Goal: Share content: Share content

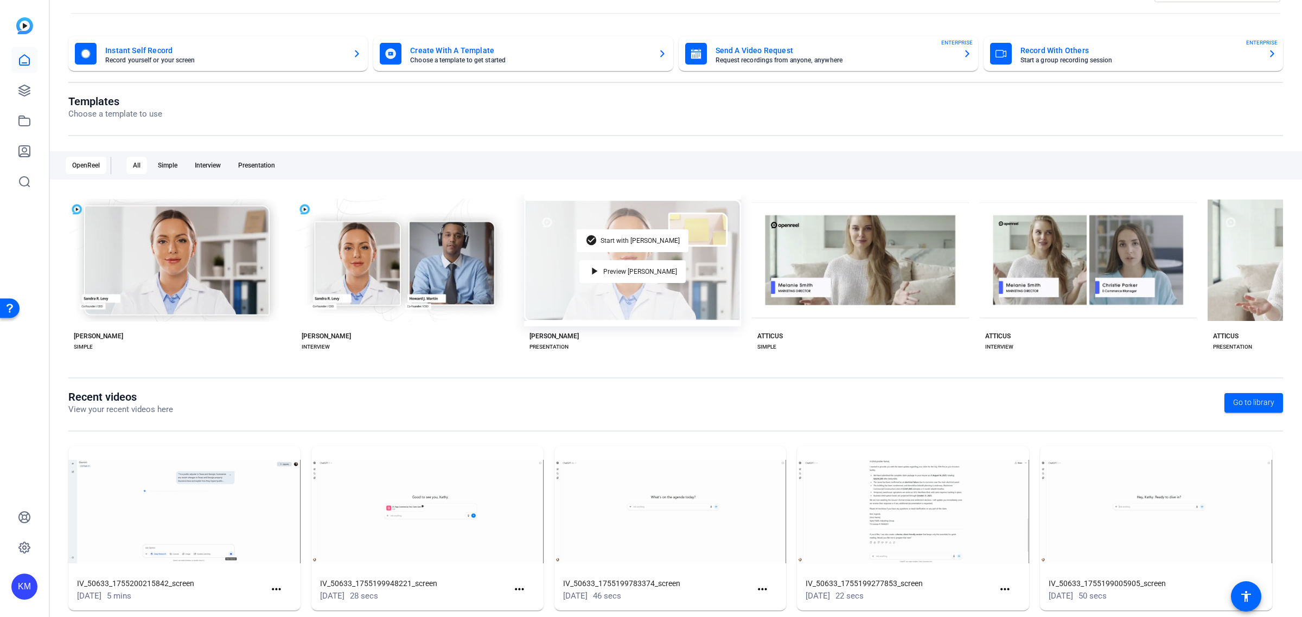
scroll to position [53, 0]
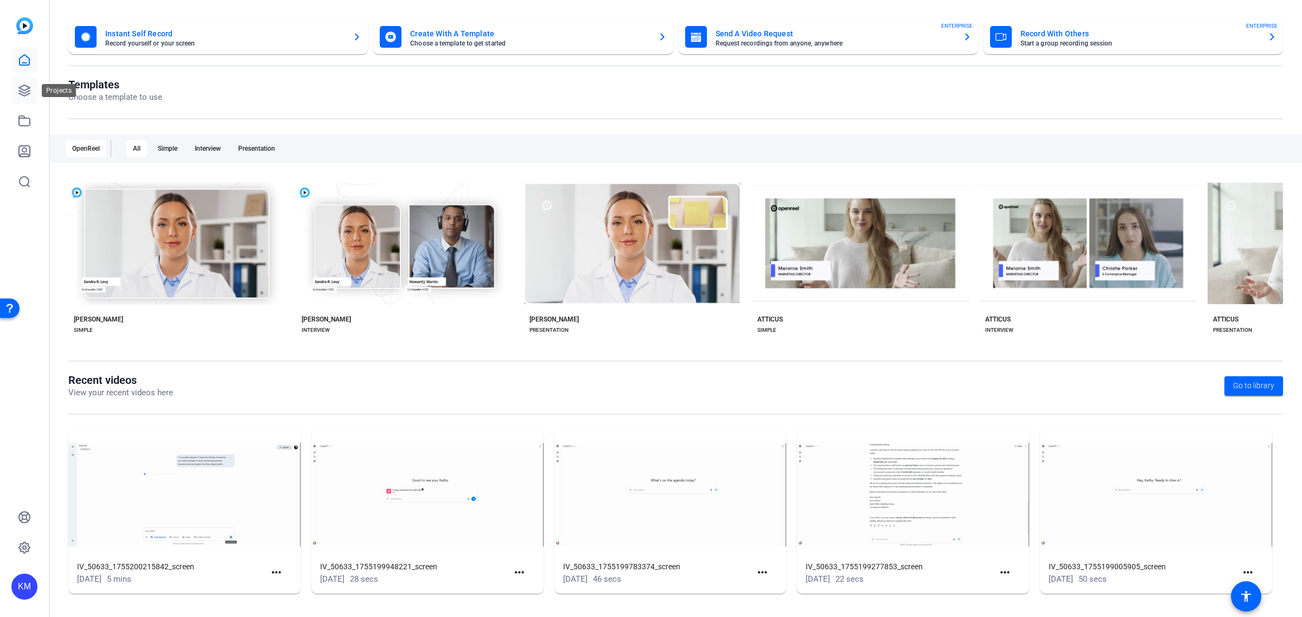
click at [24, 87] on icon at bounding box center [24, 90] width 13 height 13
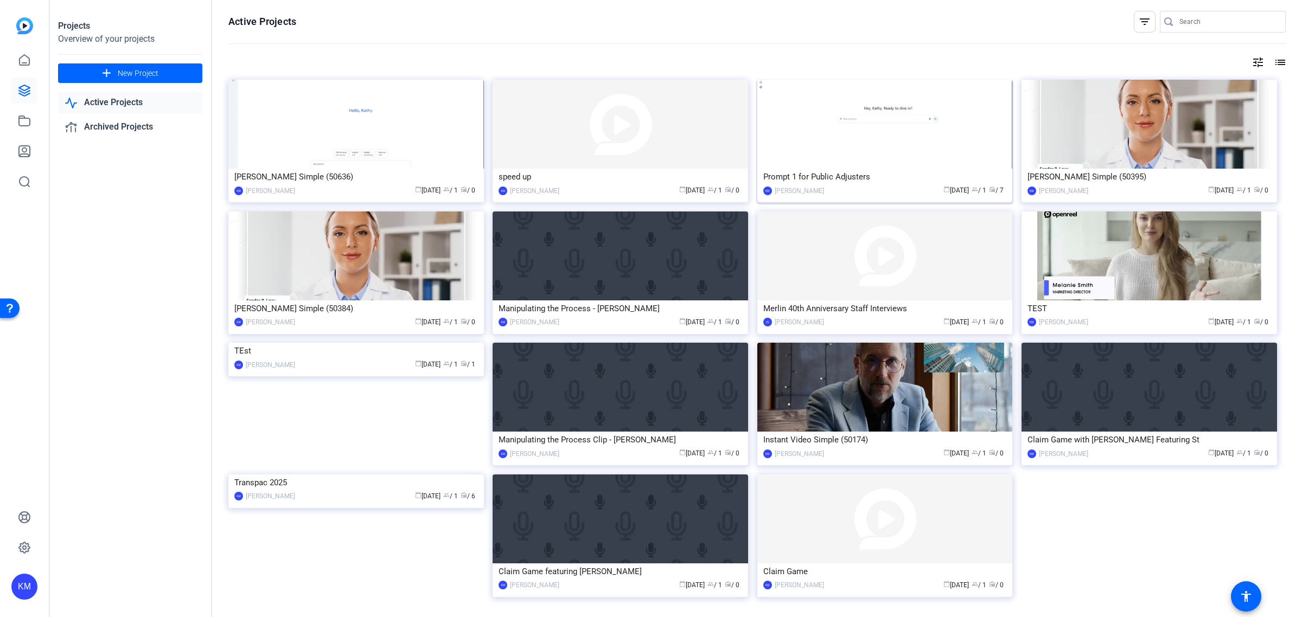
click at [859, 132] on img at bounding box center [884, 124] width 255 height 89
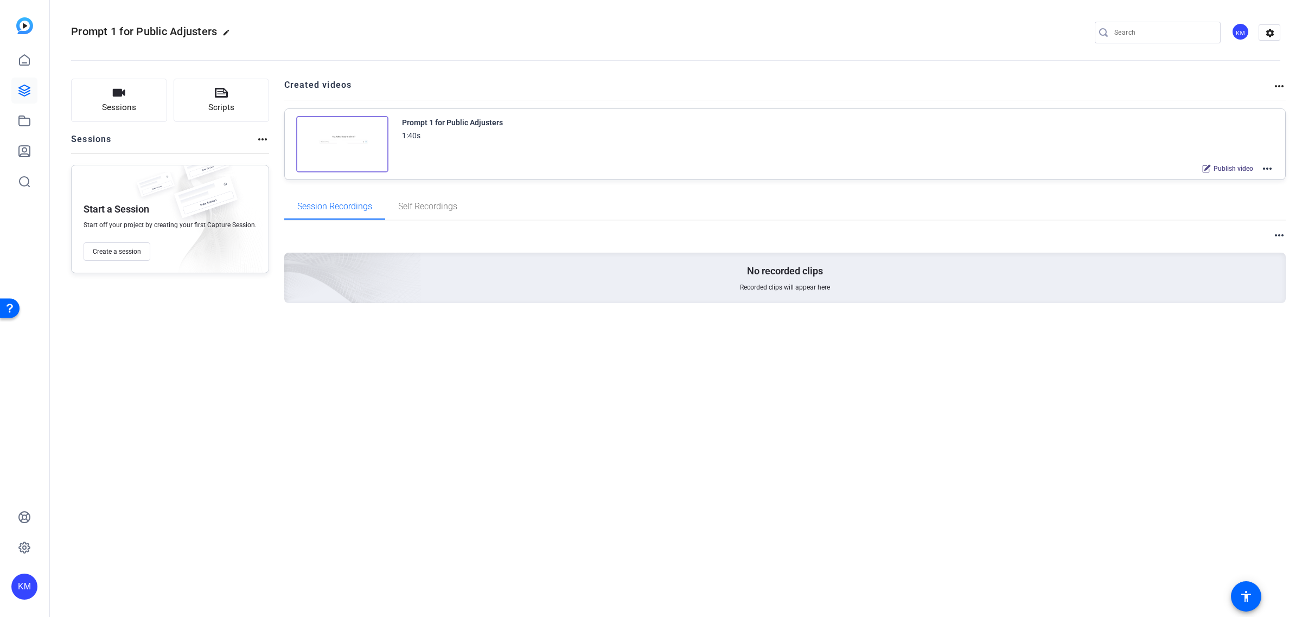
click at [483, 150] on div "Prompt 1 for Public Adjusters 1:40s Publish video more_horiz" at bounding box center [838, 146] width 872 height 60
click at [340, 153] on img at bounding box center [342, 144] width 92 height 56
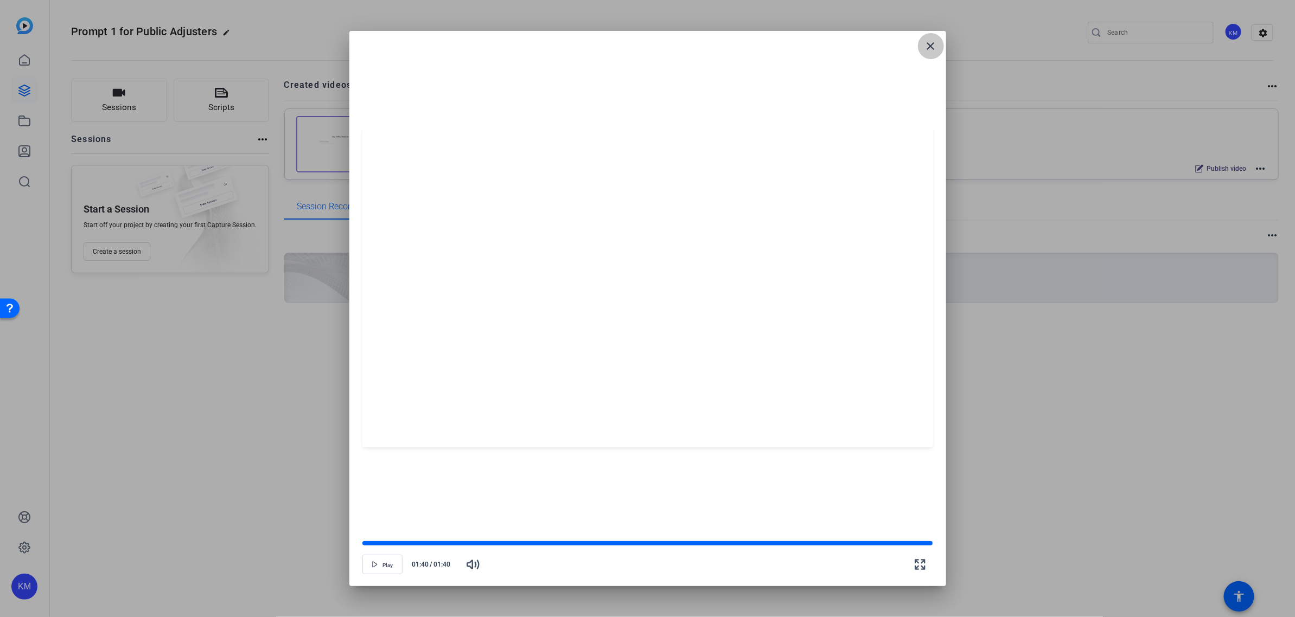
click at [930, 47] on mat-icon "close" at bounding box center [930, 46] width 13 height 13
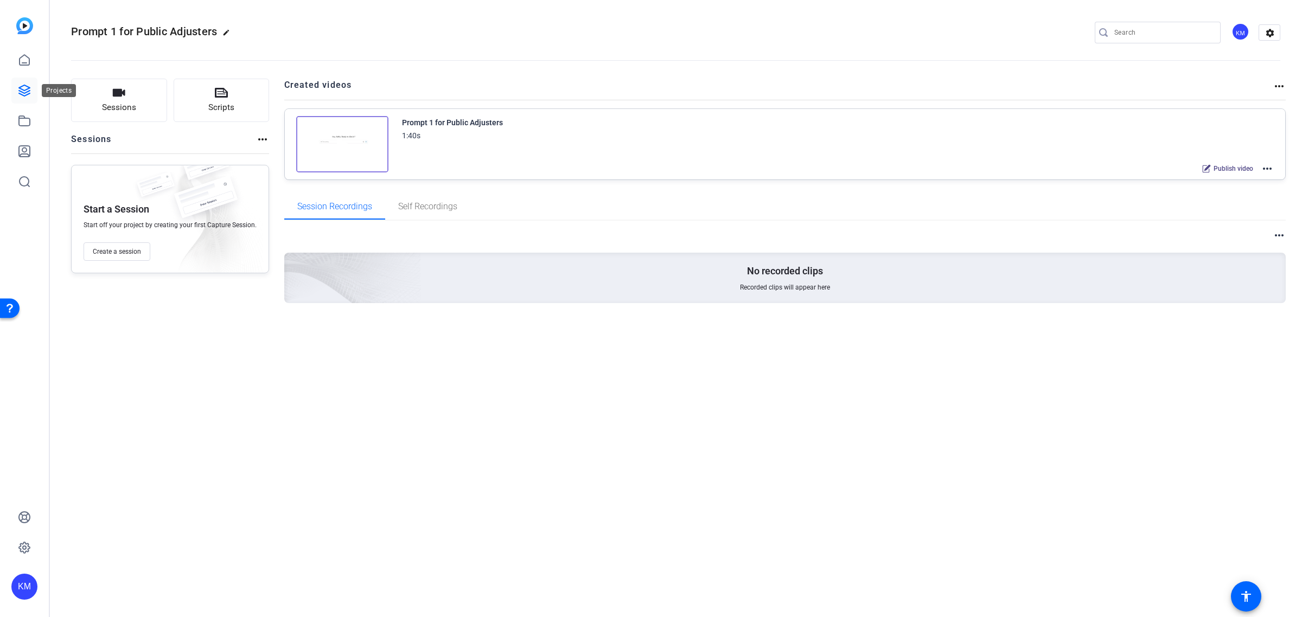
click at [24, 88] on icon at bounding box center [24, 90] width 13 height 13
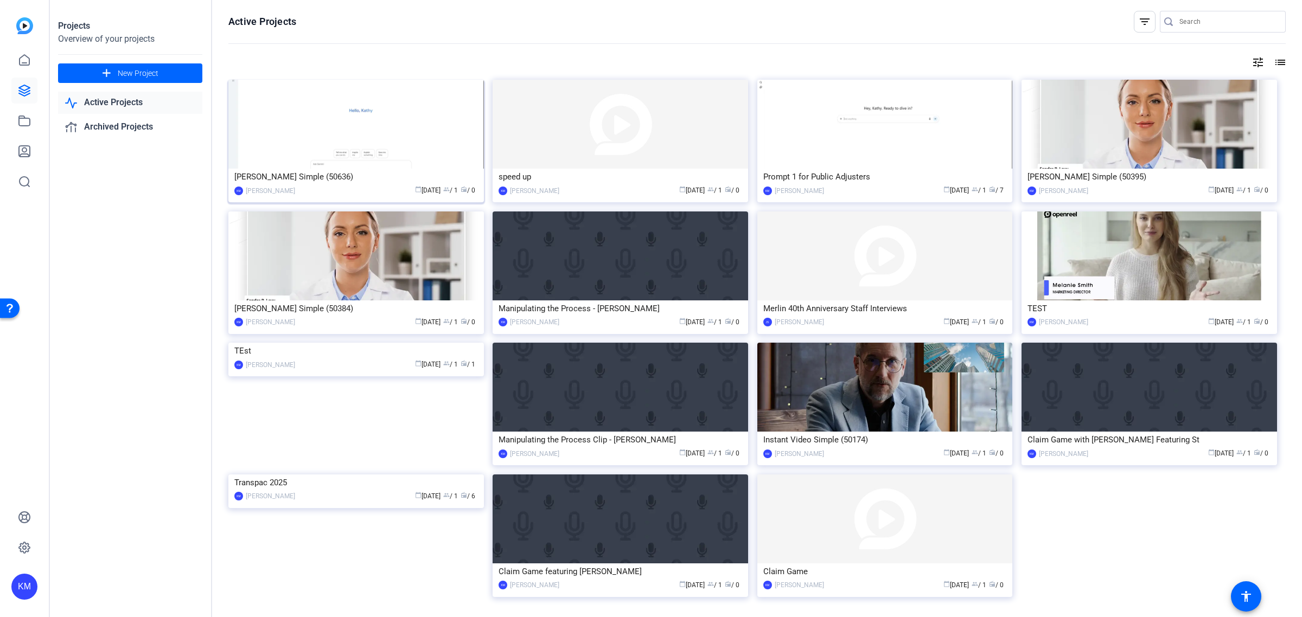
click at [377, 141] on img at bounding box center [355, 124] width 255 height 89
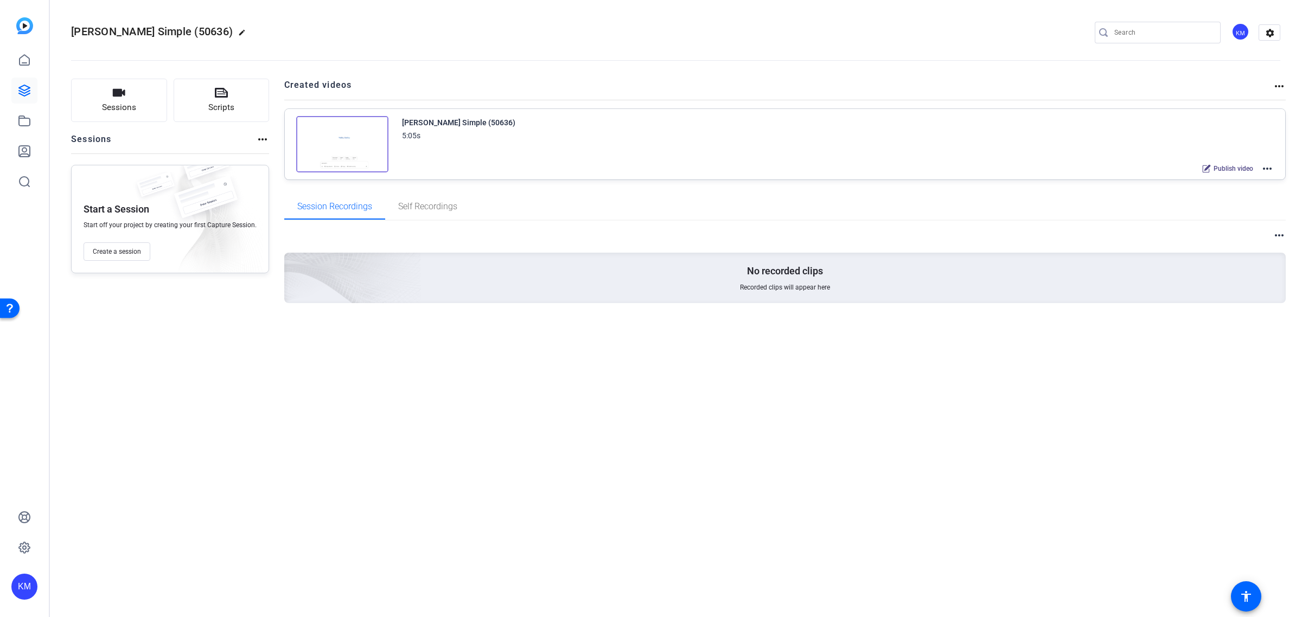
click at [1265, 164] on mat-icon "more_horiz" at bounding box center [1266, 168] width 13 height 13
click at [1265, 164] on div at bounding box center [651, 308] width 1302 height 617
click at [1214, 167] on span "Publish video" at bounding box center [1233, 168] width 40 height 9
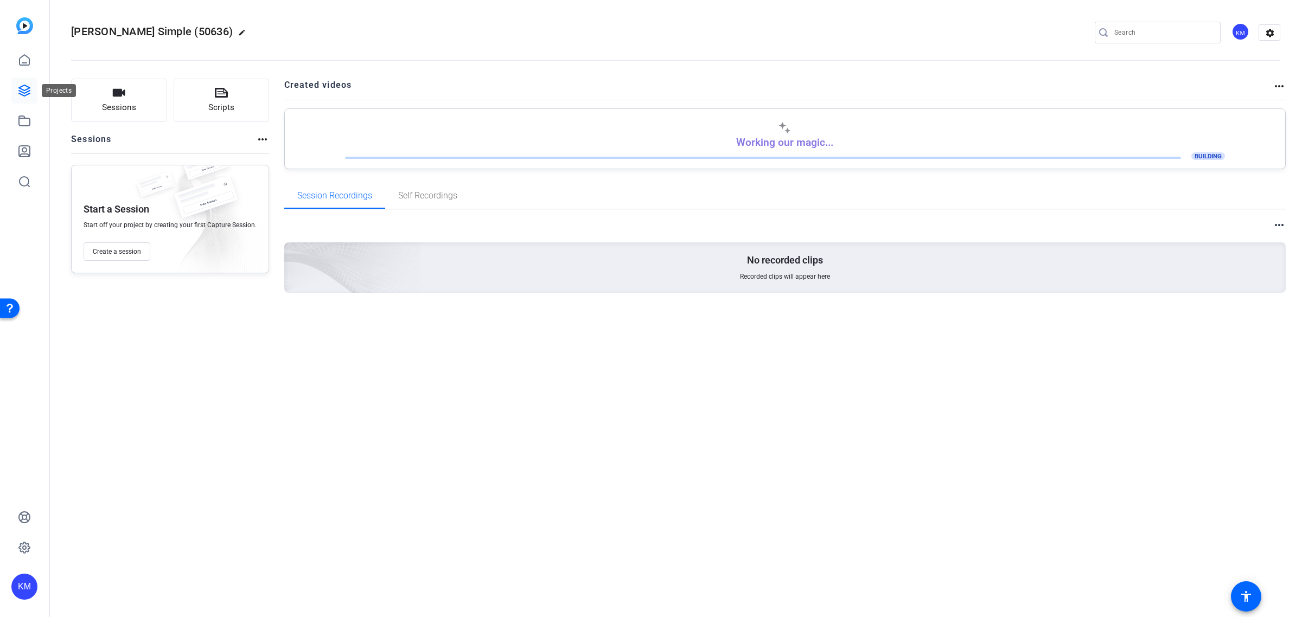
click at [23, 88] on icon at bounding box center [24, 90] width 13 height 13
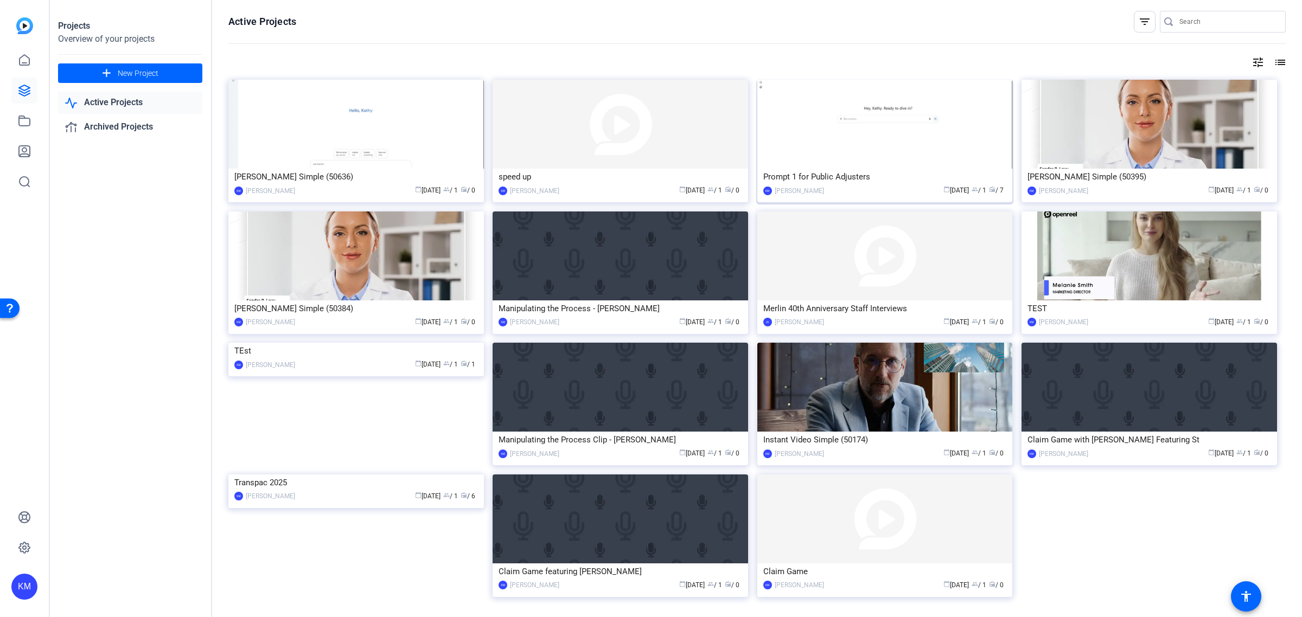
click at [887, 139] on img at bounding box center [884, 124] width 255 height 89
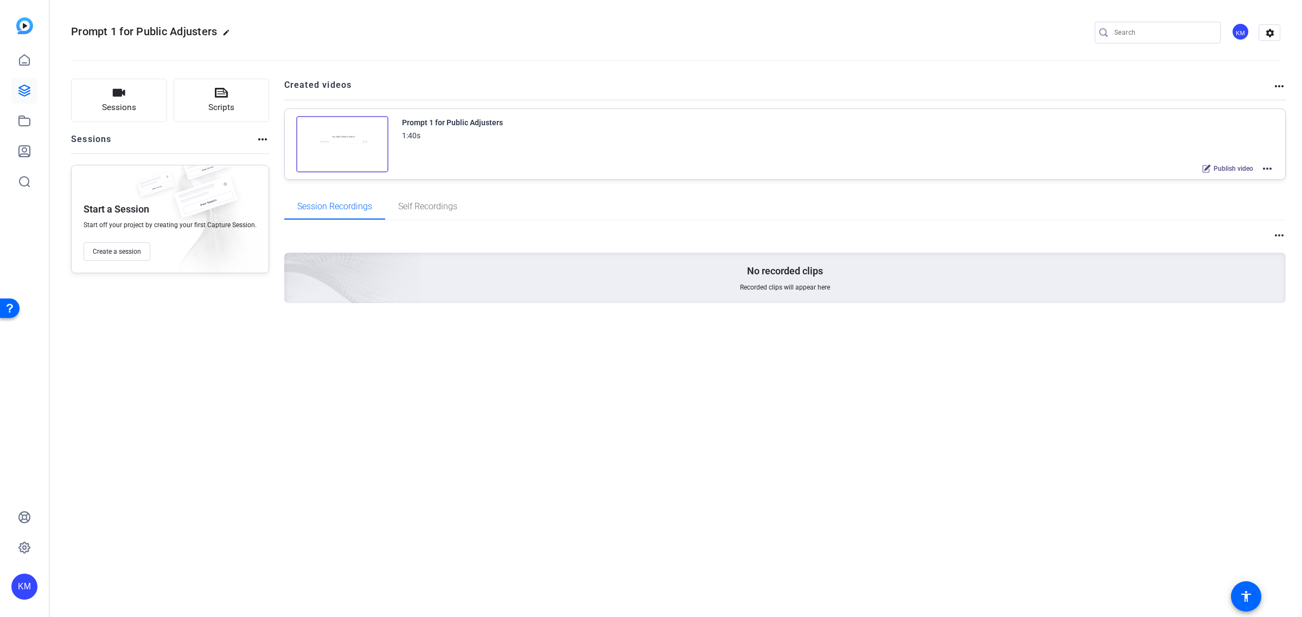
click at [1221, 167] on span "Publish video" at bounding box center [1233, 168] width 40 height 9
click at [1246, 163] on div "Share" at bounding box center [1239, 169] width 39 height 14
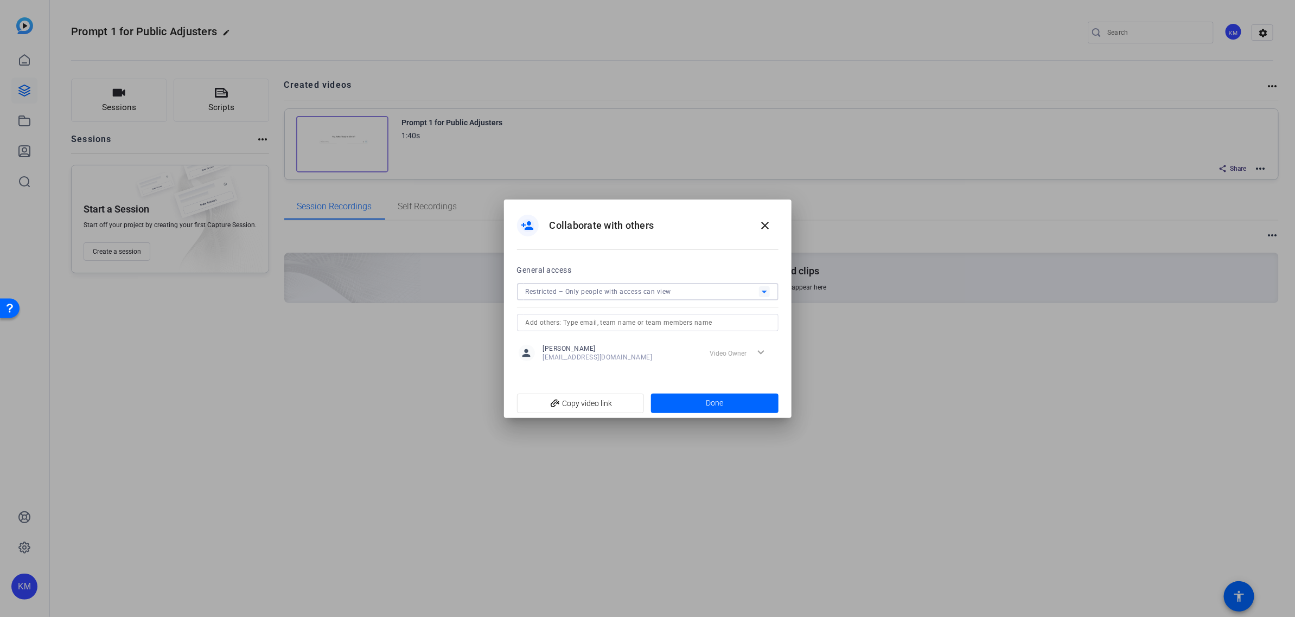
click at [761, 286] on icon at bounding box center [764, 291] width 13 height 13
click at [761, 286] on div at bounding box center [647, 308] width 1295 height 617
click at [604, 400] on span "add_link Copy video link" at bounding box center [581, 403] width 110 height 21
click at [750, 398] on span at bounding box center [714, 404] width 127 height 26
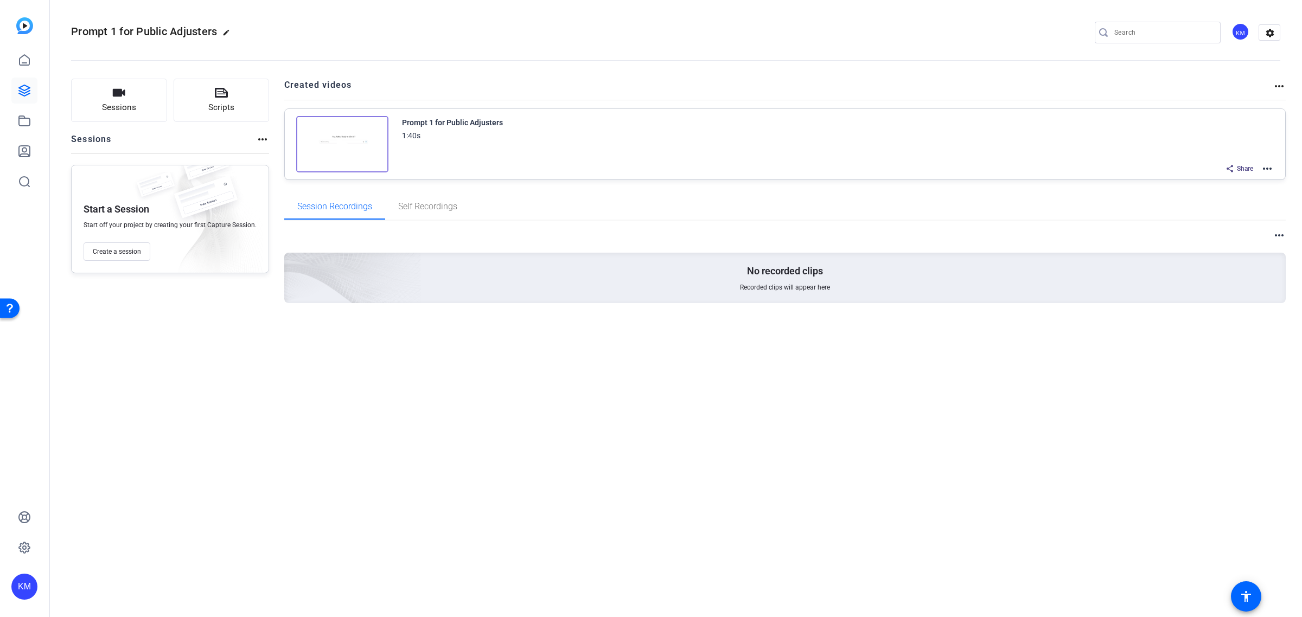
click at [1264, 166] on mat-icon "more_horiz" at bounding box center [1266, 168] width 13 height 13
click at [1239, 164] on div at bounding box center [651, 308] width 1302 height 617
click at [1239, 167] on span "Share" at bounding box center [1245, 168] width 16 height 9
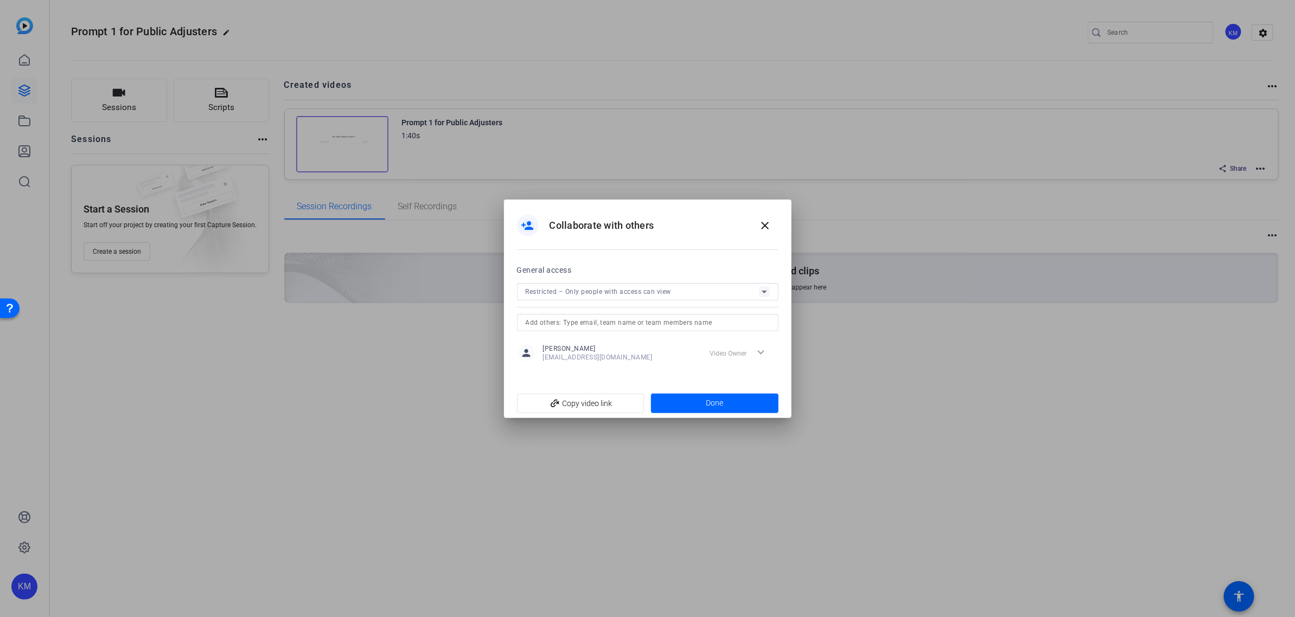
click at [765, 291] on icon at bounding box center [764, 291] width 13 height 13
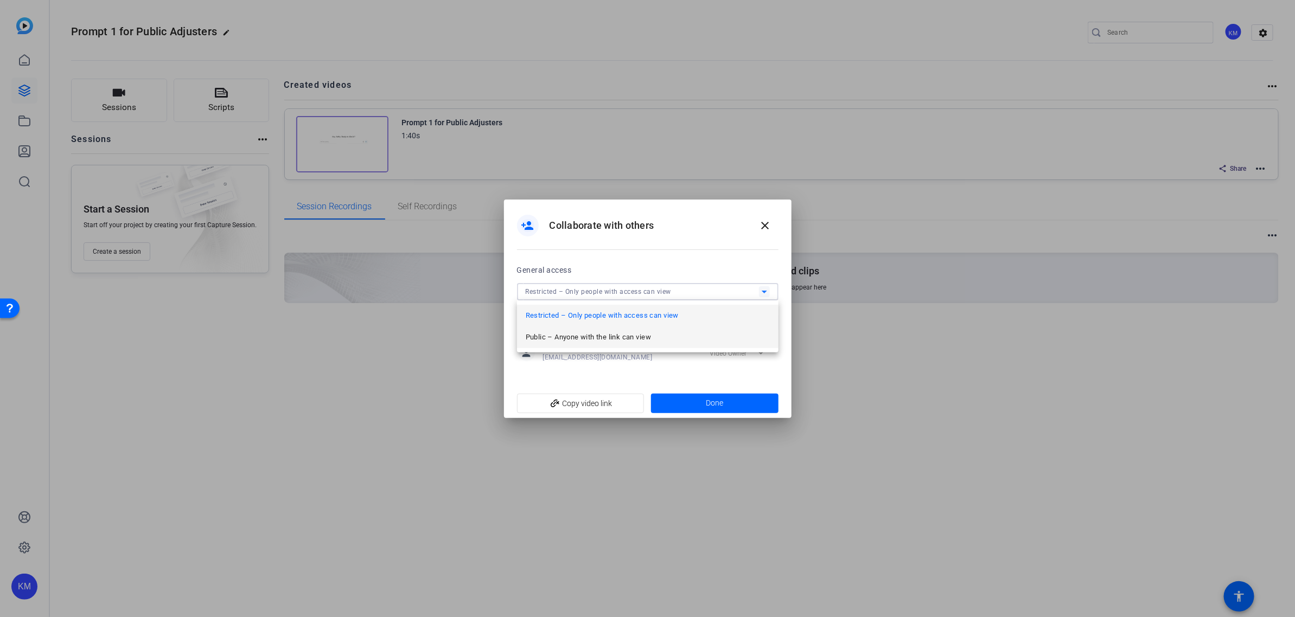
click at [719, 335] on mat-option "Public – Anyone with the link can view" at bounding box center [647, 338] width 261 height 22
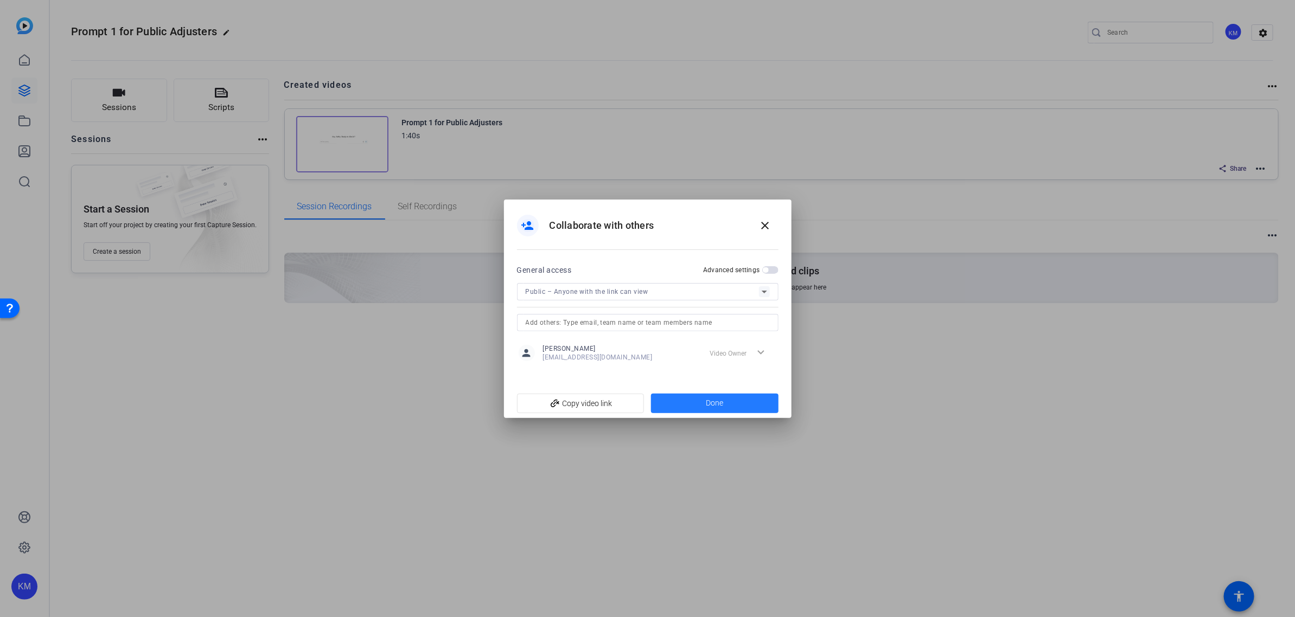
click at [712, 405] on span "Done" at bounding box center [714, 403] width 17 height 11
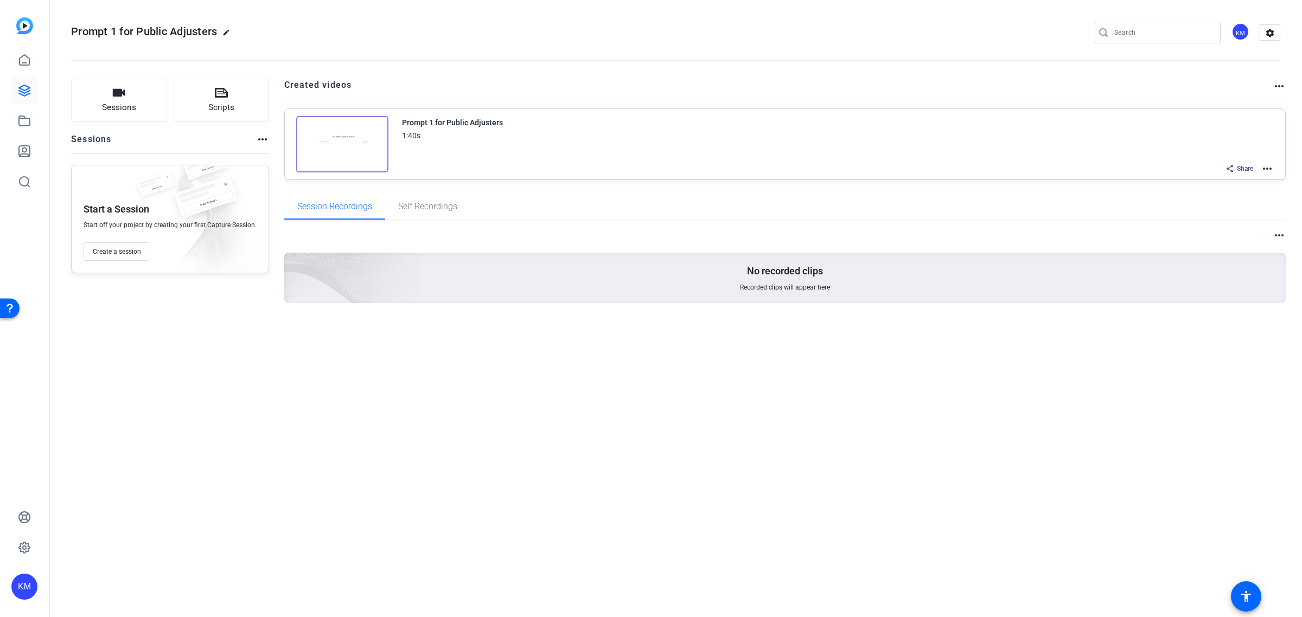
click at [1245, 167] on span "Share" at bounding box center [1245, 168] width 16 height 9
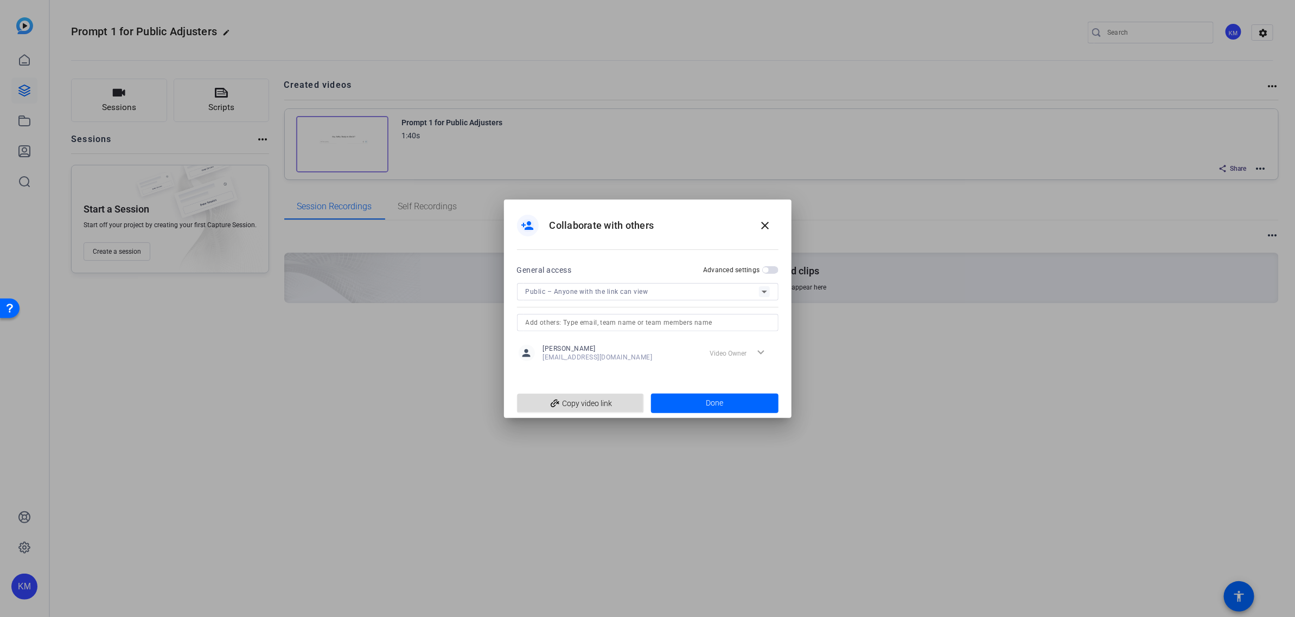
click at [606, 400] on span "add_link Copy video link" at bounding box center [581, 403] width 110 height 21
click at [765, 223] on mat-icon "close" at bounding box center [765, 225] width 13 height 13
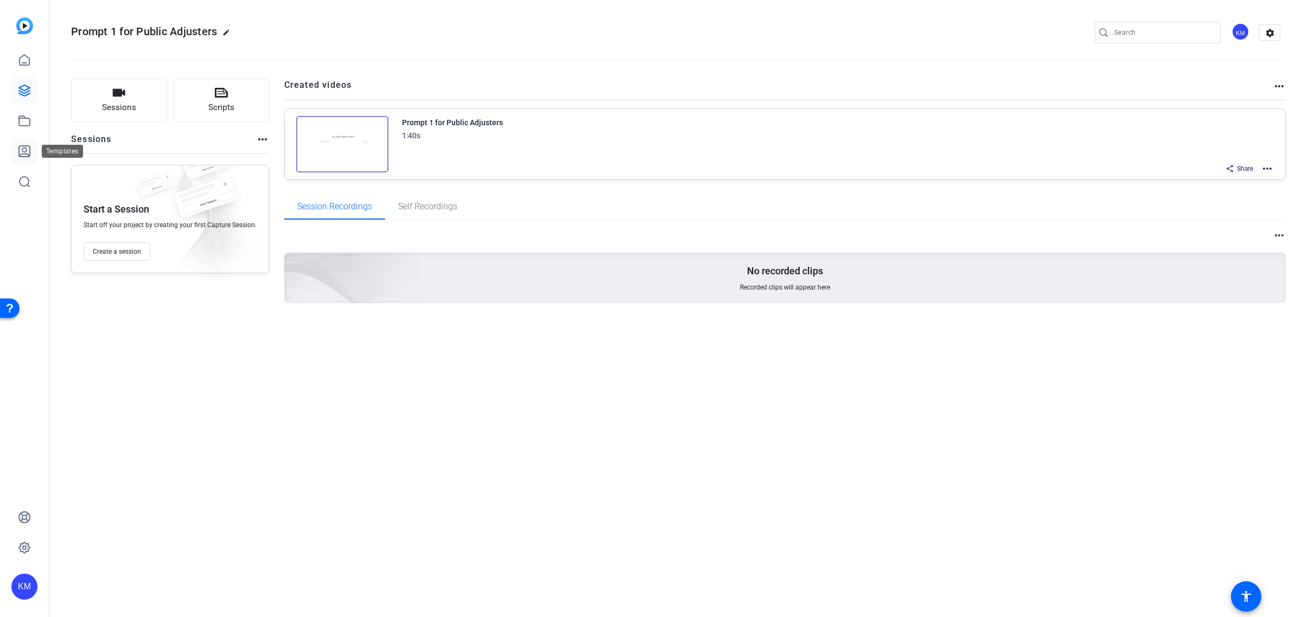
click at [27, 156] on icon at bounding box center [24, 151] width 13 height 13
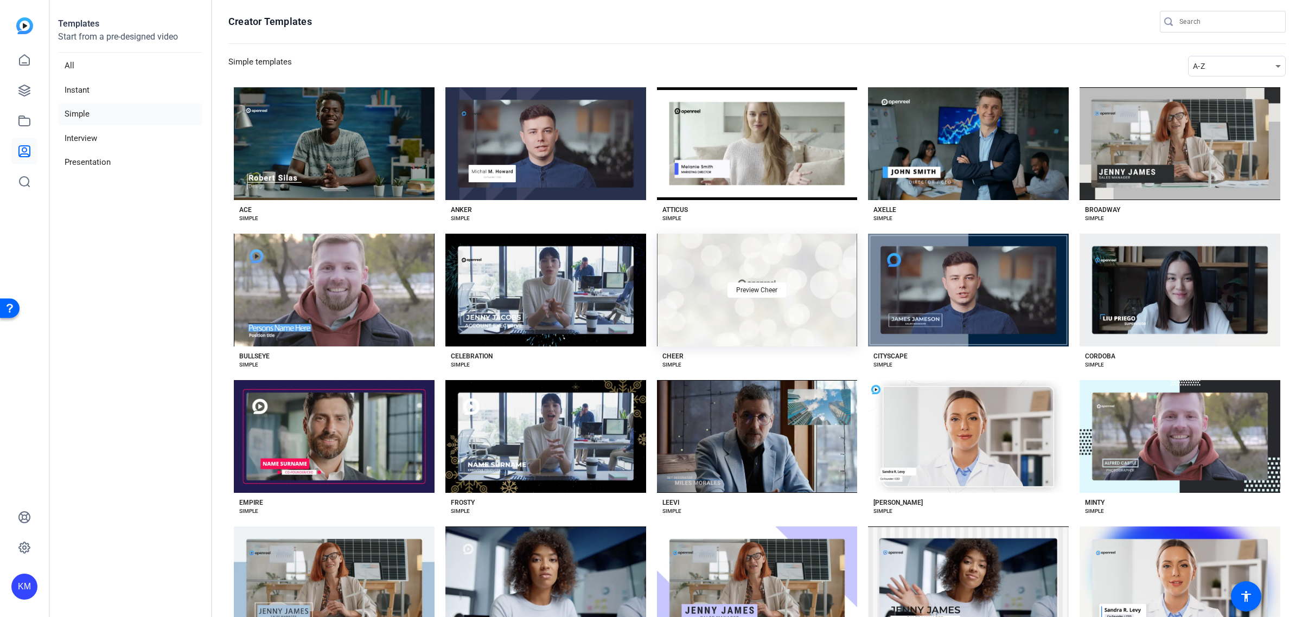
click at [767, 313] on div "Preview Cheer" at bounding box center [757, 290] width 201 height 113
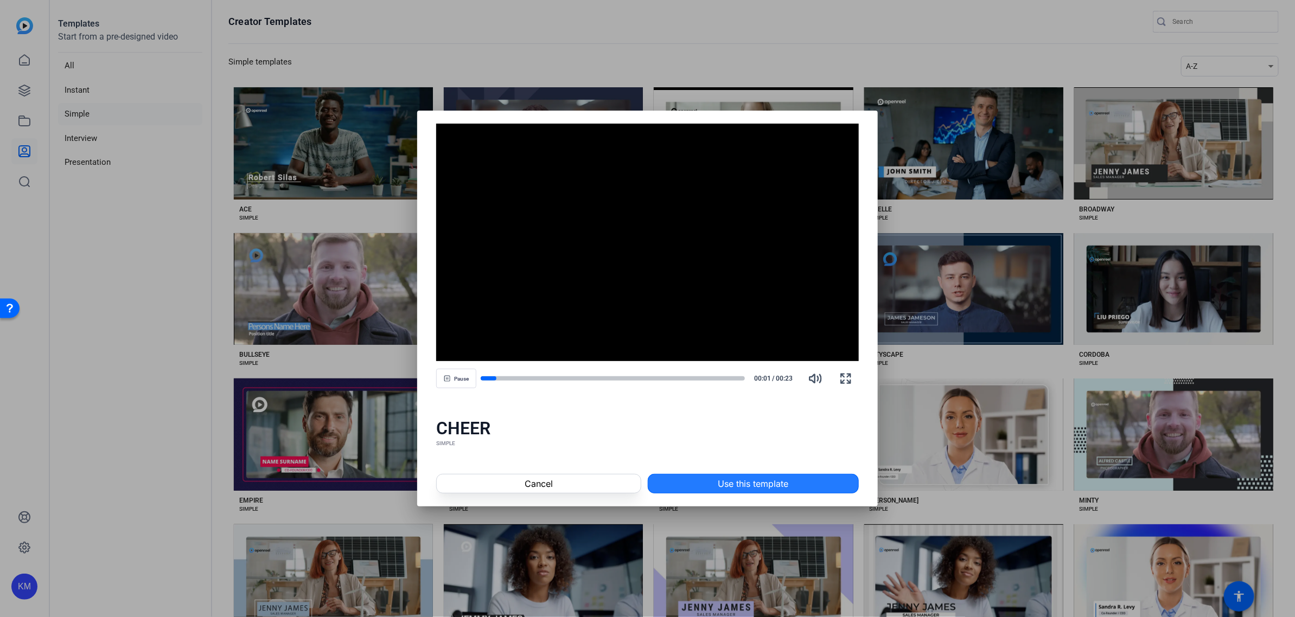
click at [758, 483] on span "Use this template" at bounding box center [753, 483] width 71 height 13
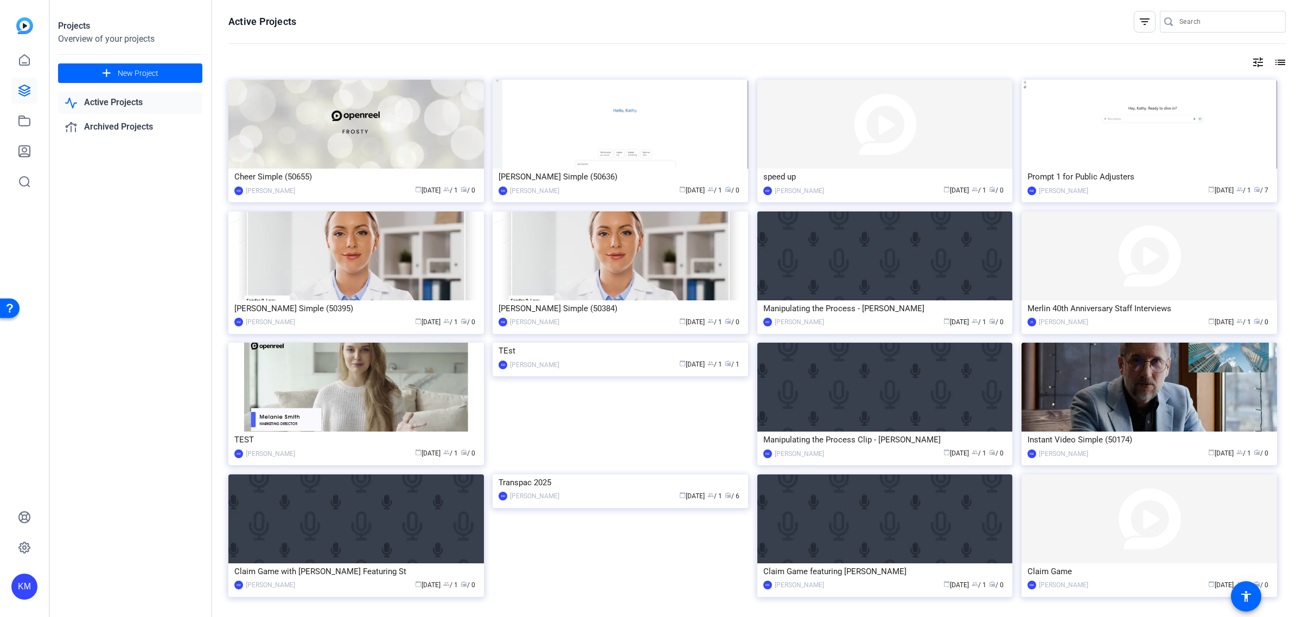
click at [136, 99] on link "Active Projects" at bounding box center [130, 103] width 144 height 22
click at [382, 126] on img at bounding box center [355, 124] width 255 height 89
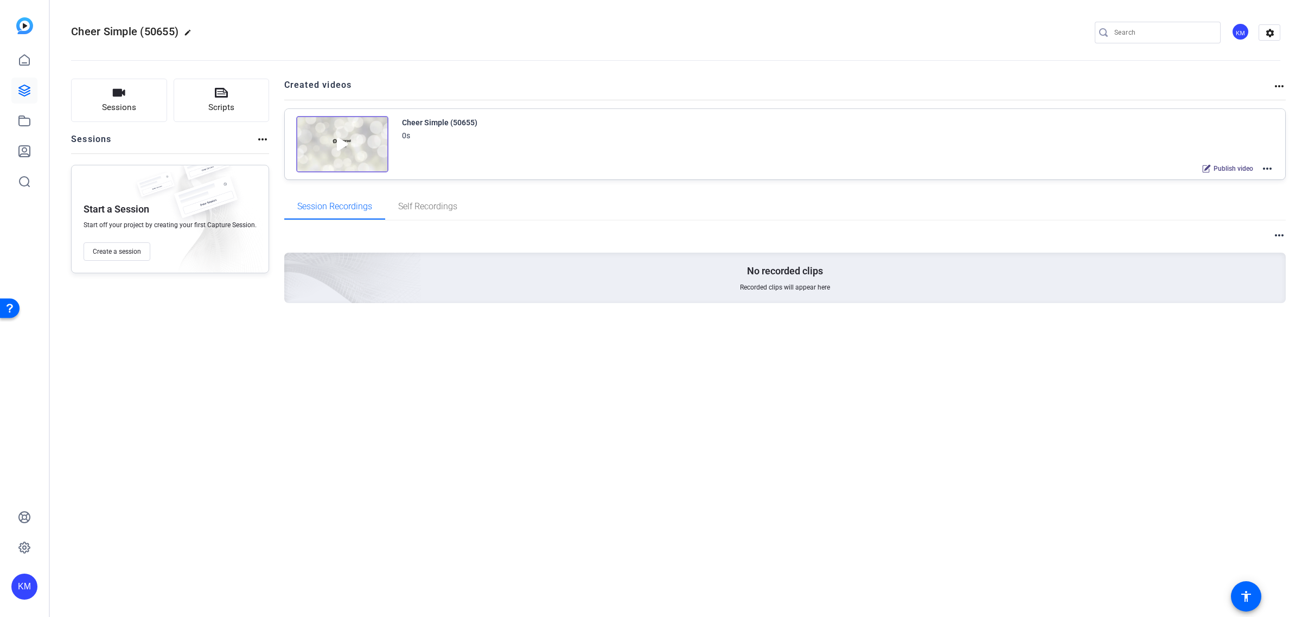
click at [1266, 169] on mat-icon "more_horiz" at bounding box center [1266, 168] width 13 height 13
click at [1229, 178] on span "Edit in Creator" at bounding box center [1226, 181] width 75 height 13
click at [119, 99] on icon "button" at bounding box center [118, 92] width 13 height 13
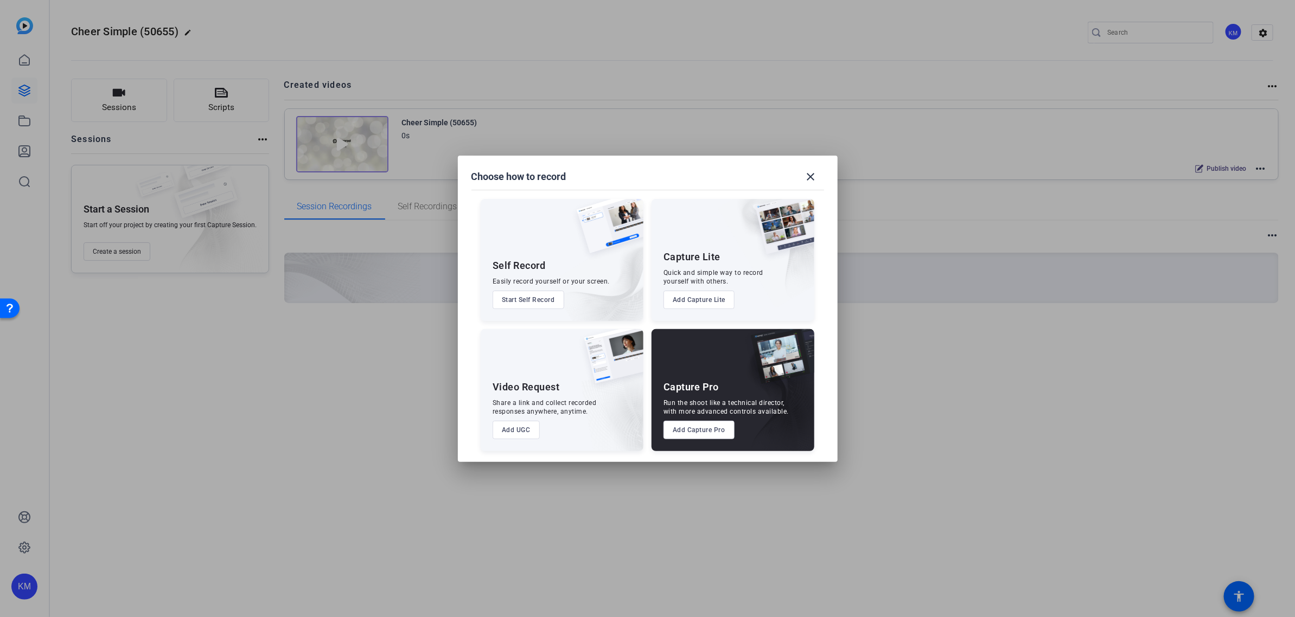
click at [528, 300] on button "Start Self Record" at bounding box center [528, 300] width 72 height 18
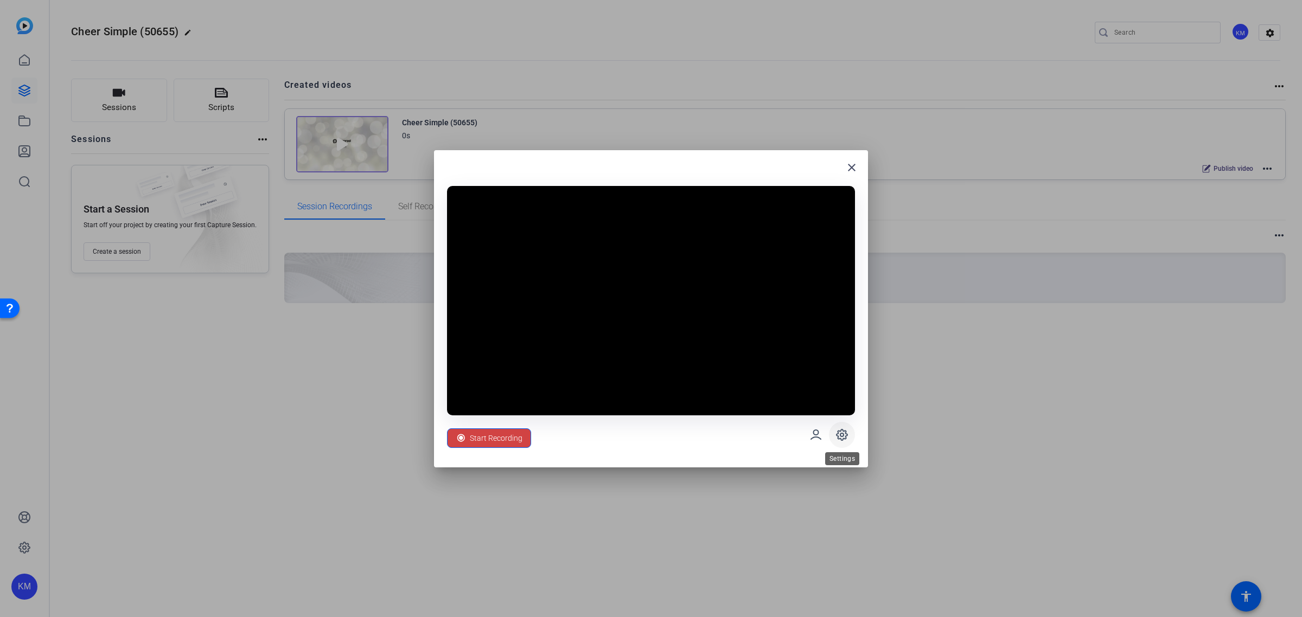
click at [842, 430] on icon at bounding box center [841, 435] width 11 height 11
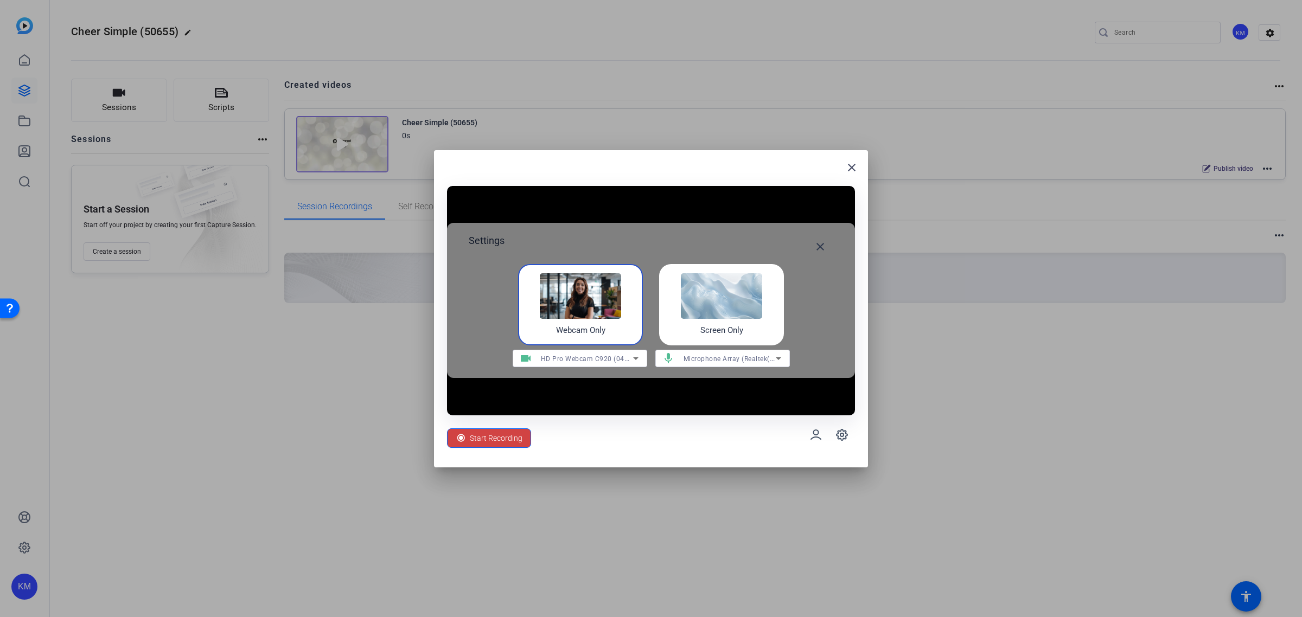
click at [717, 303] on img at bounding box center [721, 296] width 81 height 46
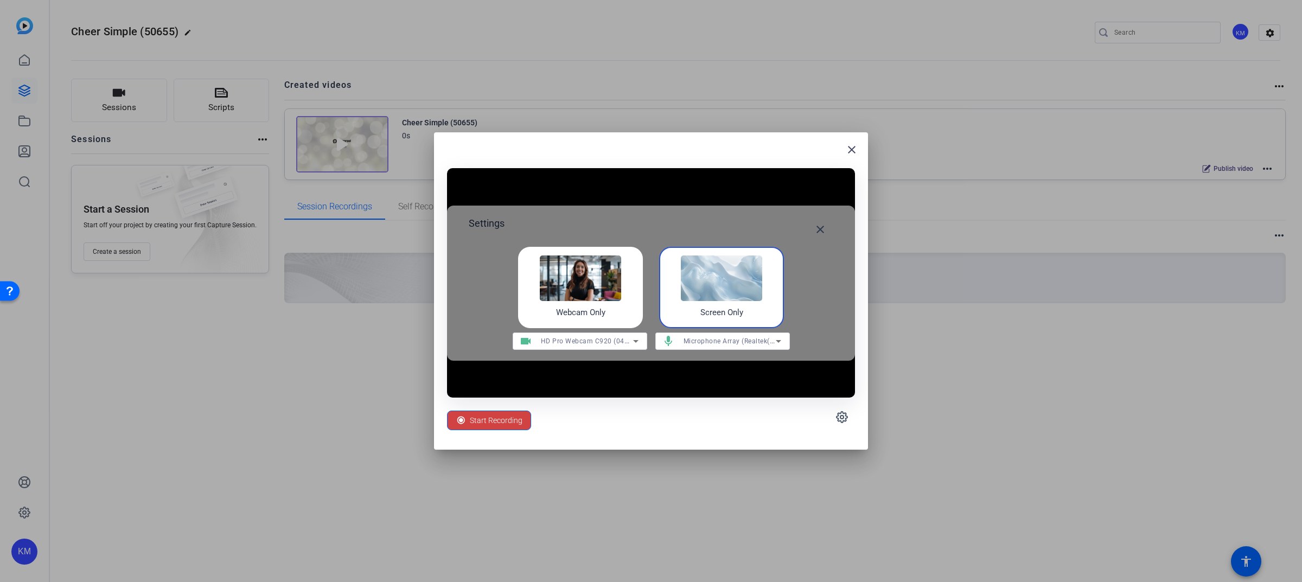
click at [754, 288] on img at bounding box center [721, 278] width 81 height 46
click at [511, 421] on span "Start Recording" at bounding box center [496, 420] width 53 height 21
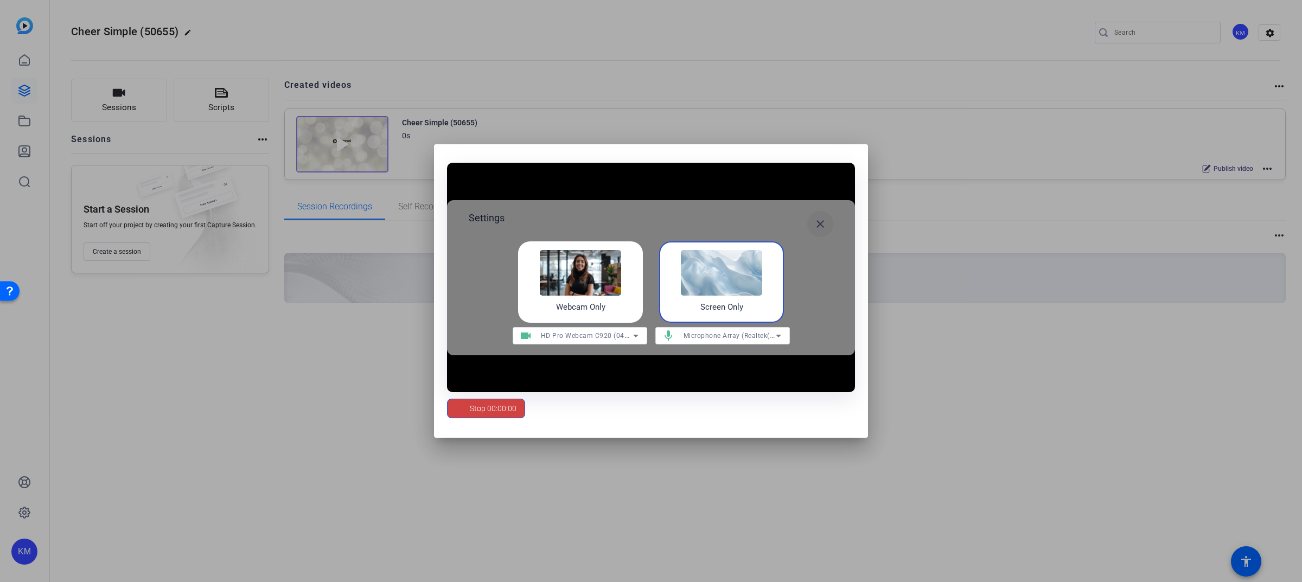
click at [821, 223] on mat-icon "close" at bounding box center [820, 223] width 13 height 13
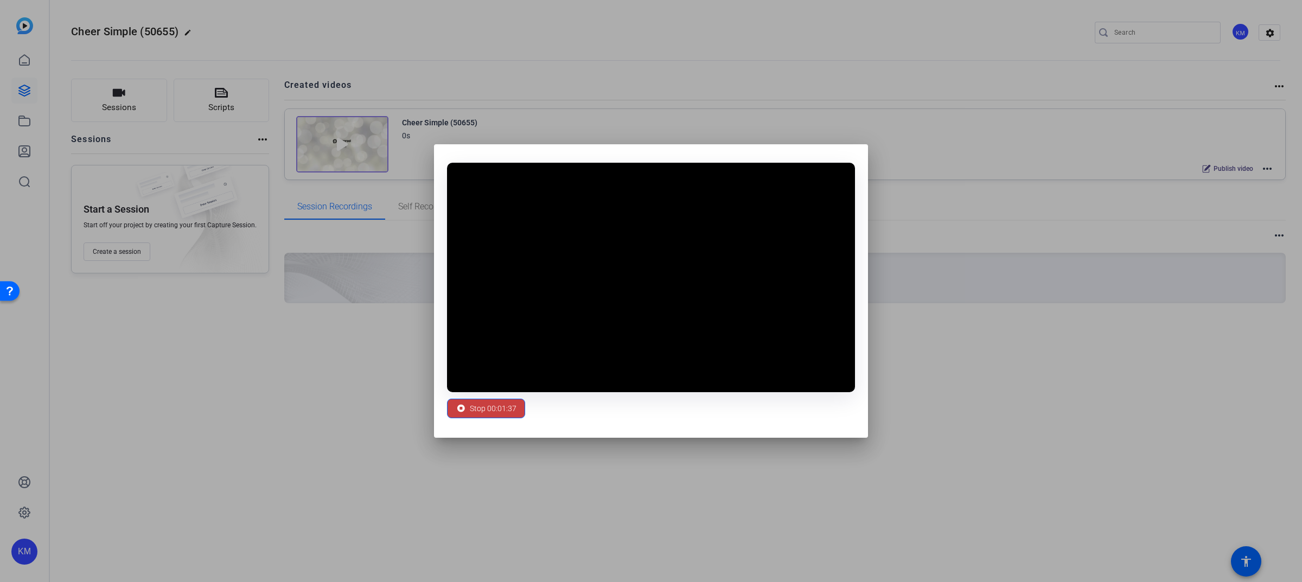
click at [477, 402] on span "Stop 00:01:37" at bounding box center [493, 408] width 47 height 21
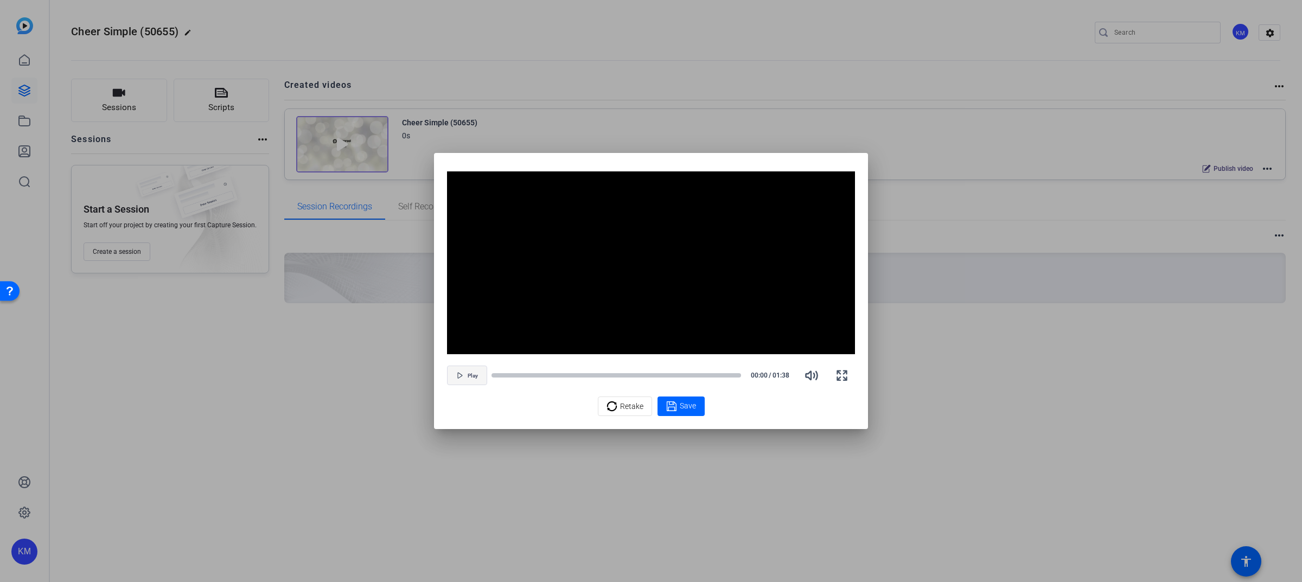
click at [468, 375] on span "Play" at bounding box center [473, 376] width 10 height 7
click at [682, 405] on span "Save" at bounding box center [688, 405] width 16 height 11
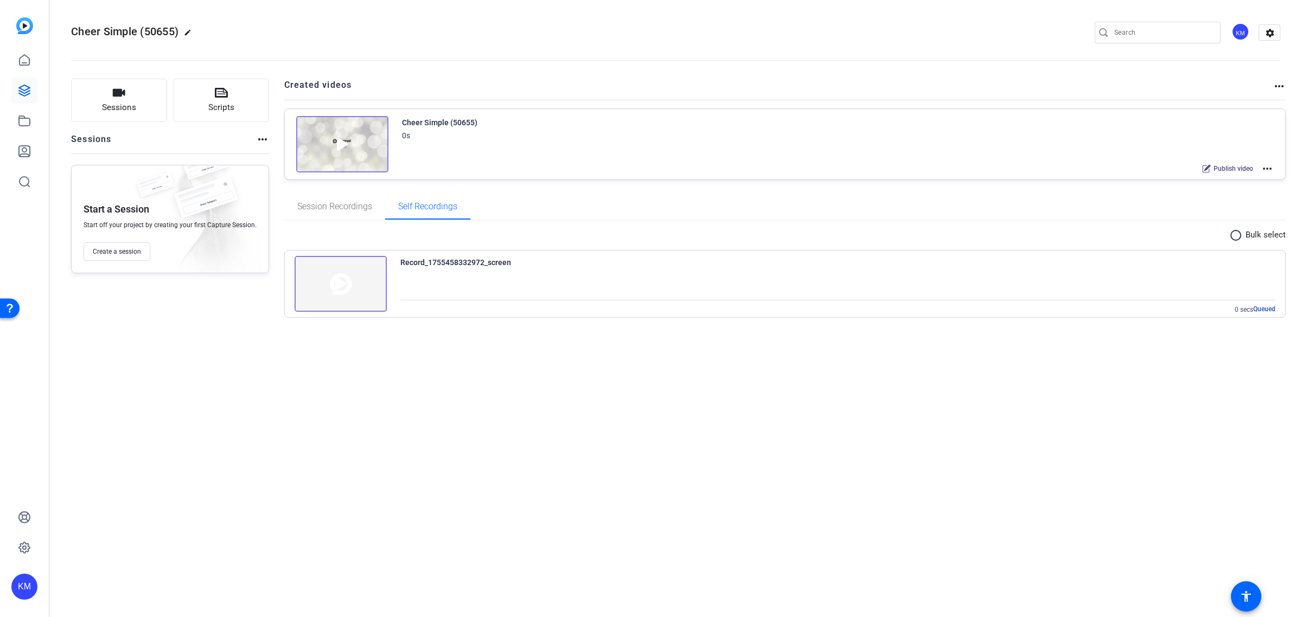
click at [1276, 85] on mat-icon "more_horiz" at bounding box center [1278, 86] width 13 height 13
click at [1276, 85] on div at bounding box center [651, 308] width 1302 height 617
click at [364, 278] on img at bounding box center [341, 284] width 92 height 56
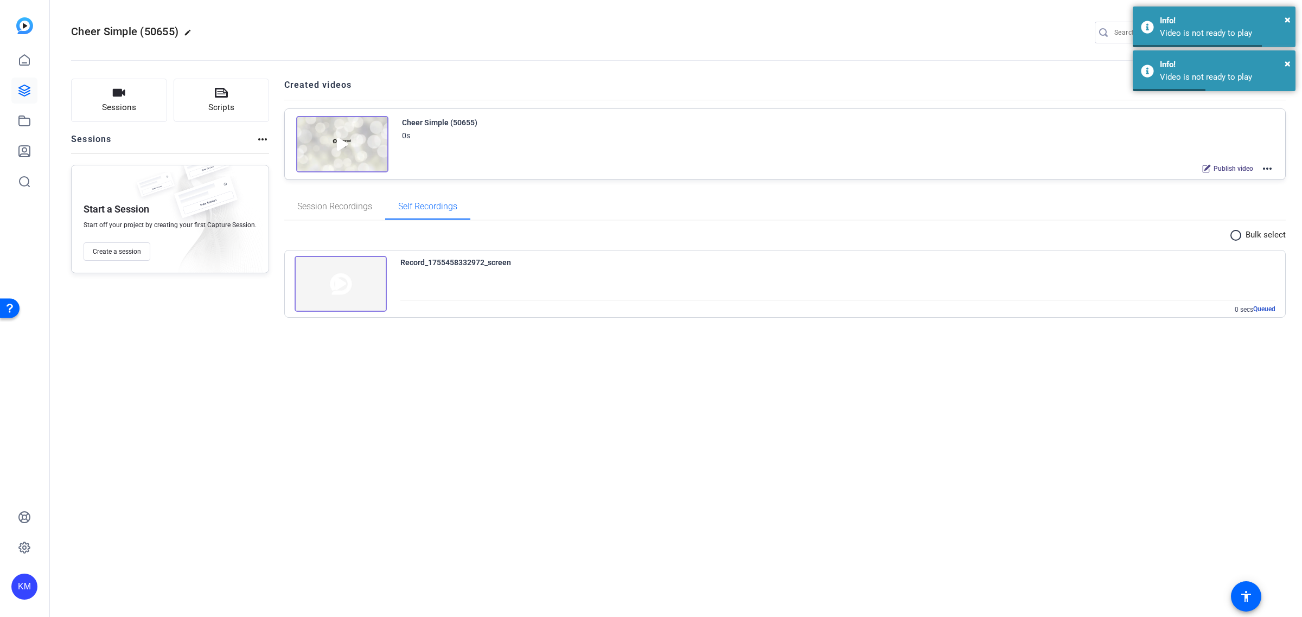
click at [521, 329] on div "radio_button_unchecked Bulk select Record_1755458332972_screen 0 secs Queued" at bounding box center [785, 276] width 1002 height 111
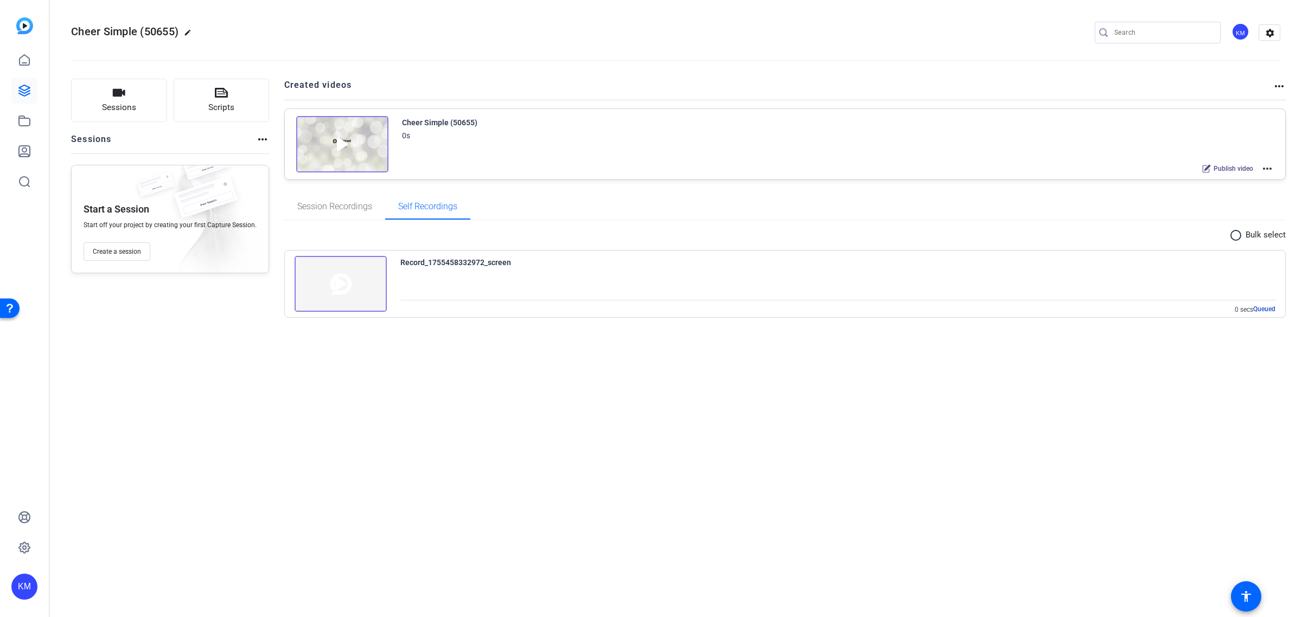
click at [329, 278] on img at bounding box center [341, 284] width 92 height 56
click at [1287, 18] on span "×" at bounding box center [1287, 19] width 6 height 13
click at [187, 33] on mat-icon "edit" at bounding box center [190, 35] width 13 height 13
click at [150, 33] on input "Cheer Simple (50655)" at bounding box center [115, 32] width 71 height 13
type input "C"
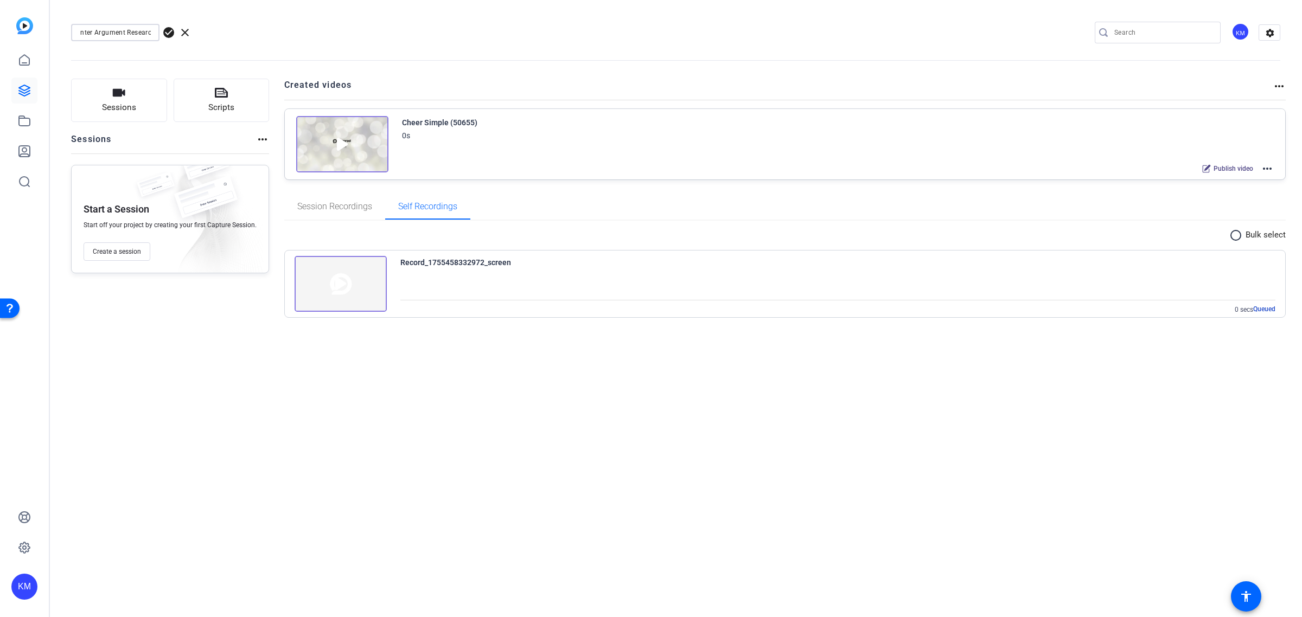
scroll to position [0, 15]
type input "Counter Argument Research"
click at [168, 30] on span "check_circle" at bounding box center [168, 32] width 13 height 13
click at [1270, 308] on mat-icon "more_horiz" at bounding box center [1268, 308] width 13 height 13
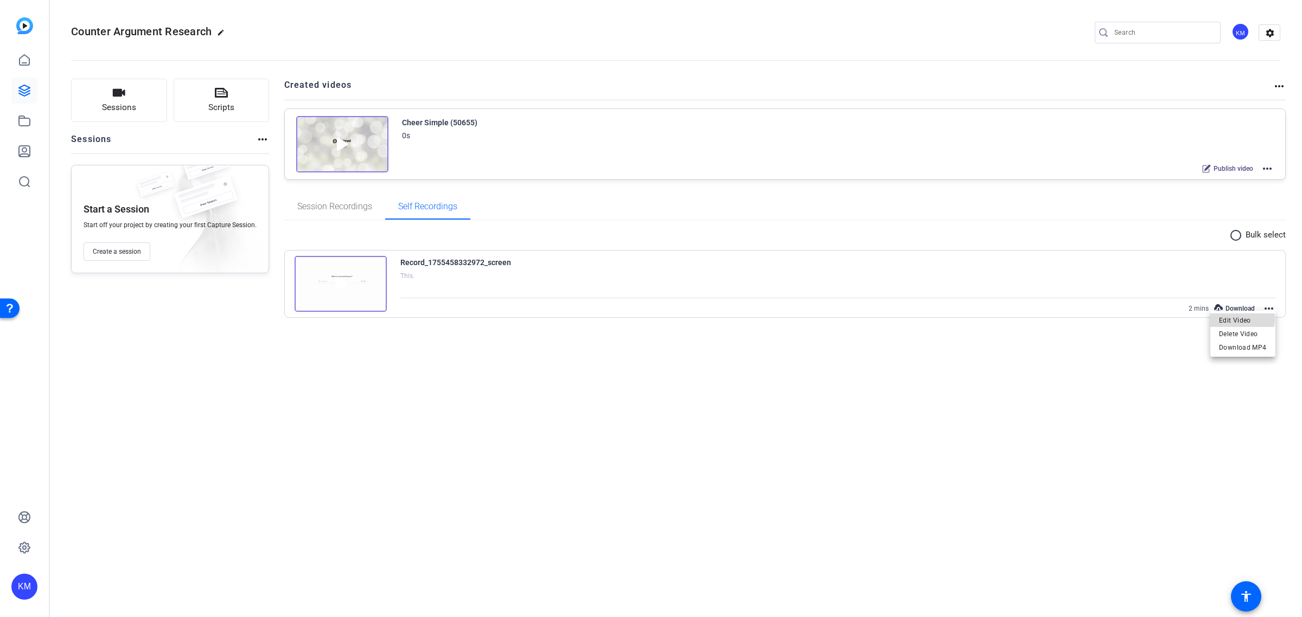
click at [1238, 319] on span "Edit Video" at bounding box center [1243, 320] width 48 height 13
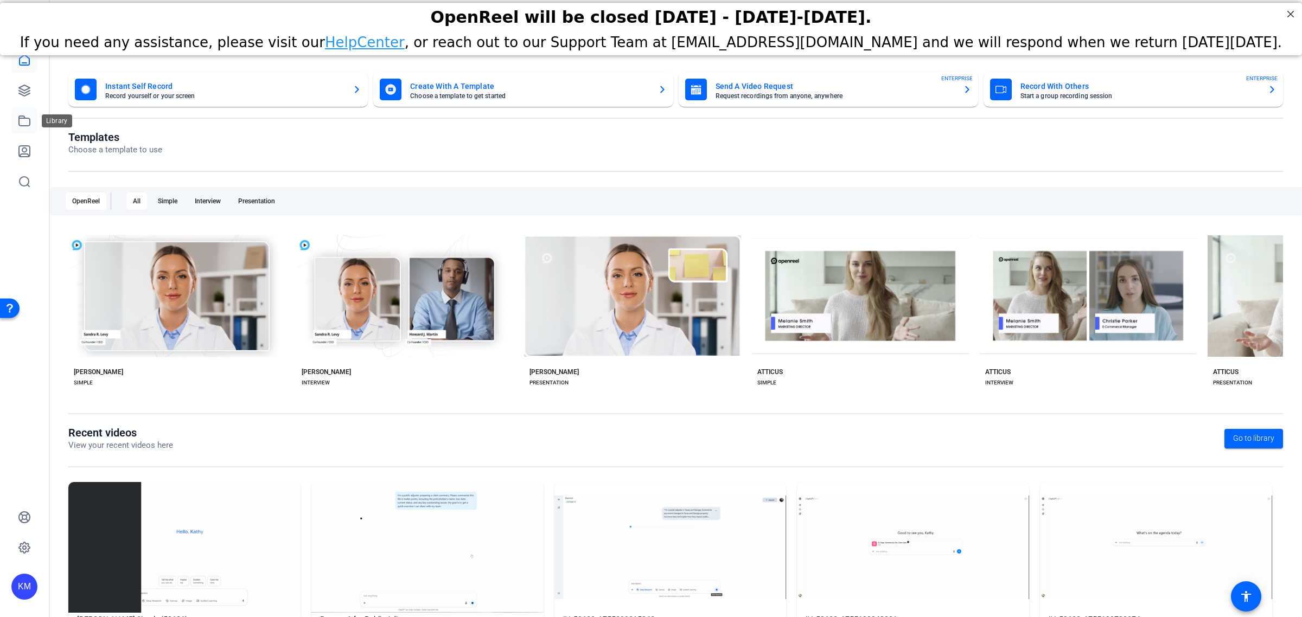
click at [26, 118] on icon at bounding box center [24, 121] width 11 height 10
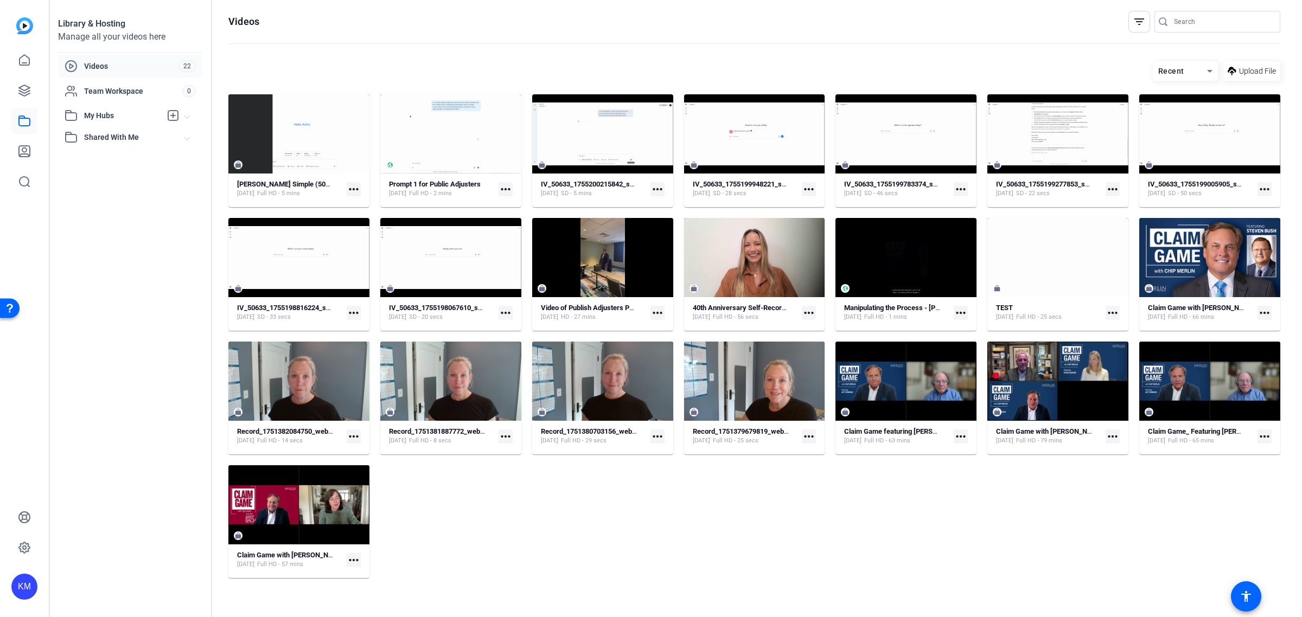
click at [1172, 69] on span "Recent" at bounding box center [1171, 71] width 26 height 9
click at [1172, 69] on div at bounding box center [651, 308] width 1302 height 617
click at [23, 50] on link at bounding box center [24, 60] width 26 height 26
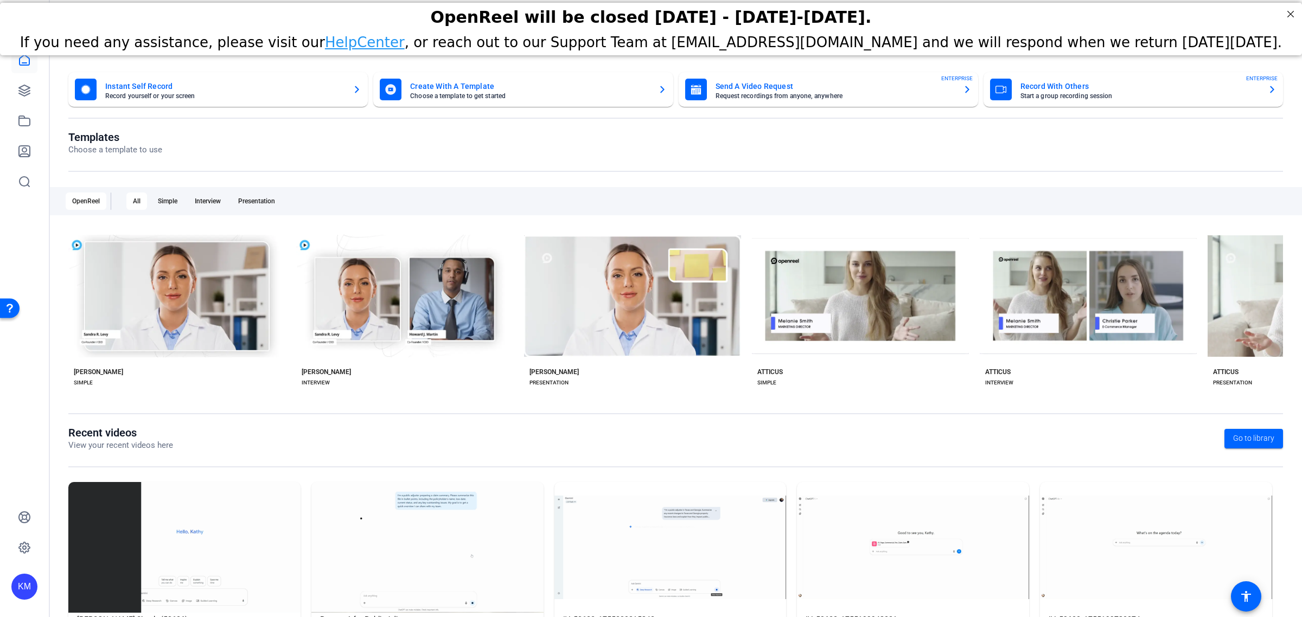
click at [141, 88] on mat-card-title "Instant Self Record" at bounding box center [224, 86] width 239 height 13
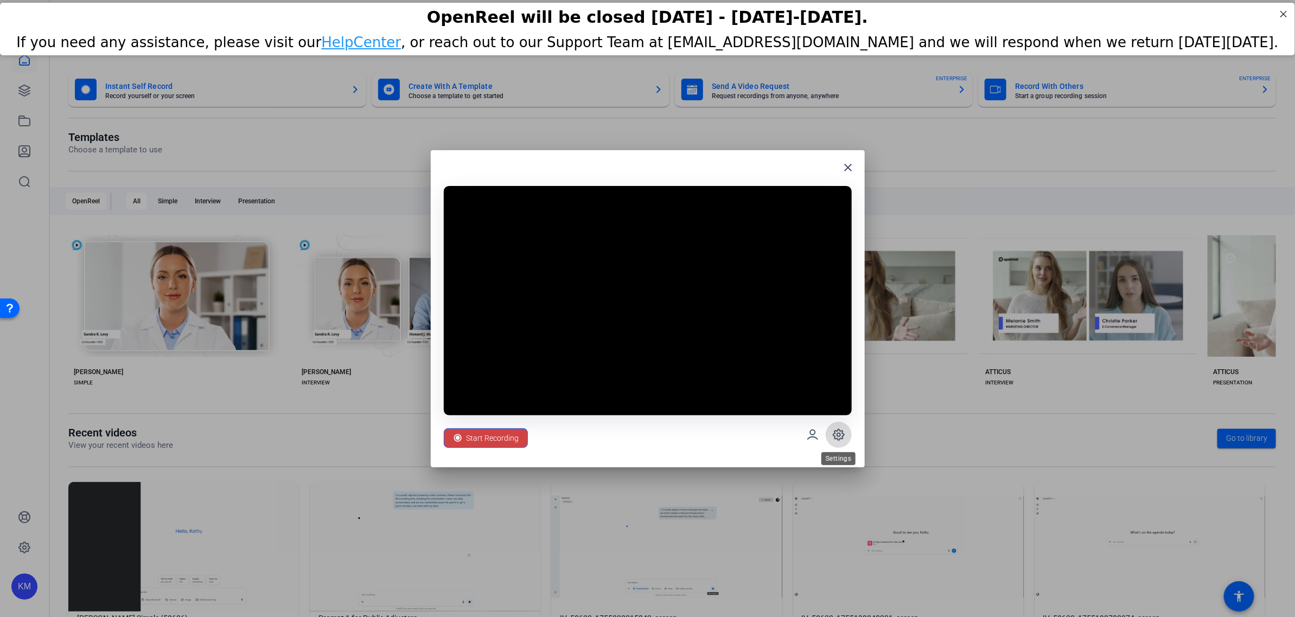
click at [836, 433] on icon at bounding box center [838, 434] width 13 height 13
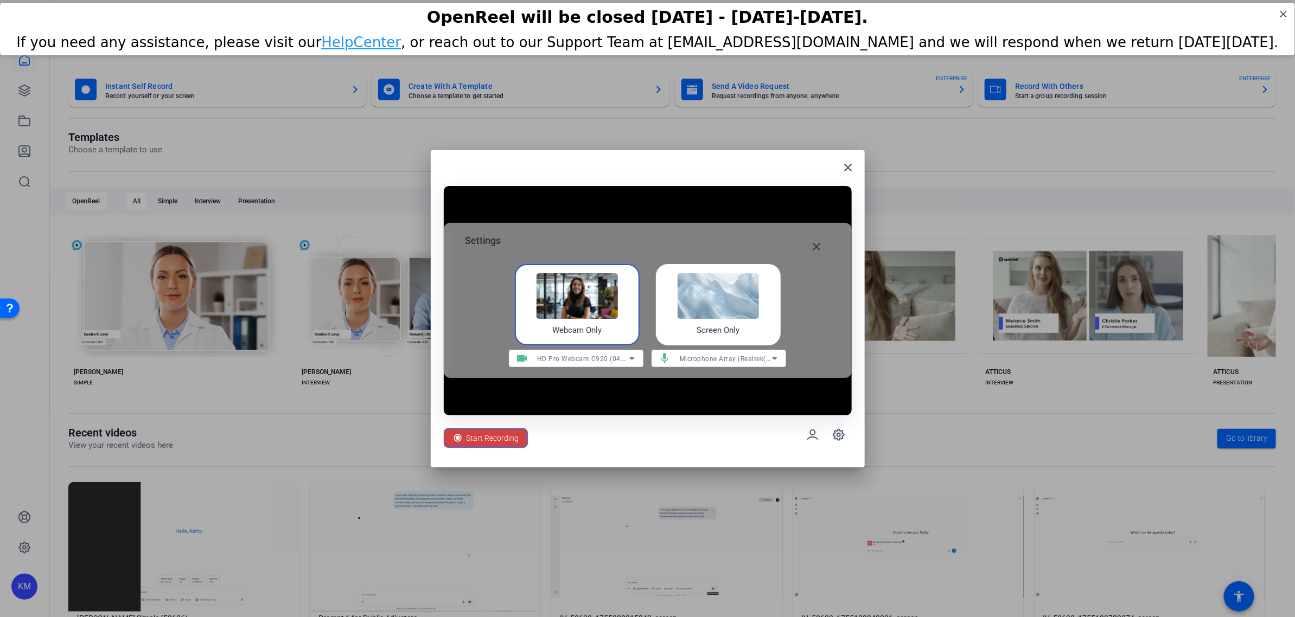
click at [738, 285] on img at bounding box center [717, 296] width 81 height 46
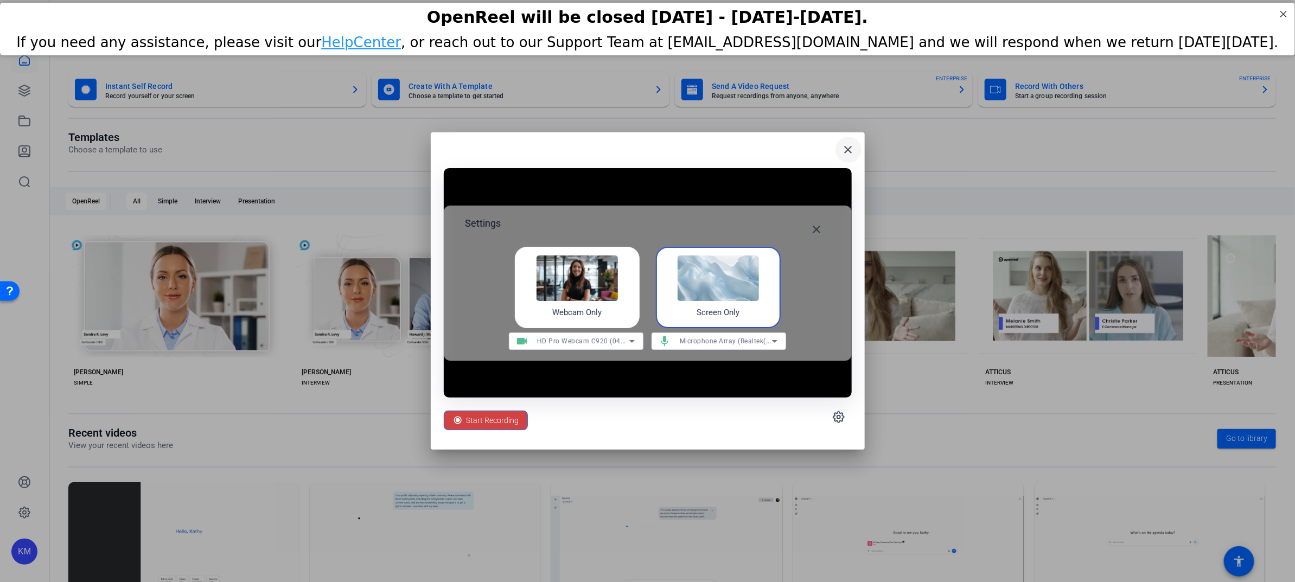
click at [843, 152] on mat-icon "close" at bounding box center [848, 149] width 13 height 13
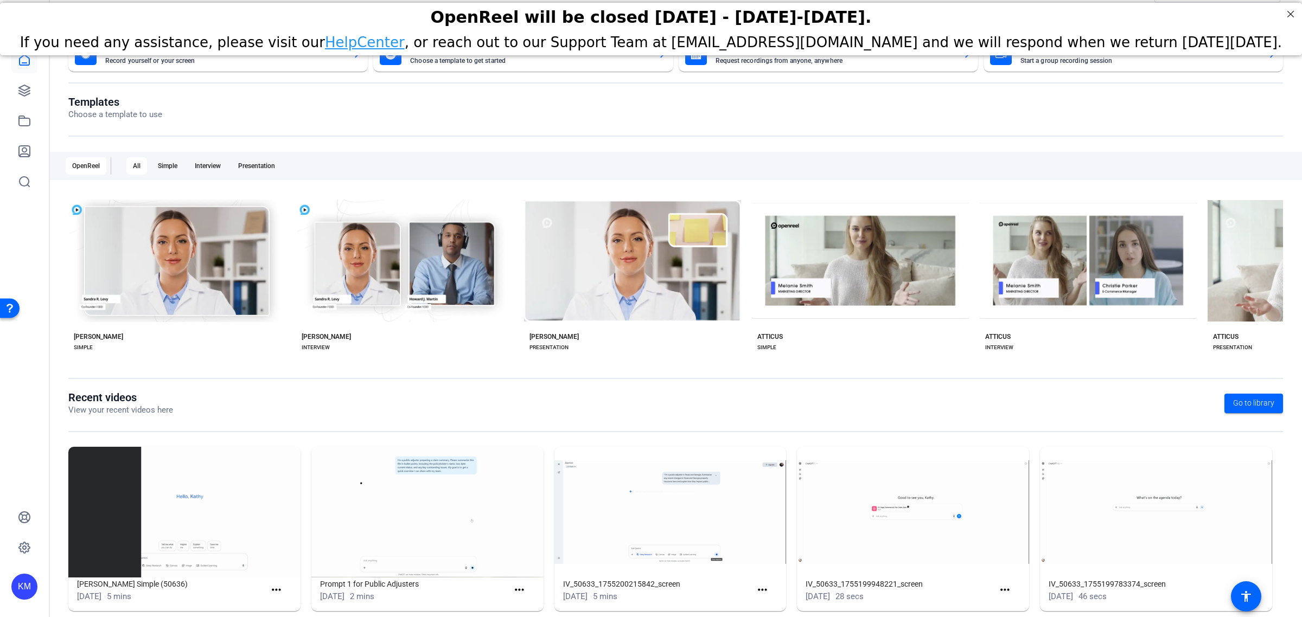
scroll to position [53, 0]
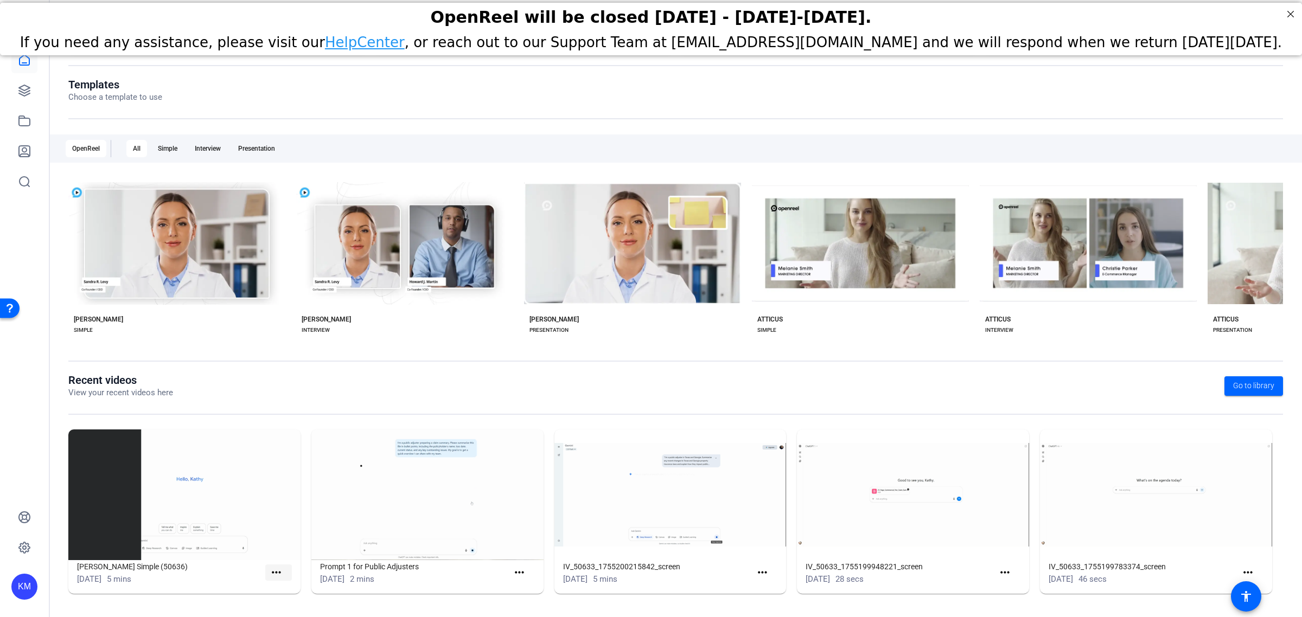
click at [272, 568] on mat-icon "more_horiz" at bounding box center [277, 573] width 14 height 14
click at [279, 586] on span "View" at bounding box center [298, 587] width 43 height 13
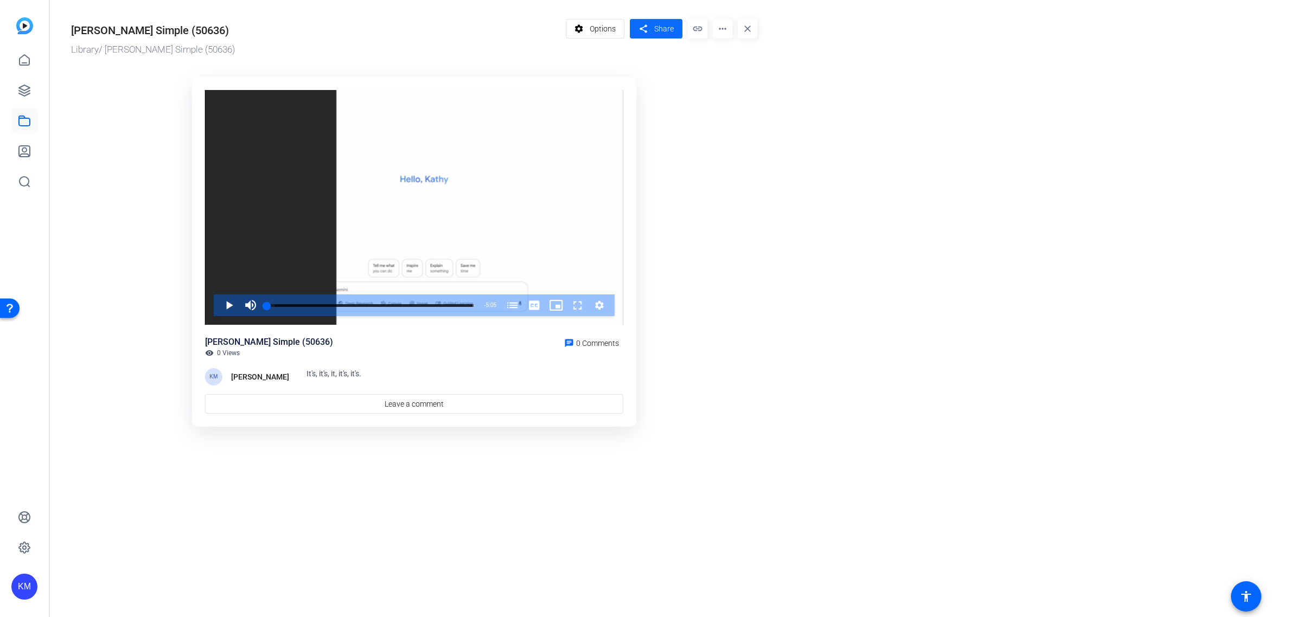
click at [652, 25] on span at bounding box center [656, 29] width 53 height 26
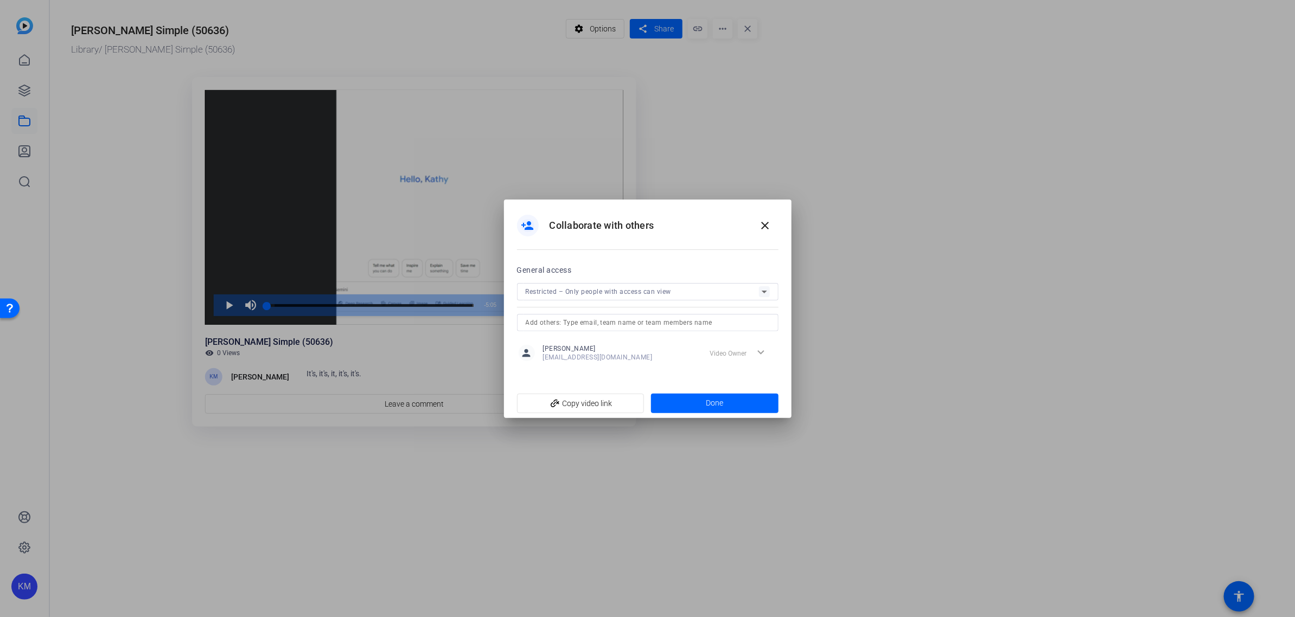
click at [763, 292] on icon at bounding box center [763, 292] width 5 height 3
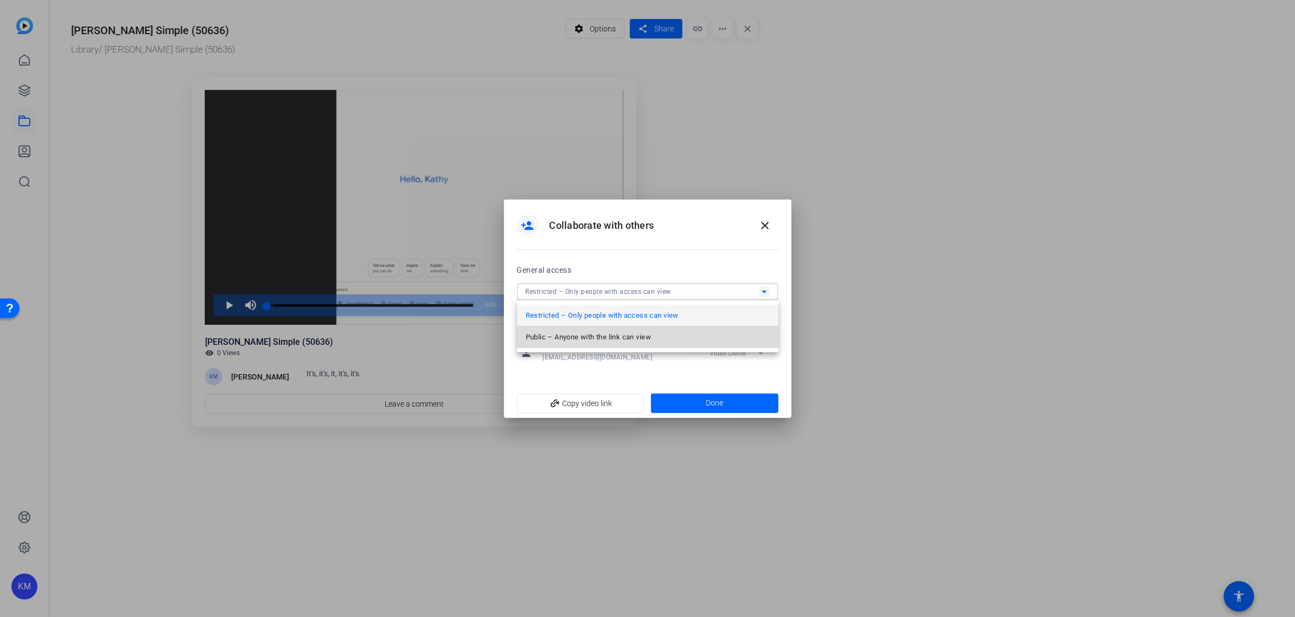
click at [712, 340] on mat-option "Public – Anyone with the link can view" at bounding box center [647, 338] width 261 height 22
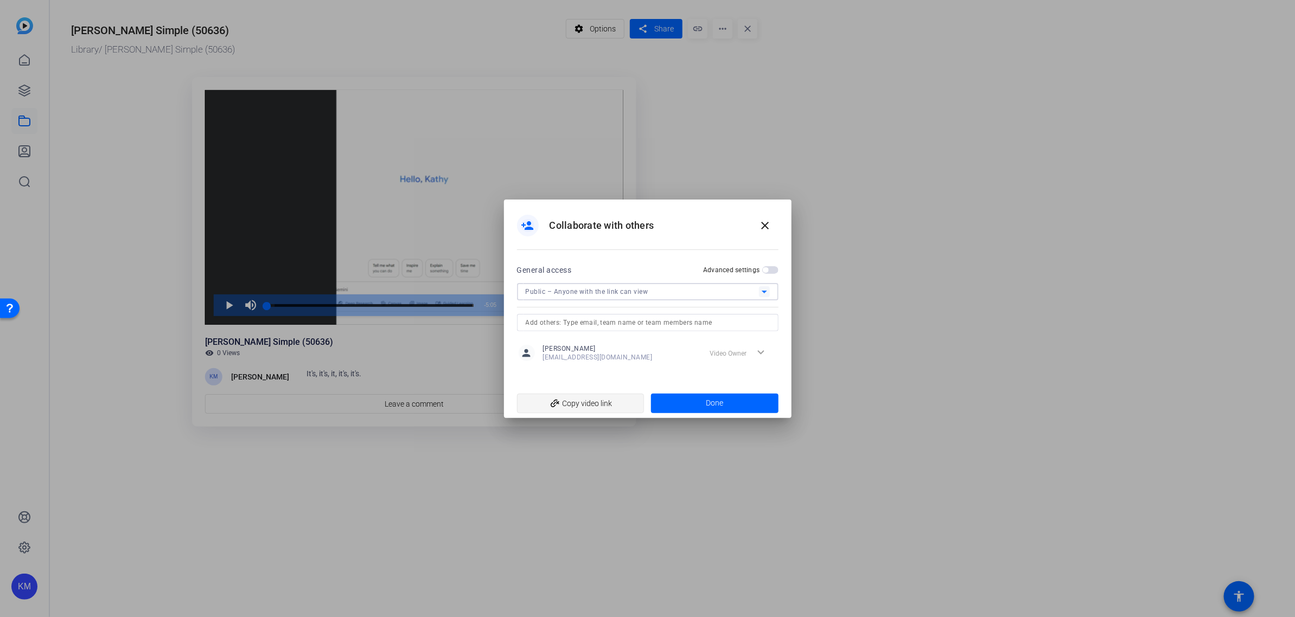
click at [603, 400] on span "add_link Copy video link" at bounding box center [581, 403] width 110 height 21
click at [764, 223] on mat-icon "close" at bounding box center [765, 225] width 13 height 13
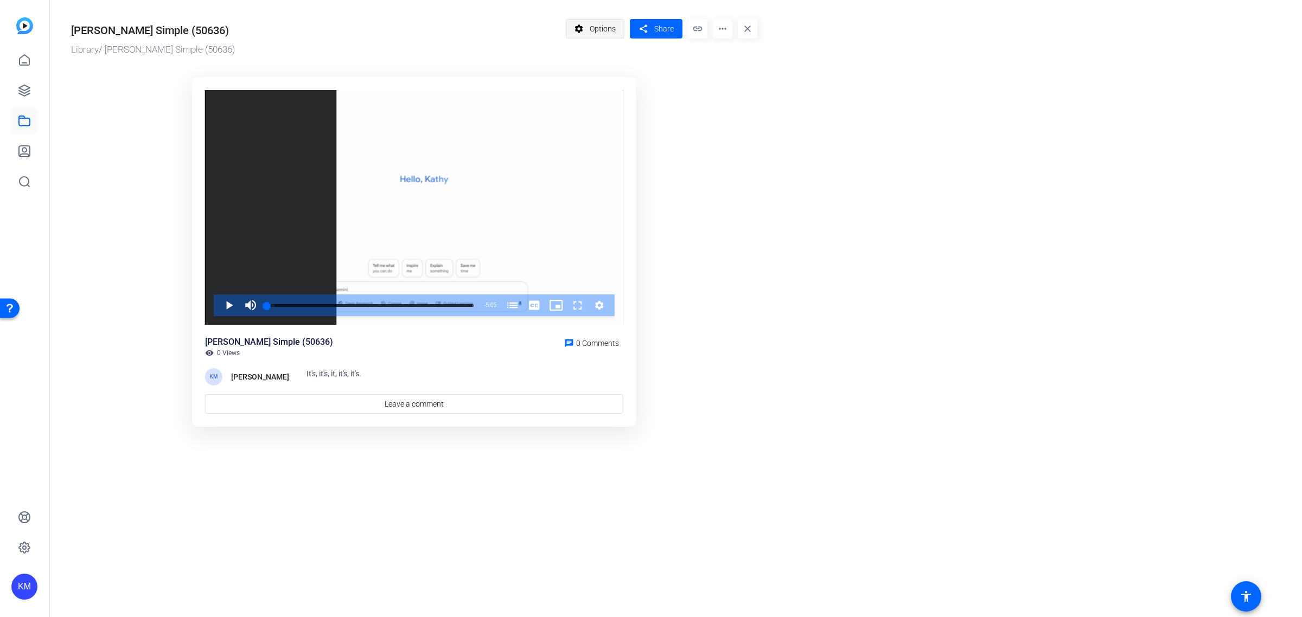
click at [605, 20] on span "Options" at bounding box center [603, 28] width 26 height 21
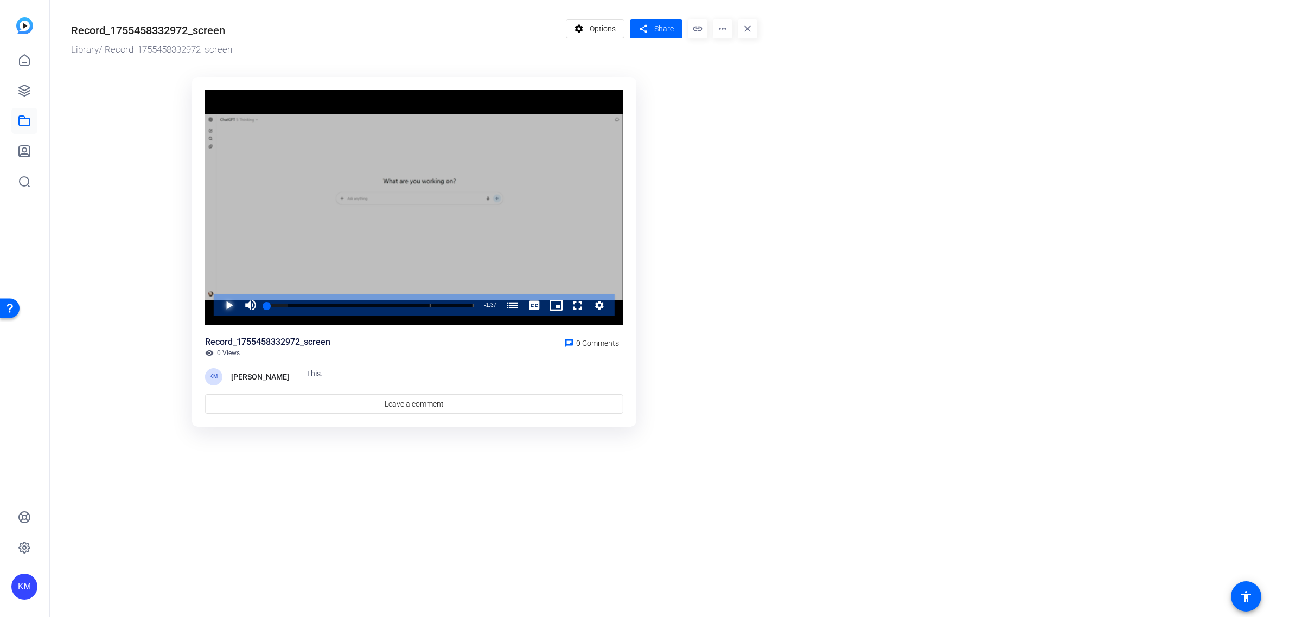
click at [218, 303] on span "Video Player" at bounding box center [218, 306] width 0 height 22
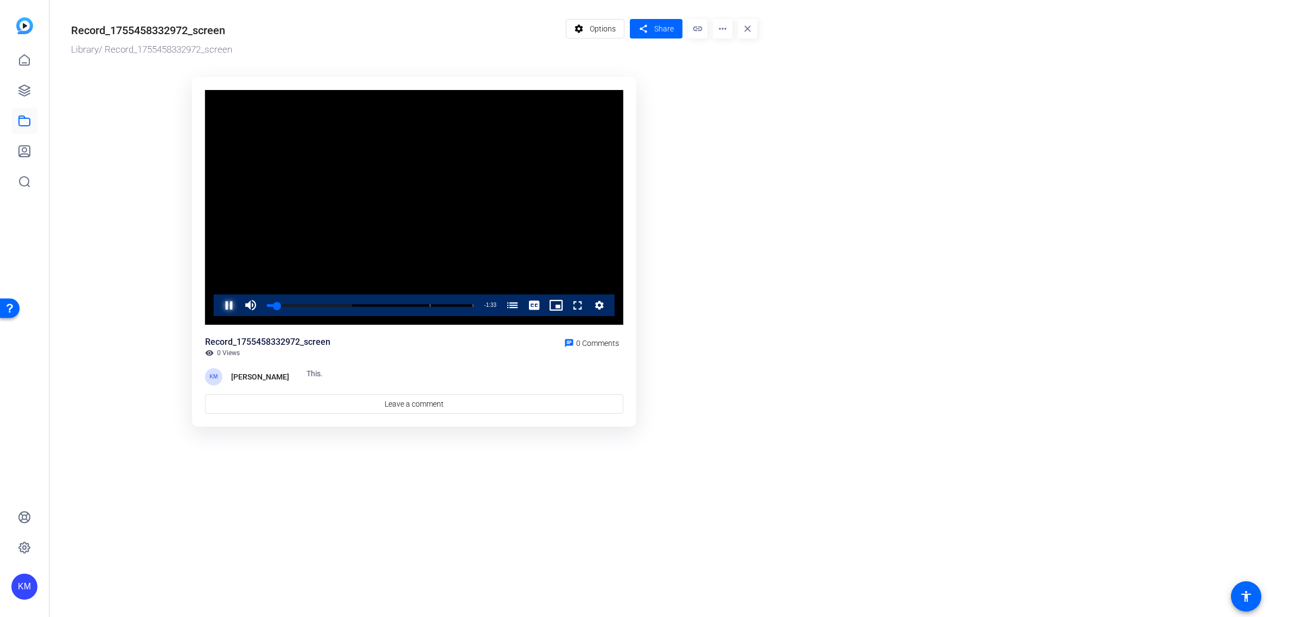
click at [218, 303] on span "Video Player" at bounding box center [218, 306] width 0 height 22
click at [604, 31] on span "Options" at bounding box center [603, 28] width 26 height 21
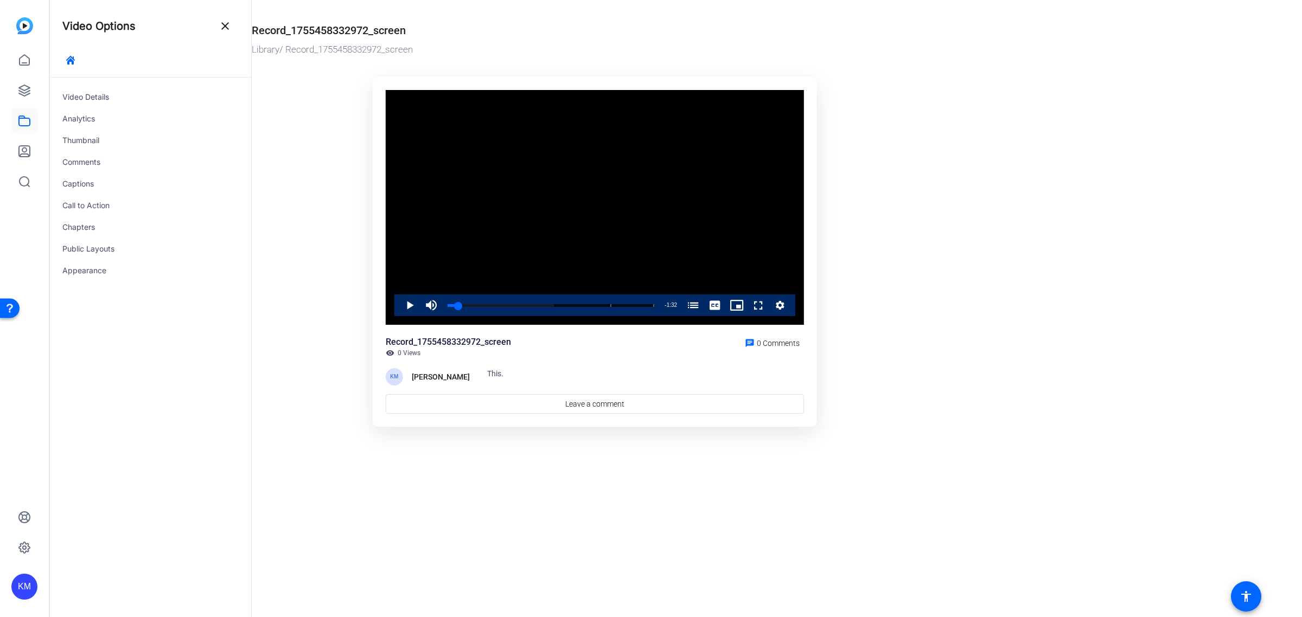
click at [223, 28] on mat-icon "close" at bounding box center [225, 26] width 13 height 13
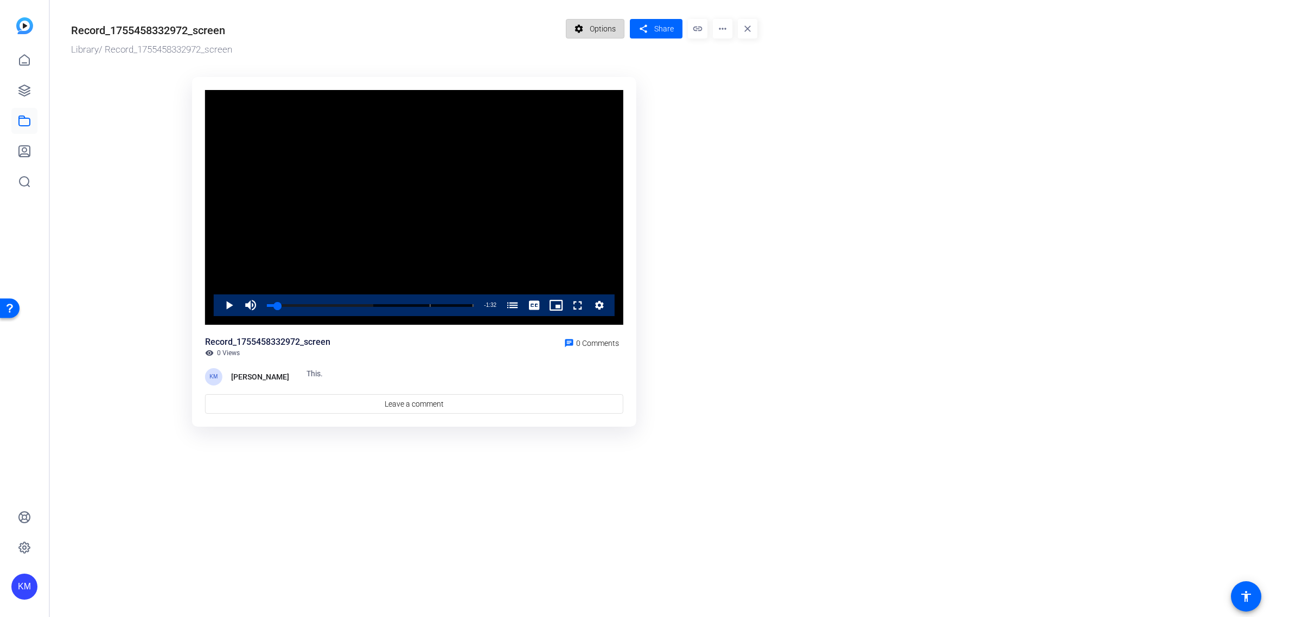
click at [600, 34] on span "Options" at bounding box center [603, 28] width 26 height 21
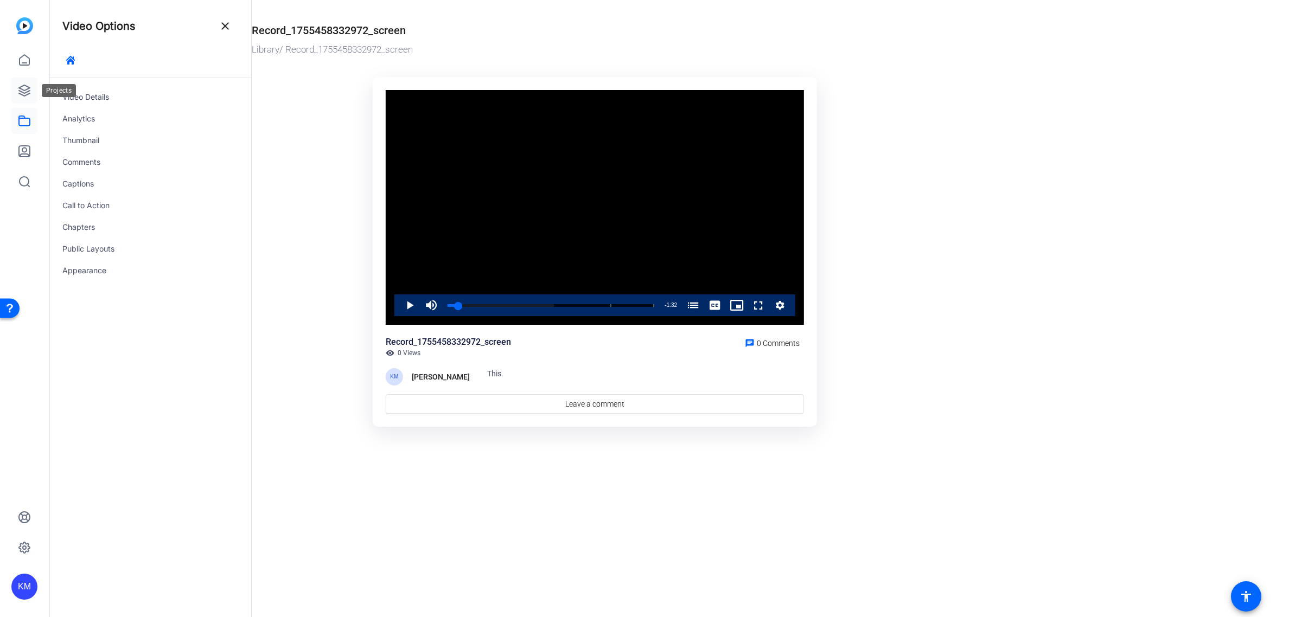
click at [26, 91] on icon at bounding box center [24, 90] width 13 height 13
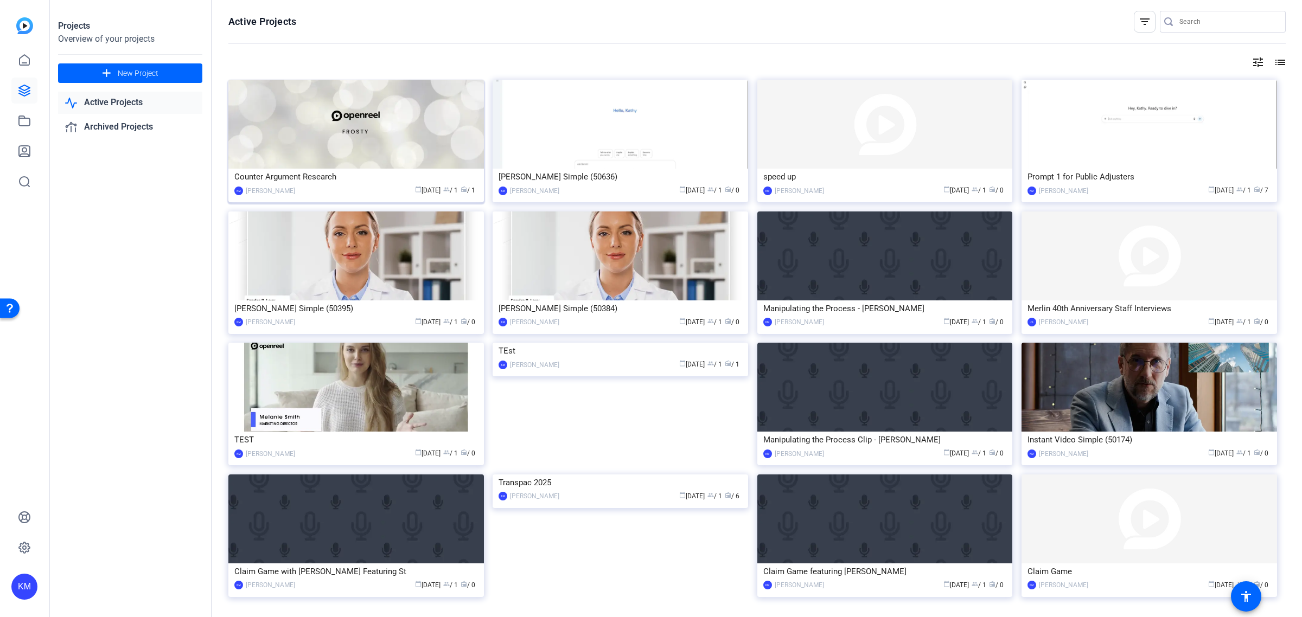
click at [351, 131] on img at bounding box center [355, 124] width 255 height 89
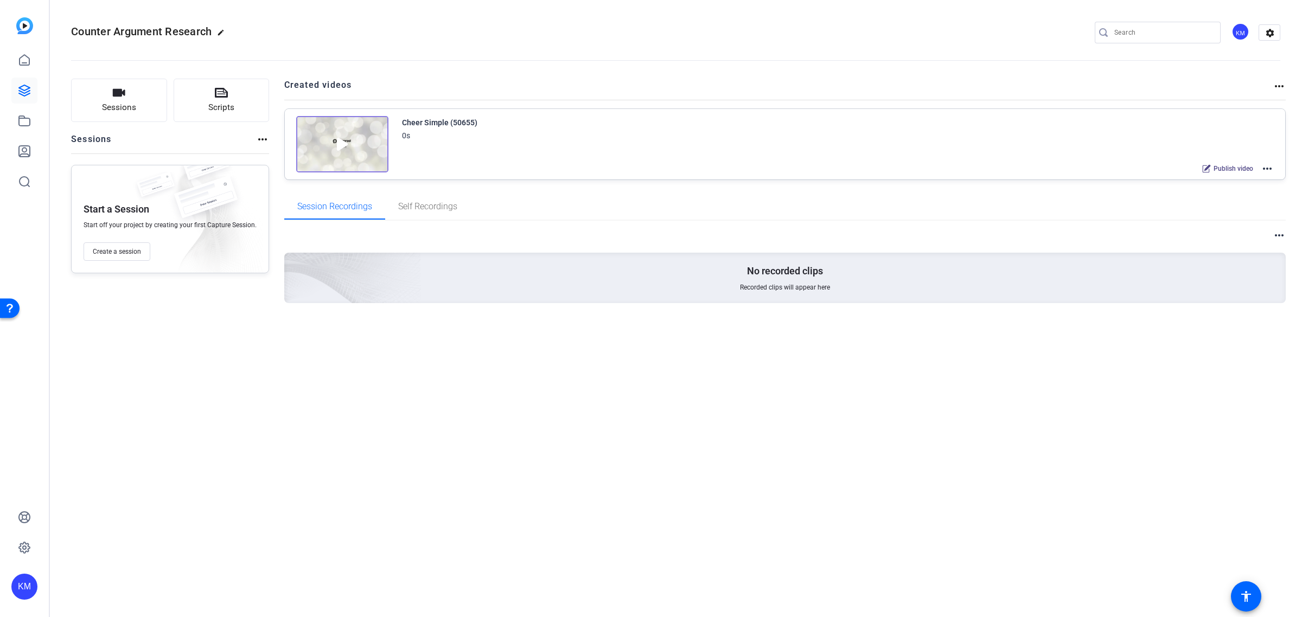
click at [1264, 166] on mat-icon "more_horiz" at bounding box center [1266, 168] width 13 height 13
click at [1232, 179] on span "Edit in Creator" at bounding box center [1226, 181] width 75 height 13
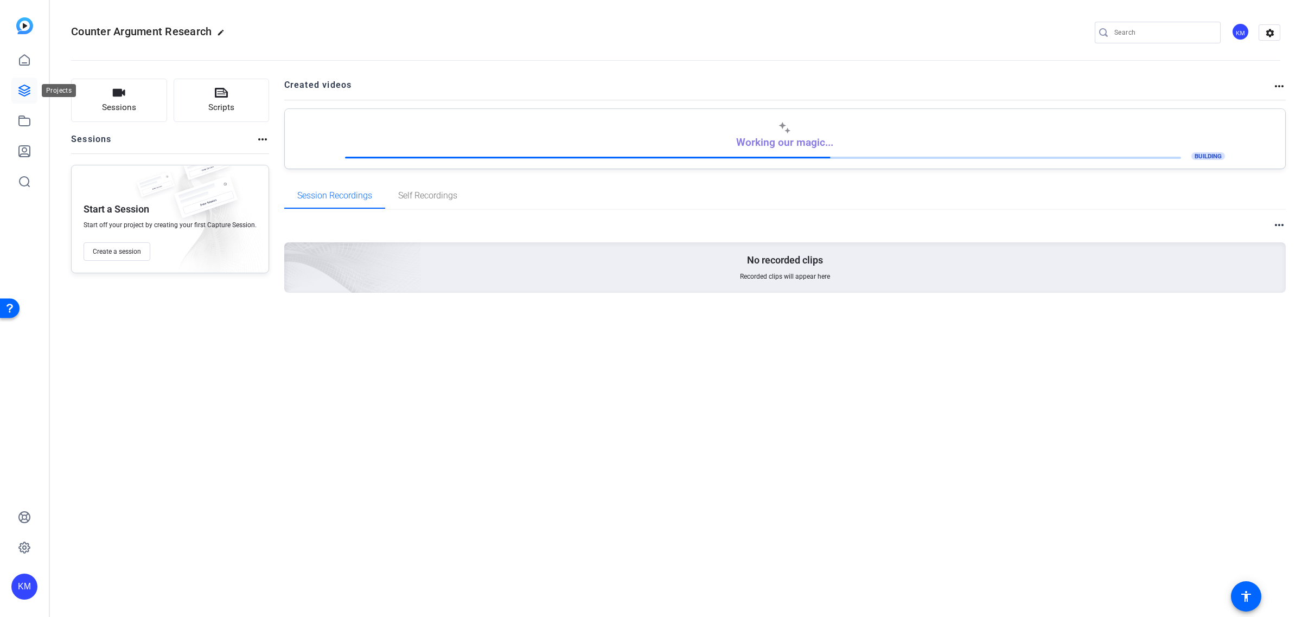
click at [20, 88] on icon at bounding box center [24, 90] width 11 height 11
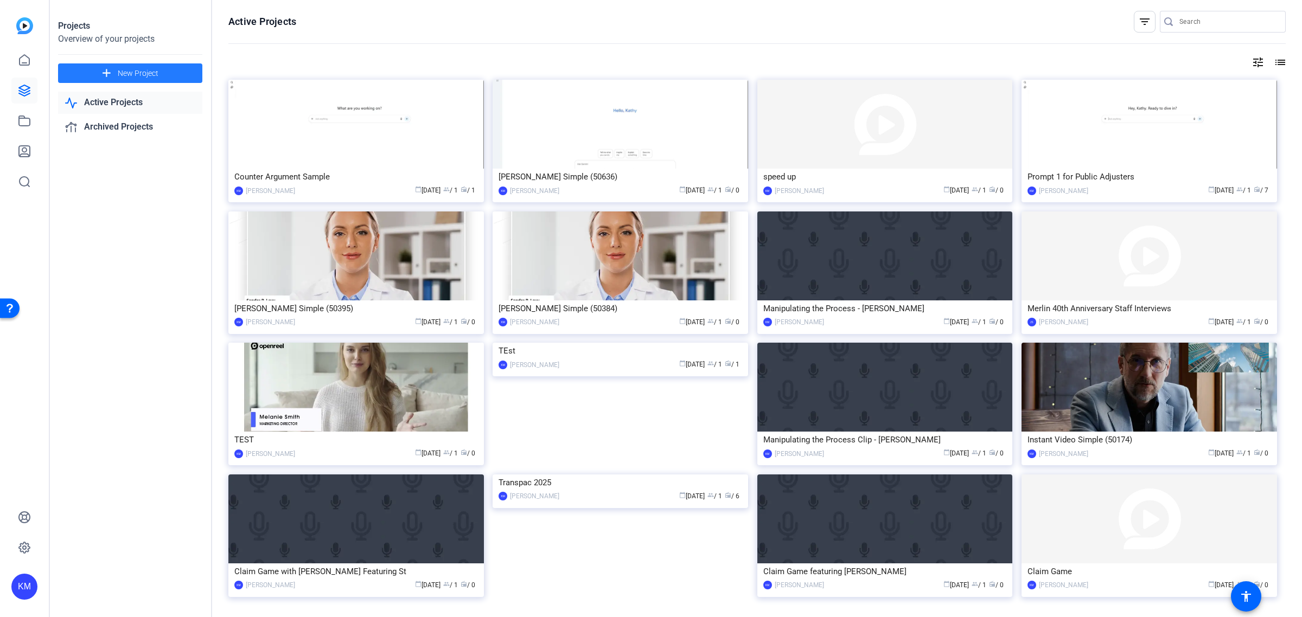
click at [117, 72] on span at bounding box center [130, 73] width 144 height 26
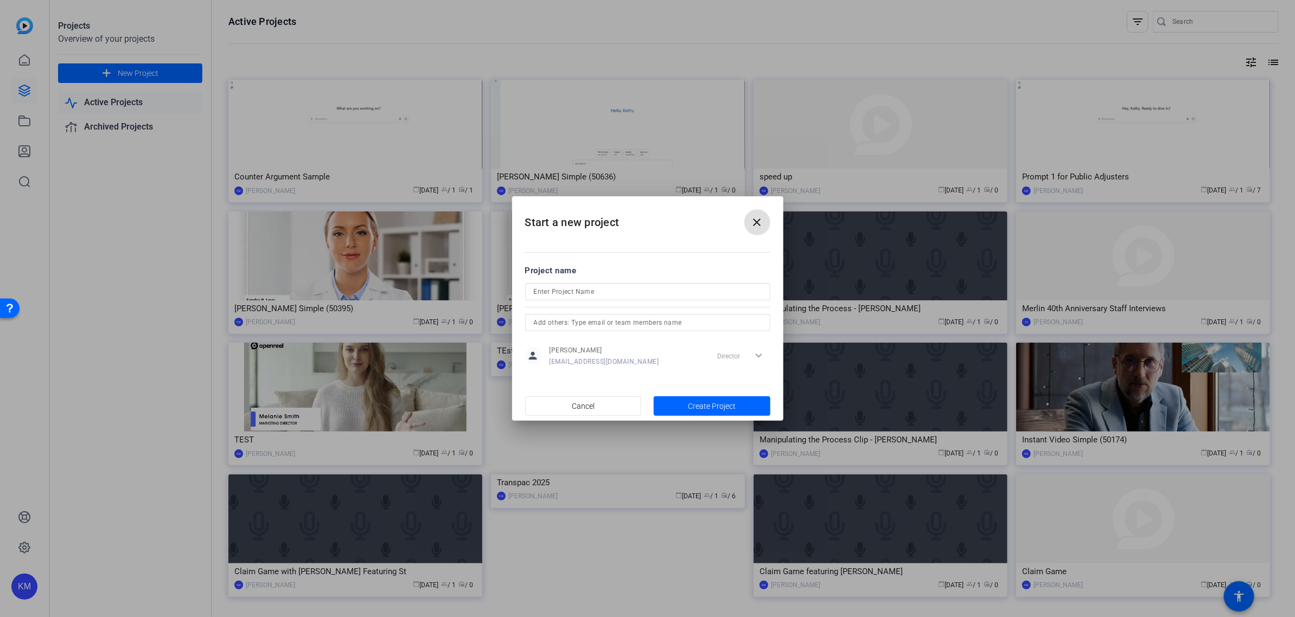
click at [640, 289] on input at bounding box center [648, 291] width 228 height 13
type input "R"
type input "Policy Review"
click at [683, 400] on span "button" at bounding box center [712, 406] width 117 height 26
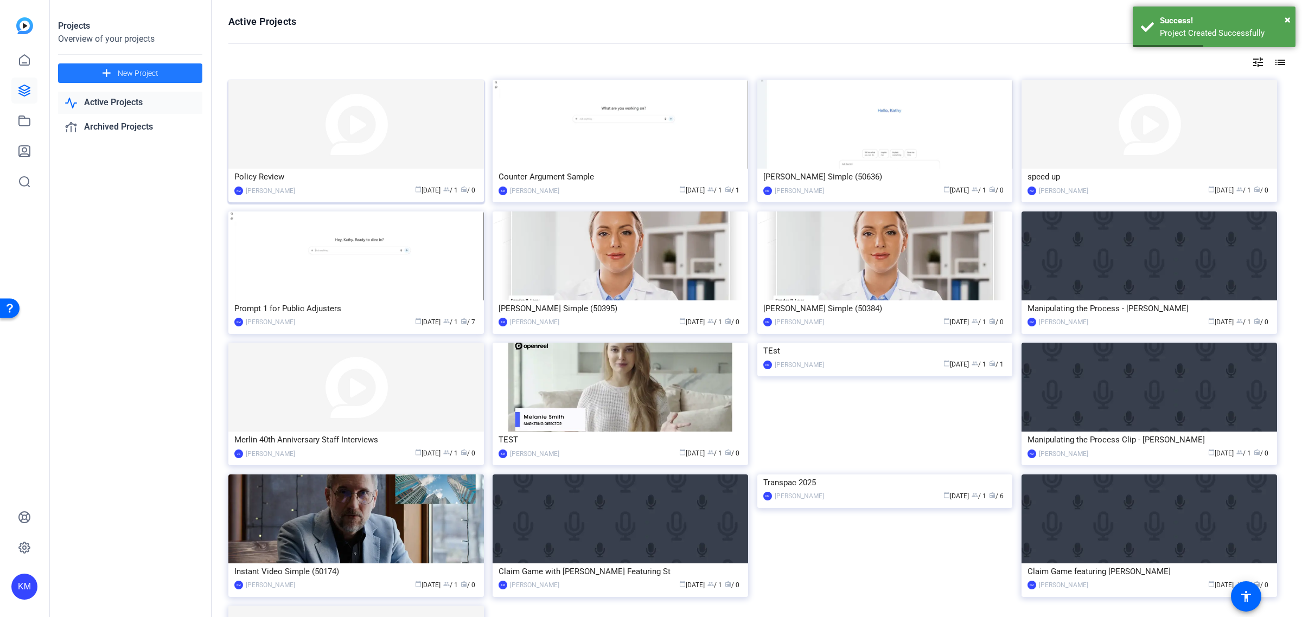
click at [388, 150] on img at bounding box center [355, 124] width 255 height 89
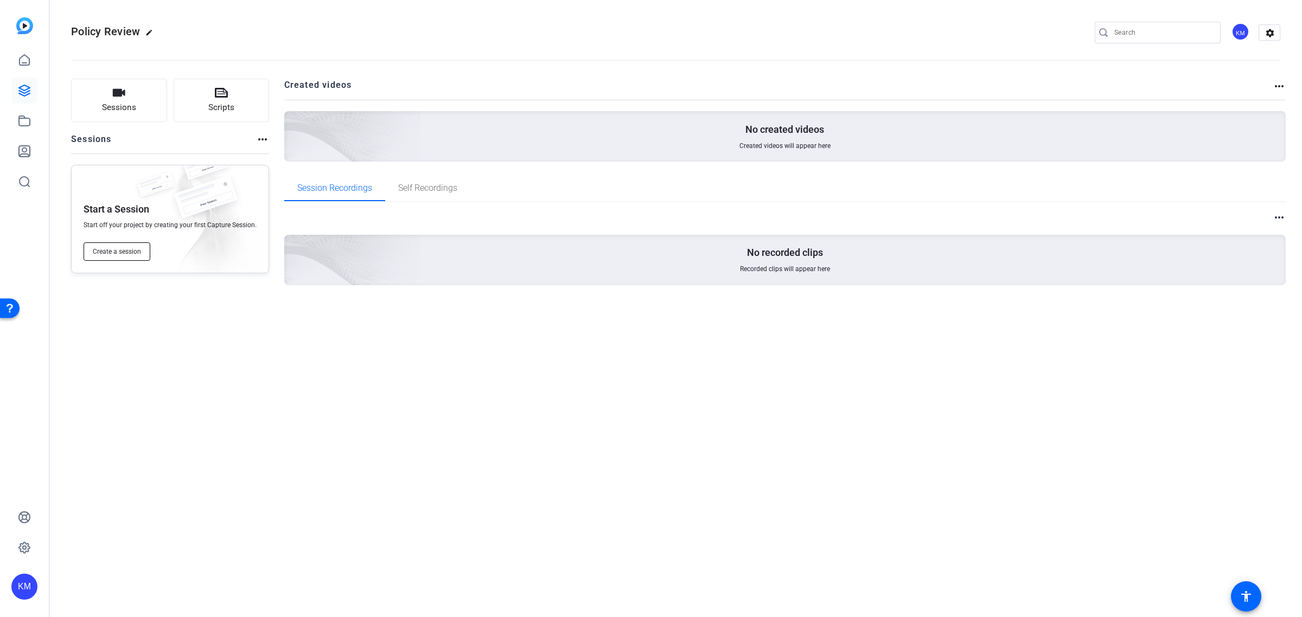
click at [120, 250] on span "Create a session" at bounding box center [117, 251] width 48 height 9
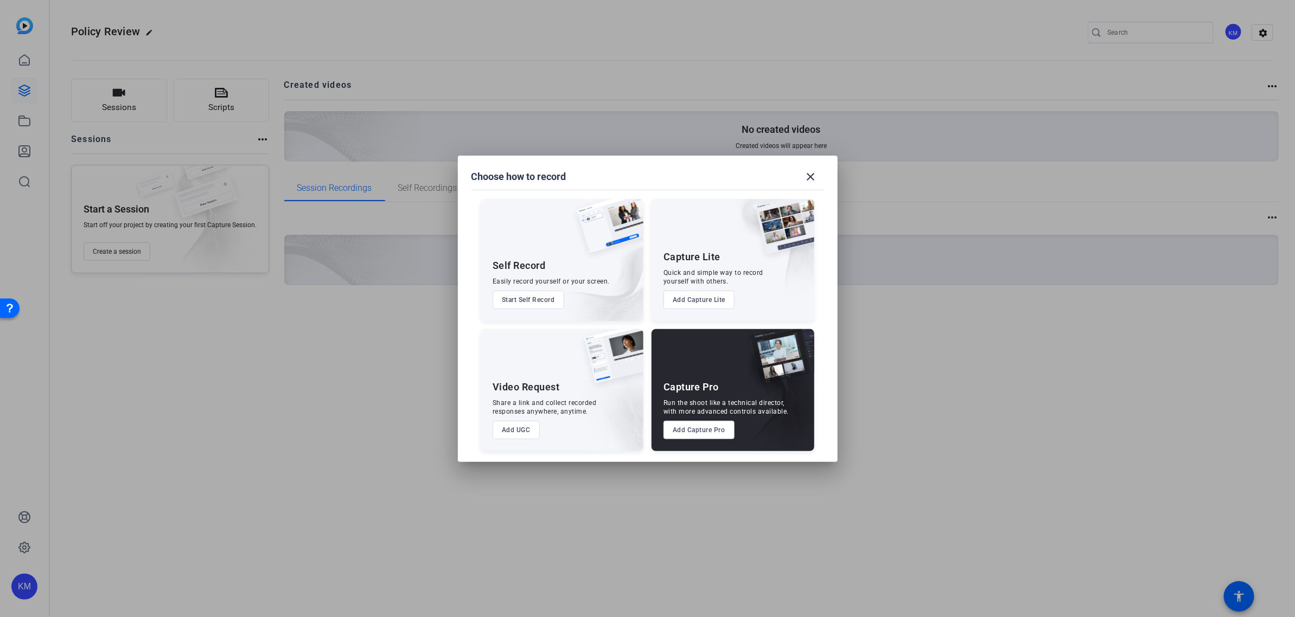
click at [521, 297] on button "Start Self Record" at bounding box center [528, 300] width 72 height 18
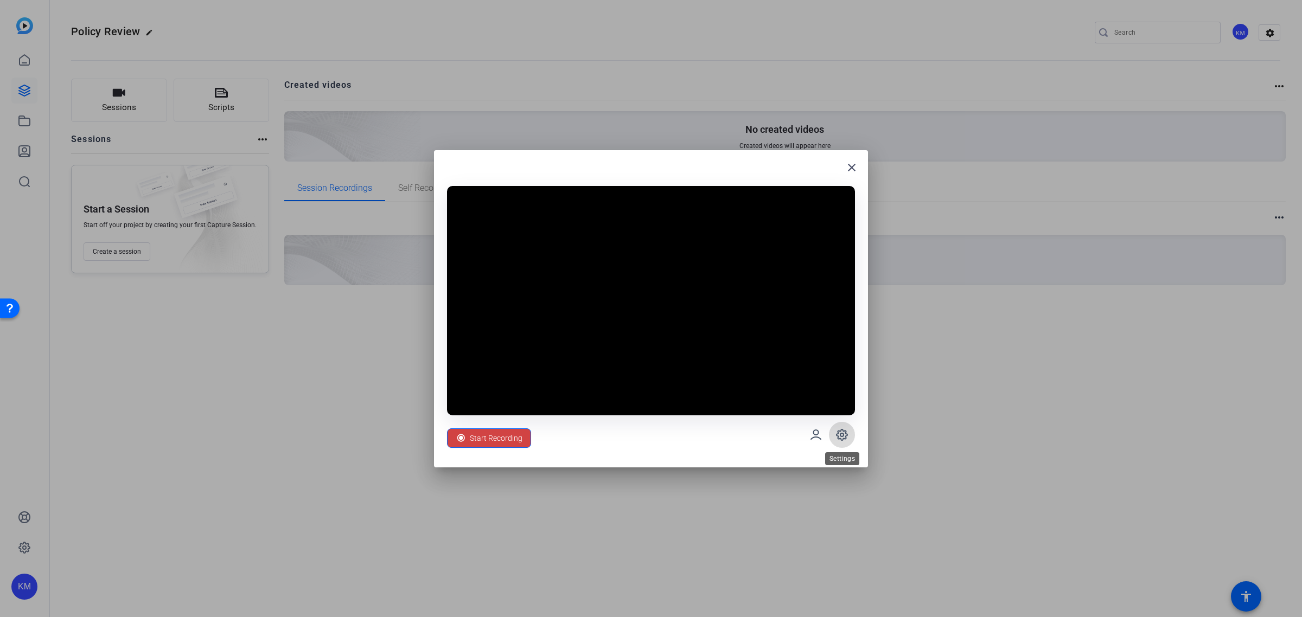
click at [840, 434] on icon at bounding box center [841, 434] width 3 height 3
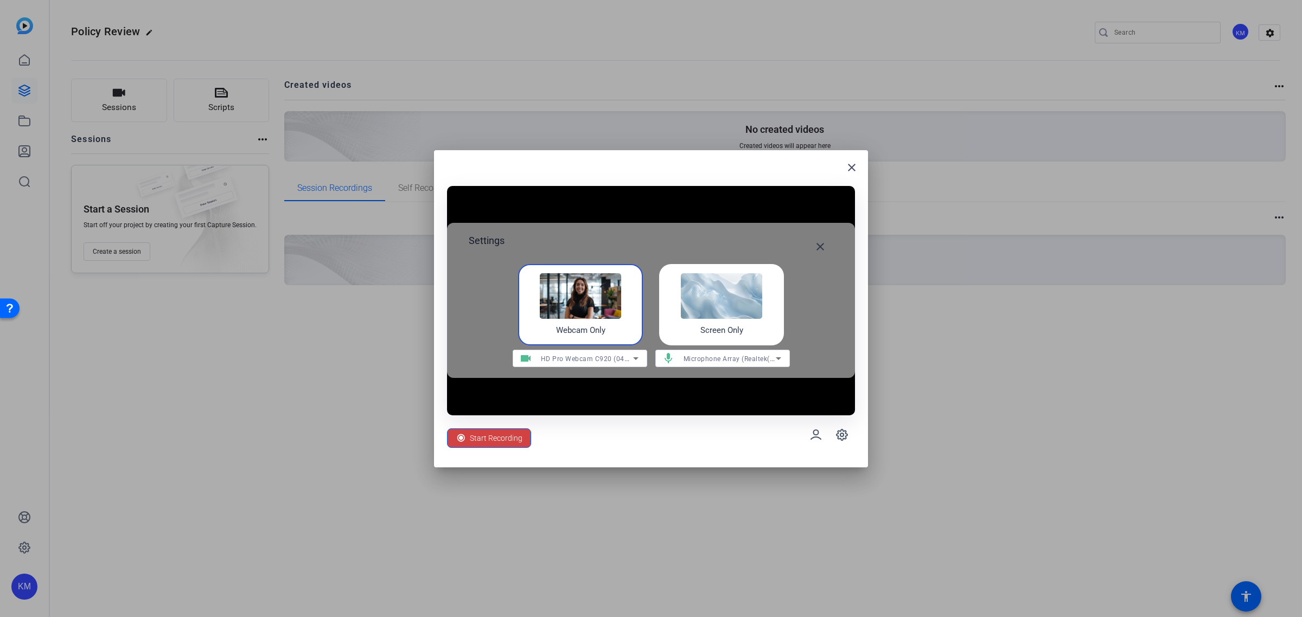
click at [726, 309] on img at bounding box center [721, 296] width 81 height 46
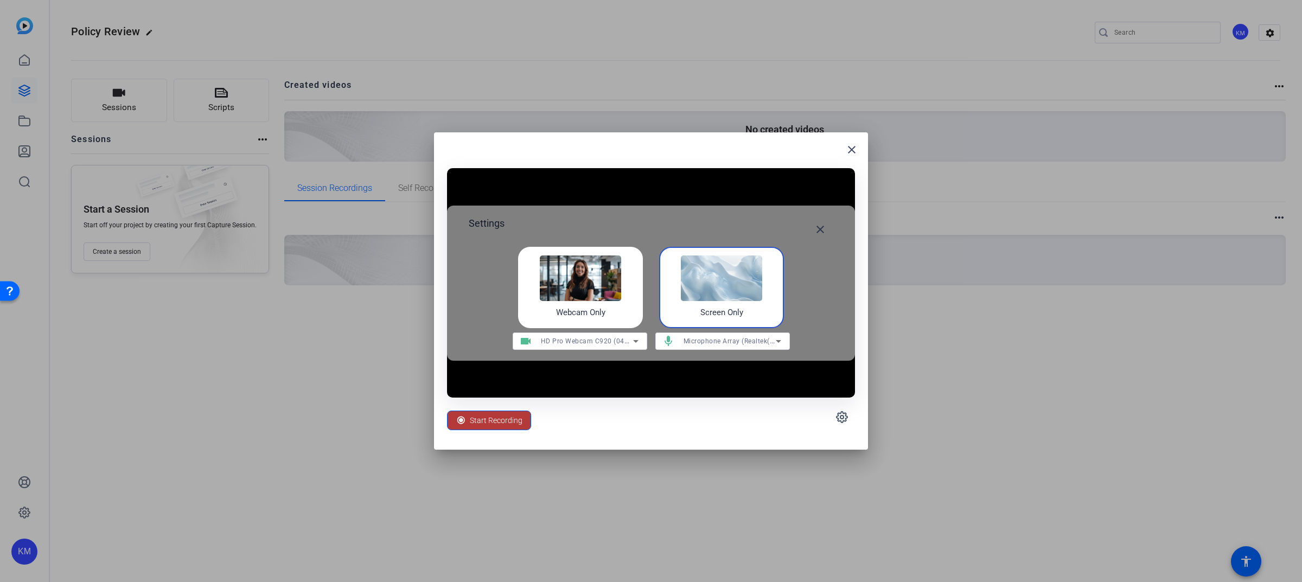
click at [488, 421] on span "Start Recording" at bounding box center [496, 420] width 53 height 21
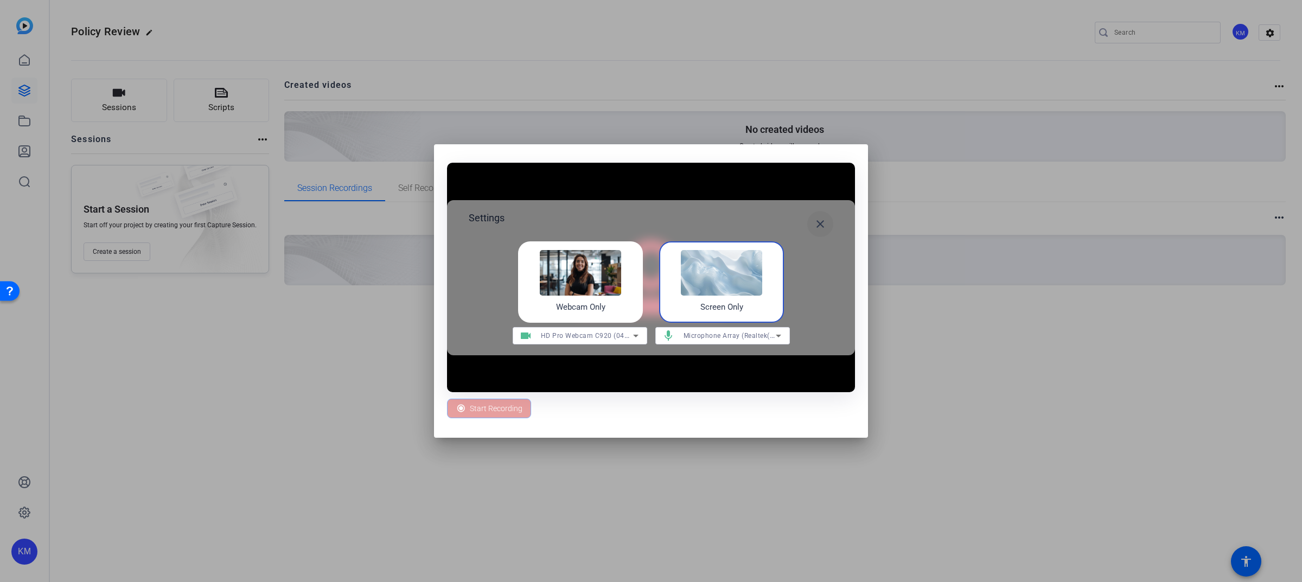
click at [820, 222] on mat-icon "close" at bounding box center [820, 223] width 13 height 13
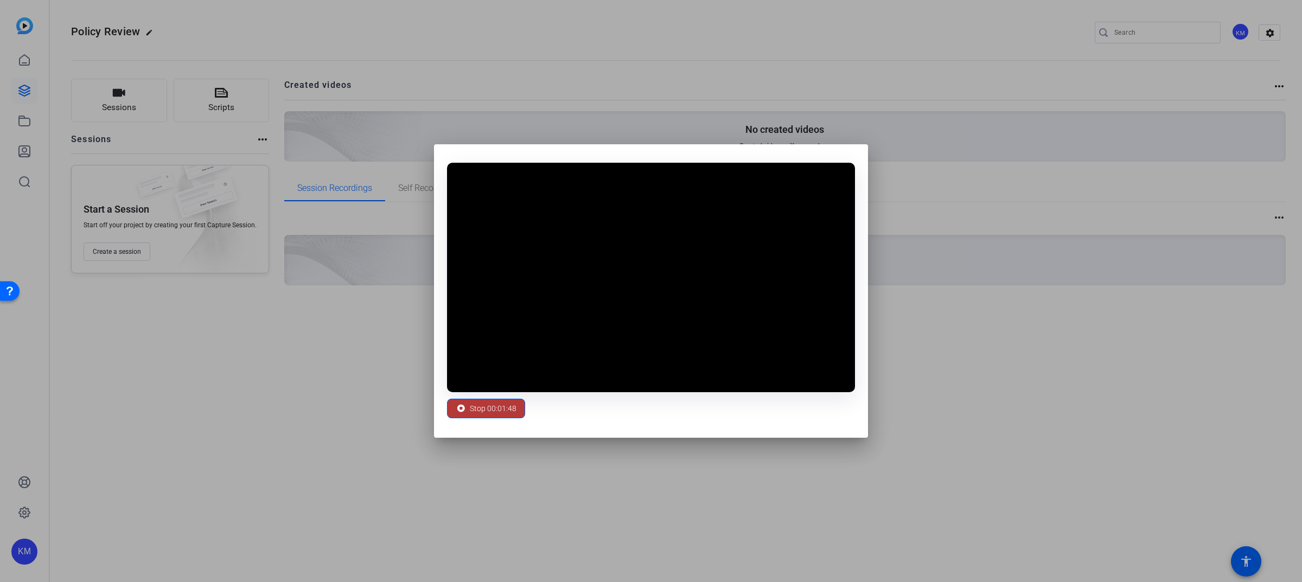
click at [510, 410] on span "Stop 00:01:48" at bounding box center [493, 408] width 47 height 21
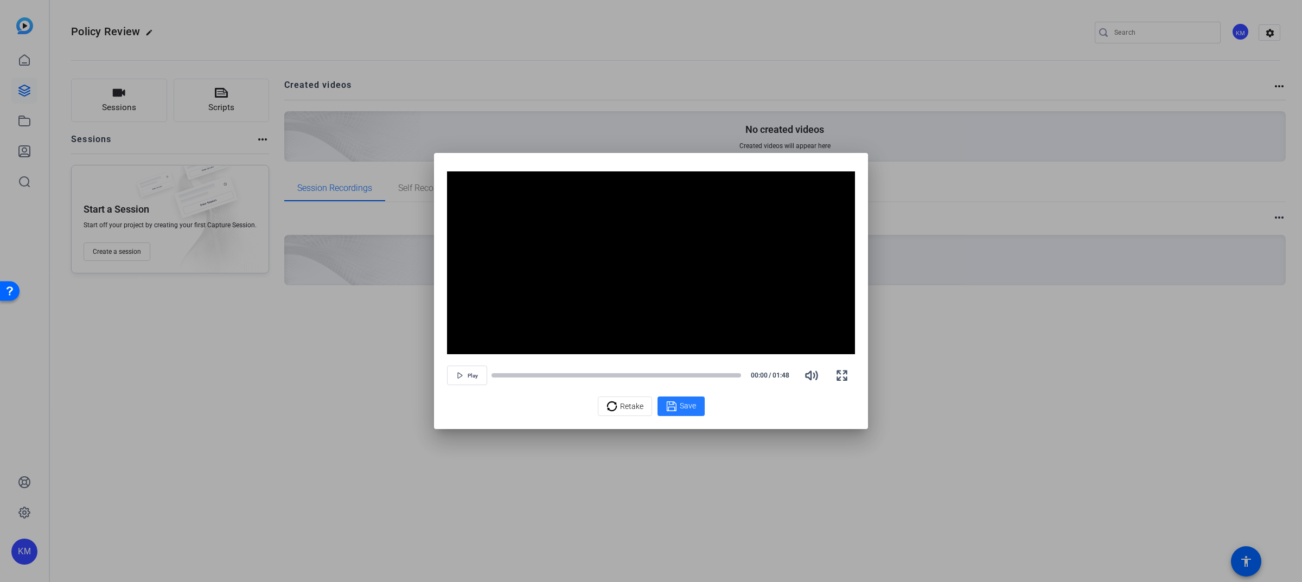
click at [682, 406] on span "Save" at bounding box center [688, 405] width 16 height 11
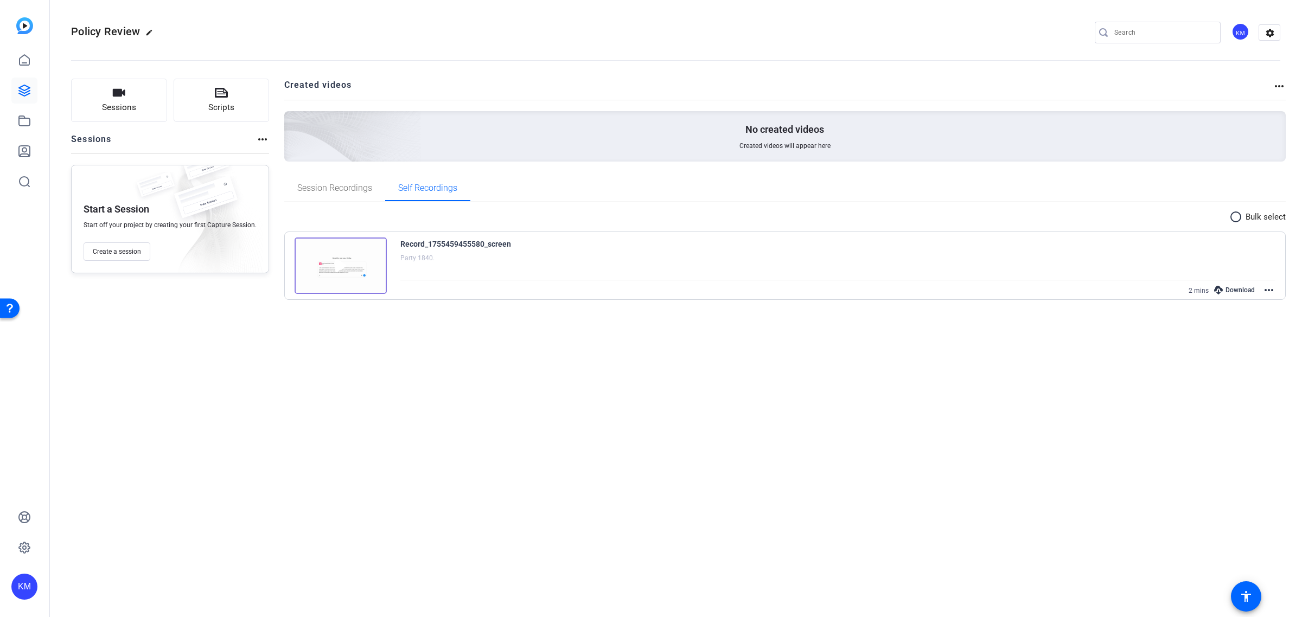
click at [1270, 285] on mat-icon "more_horiz" at bounding box center [1268, 290] width 13 height 13
click at [1243, 301] on span "Edit Video" at bounding box center [1243, 302] width 48 height 13
click at [1270, 287] on mat-icon "more_horiz" at bounding box center [1268, 290] width 13 height 13
click at [1239, 297] on span "Edit Video" at bounding box center [1243, 302] width 48 height 13
click at [24, 87] on icon at bounding box center [24, 90] width 13 height 13
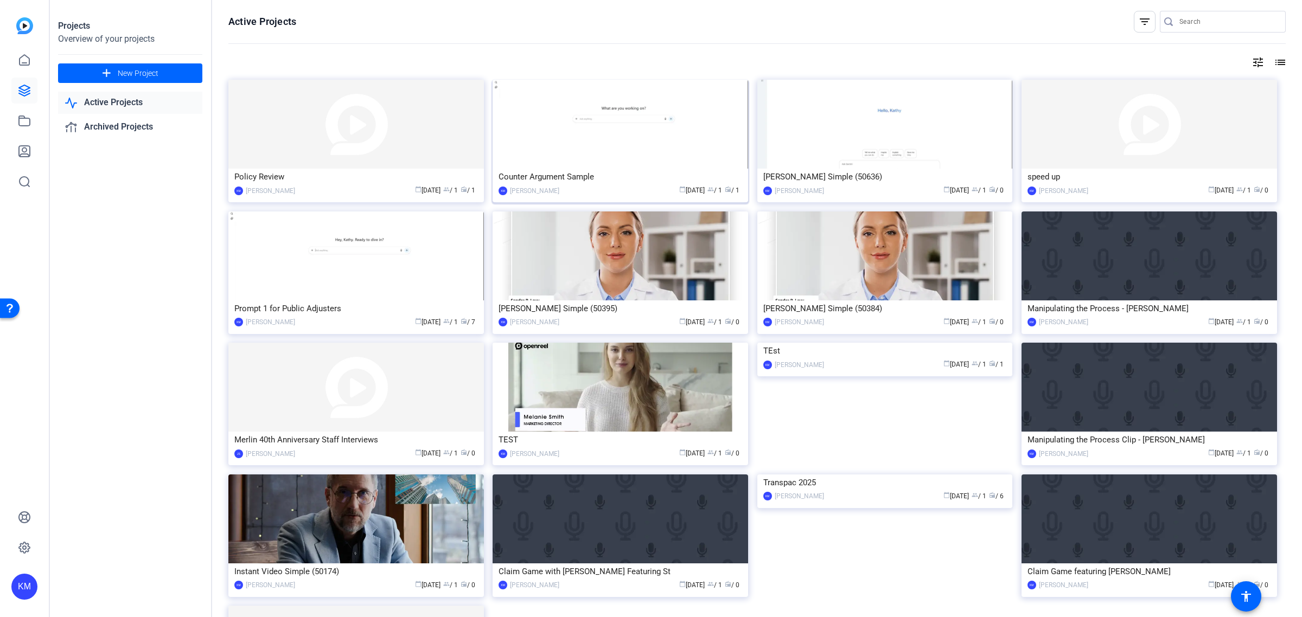
click at [565, 150] on img at bounding box center [619, 124] width 255 height 89
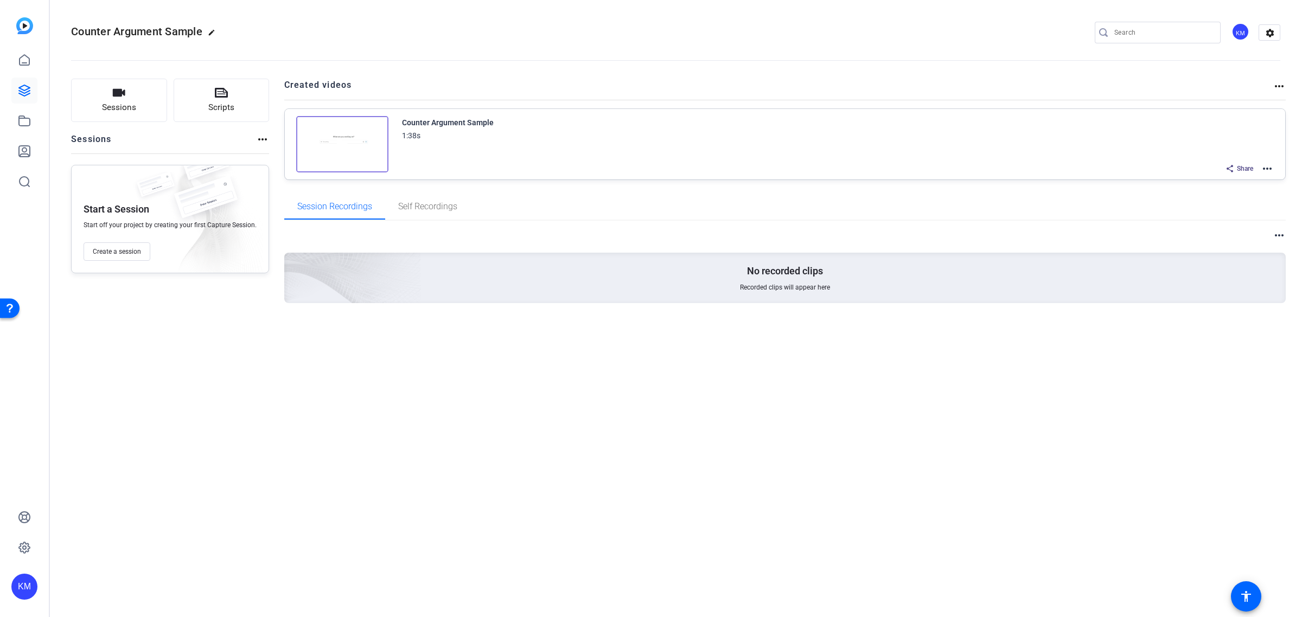
click at [1245, 167] on span "Share" at bounding box center [1245, 168] width 16 height 9
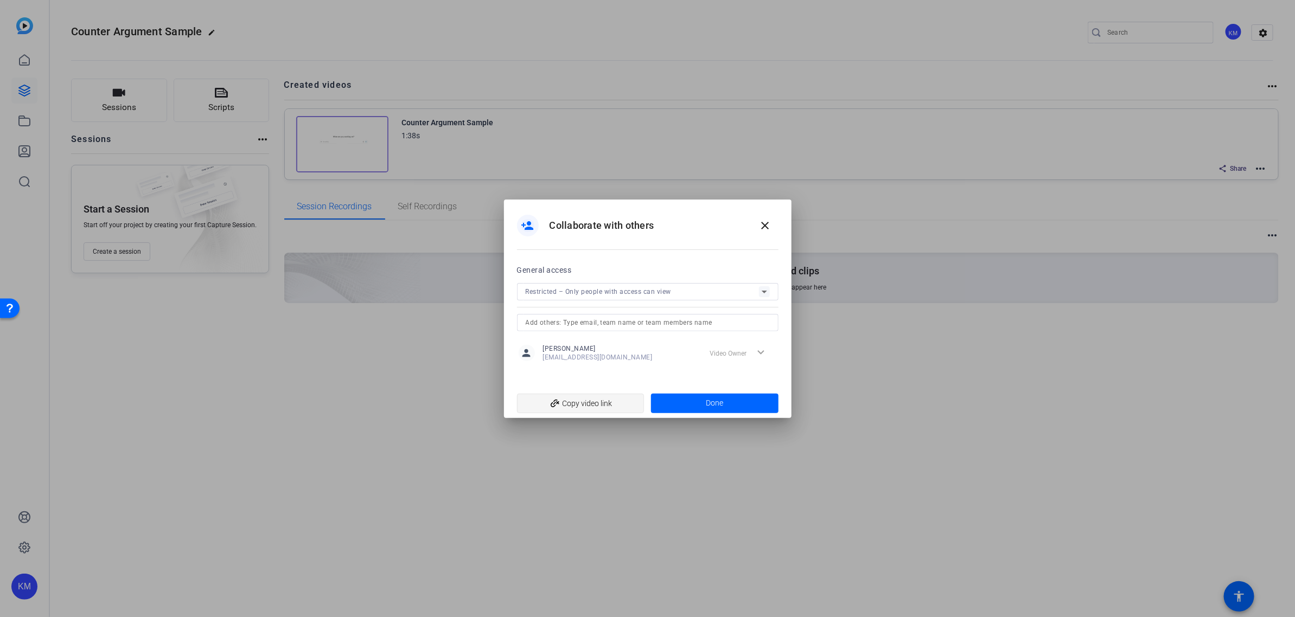
click at [592, 399] on span "add_link Copy video link" at bounding box center [581, 403] width 110 height 21
click at [764, 226] on mat-icon "close" at bounding box center [765, 225] width 13 height 13
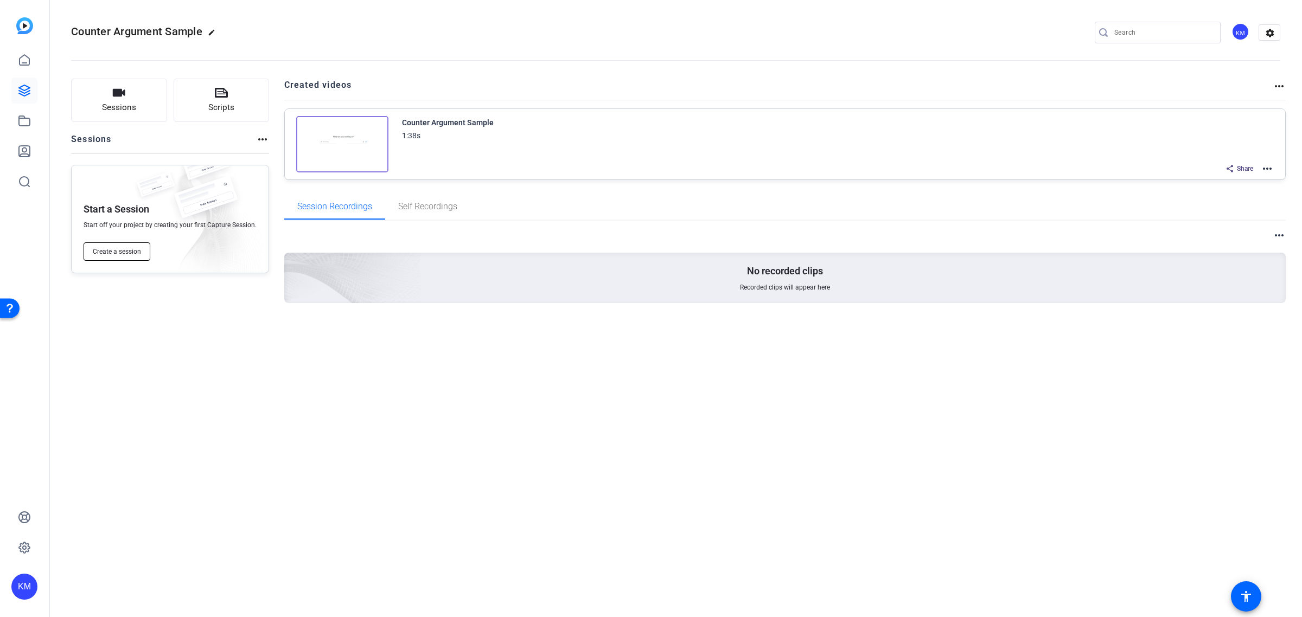
click at [118, 251] on span "Create a session" at bounding box center [117, 251] width 48 height 9
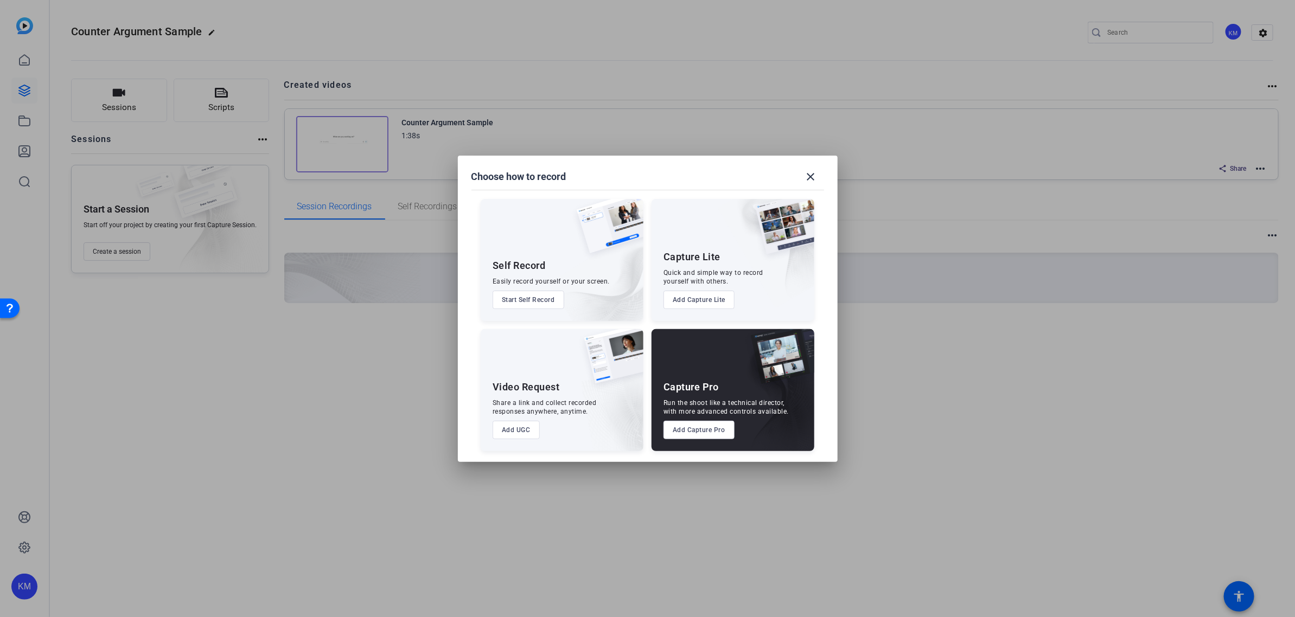
click at [530, 294] on button "Start Self Record" at bounding box center [528, 300] width 72 height 18
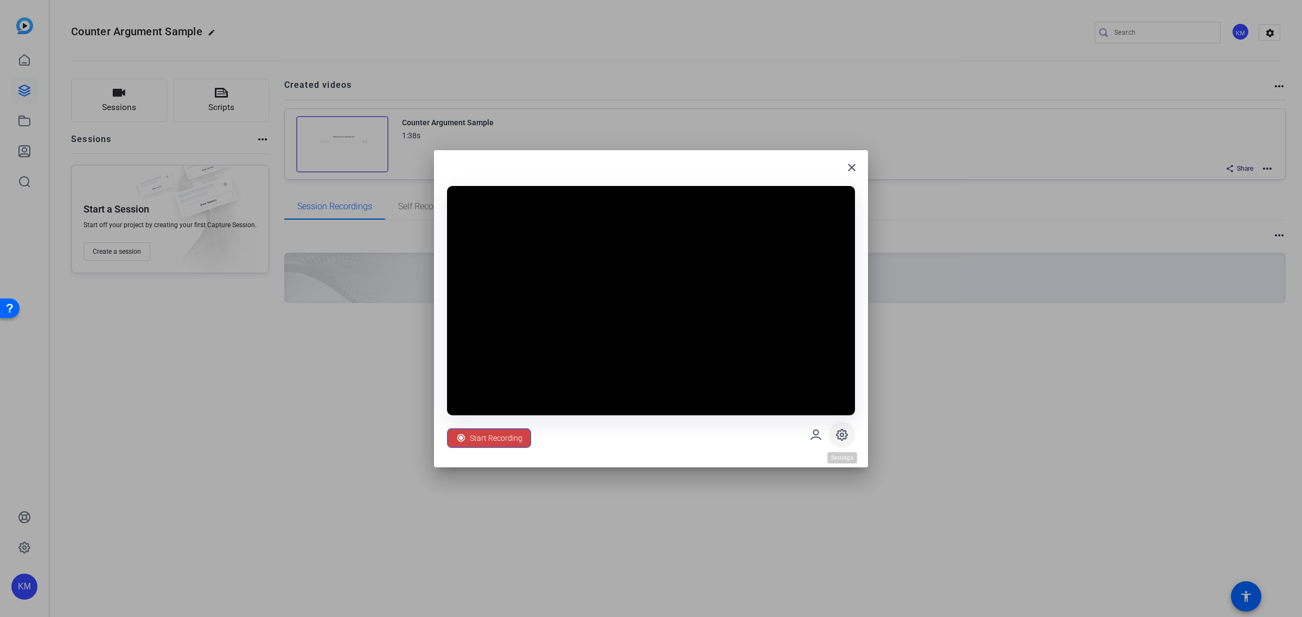
click at [837, 430] on icon at bounding box center [841, 434] width 13 height 13
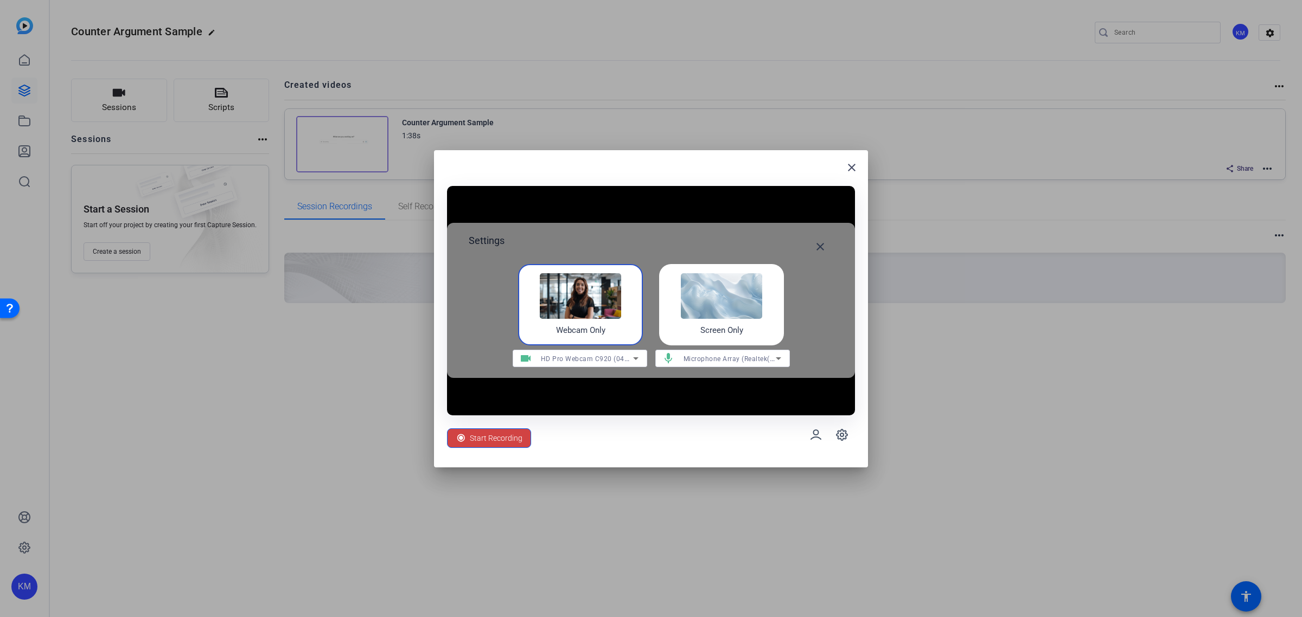
click at [725, 304] on img at bounding box center [721, 296] width 81 height 46
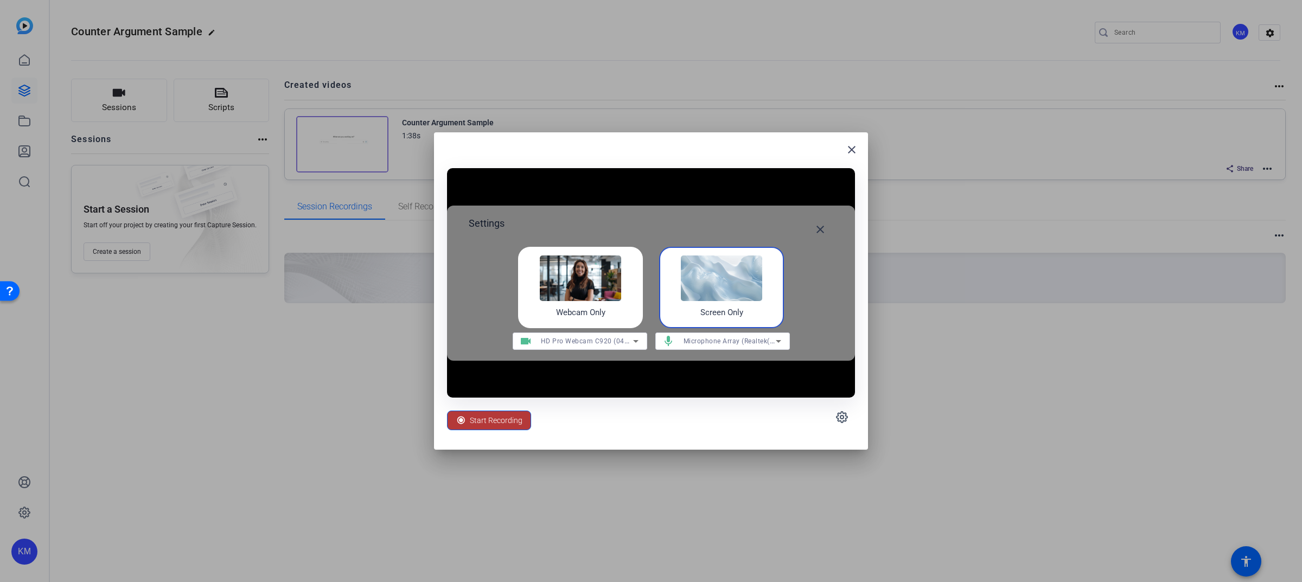
click at [496, 420] on span "Start Recording" at bounding box center [496, 420] width 53 height 21
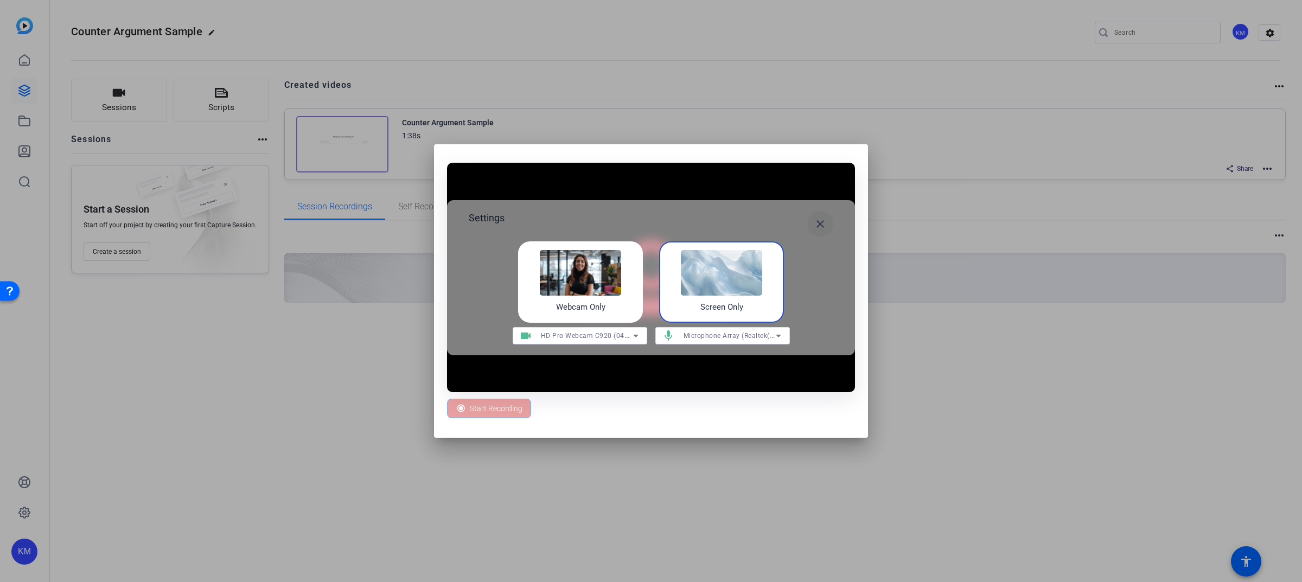
click at [818, 226] on mat-icon "close" at bounding box center [820, 223] width 13 height 13
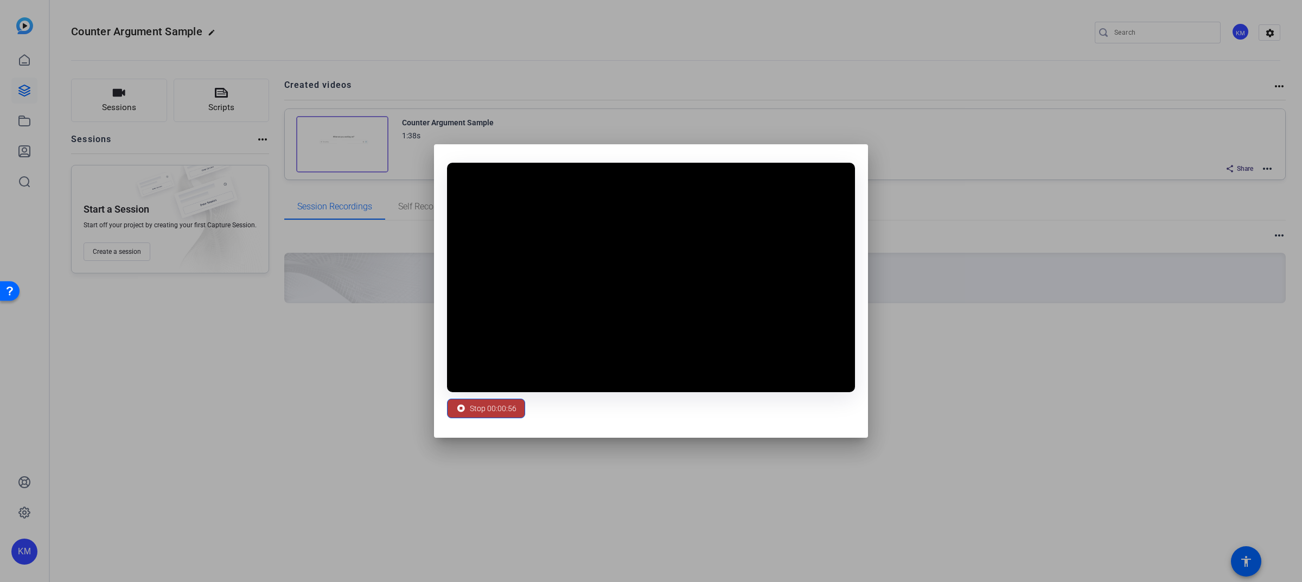
click at [487, 411] on span "Stop 00:00:56" at bounding box center [493, 408] width 47 height 21
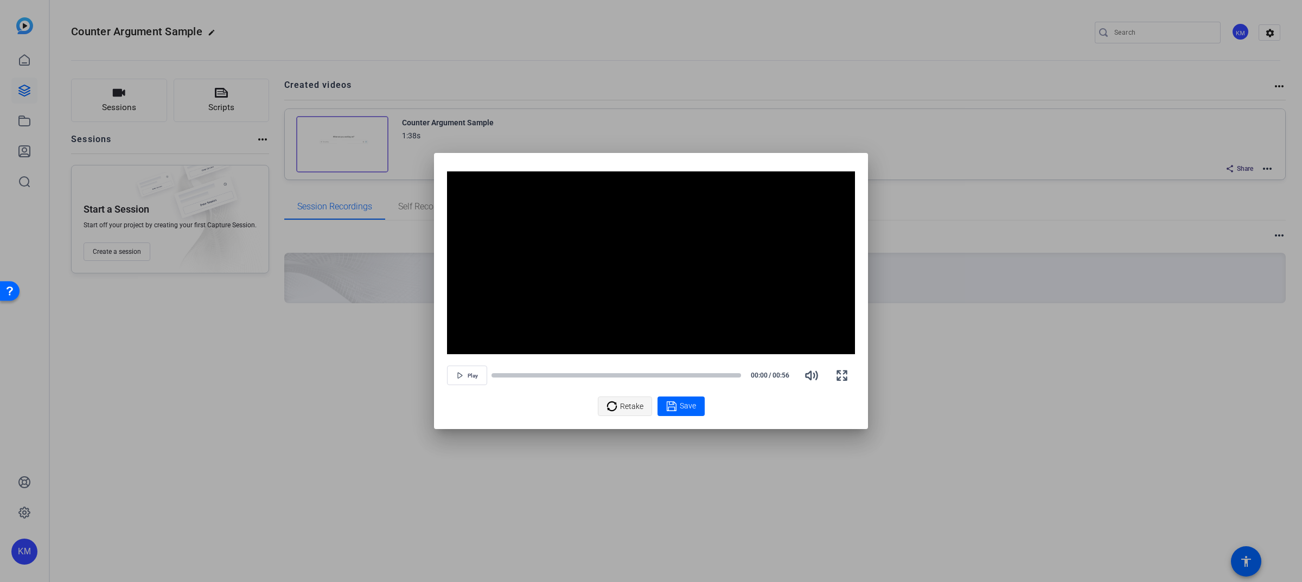
click at [631, 405] on span "Retake" at bounding box center [631, 406] width 23 height 21
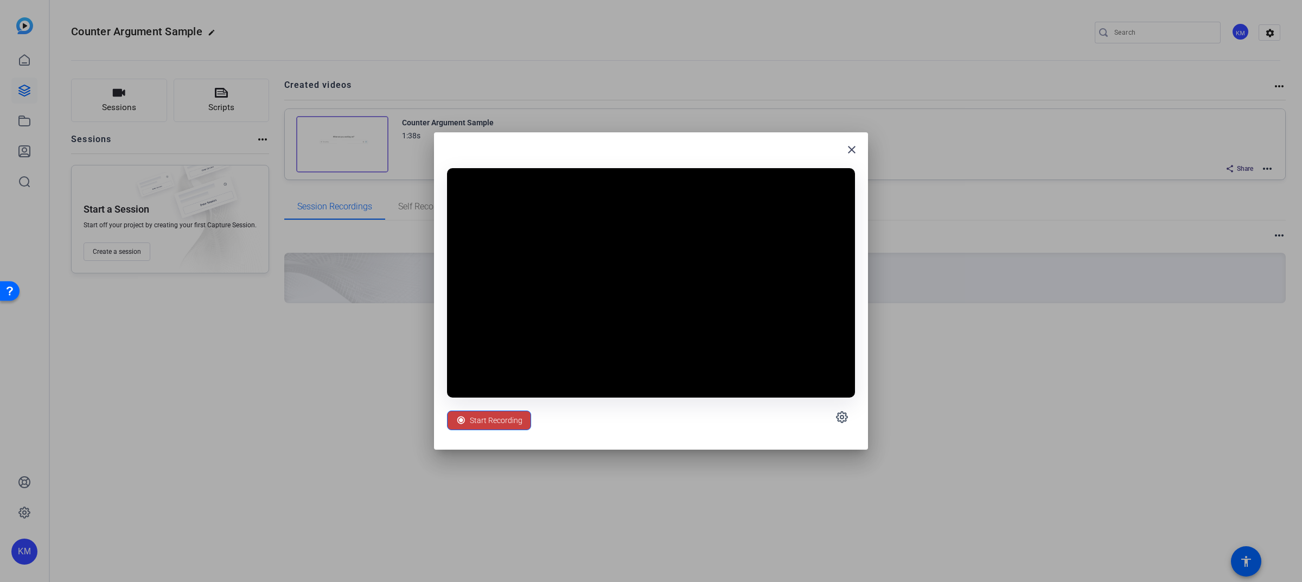
click at [456, 415] on icon at bounding box center [461, 420] width 11 height 11
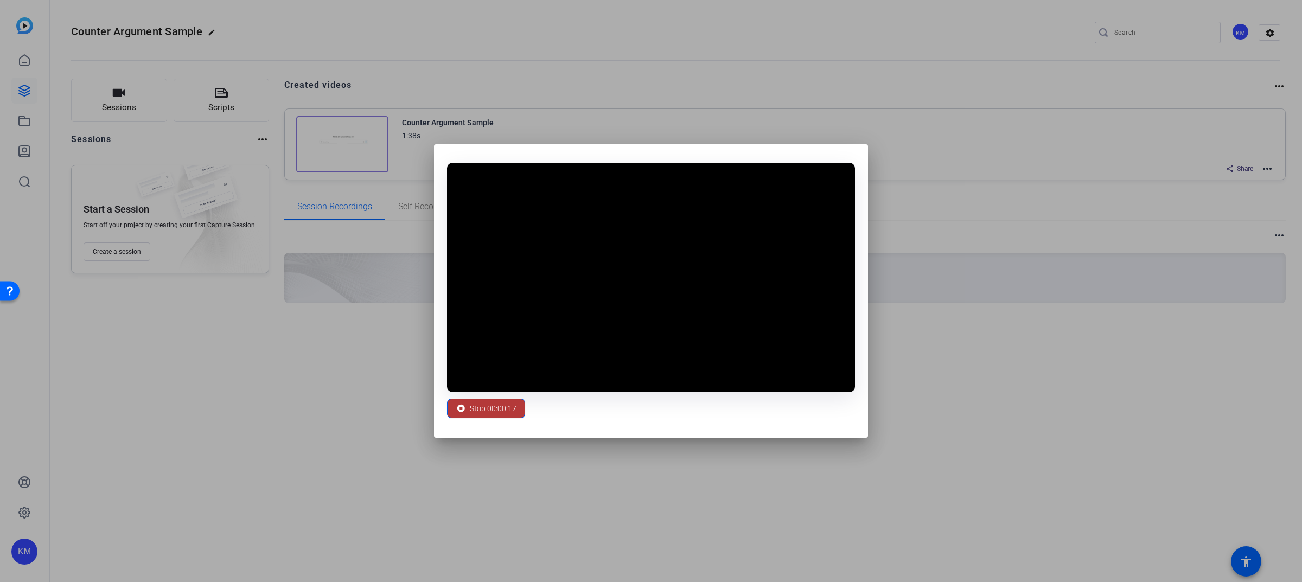
click at [491, 407] on span "Stop 00:00:17" at bounding box center [493, 408] width 47 height 21
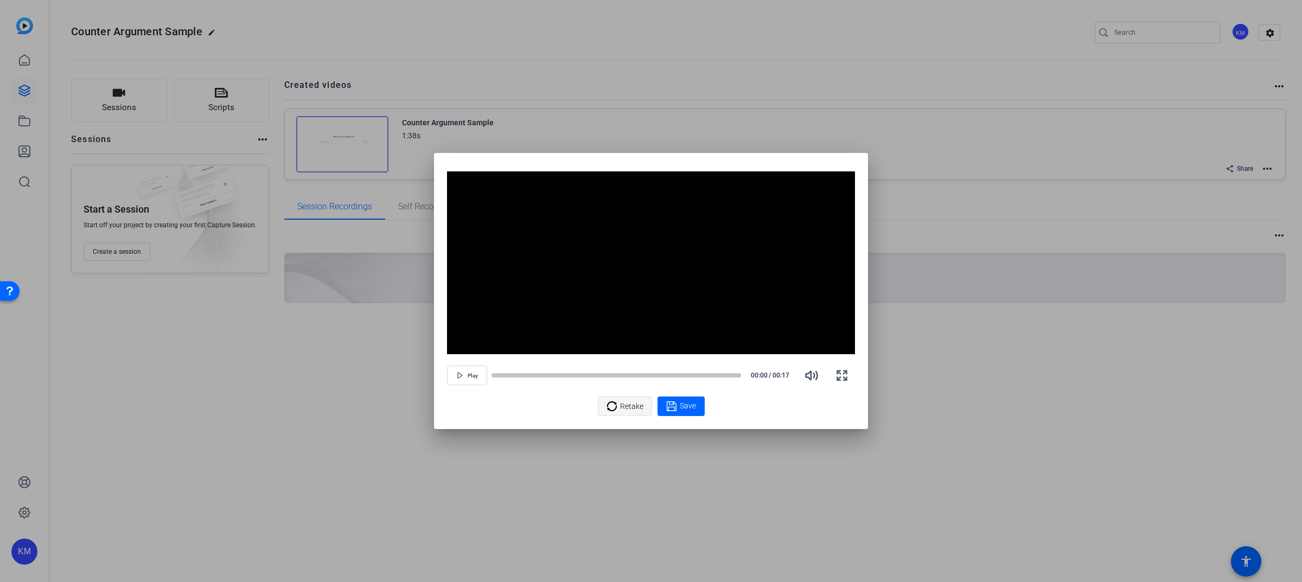
click at [621, 401] on span "Retake" at bounding box center [631, 406] width 23 height 21
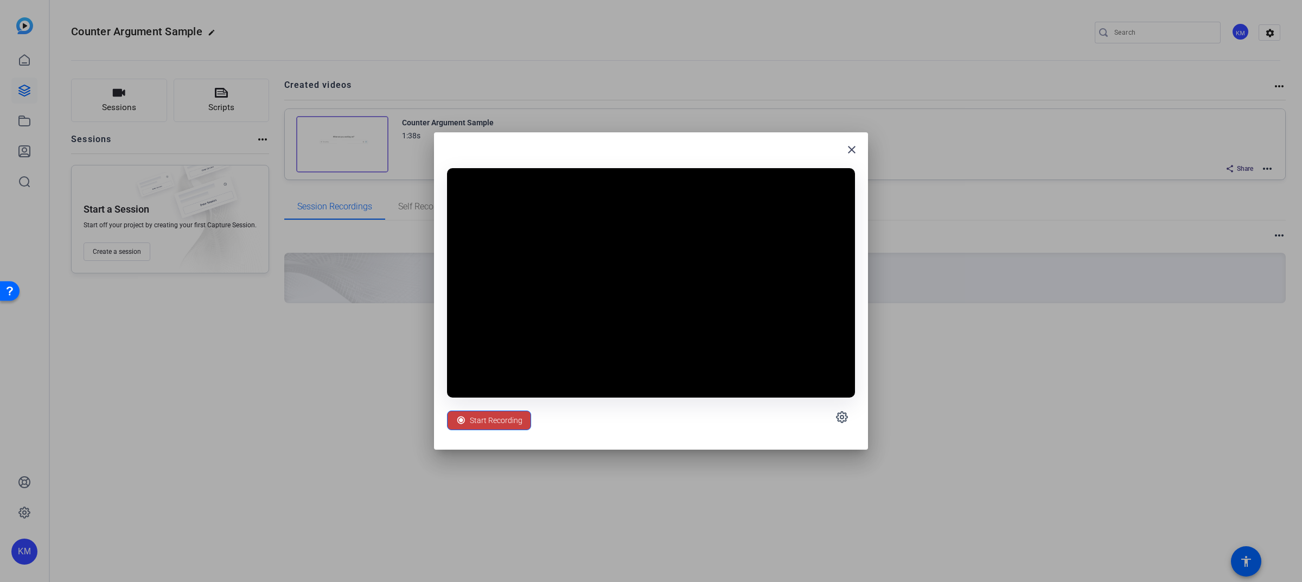
click at [470, 419] on span "Start Recording" at bounding box center [496, 420] width 53 height 21
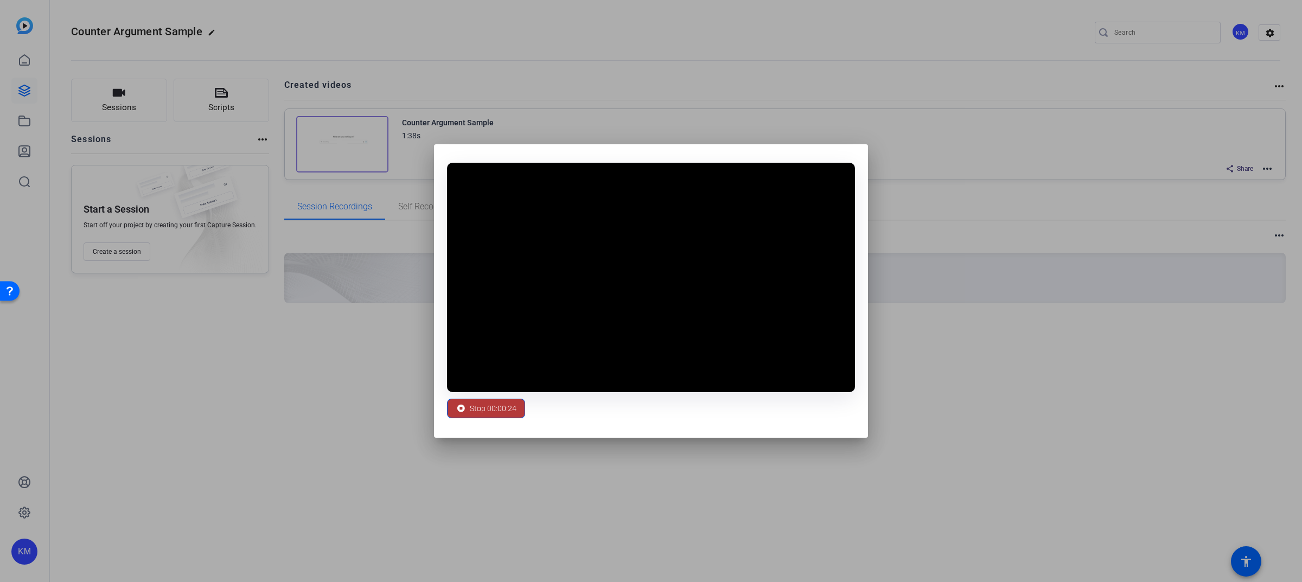
click at [494, 401] on span "Stop 00:00:24" at bounding box center [493, 408] width 47 height 21
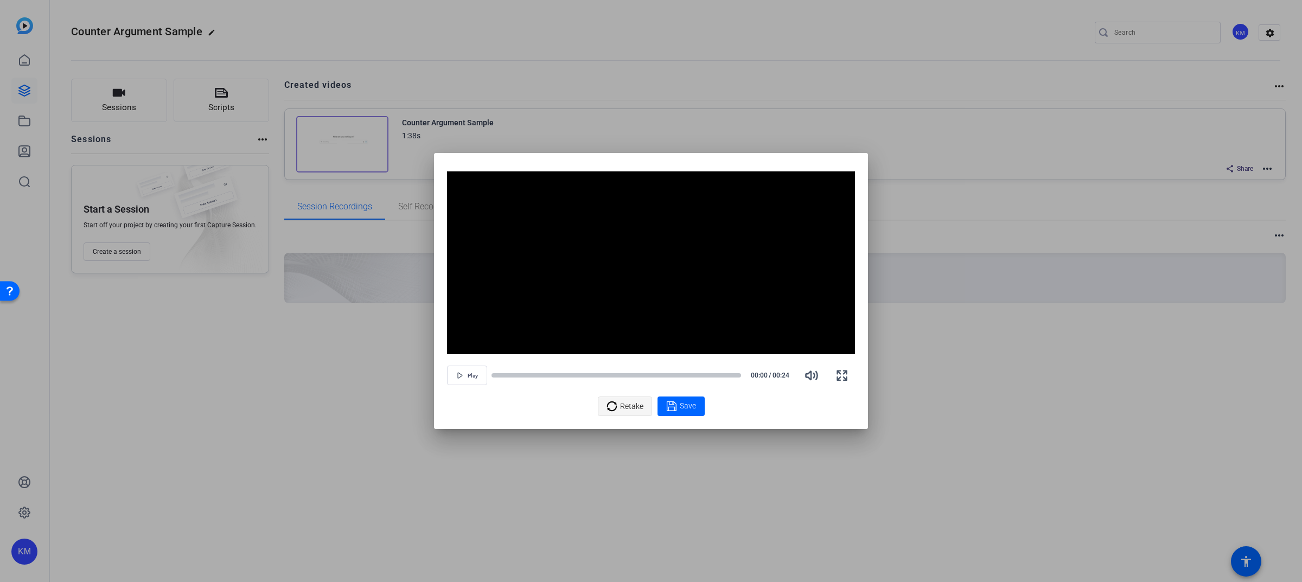
click at [630, 408] on span "Retake" at bounding box center [631, 406] width 23 height 21
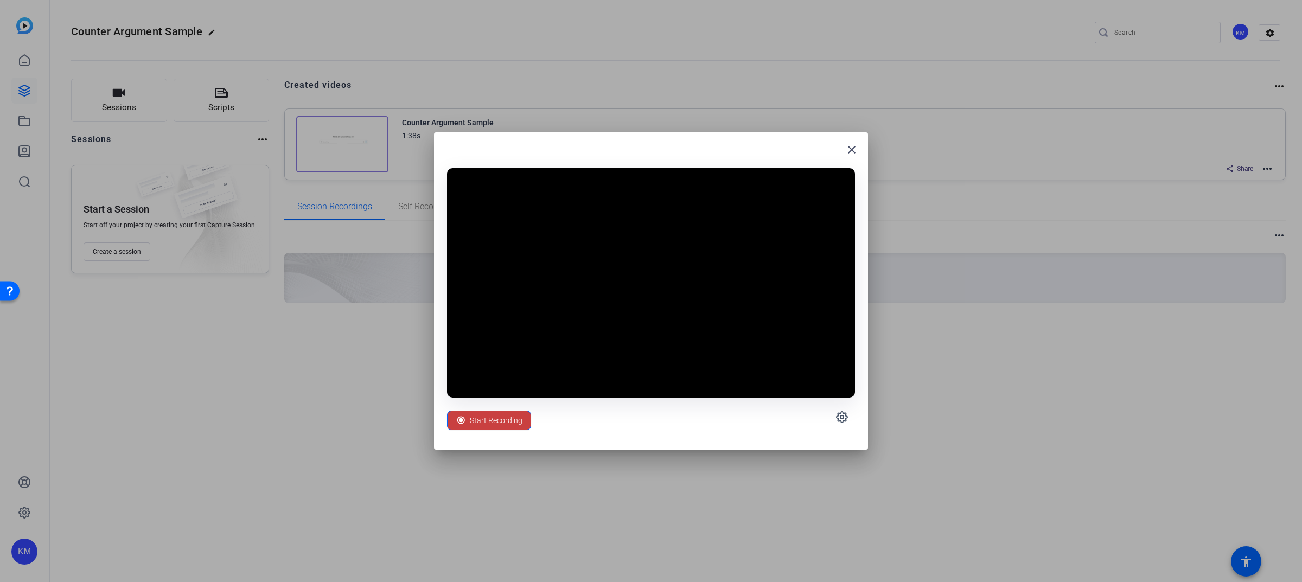
click at [491, 418] on span "Start Recording" at bounding box center [496, 420] width 53 height 21
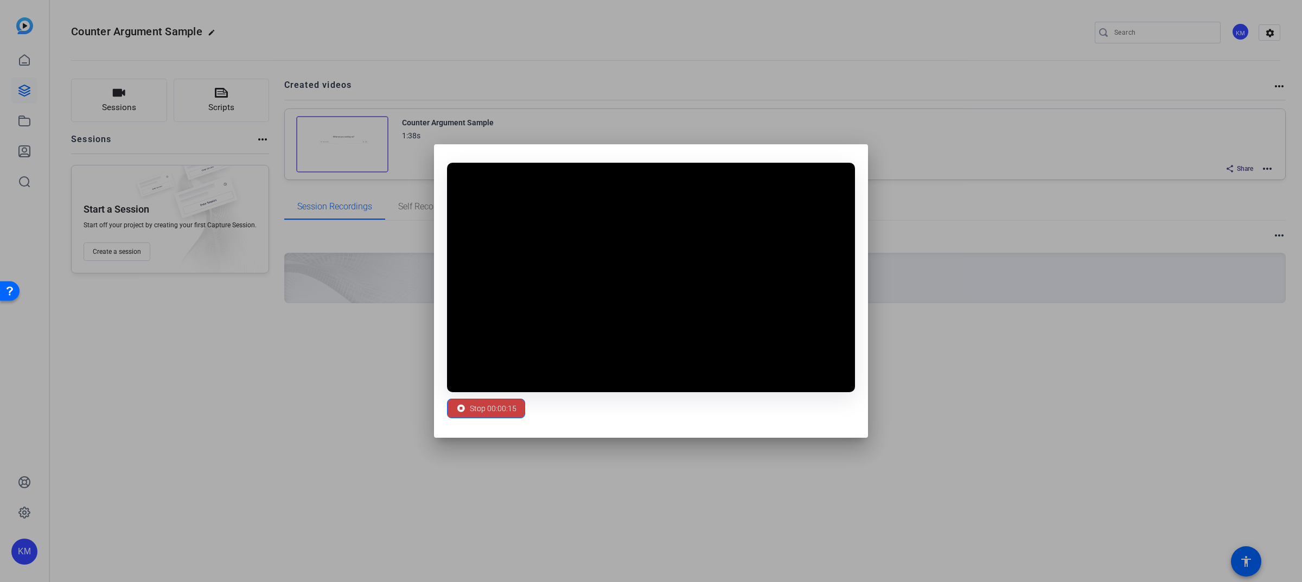
click at [505, 408] on span "Stop 00:00:15" at bounding box center [493, 408] width 47 height 21
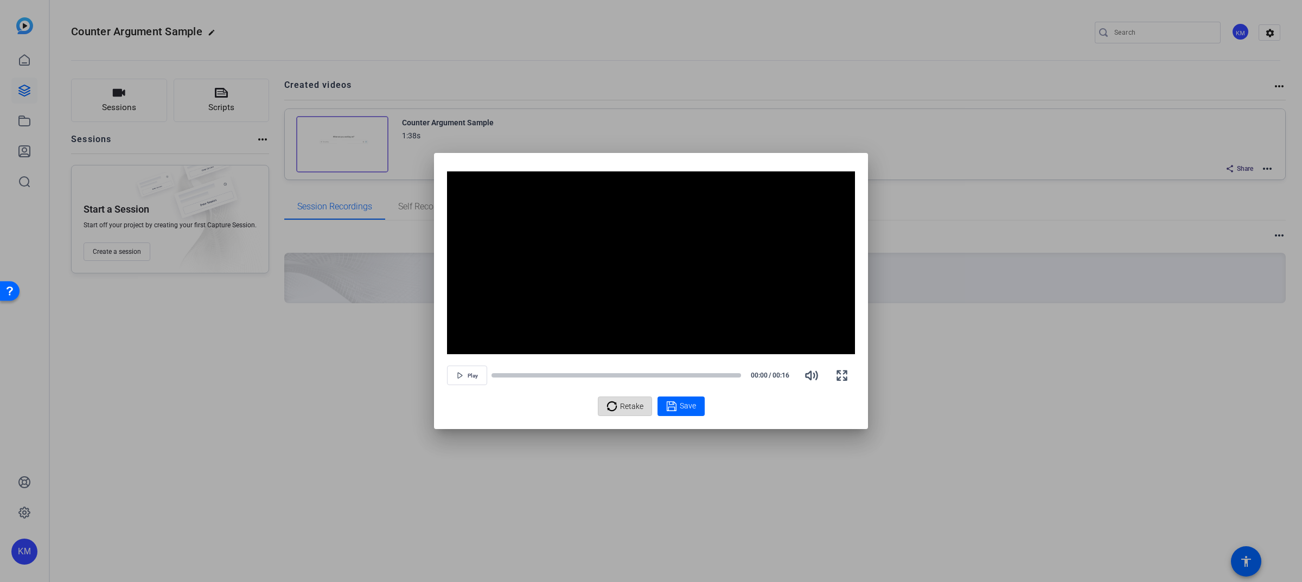
click at [616, 409] on icon at bounding box center [611, 406] width 10 height 10
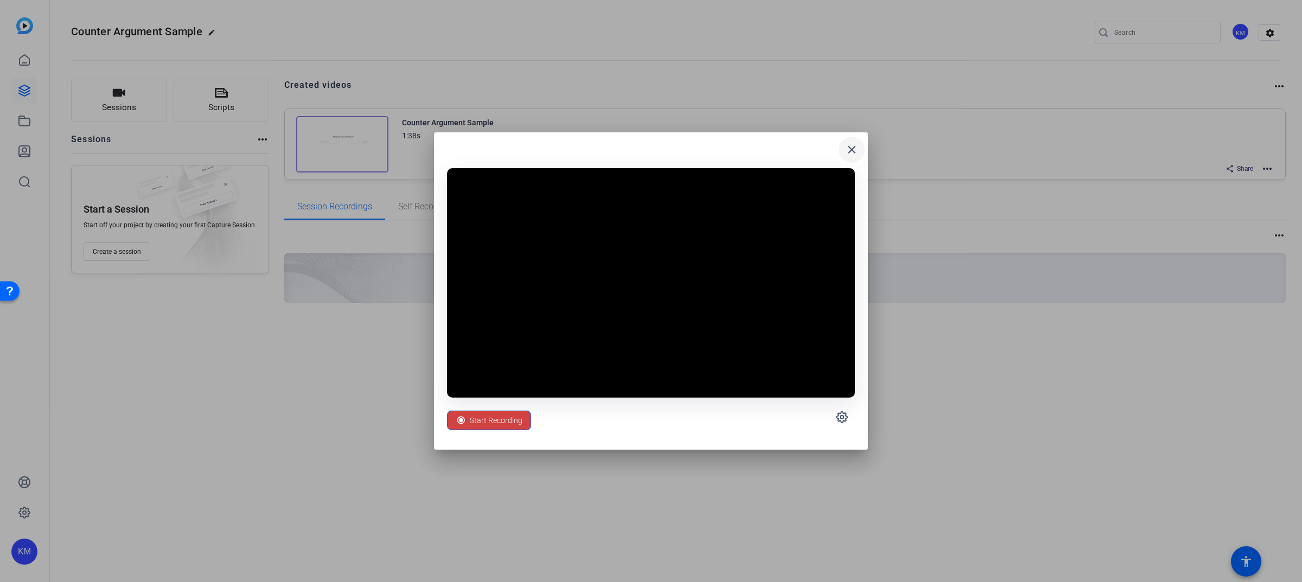
click at [849, 148] on mat-icon "close" at bounding box center [851, 149] width 13 height 13
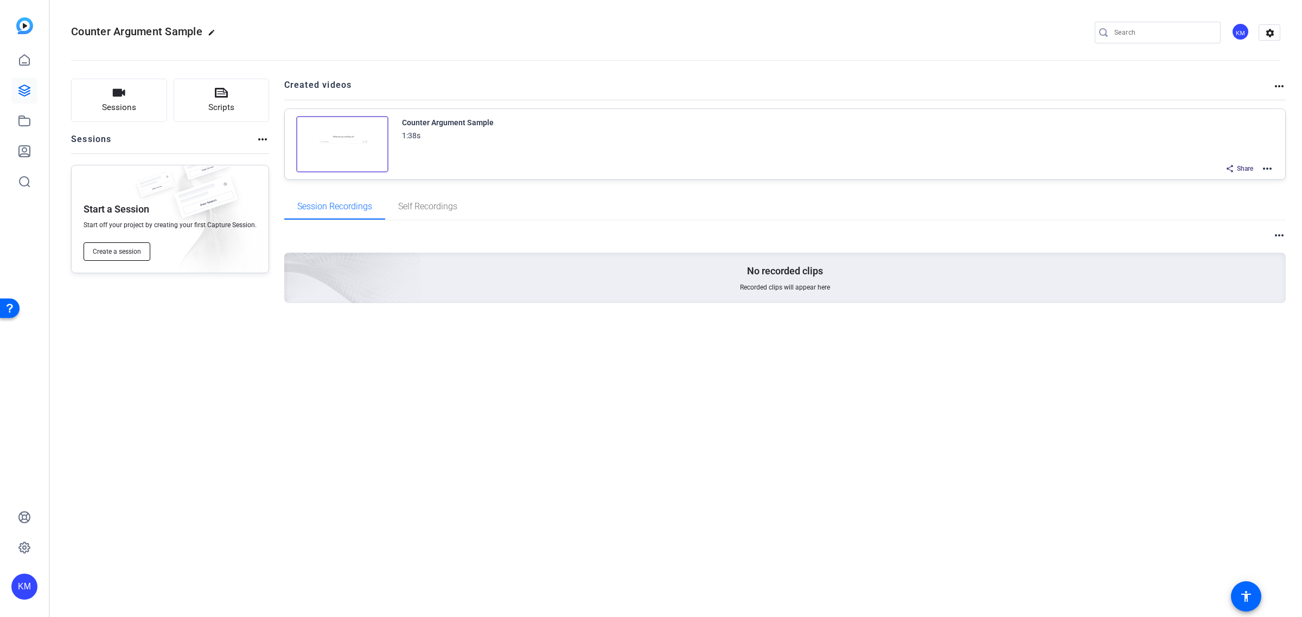
click at [95, 249] on span "Create a session" at bounding box center [117, 251] width 48 height 9
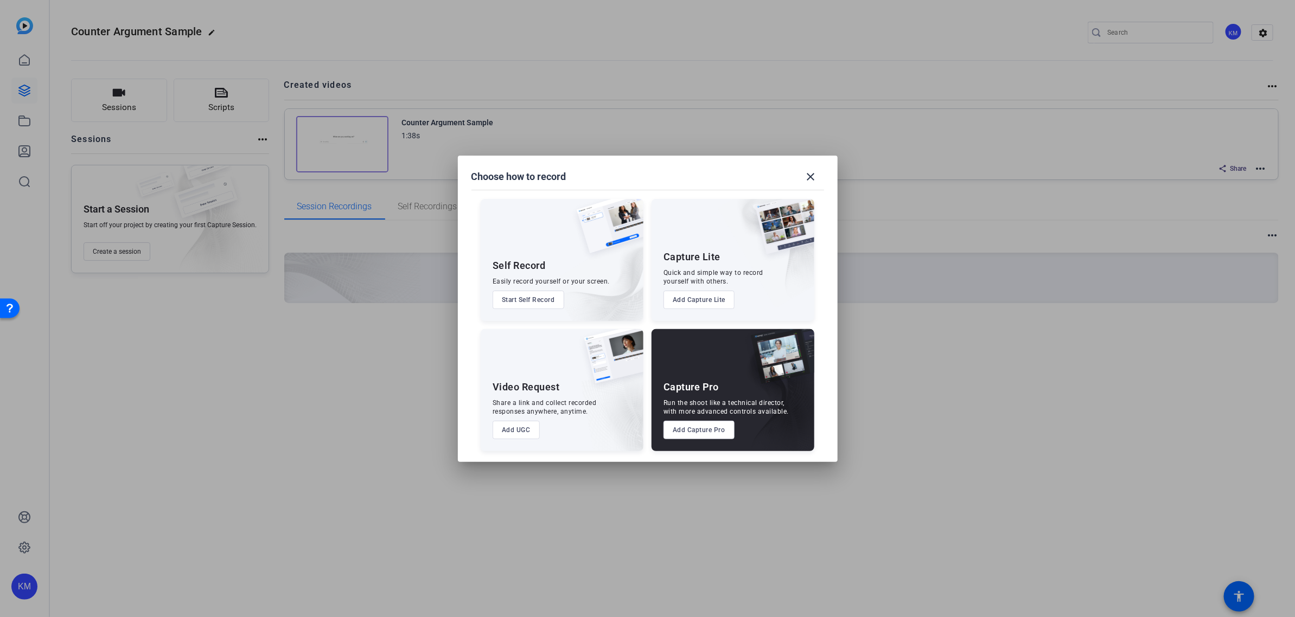
click at [529, 297] on button "Start Self Record" at bounding box center [528, 300] width 72 height 18
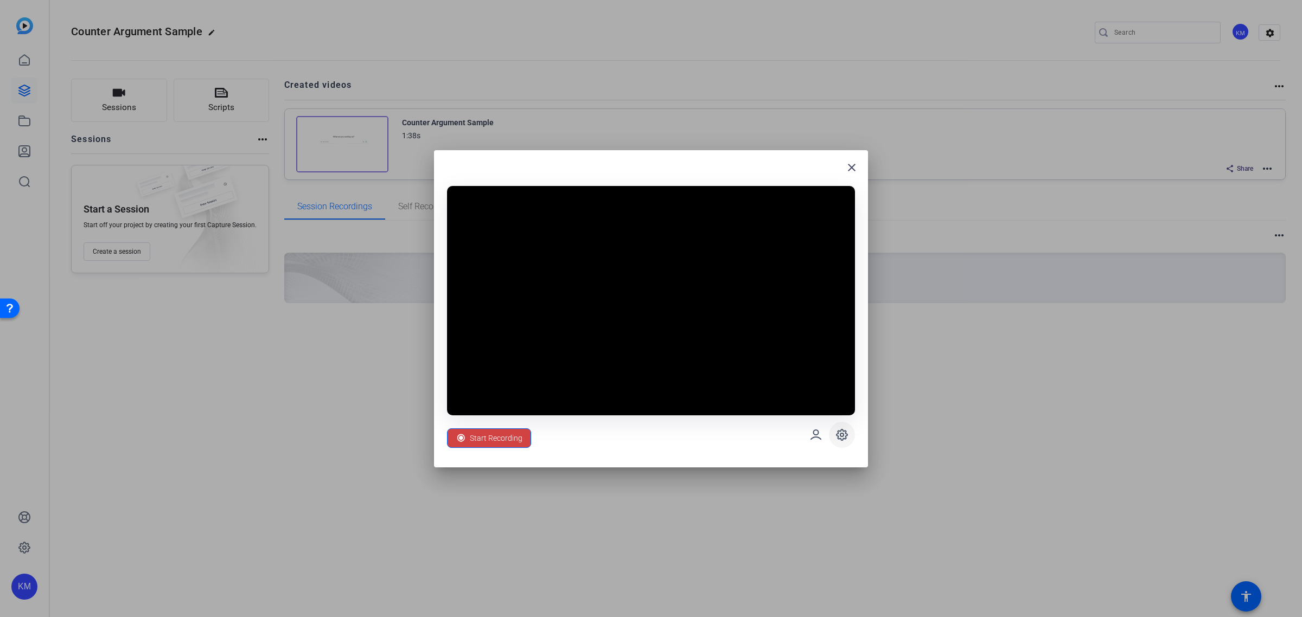
click at [839, 434] on icon at bounding box center [841, 434] width 13 height 13
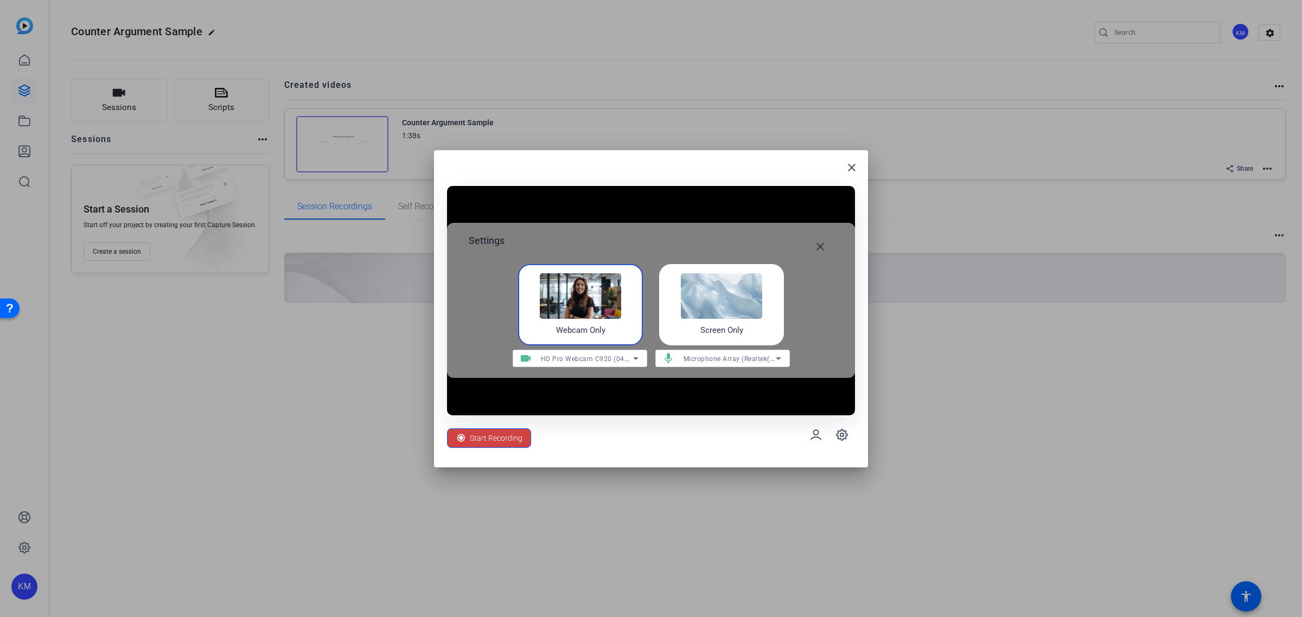
click at [719, 313] on img at bounding box center [721, 296] width 81 height 46
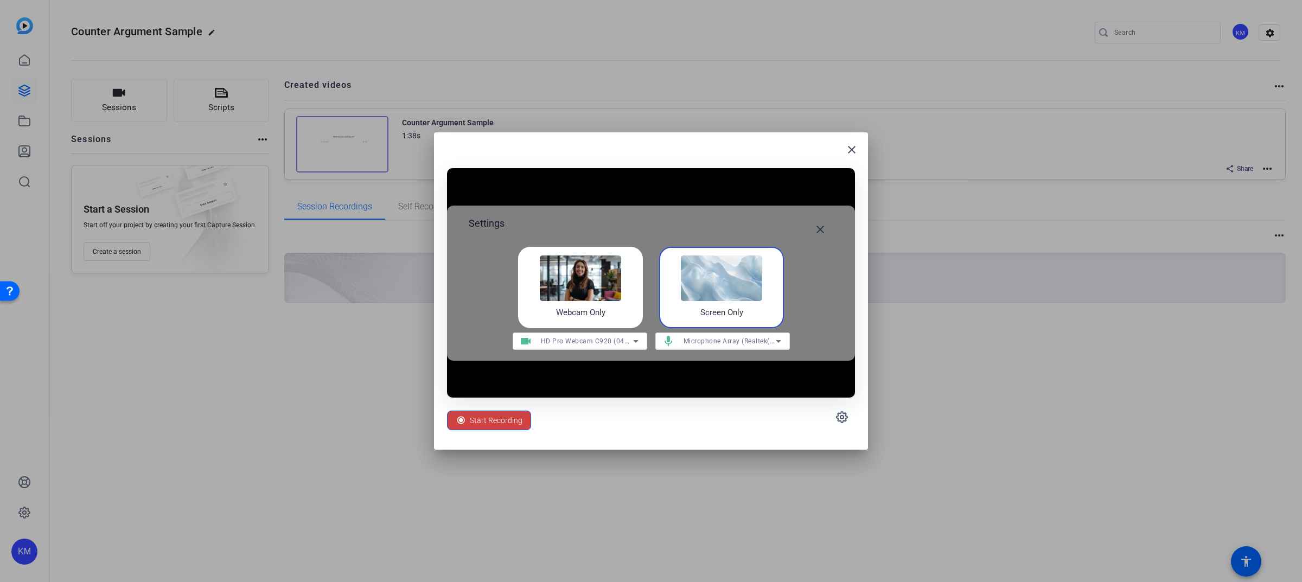
drag, startPoint x: 508, startPoint y: 418, endPoint x: 544, endPoint y: 400, distance: 40.0
click at [508, 418] on span "Start Recording" at bounding box center [496, 420] width 53 height 21
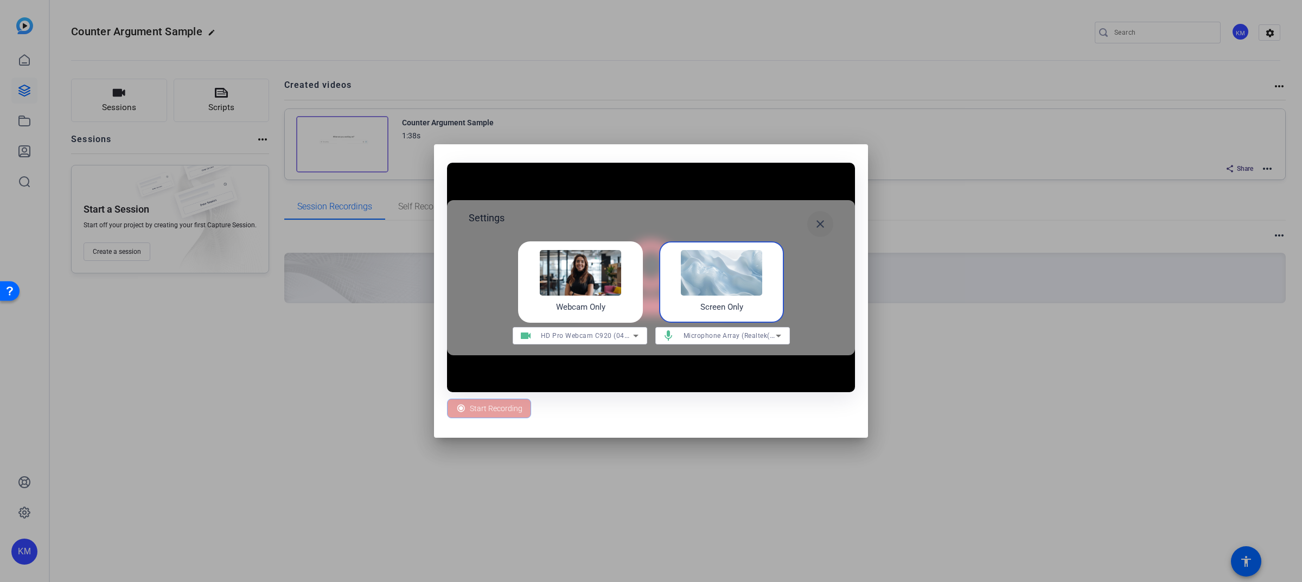
click at [820, 222] on mat-icon "close" at bounding box center [820, 223] width 13 height 13
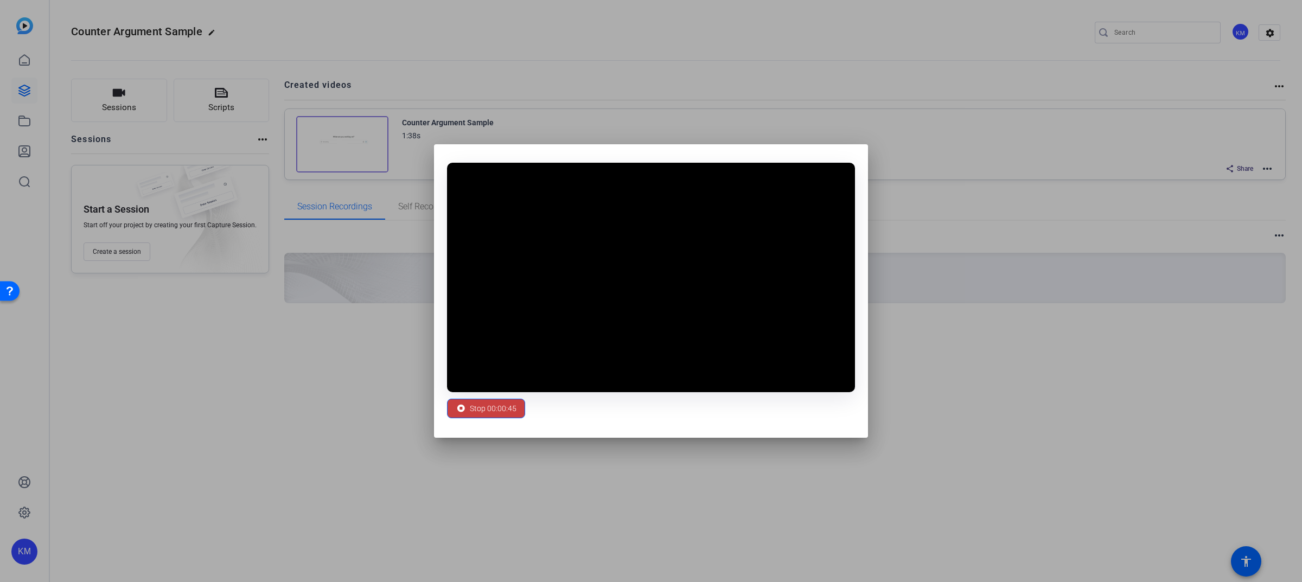
click at [457, 404] on icon at bounding box center [461, 408] width 11 height 11
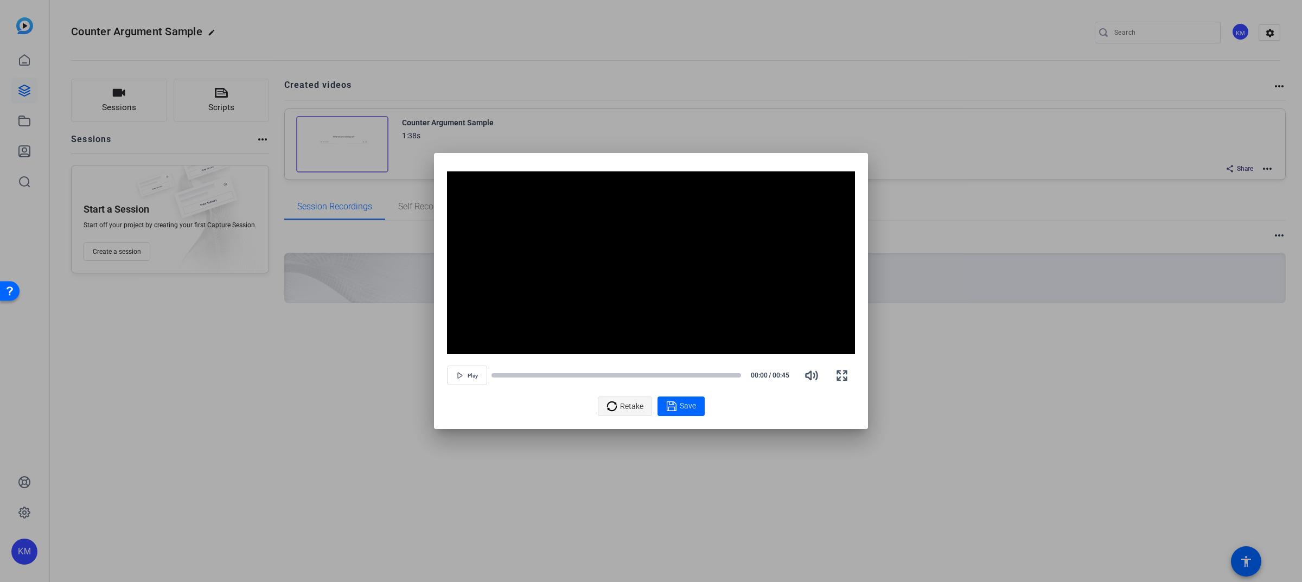
click at [625, 400] on span "Retake" at bounding box center [631, 406] width 23 height 21
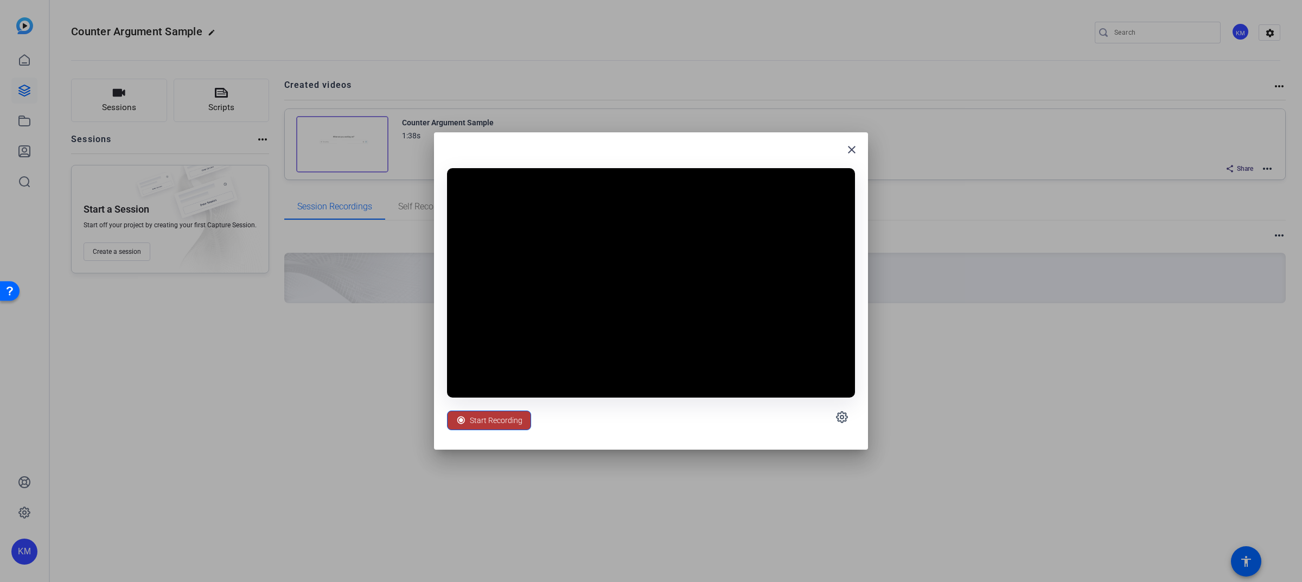
click at [494, 415] on span "Start Recording" at bounding box center [496, 420] width 53 height 21
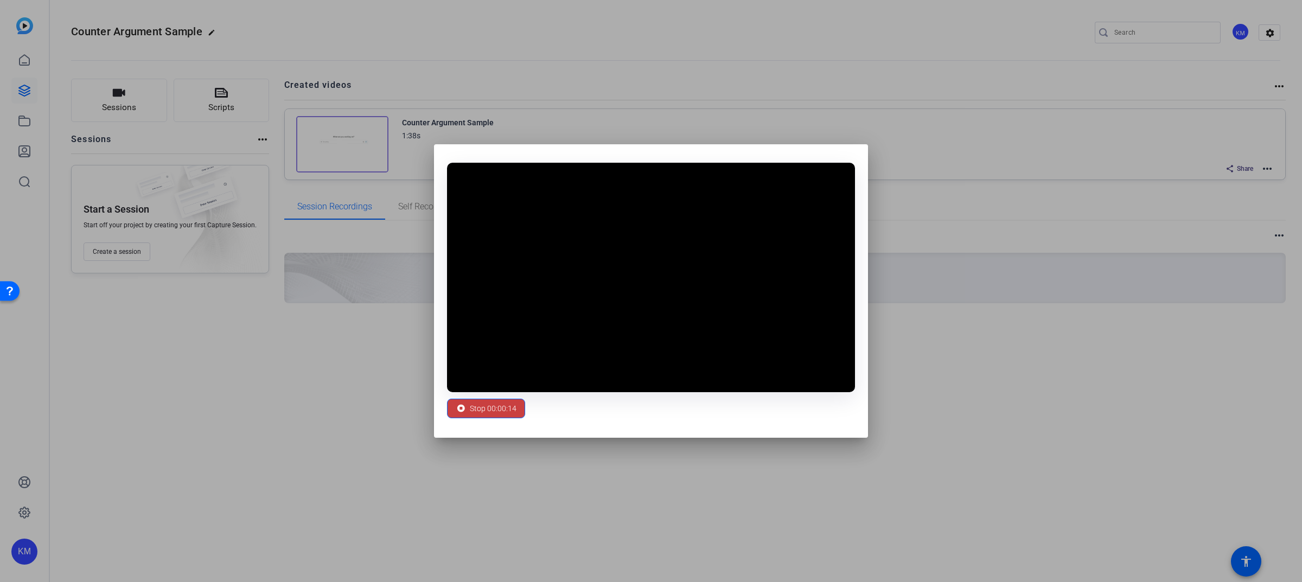
click at [487, 401] on span "Stop 00:00:14" at bounding box center [493, 408] width 47 height 21
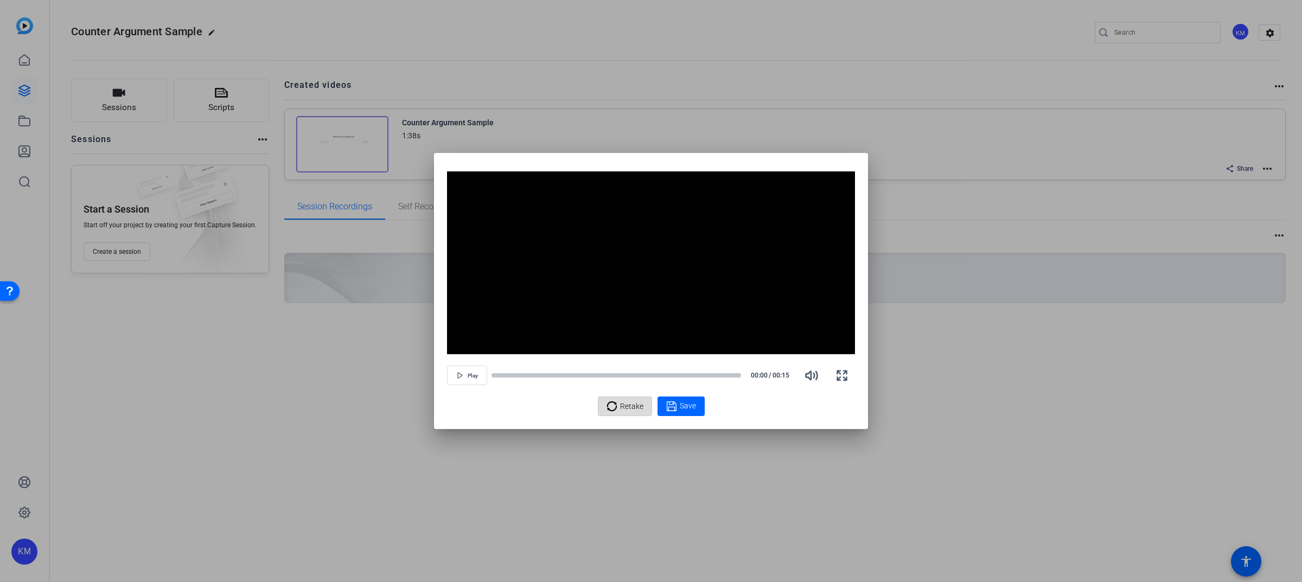
click at [624, 406] on span "Retake" at bounding box center [631, 406] width 23 height 21
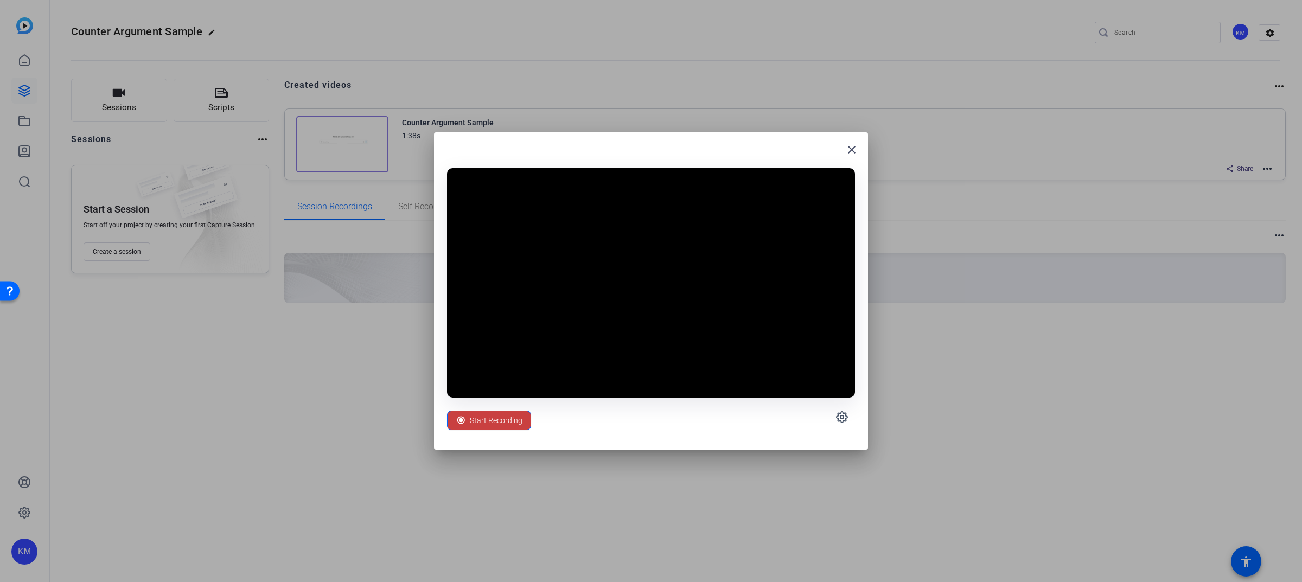
click at [483, 418] on span "Start Recording" at bounding box center [496, 420] width 53 height 21
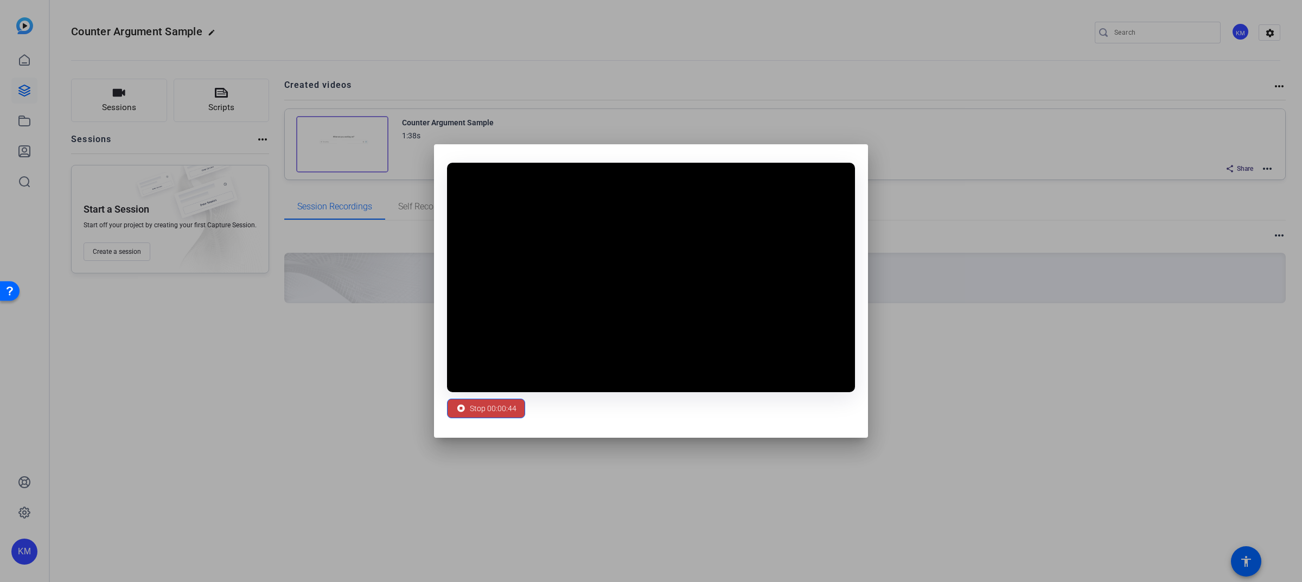
click at [502, 405] on span "Stop 00:00:44" at bounding box center [493, 408] width 47 height 21
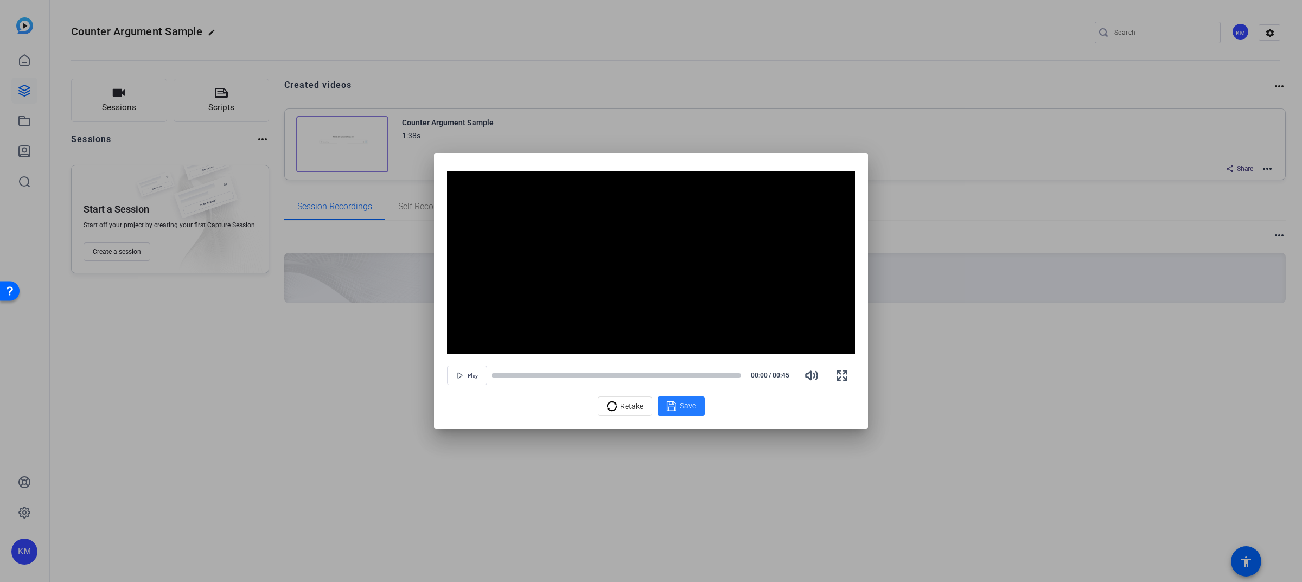
click at [686, 404] on span "Save" at bounding box center [688, 405] width 16 height 11
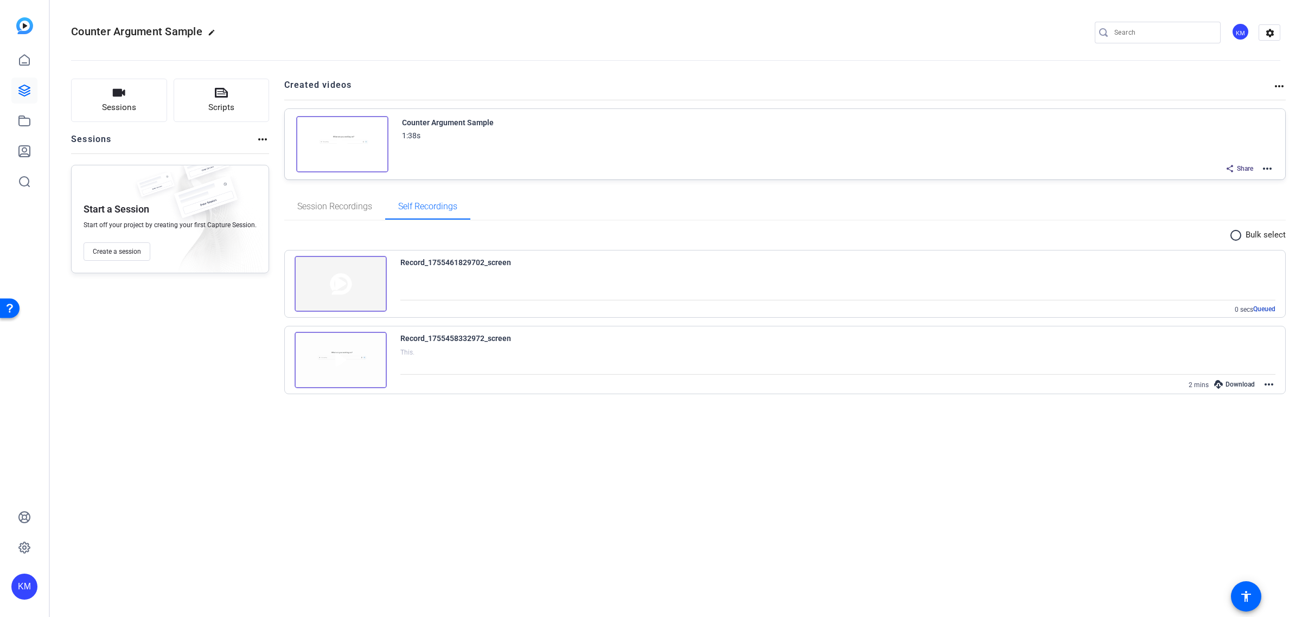
click at [331, 364] on img at bounding box center [341, 360] width 92 height 56
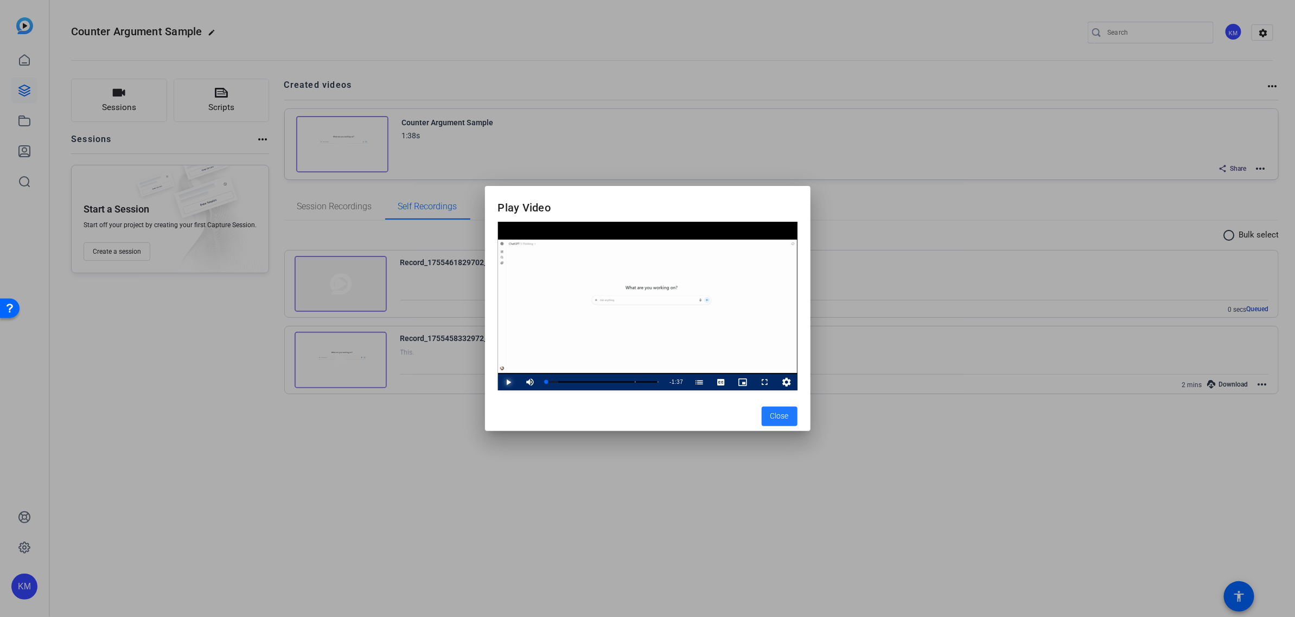
click at [498, 382] on span "Video Player" at bounding box center [498, 382] width 0 height 16
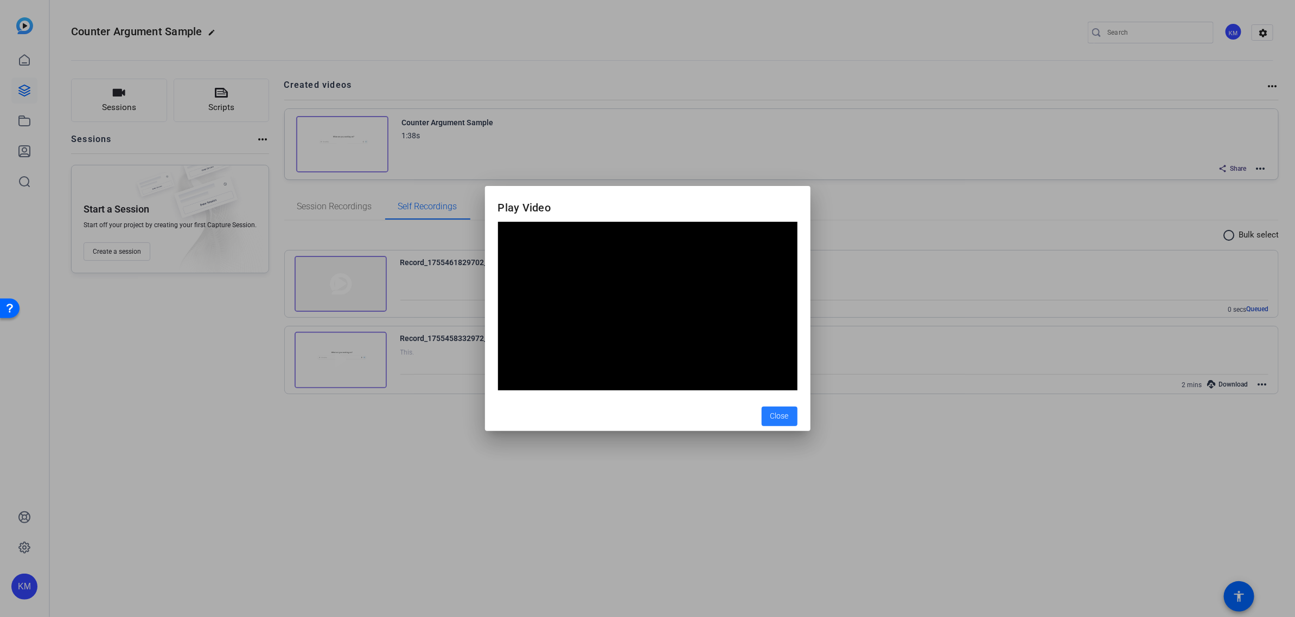
click at [776, 417] on span "Close" at bounding box center [779, 416] width 18 height 11
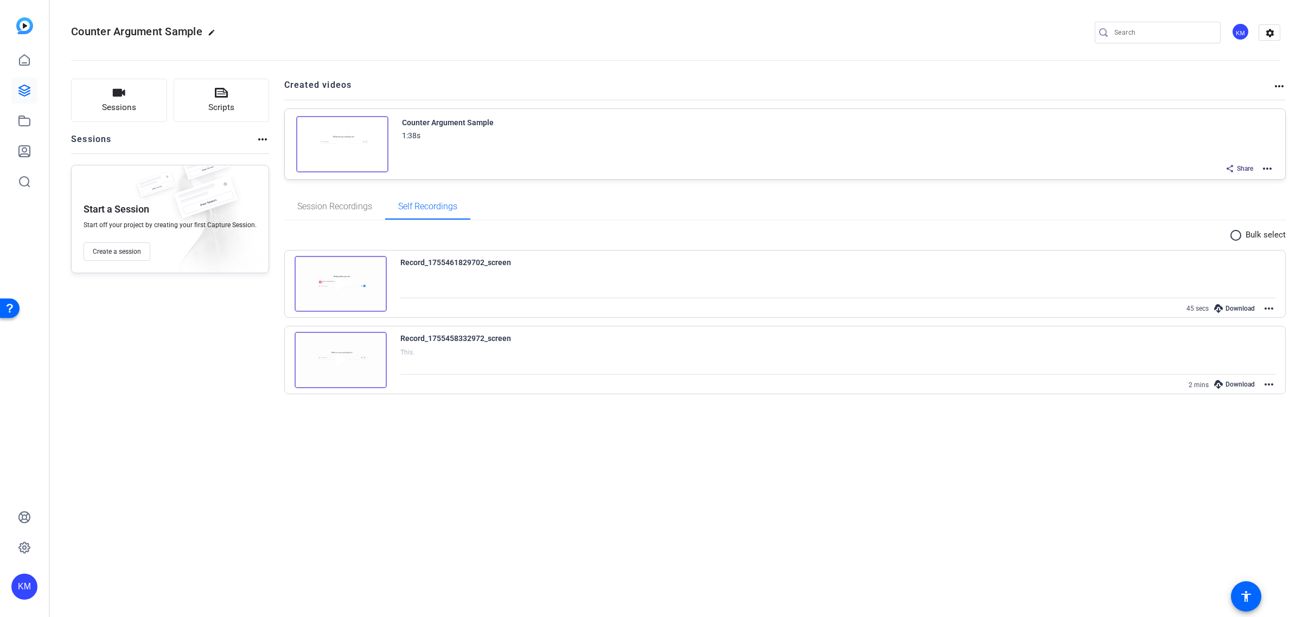
click at [1265, 303] on mat-icon "more_horiz" at bounding box center [1268, 308] width 13 height 13
click at [1238, 316] on span "Edit Video" at bounding box center [1243, 320] width 48 height 13
click at [28, 57] on icon at bounding box center [24, 60] width 13 height 13
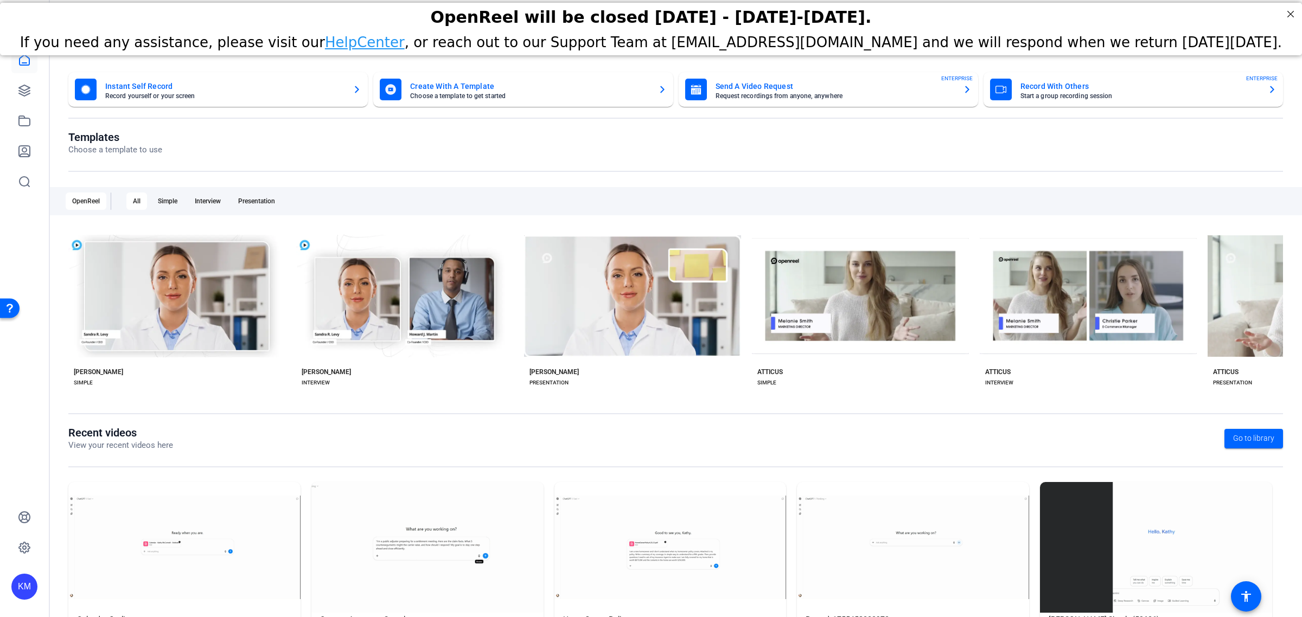
click at [133, 87] on mat-card-title "Instant Self Record" at bounding box center [224, 86] width 239 height 13
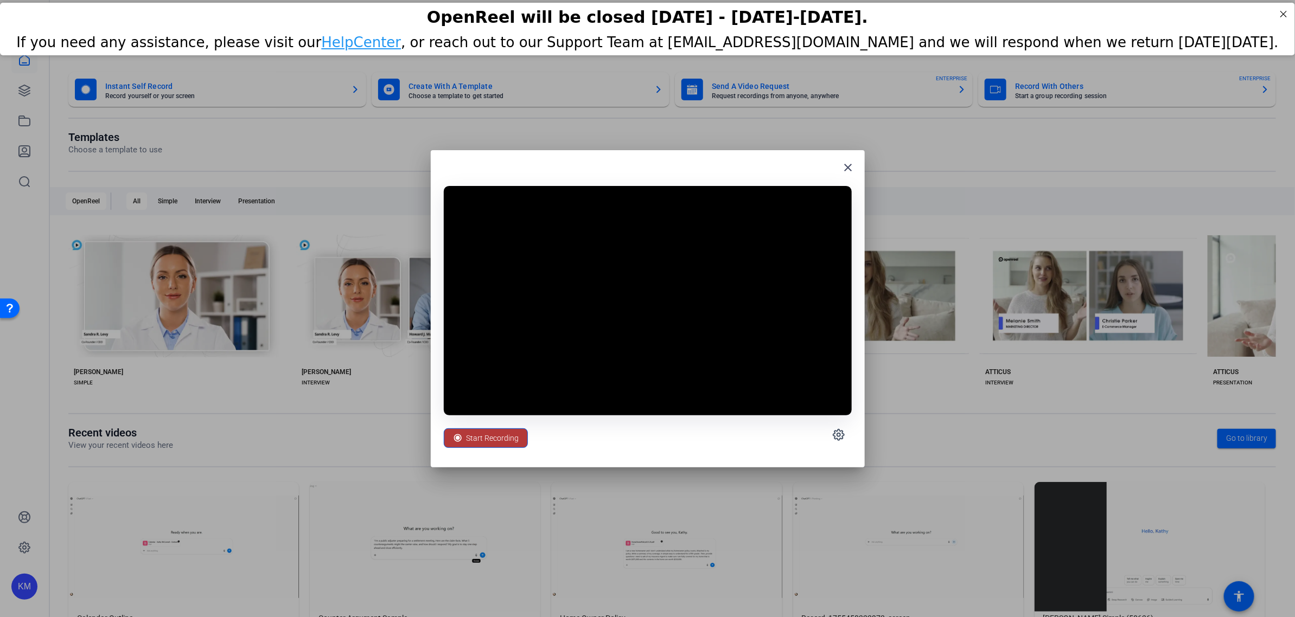
click at [502, 443] on span "Start Recording" at bounding box center [492, 438] width 53 height 21
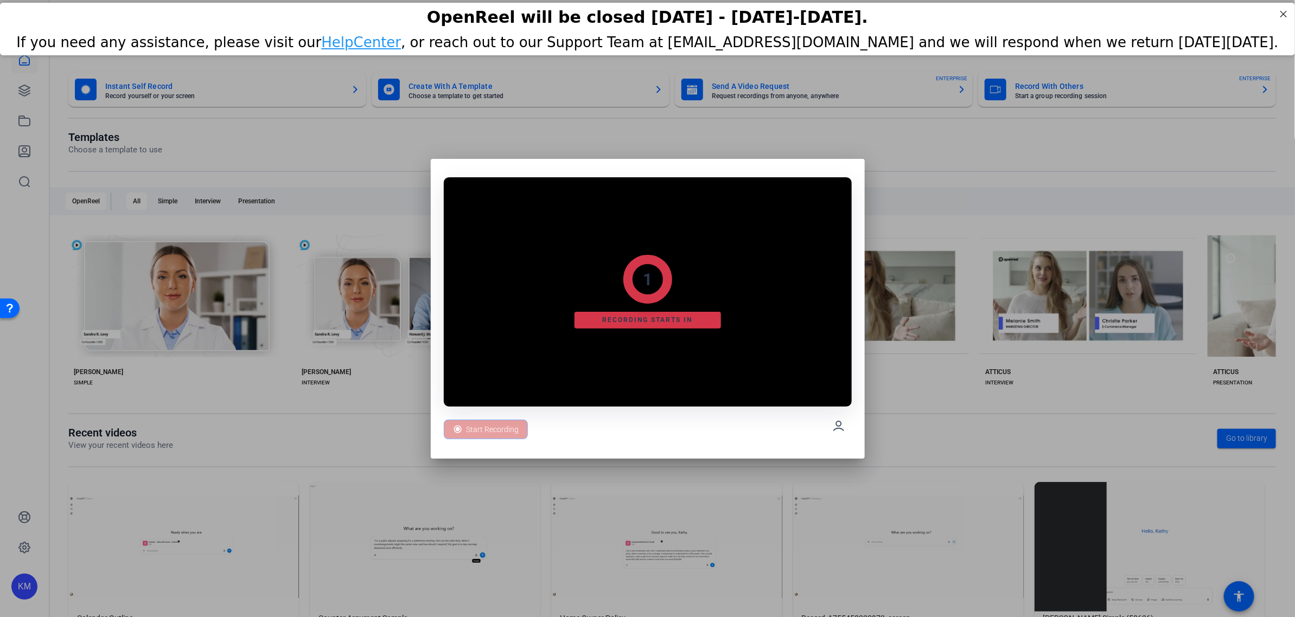
click at [497, 426] on div "Start Recording" at bounding box center [486, 430] width 84 height 20
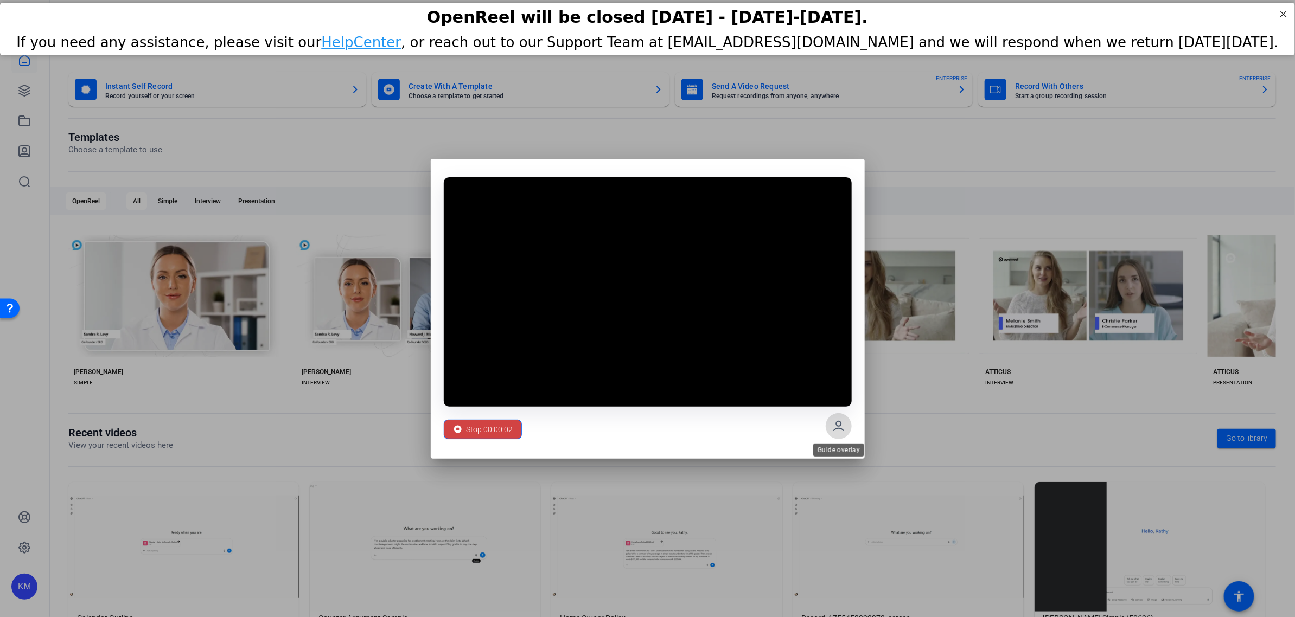
click at [838, 423] on icon at bounding box center [838, 426] width 13 height 13
click at [845, 146] on div at bounding box center [647, 308] width 1295 height 617
click at [494, 426] on span "Stop 00:00:07" at bounding box center [489, 429] width 47 height 21
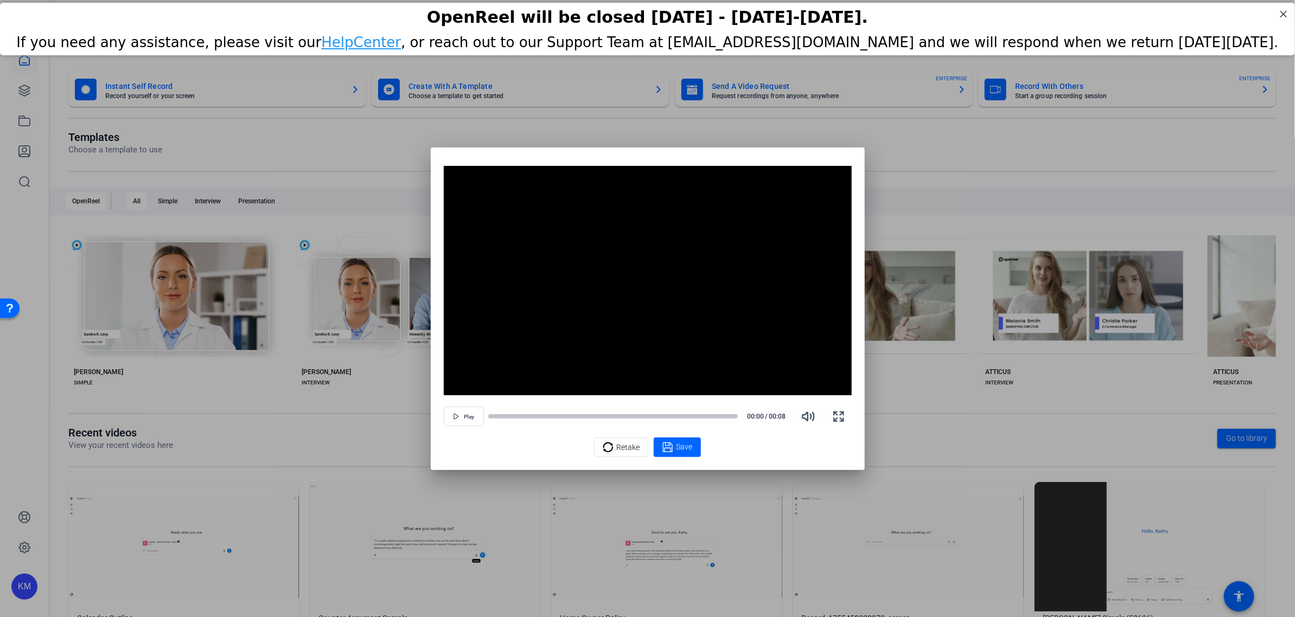
click at [799, 131] on div at bounding box center [647, 308] width 1295 height 617
click at [415, 139] on div at bounding box center [647, 308] width 1295 height 617
click at [621, 450] on span "Retake" at bounding box center [627, 447] width 23 height 21
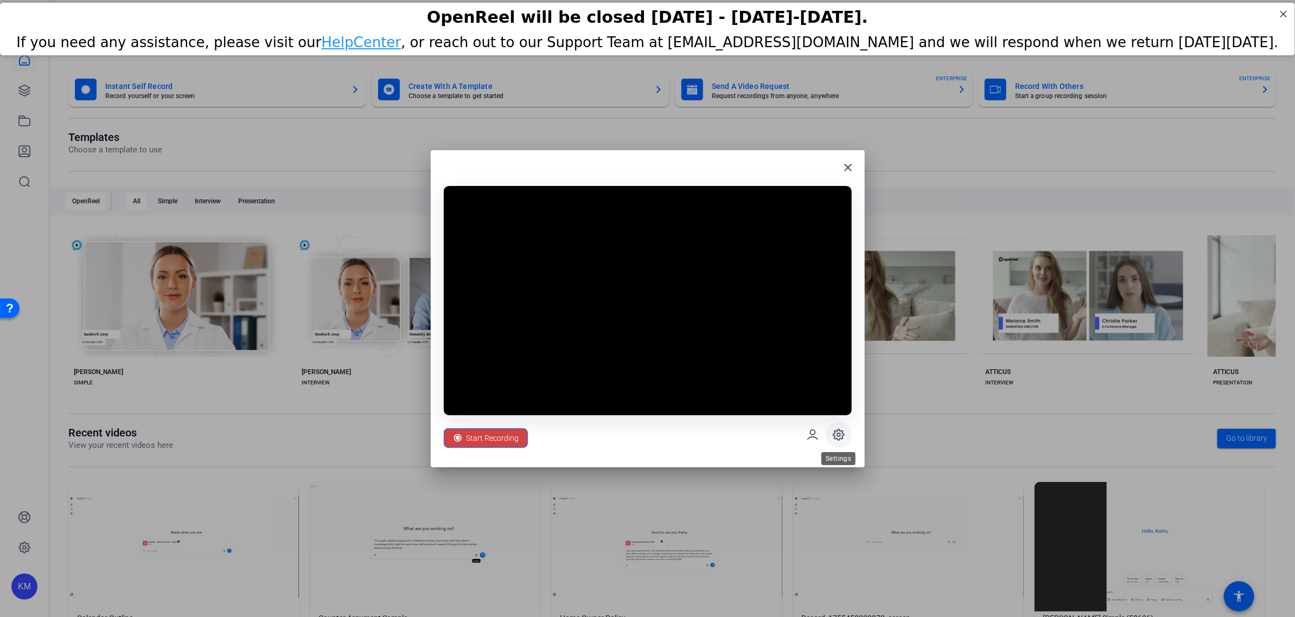
click at [836, 436] on icon at bounding box center [838, 434] width 13 height 13
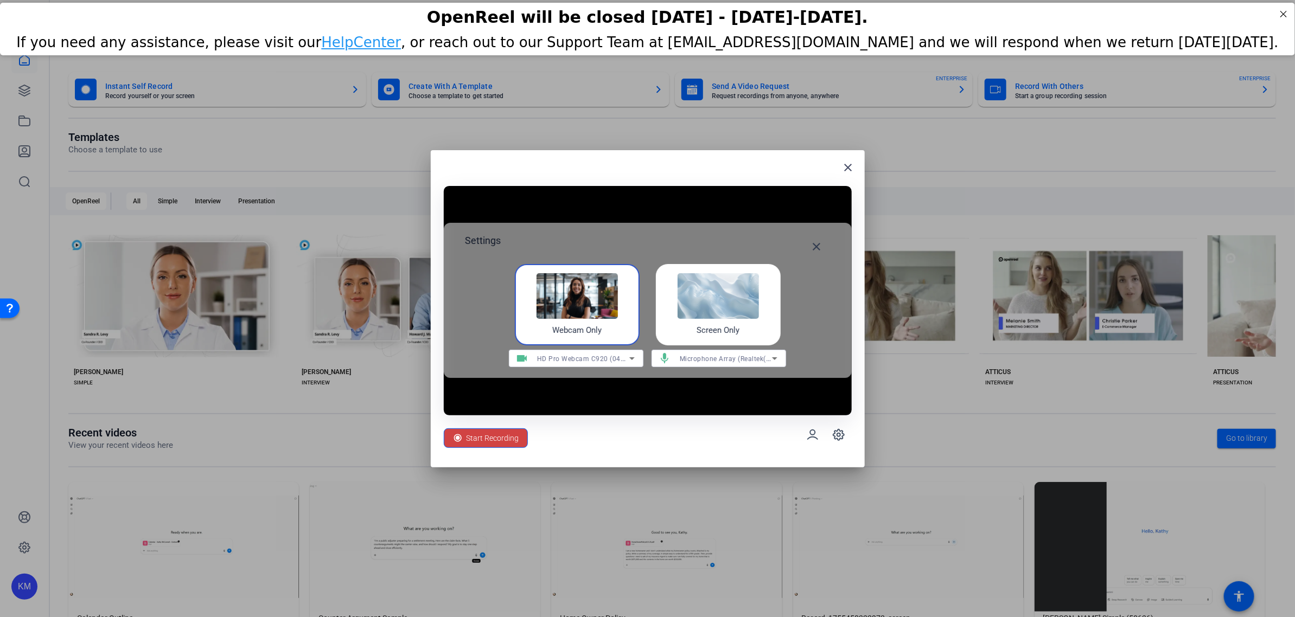
click at [718, 307] on img at bounding box center [717, 296] width 81 height 46
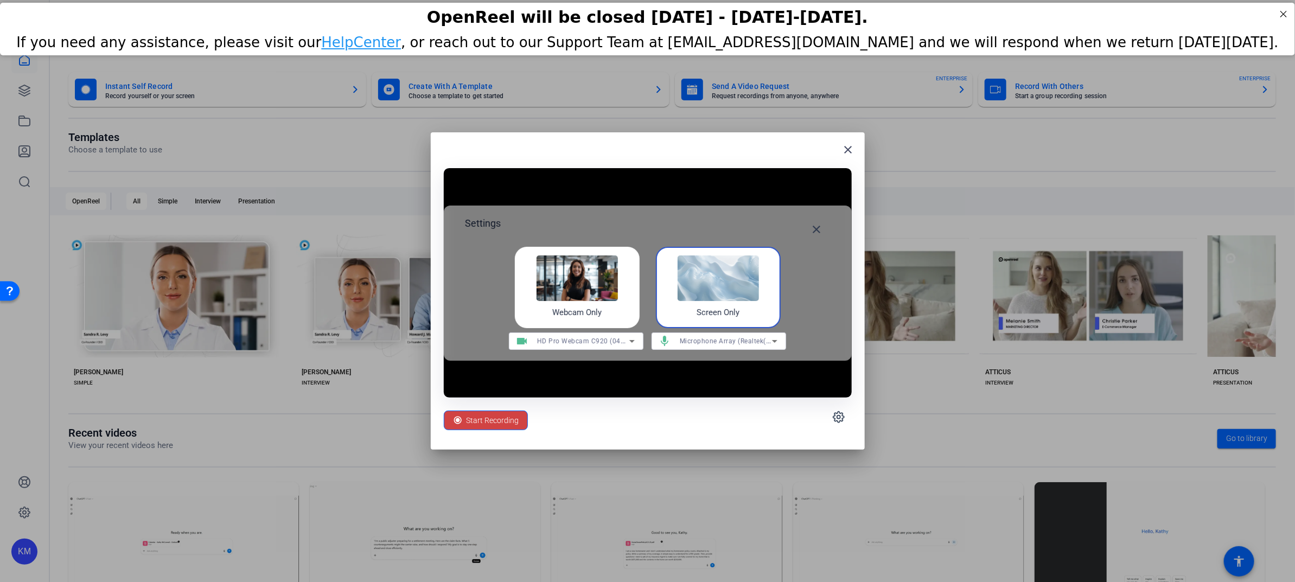
click at [721, 270] on img at bounding box center [717, 278] width 81 height 46
click at [818, 231] on mat-icon "close" at bounding box center [816, 229] width 13 height 13
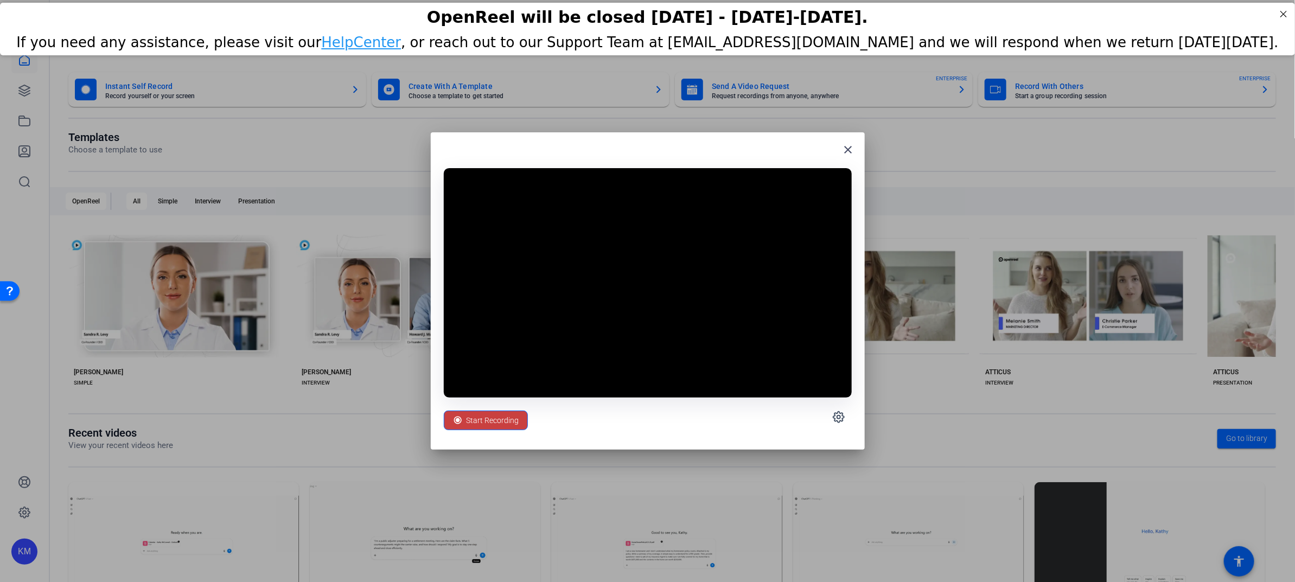
click at [503, 423] on span "Start Recording" at bounding box center [492, 420] width 53 height 21
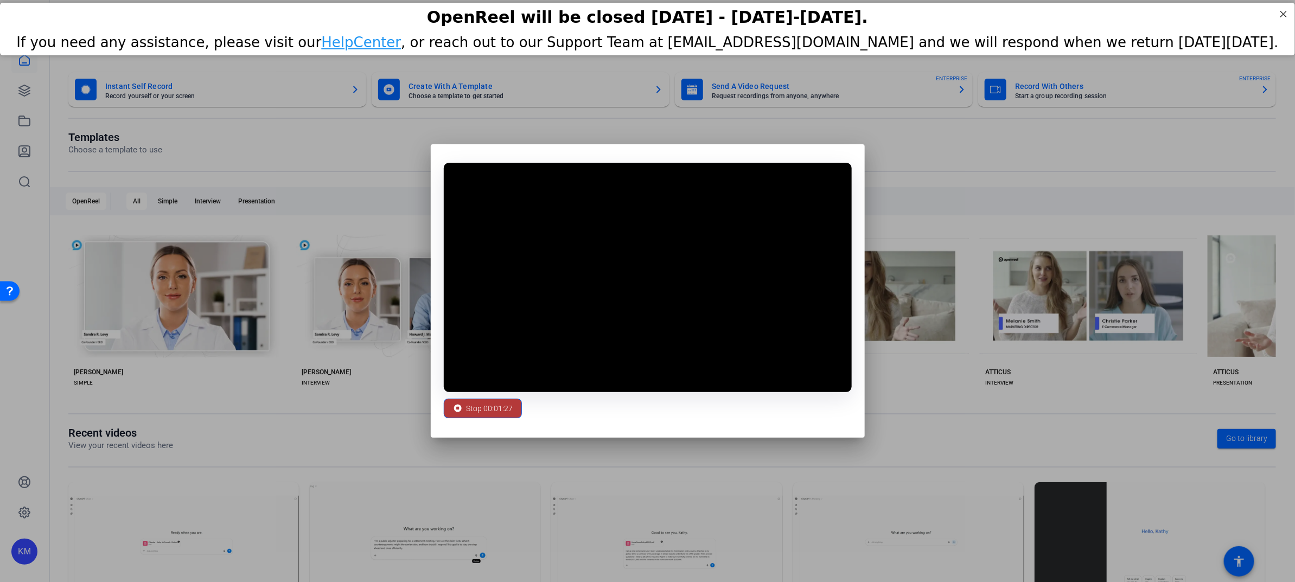
click at [470, 405] on span "Stop 00:01:27" at bounding box center [489, 408] width 47 height 21
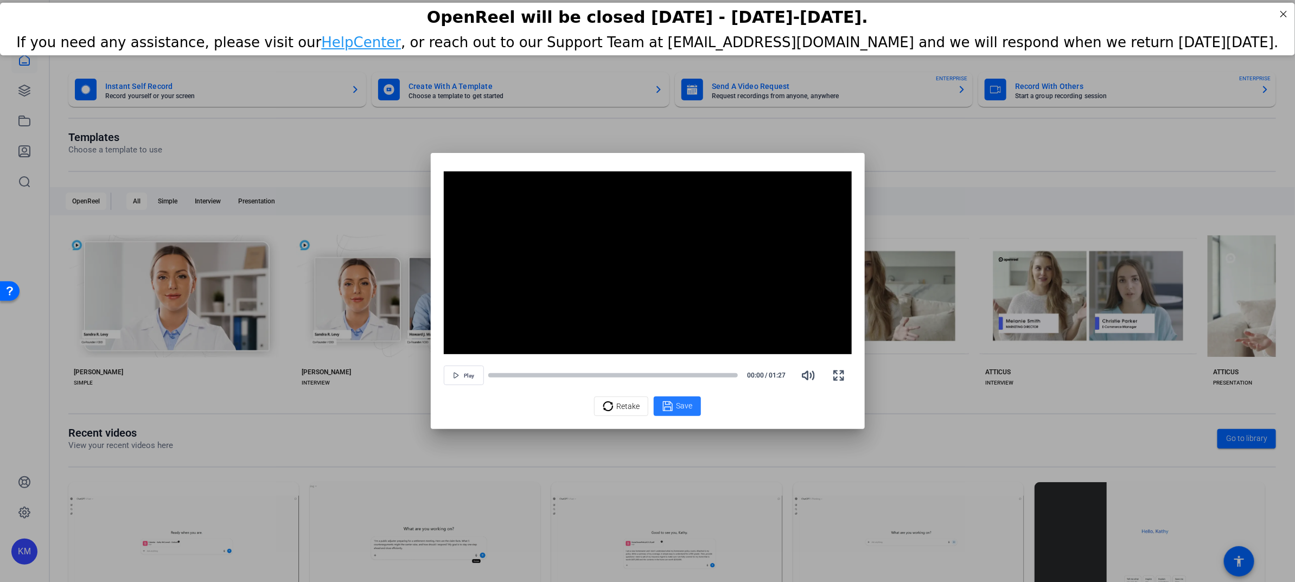
click at [673, 403] on div "Save" at bounding box center [677, 406] width 30 height 13
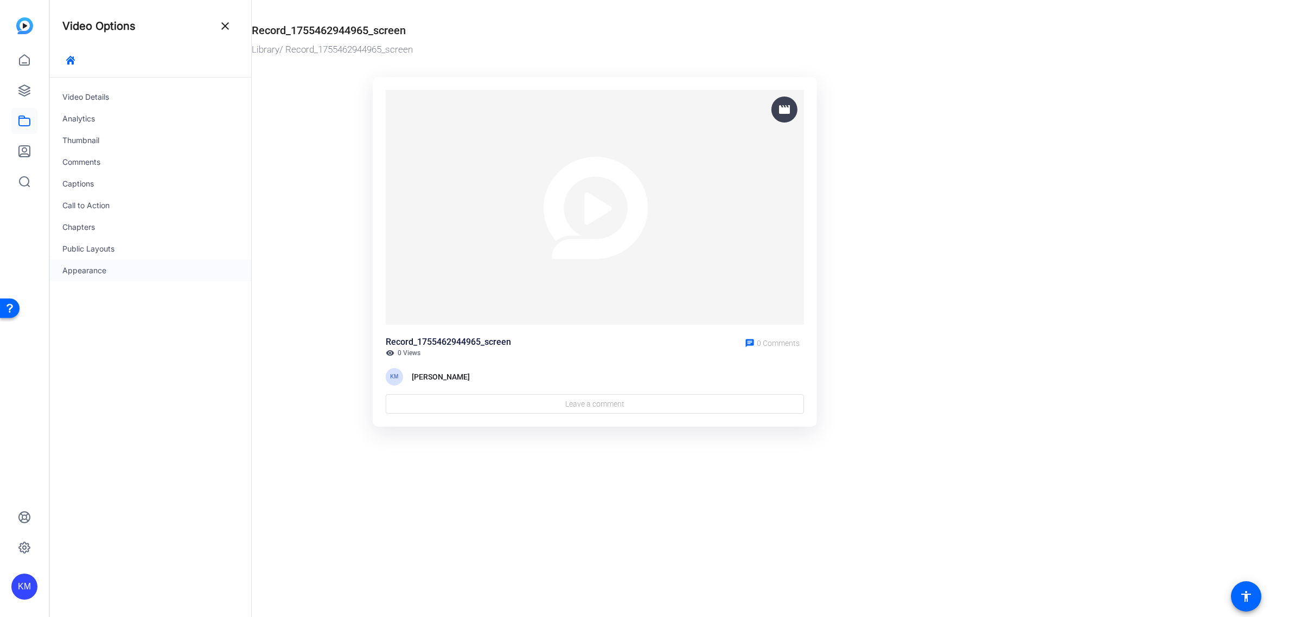
click at [110, 267] on div "Appearance" at bounding box center [150, 271] width 202 height 22
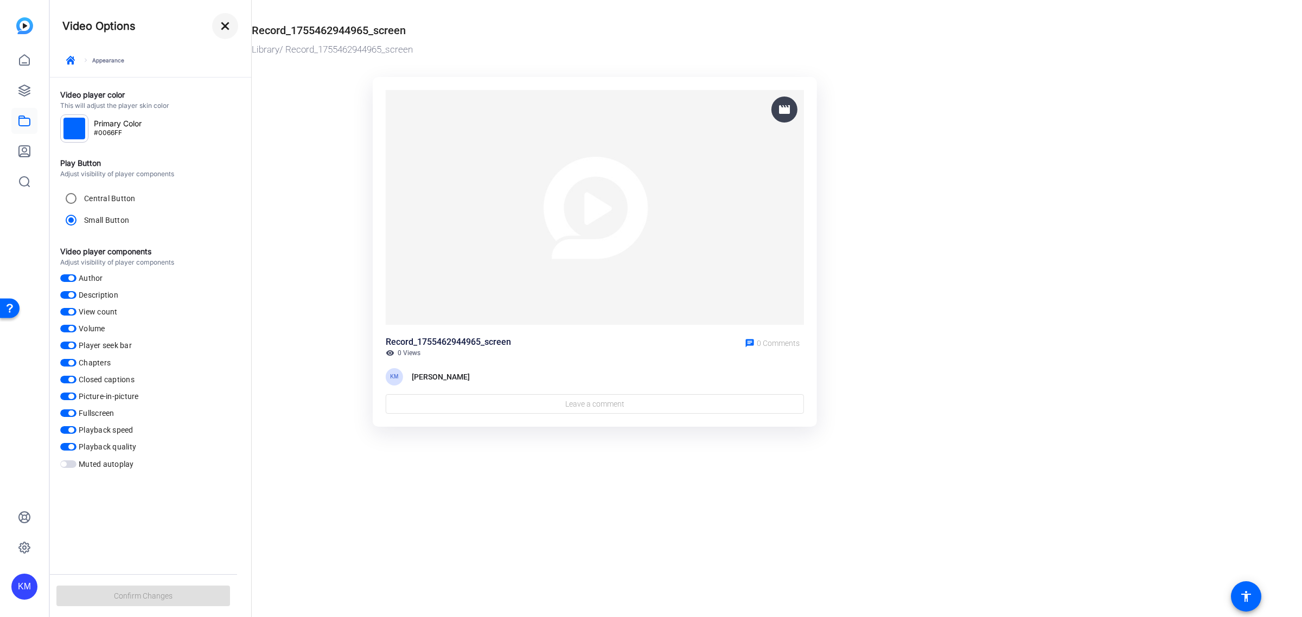
click at [231, 24] on mat-icon "close" at bounding box center [225, 26] width 13 height 13
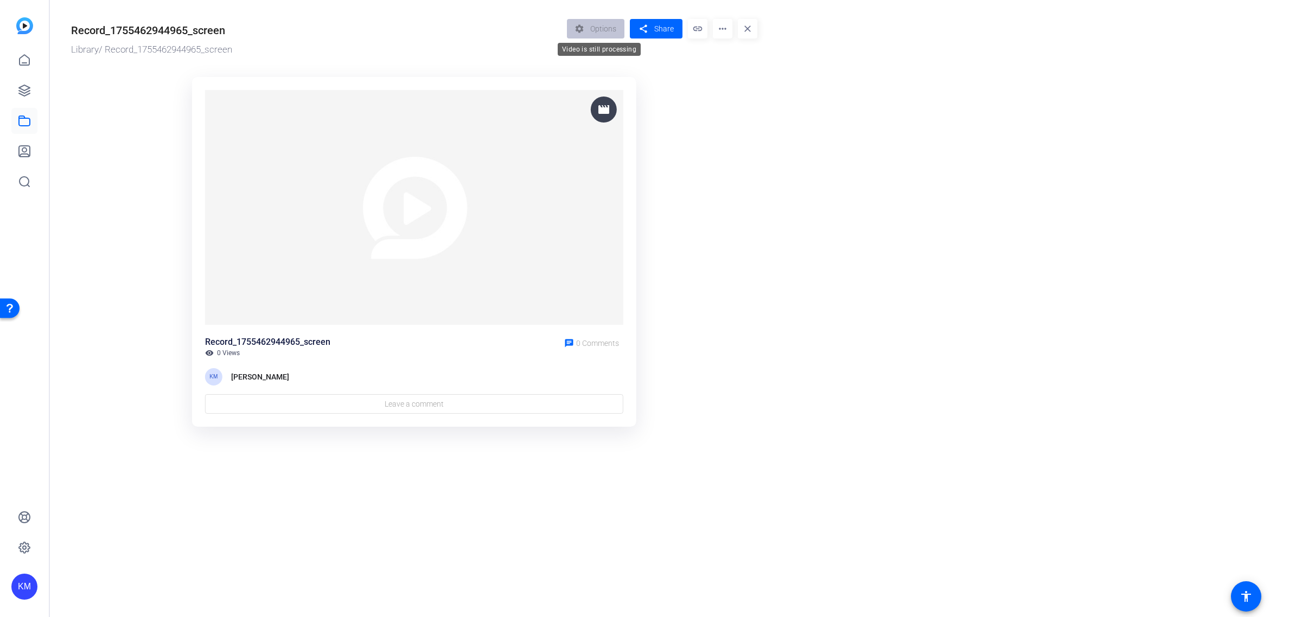
click at [606, 30] on div "settings Options" at bounding box center [598, 29] width 63 height 20
click at [697, 28] on mat-icon "link" at bounding box center [698, 29] width 20 height 20
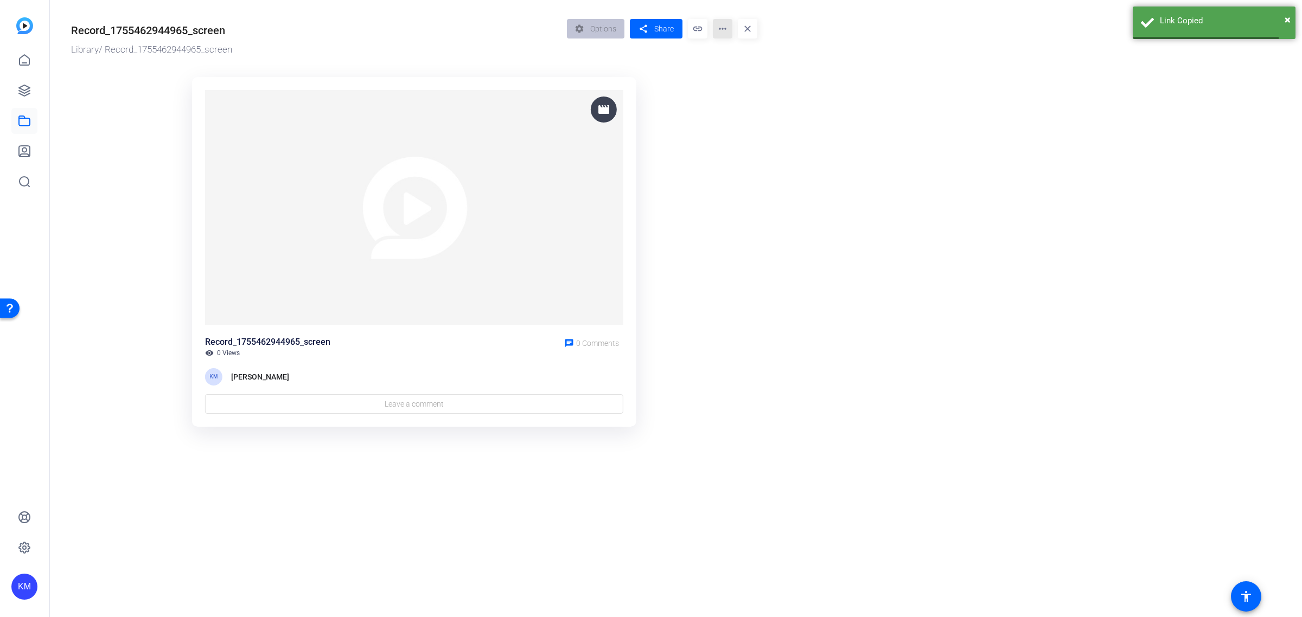
click at [720, 30] on mat-icon "more_horiz" at bounding box center [723, 29] width 20 height 20
click at [720, 30] on div at bounding box center [651, 308] width 1302 height 617
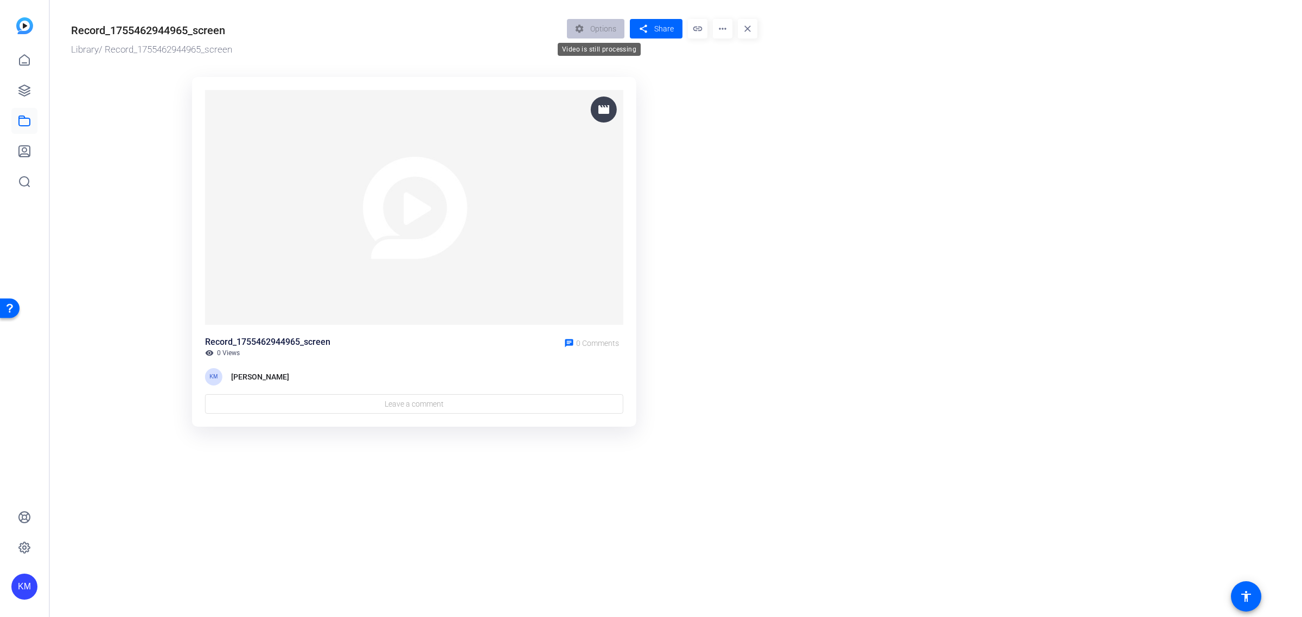
click at [605, 37] on div "settings Options" at bounding box center [598, 29] width 63 height 20
click at [700, 31] on mat-icon "link" at bounding box center [698, 29] width 20 height 20
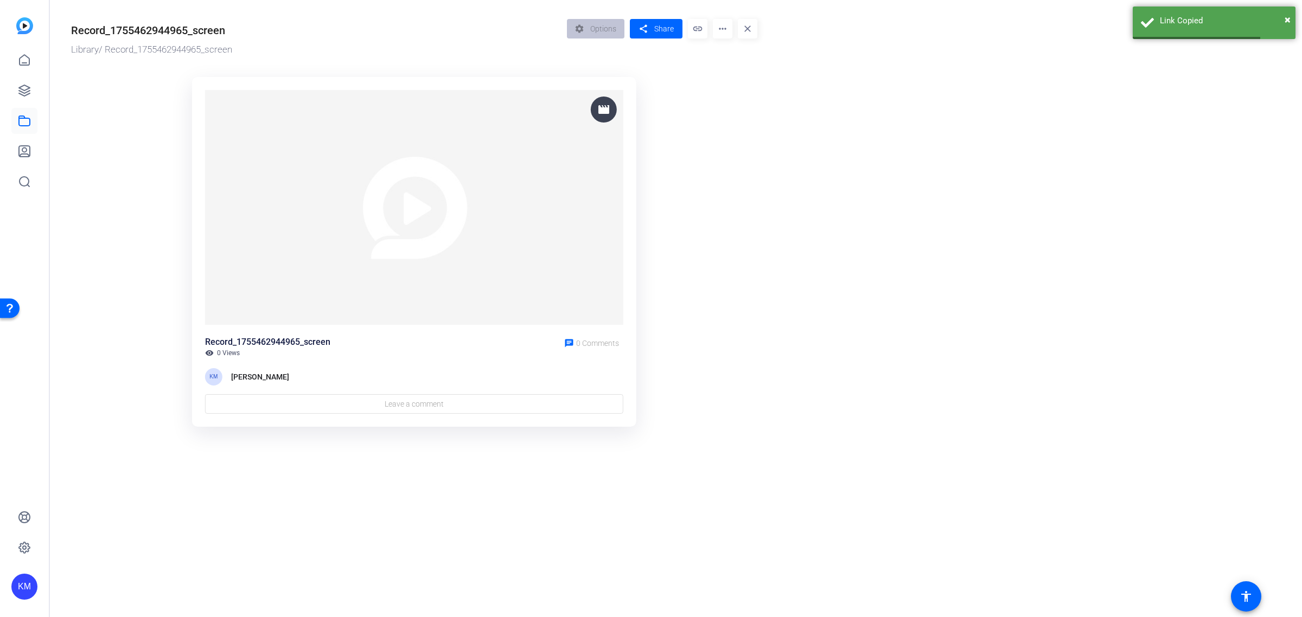
click at [721, 27] on mat-icon "more_horiz" at bounding box center [723, 29] width 20 height 20
click at [731, 46] on span "Analytics" at bounding box center [775, 47] width 109 height 13
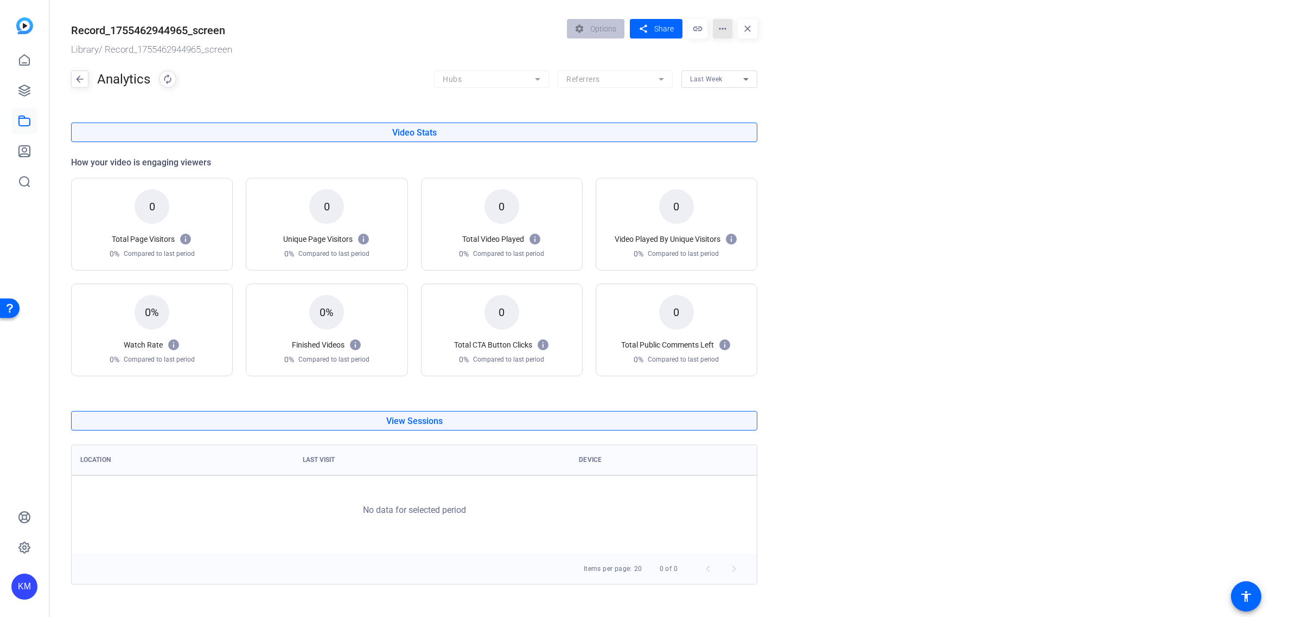
click at [723, 28] on mat-icon "more_horiz" at bounding box center [723, 29] width 20 height 20
click at [747, 25] on div at bounding box center [651, 308] width 1302 height 617
click at [80, 82] on mat-icon "arrow_back" at bounding box center [80, 79] width 16 height 17
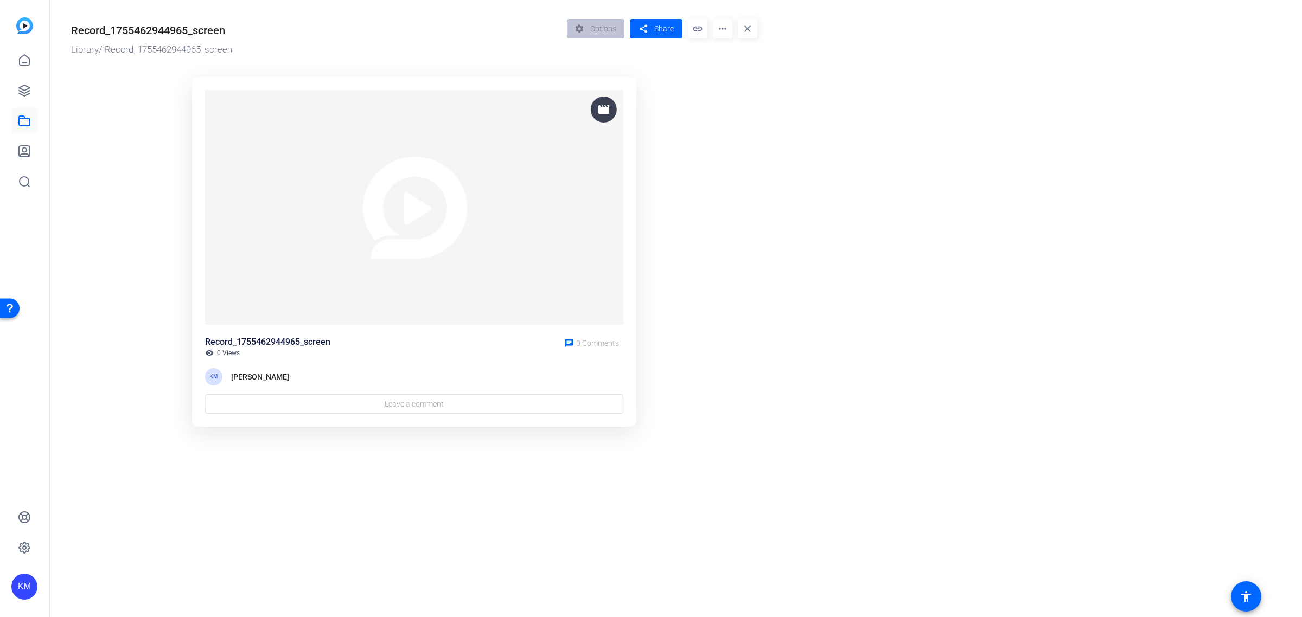
click at [396, 142] on img at bounding box center [414, 207] width 418 height 235
click at [668, 83] on ktd-grid "movie Record_1755462944965_screen visibility 0 Views chat 0 Comments KM Kathy M…" at bounding box center [414, 252] width 686 height 363
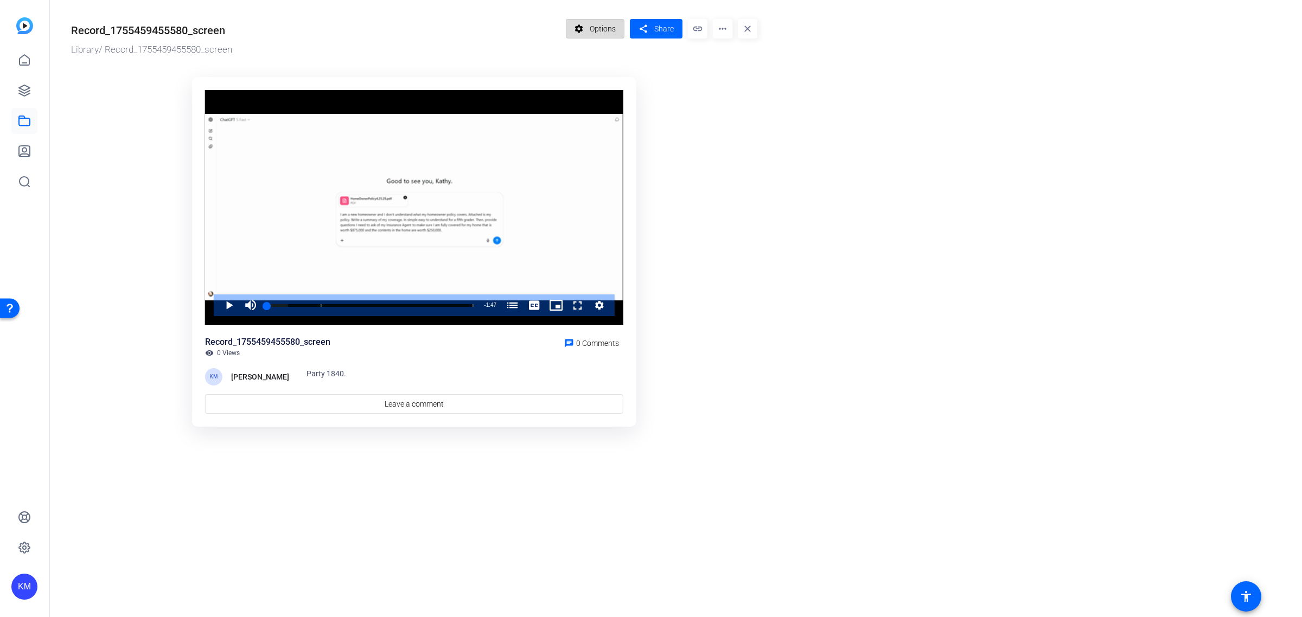
click at [609, 23] on span "Options" at bounding box center [603, 28] width 26 height 21
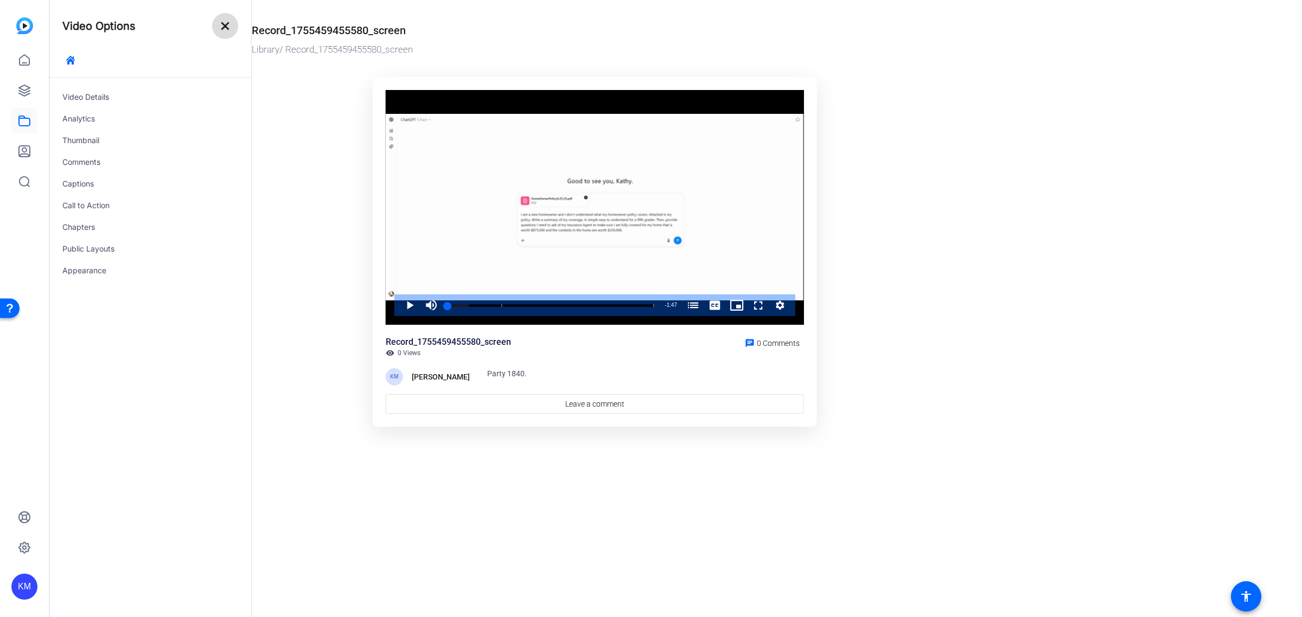
click at [223, 20] on mat-icon "close" at bounding box center [225, 26] width 13 height 13
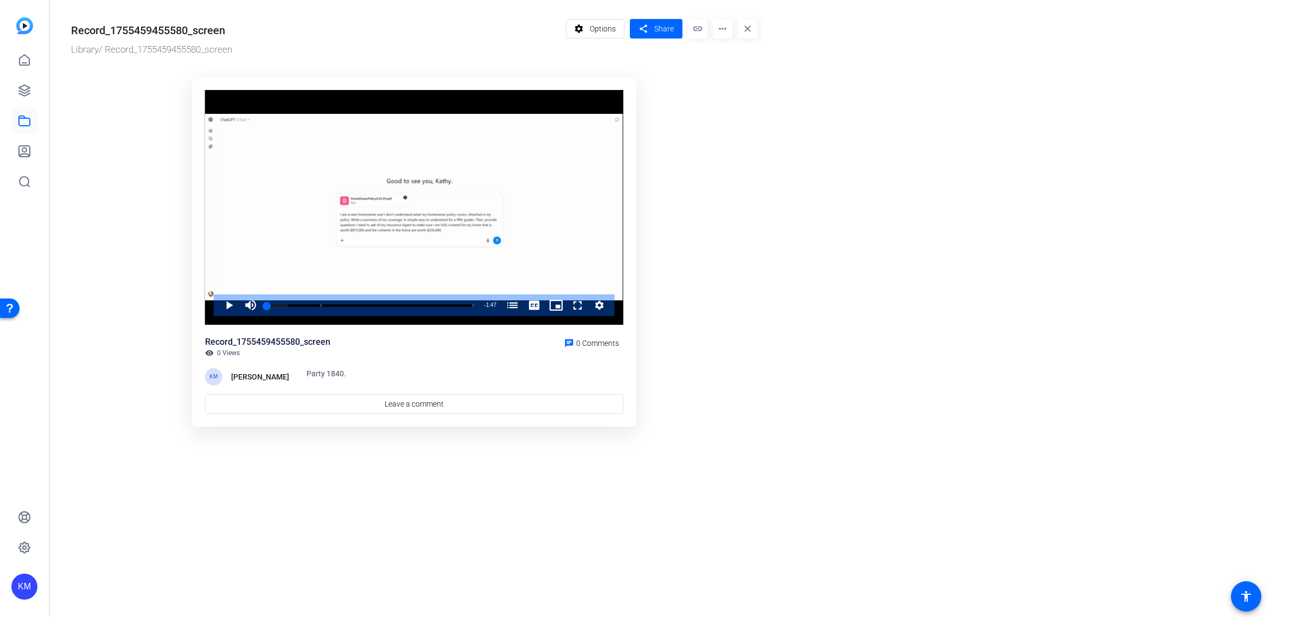
click at [724, 24] on mat-icon "more_horiz" at bounding box center [723, 29] width 20 height 20
click at [600, 28] on div at bounding box center [651, 308] width 1302 height 617
click at [600, 28] on span "Options" at bounding box center [603, 28] width 26 height 21
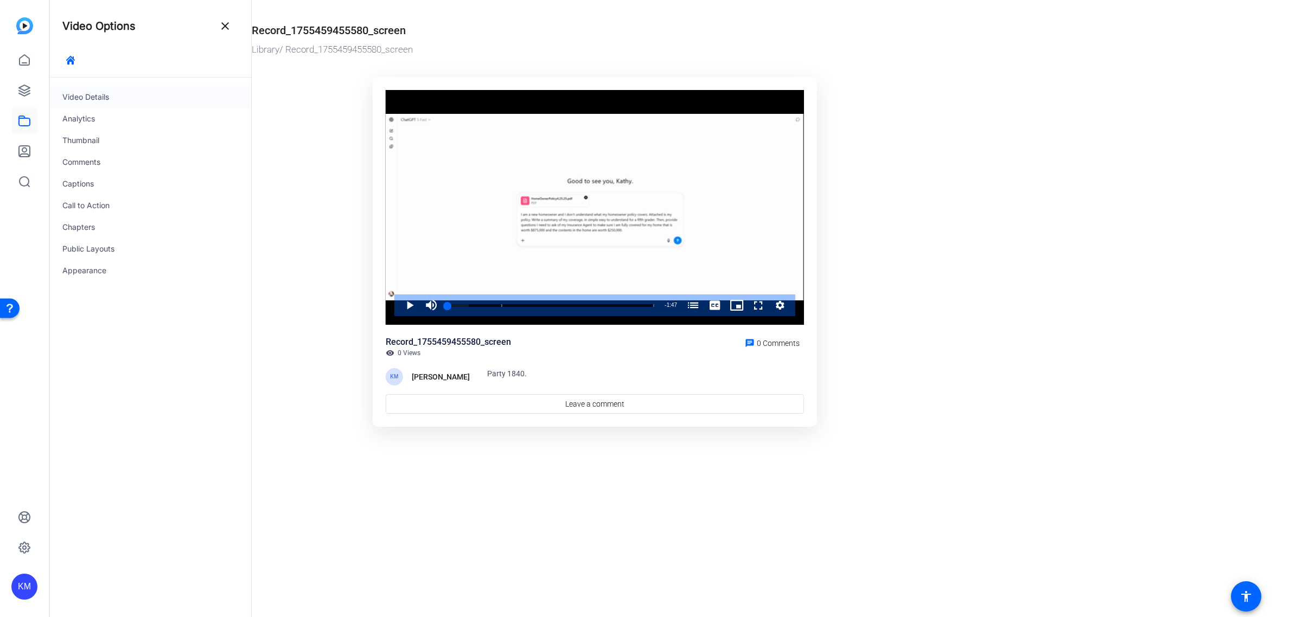
click at [87, 94] on div "Video Details" at bounding box center [150, 97] width 202 height 22
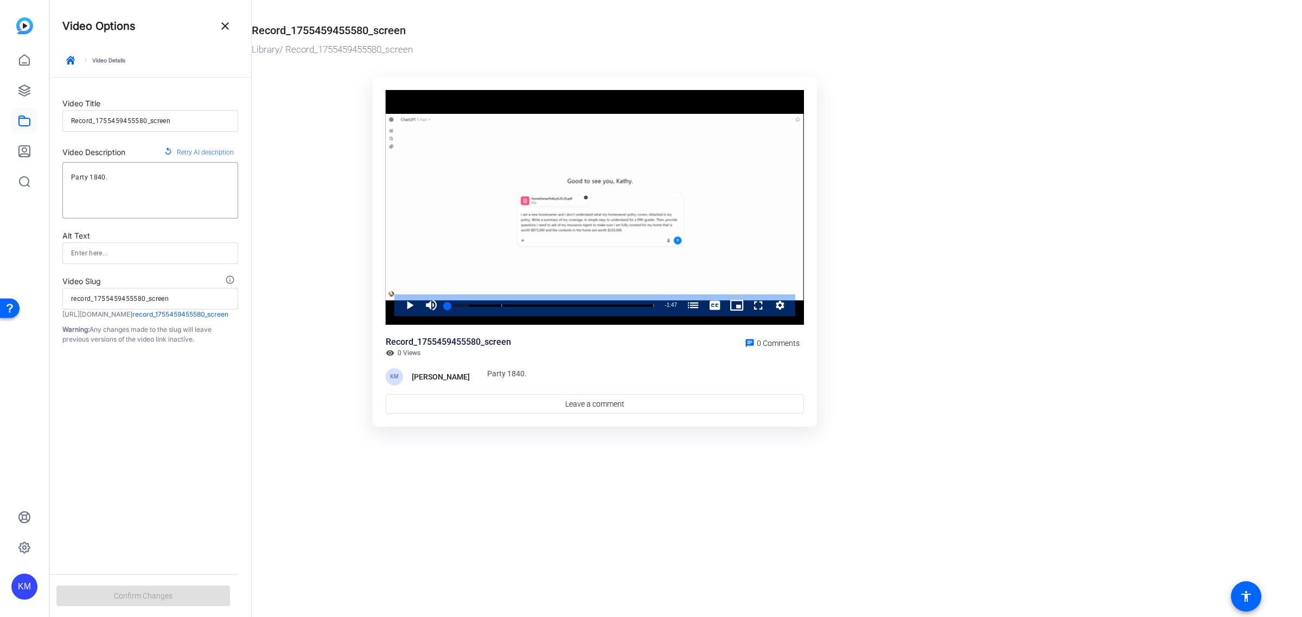
click at [180, 123] on input "Record_1755459455580_screen" at bounding box center [150, 120] width 158 height 13
type input "H"
type input "h"
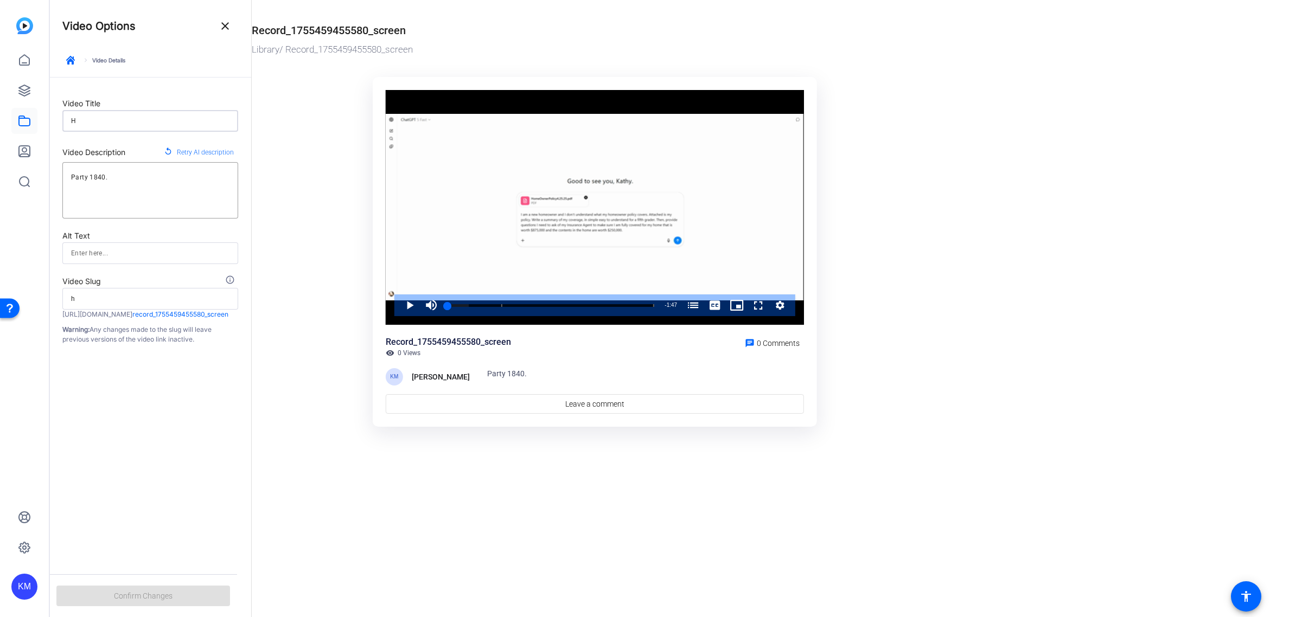
type input "Ho"
type input "ho"
type input "Hom"
type input "hom"
type input "Home"
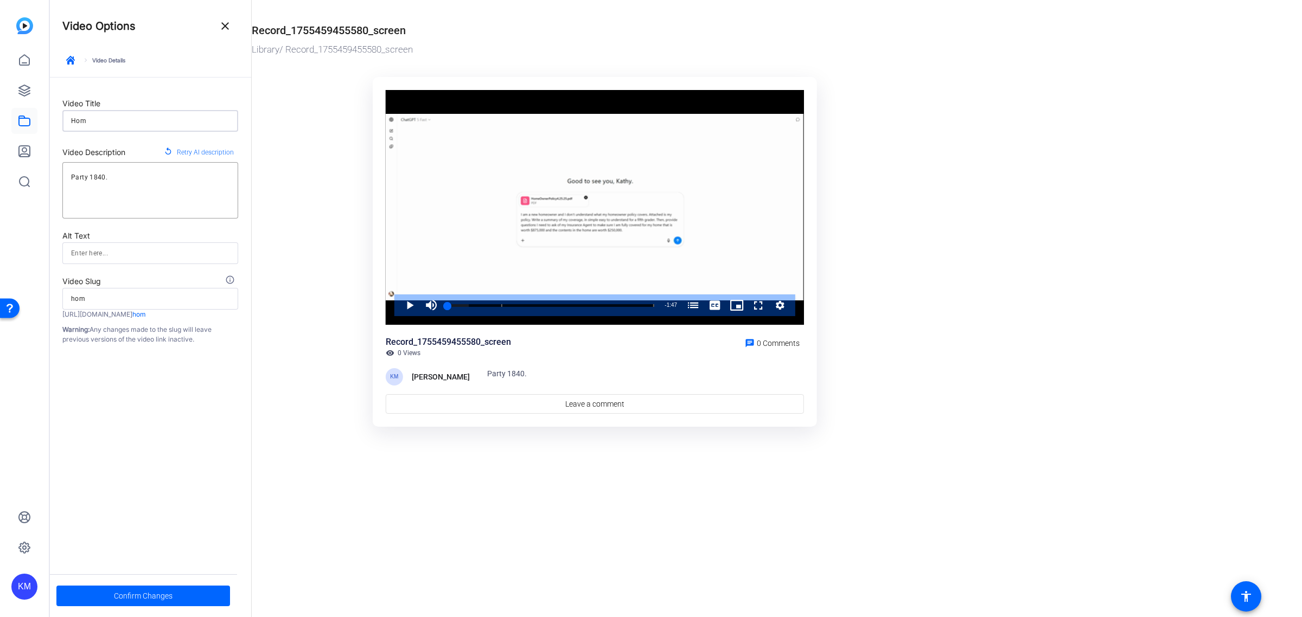
type input "home"
type input "Home"
type input "home"
type input "Home O"
type input "home-o"
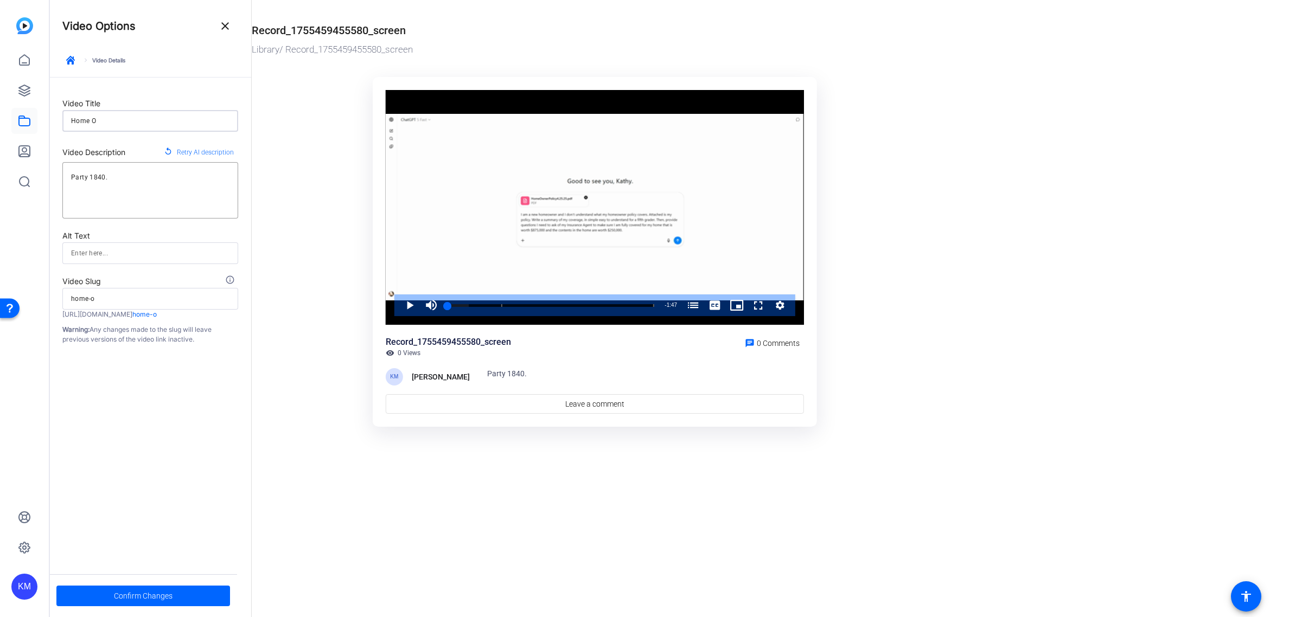
type input "Home Ow"
type input "home-ow"
type input "Home Own"
type input "home-own"
type input "Home Owne"
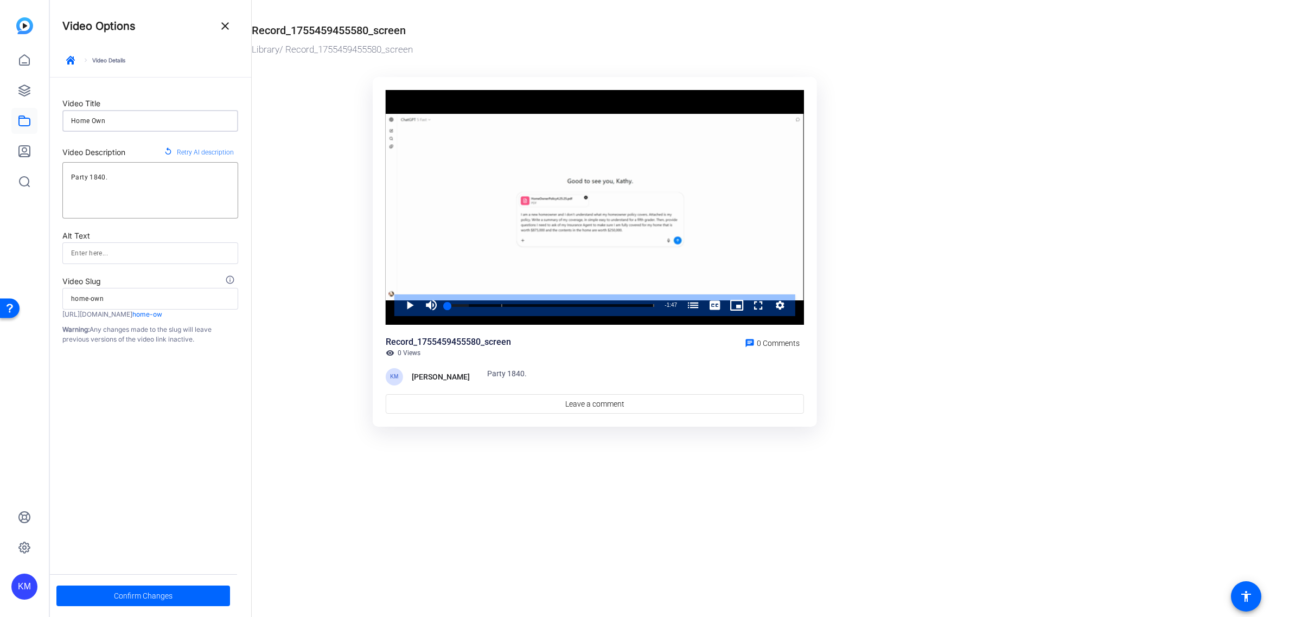
type input "home-owne"
type input "Home Owner"
type input "home-owner"
type input "Home Owner"
type input "home-owner"
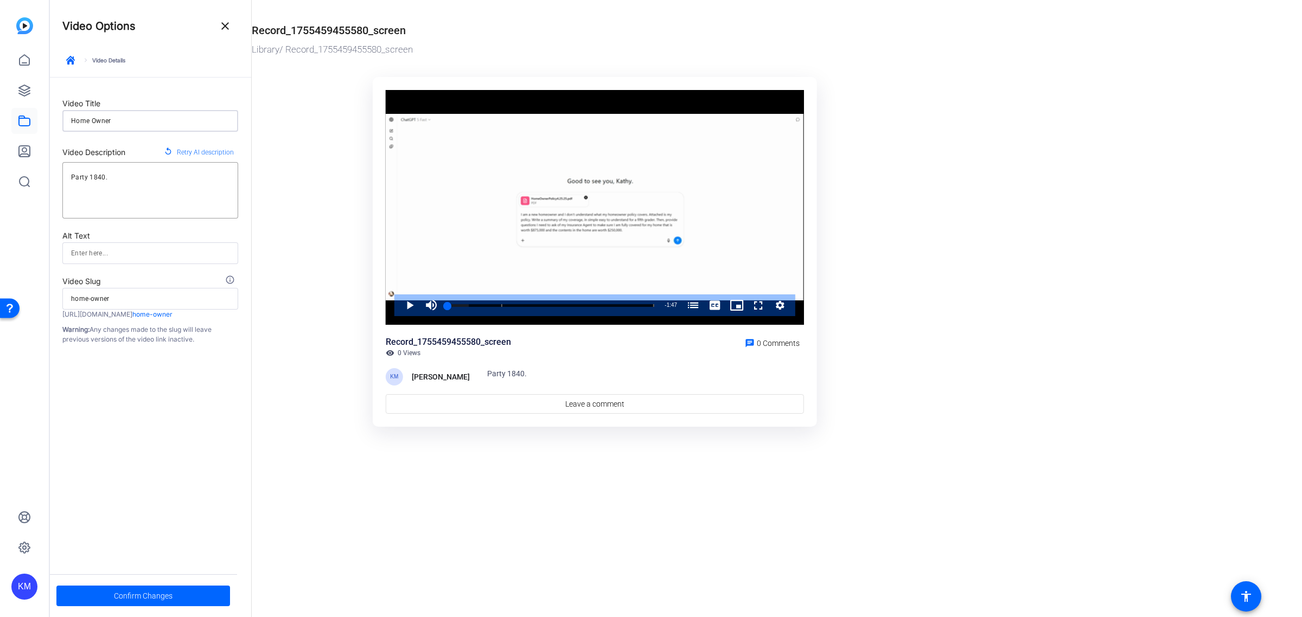
type input "Home Owner P"
type input "home-owner-p"
type input "Home Owner Po"
type input "home-owner-po"
type input "Home Owner Pol"
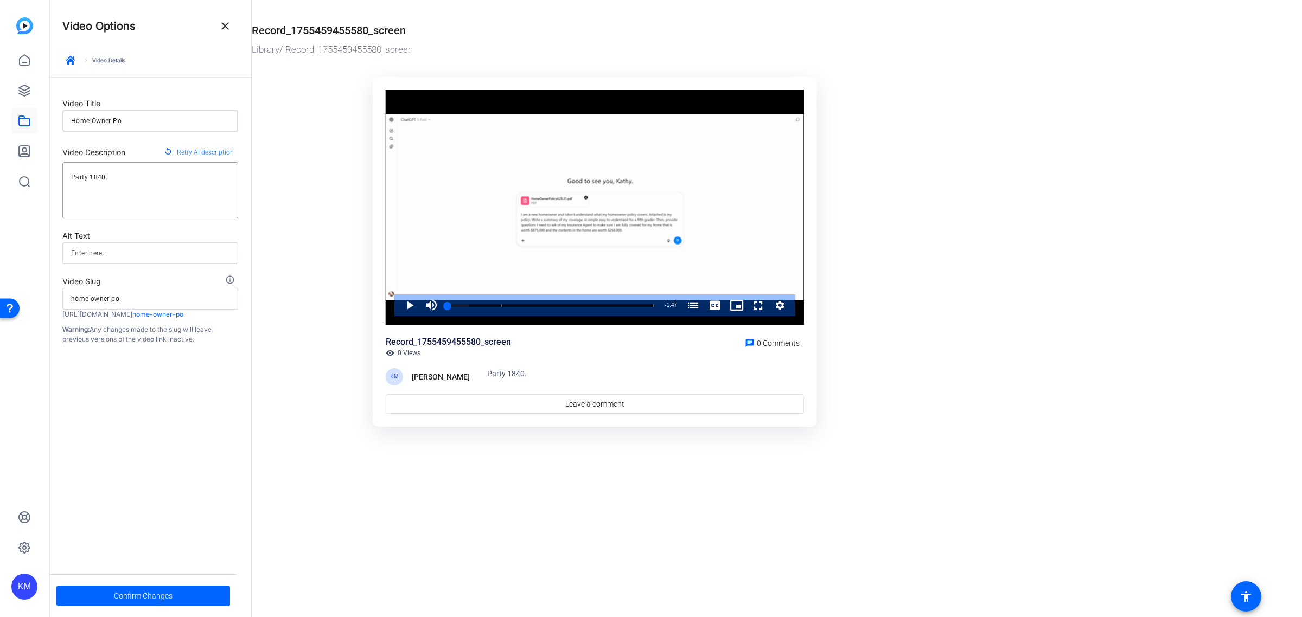
type input "home-owner-pol"
type input "Home Owner Poli"
type input "home-owner-poli"
type input "Home Owner Polic"
type input "home-owner-polic"
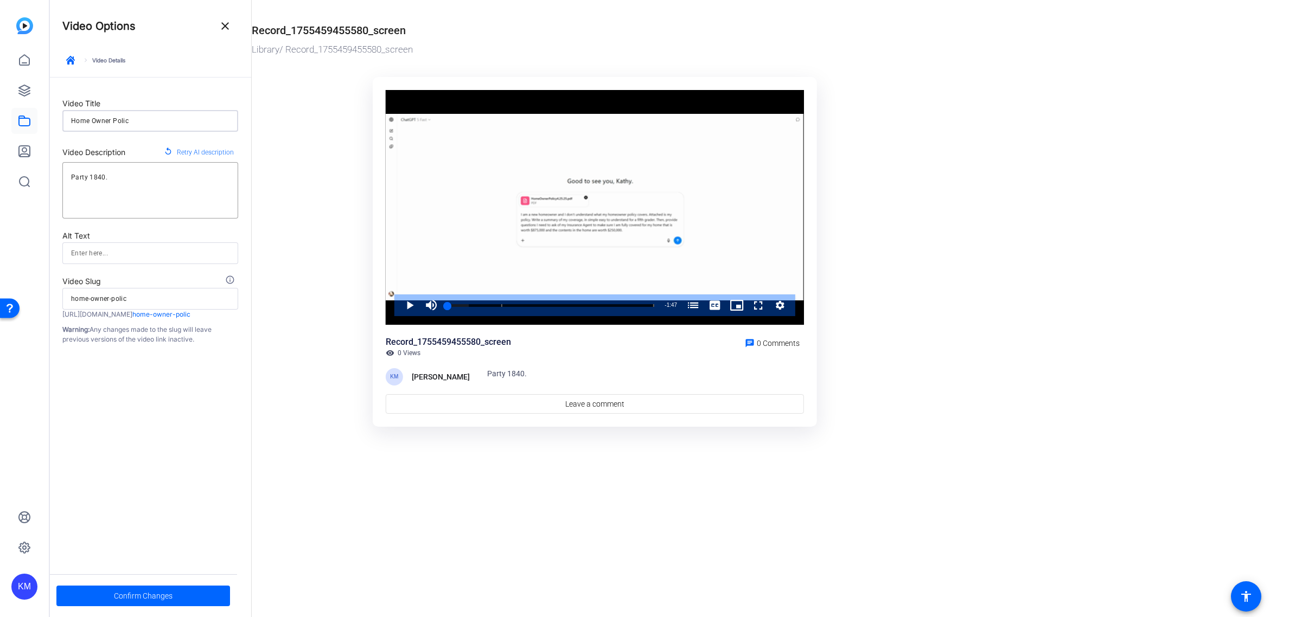
type input "Home Owner Policy"
type input "home-owner-policy"
type input "Home Owner Policy"
click at [181, 169] on div "Party 1840." at bounding box center [150, 190] width 158 height 56
click at [172, 180] on textarea "Party 1840." at bounding box center [150, 190] width 158 height 39
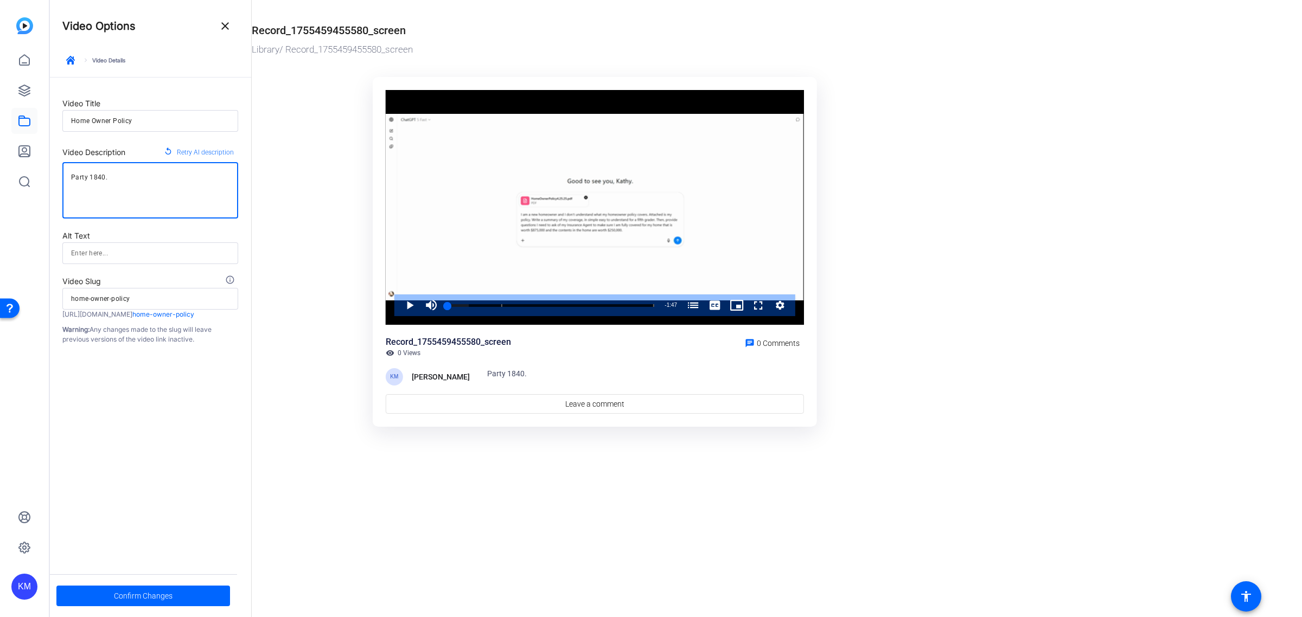
click at [172, 180] on textarea "Party 1840." at bounding box center [150, 190] width 158 height 39
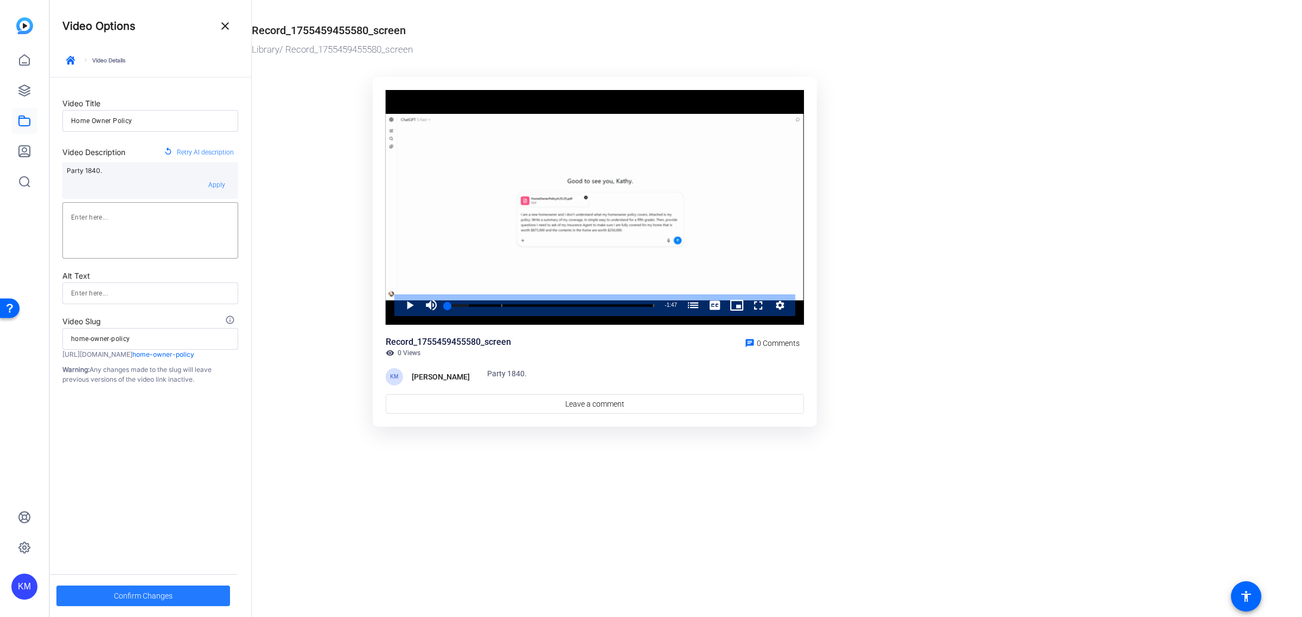
click at [147, 594] on span "Confirm Changes" at bounding box center [143, 596] width 59 height 21
click at [224, 28] on mat-icon "close" at bounding box center [225, 26] width 13 height 13
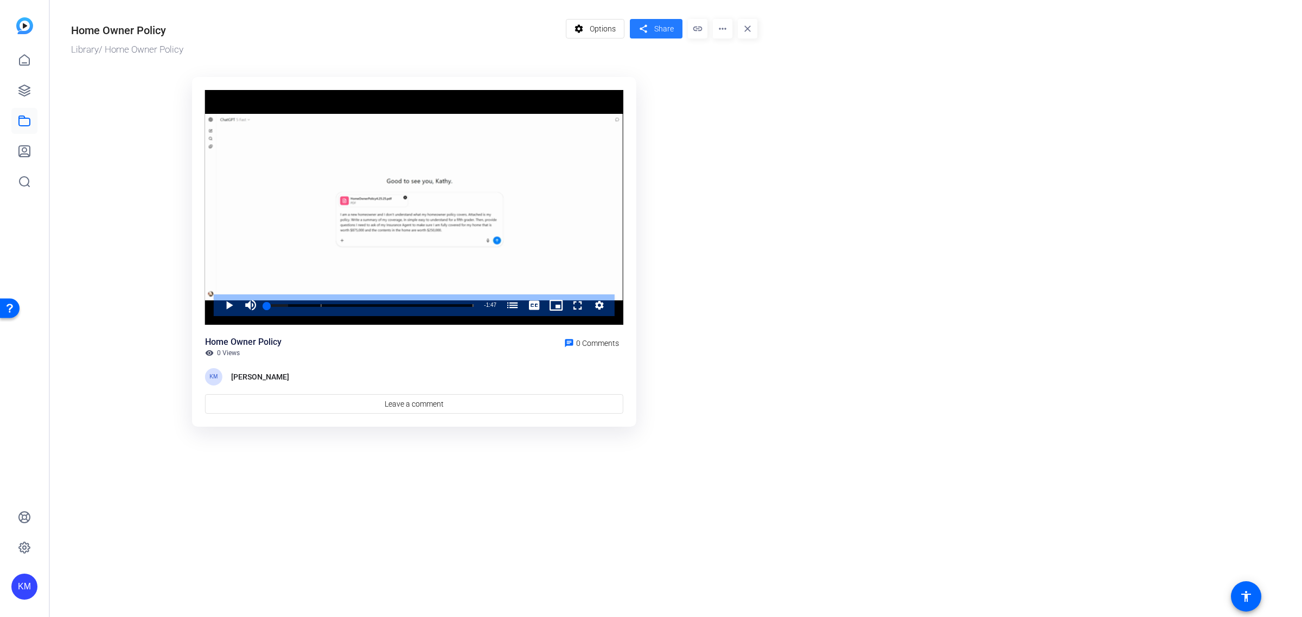
click at [655, 28] on span "Share" at bounding box center [664, 28] width 20 height 11
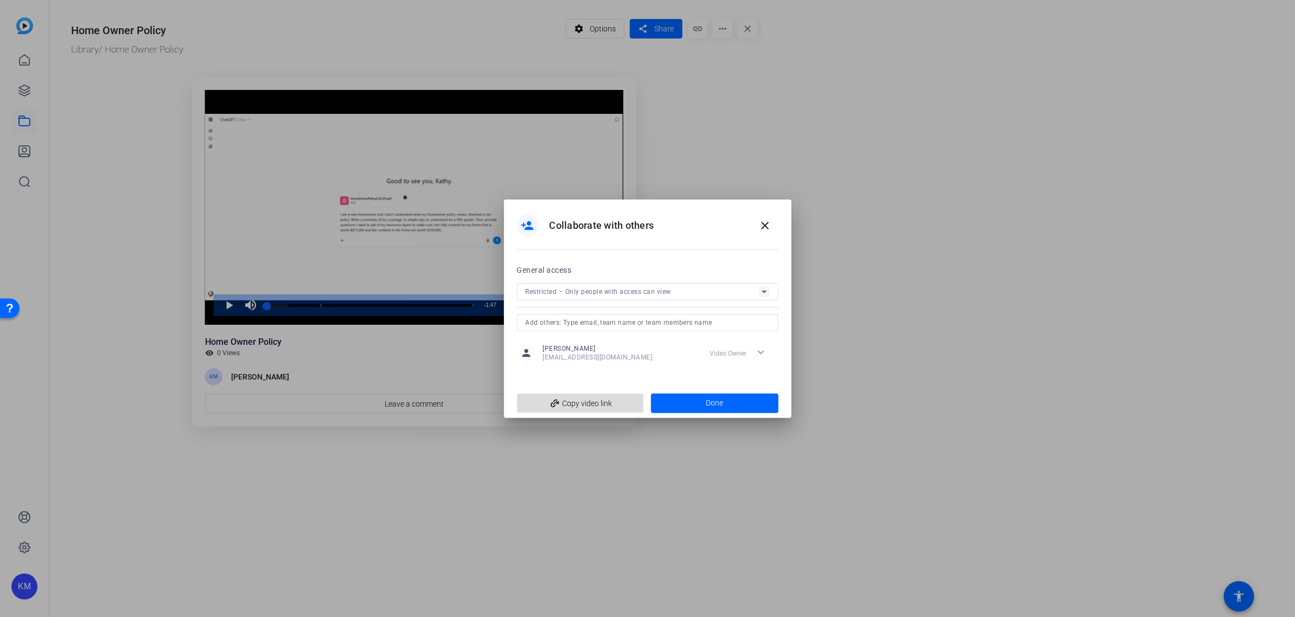
click at [605, 404] on span "add_link Copy video link" at bounding box center [581, 403] width 110 height 21
click at [766, 226] on mat-icon "close" at bounding box center [765, 225] width 13 height 13
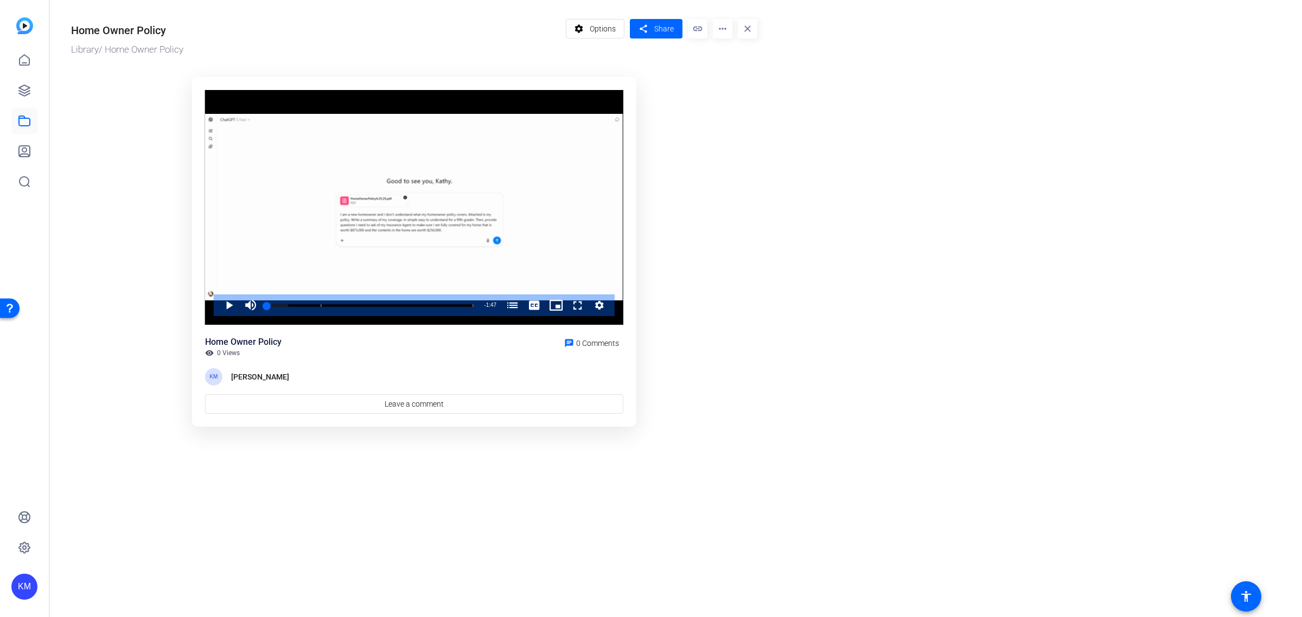
click at [720, 28] on mat-icon "more_horiz" at bounding box center [723, 29] width 20 height 20
click at [720, 28] on div at bounding box center [651, 308] width 1302 height 617
click at [656, 29] on span "Share" at bounding box center [664, 28] width 20 height 11
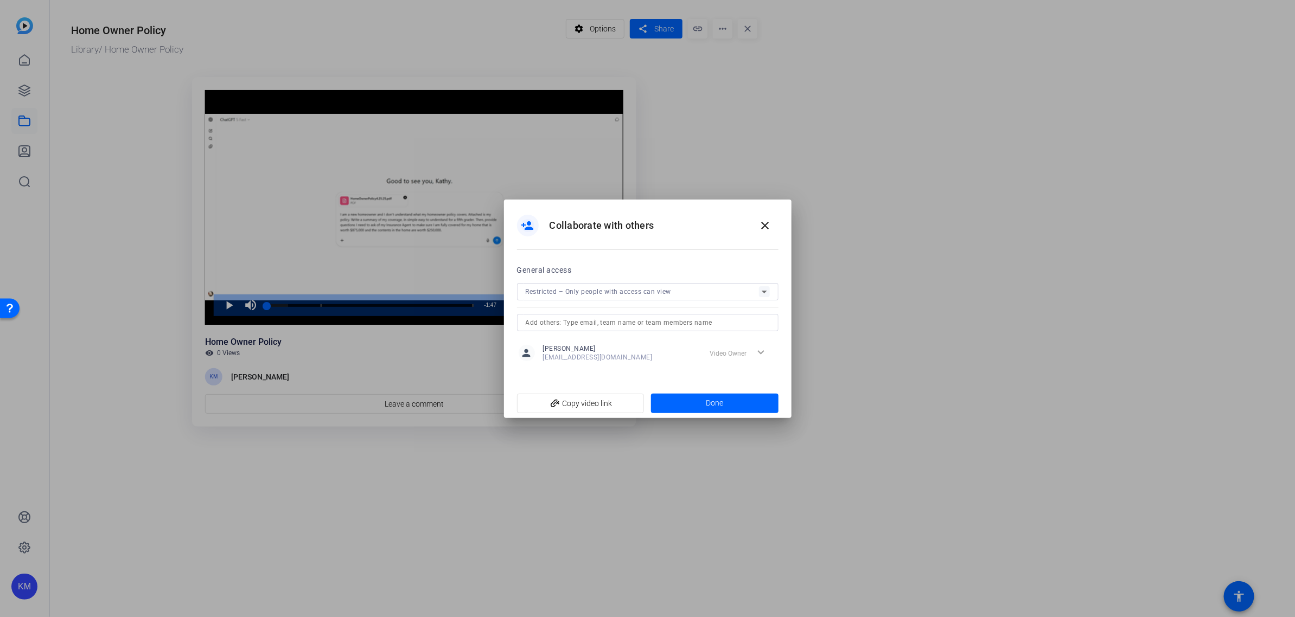
click at [760, 289] on icon at bounding box center [764, 291] width 13 height 13
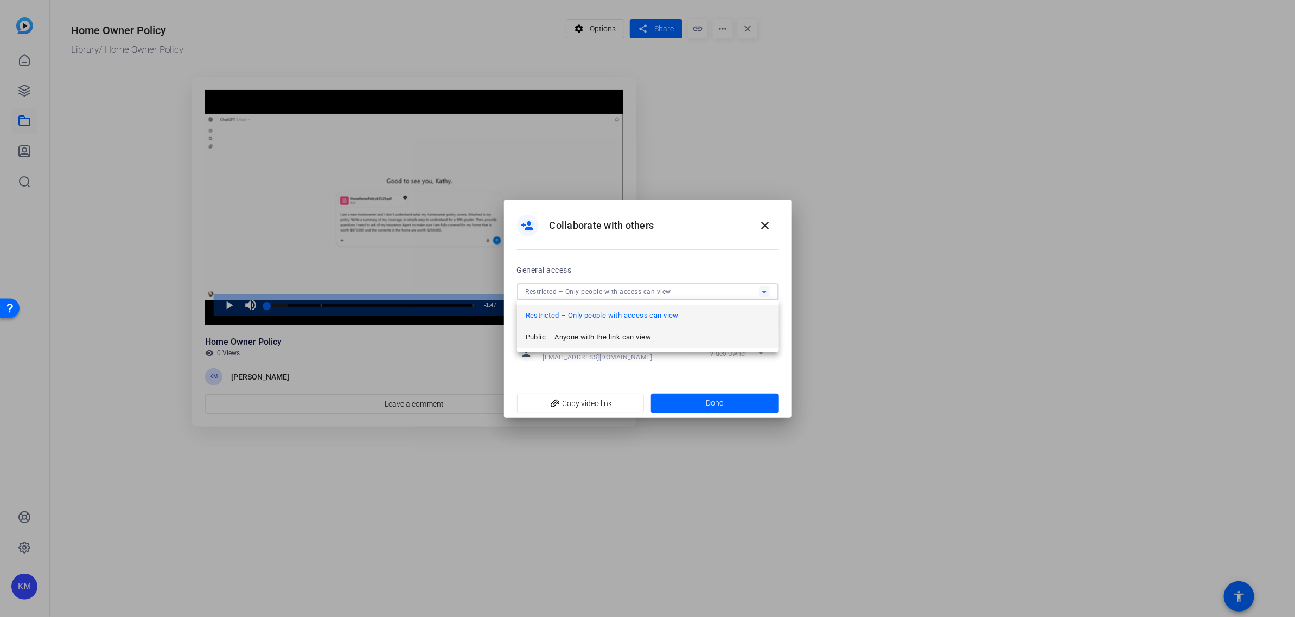
click at [661, 334] on mat-option "Public – Anyone with the link can view" at bounding box center [647, 338] width 261 height 22
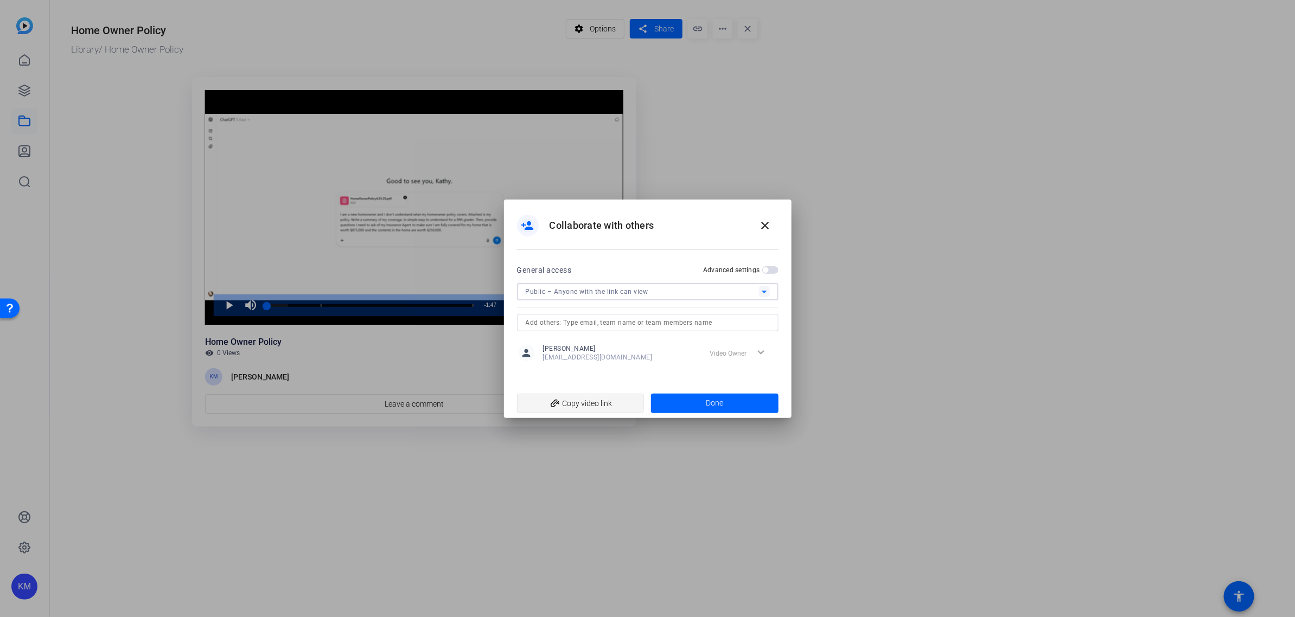
click at [610, 406] on span "add_link Copy video link" at bounding box center [581, 403] width 110 height 21
click at [706, 402] on span "Done" at bounding box center [714, 403] width 17 height 11
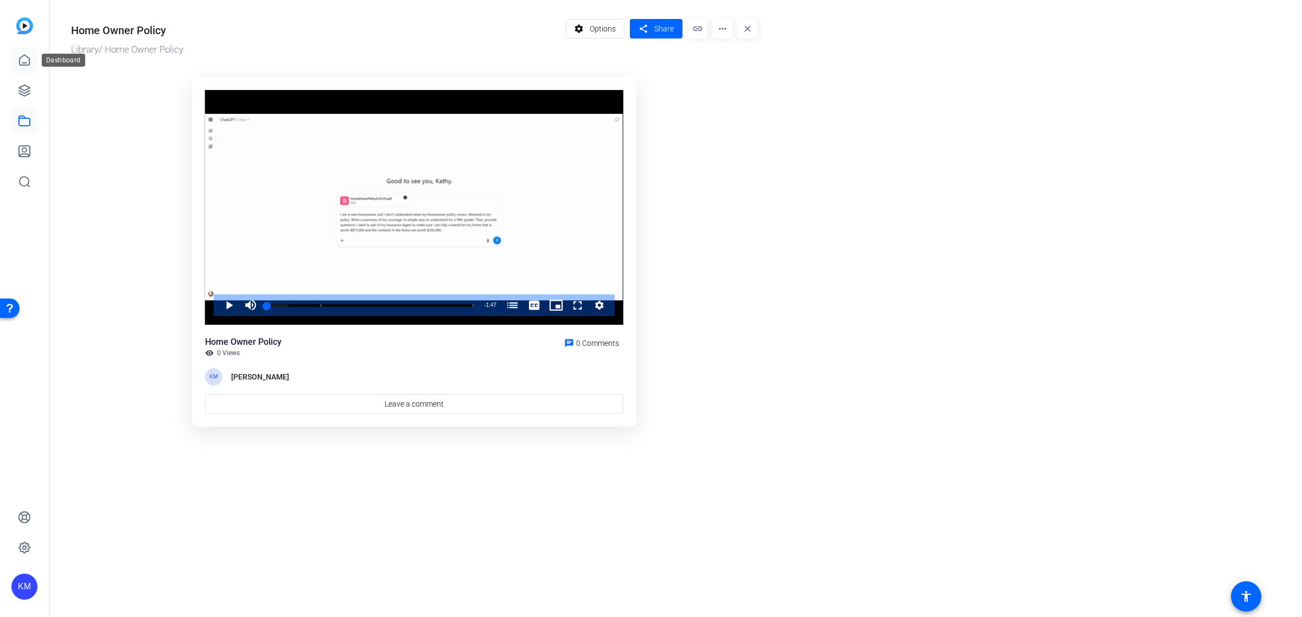
click at [21, 54] on icon at bounding box center [24, 60] width 13 height 13
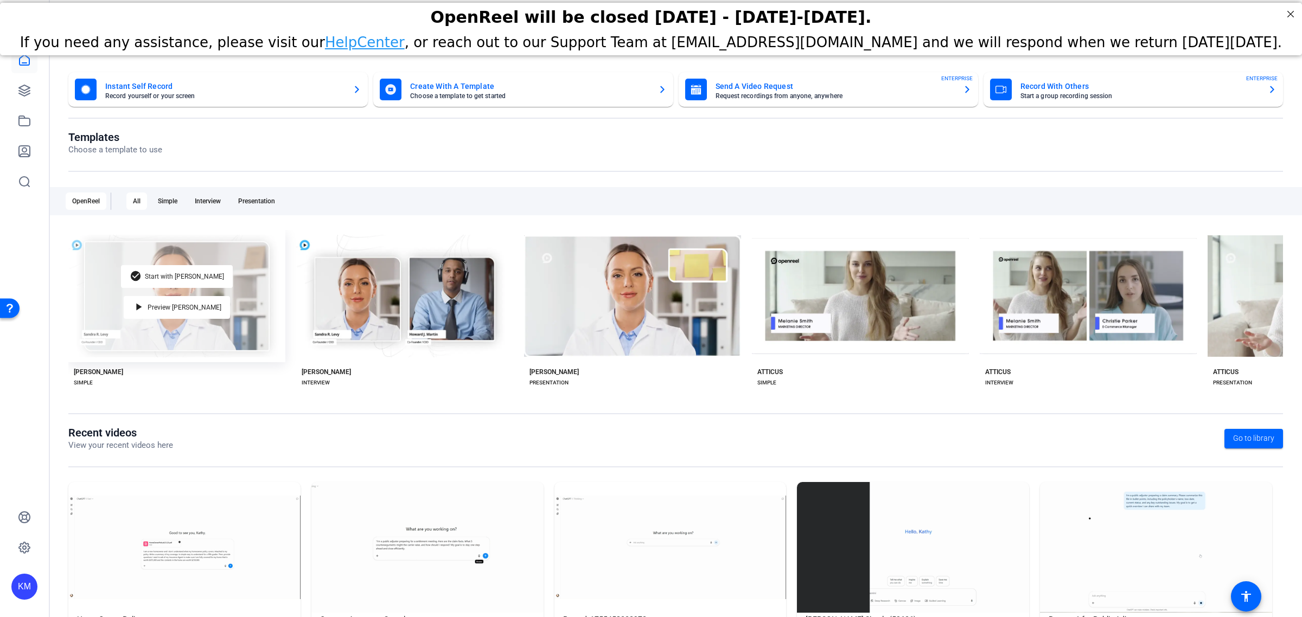
scroll to position [53, 0]
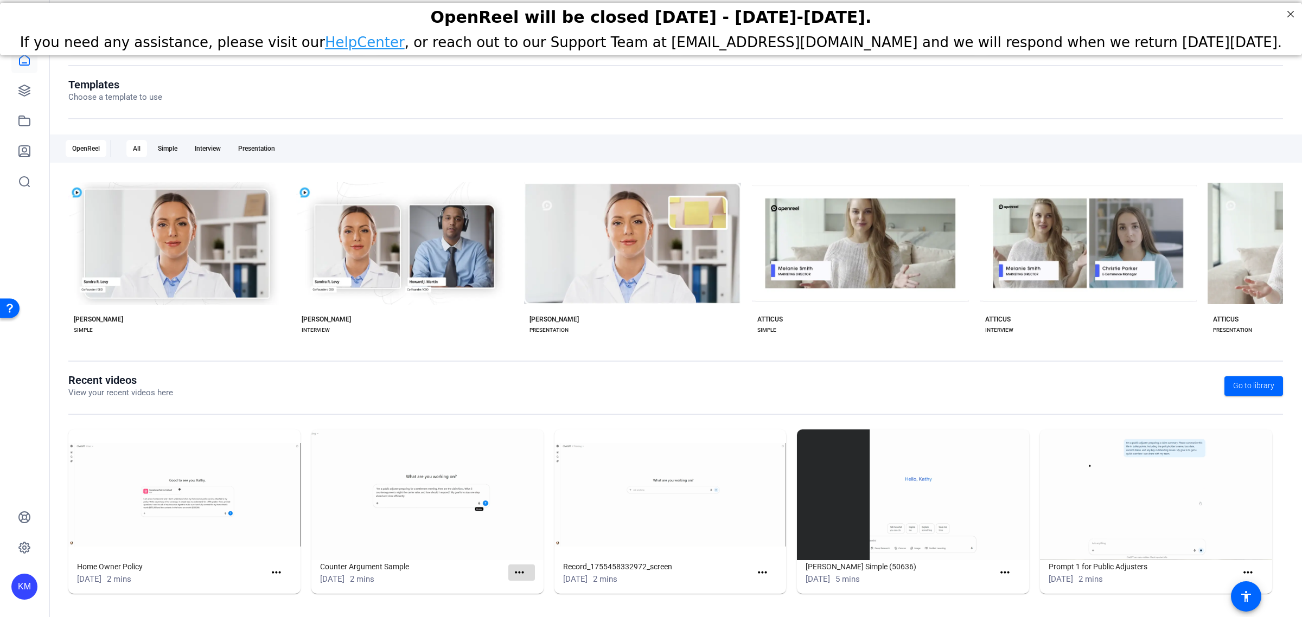
click at [508, 570] on span at bounding box center [521, 573] width 27 height 26
click at [522, 570] on mat-icon "more_horiz" at bounding box center [520, 573] width 14 height 14
click at [418, 492] on div at bounding box center [651, 308] width 1302 height 617
click at [25, 121] on icon at bounding box center [24, 120] width 13 height 13
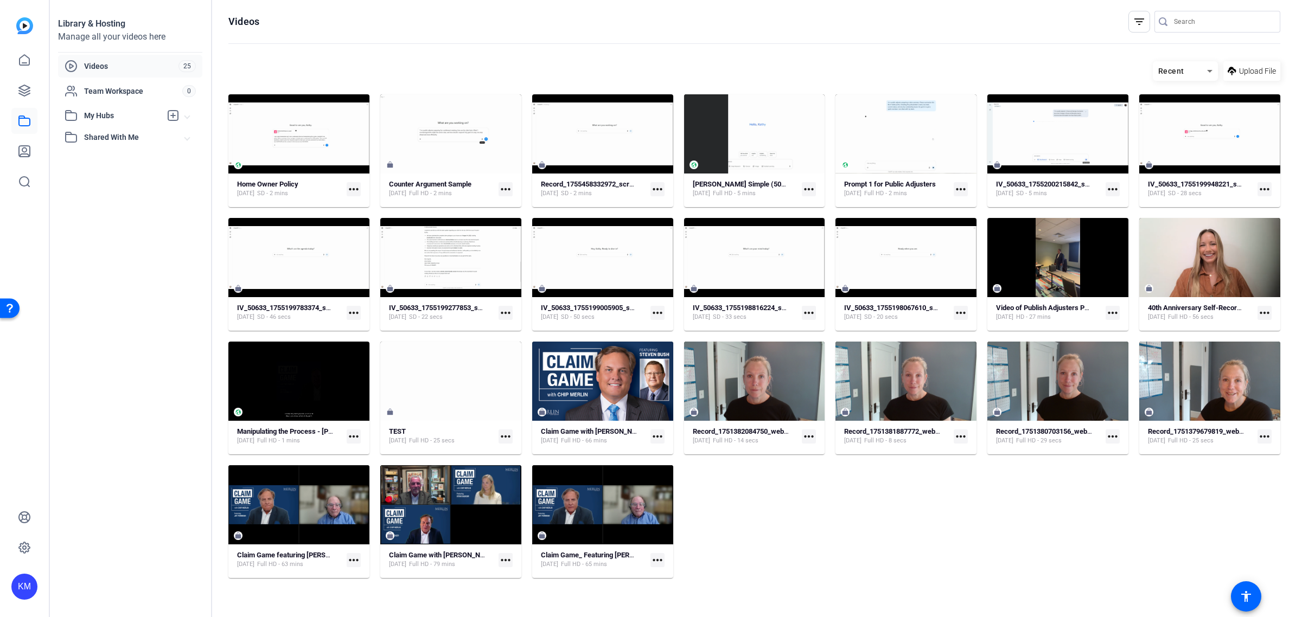
click at [503, 189] on mat-icon "more_horiz" at bounding box center [505, 189] width 14 height 14
click at [454, 135] on div at bounding box center [651, 308] width 1302 height 617
click at [461, 133] on div at bounding box center [467, 134] width 24 height 24
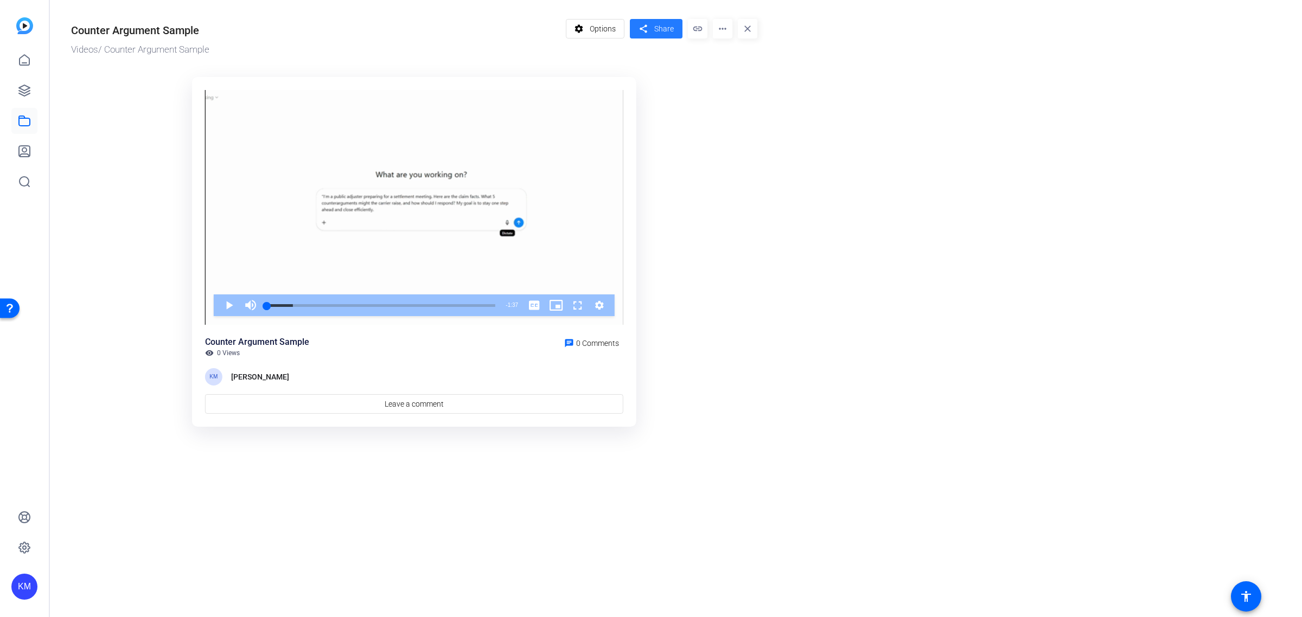
click at [659, 24] on span "Share" at bounding box center [664, 28] width 20 height 11
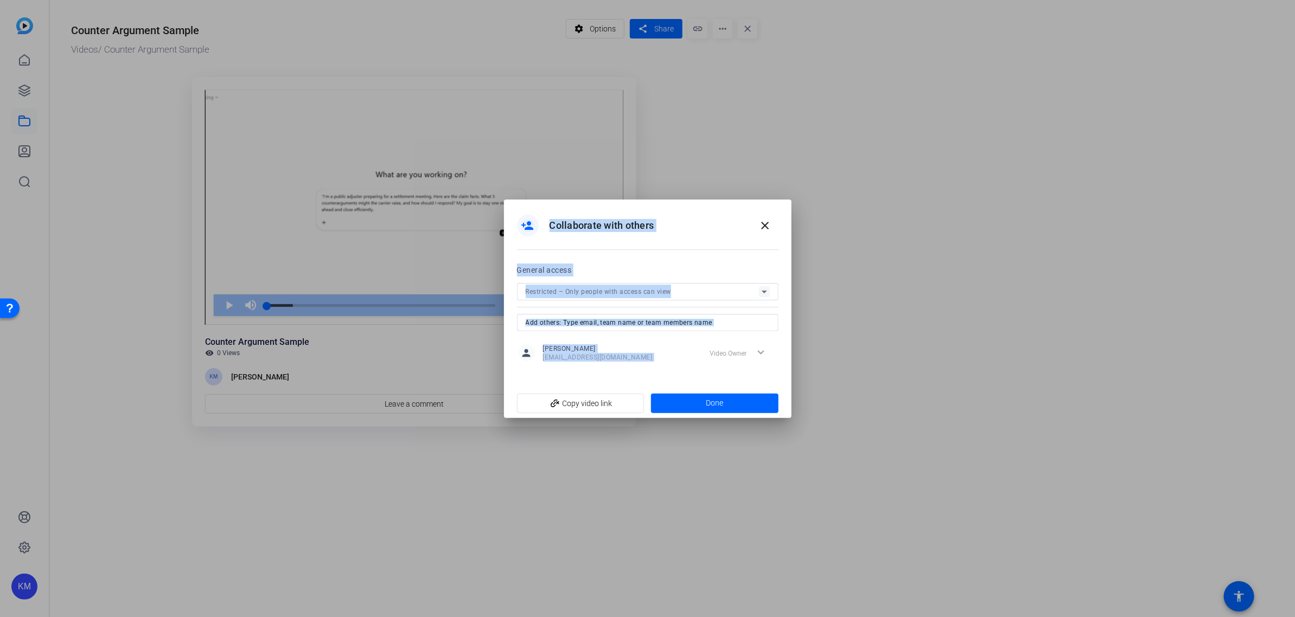
click at [670, 222] on div "person_add Collaborate with others close" at bounding box center [647, 226] width 261 height 26
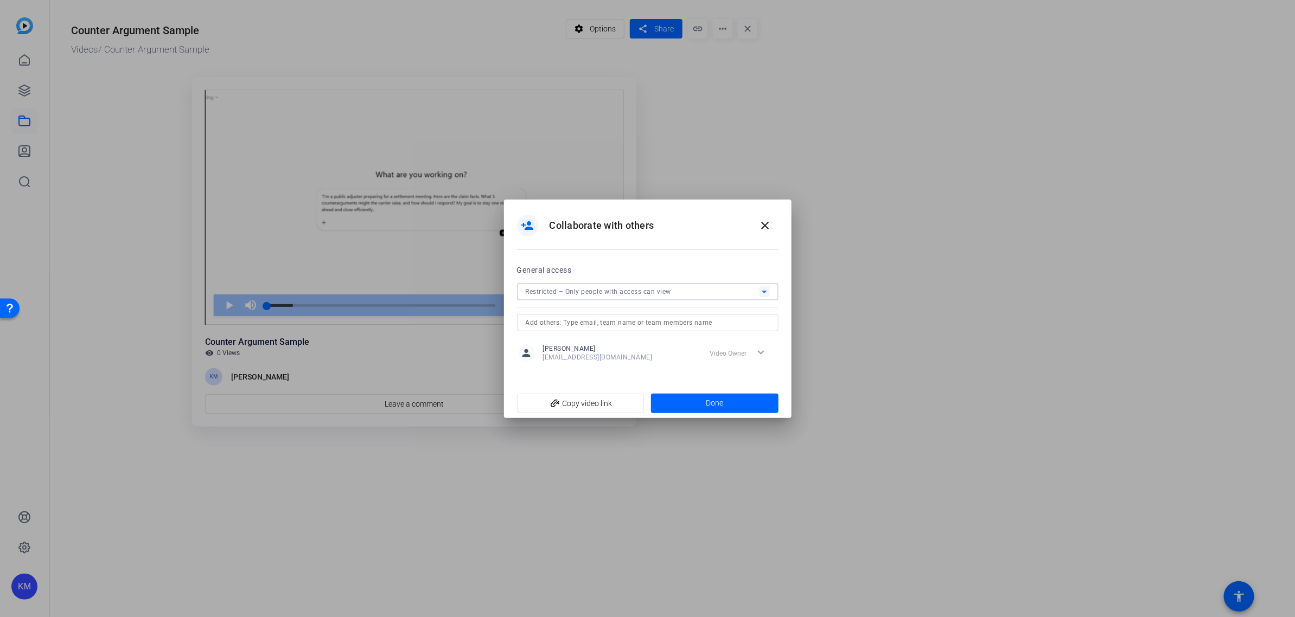
click at [764, 290] on icon at bounding box center [764, 291] width 13 height 13
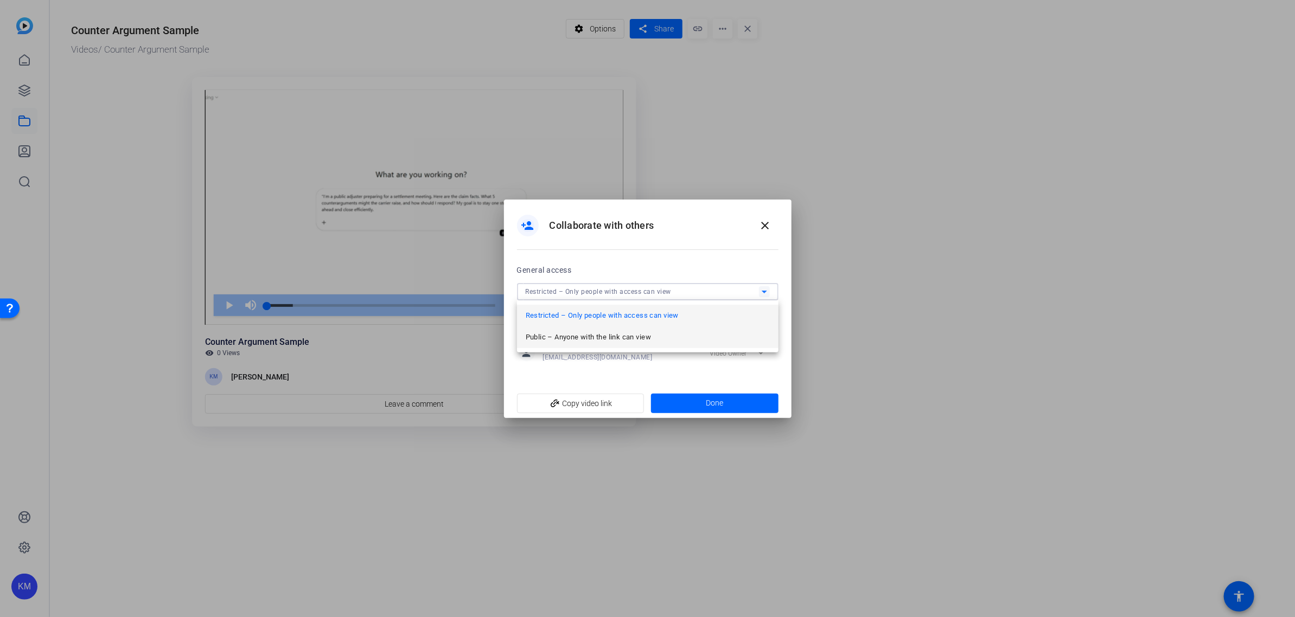
click at [643, 338] on span "Public – Anyone with the link can view" at bounding box center [588, 337] width 125 height 13
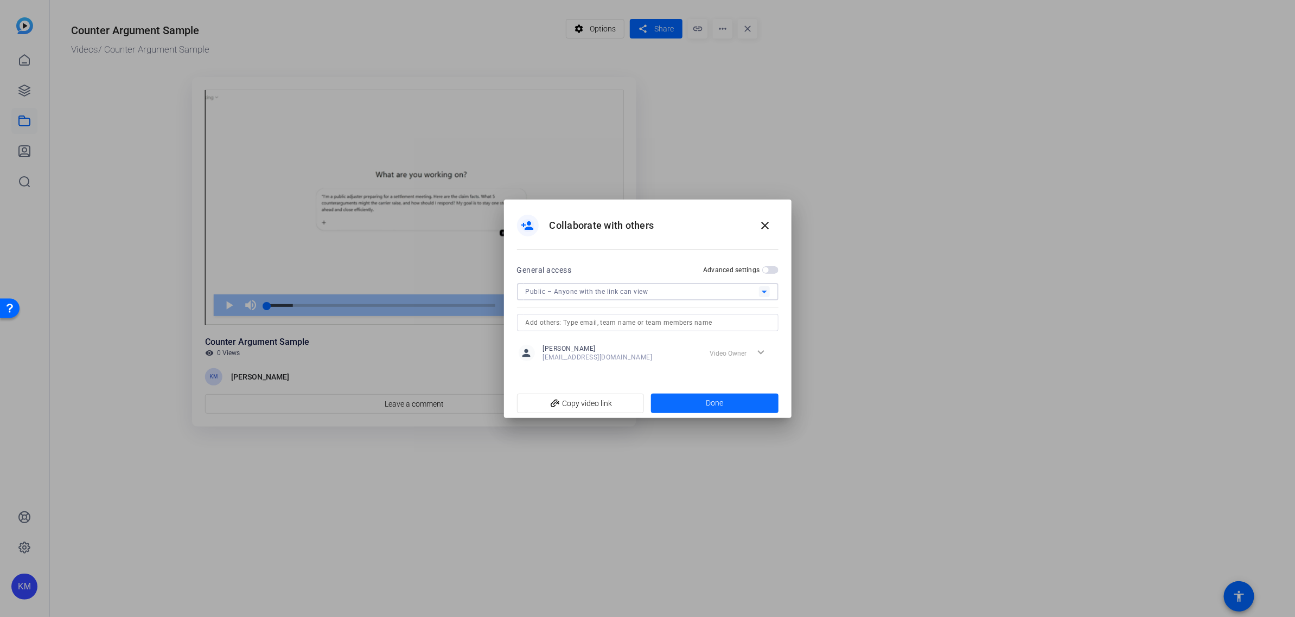
click at [693, 400] on span at bounding box center [714, 404] width 127 height 26
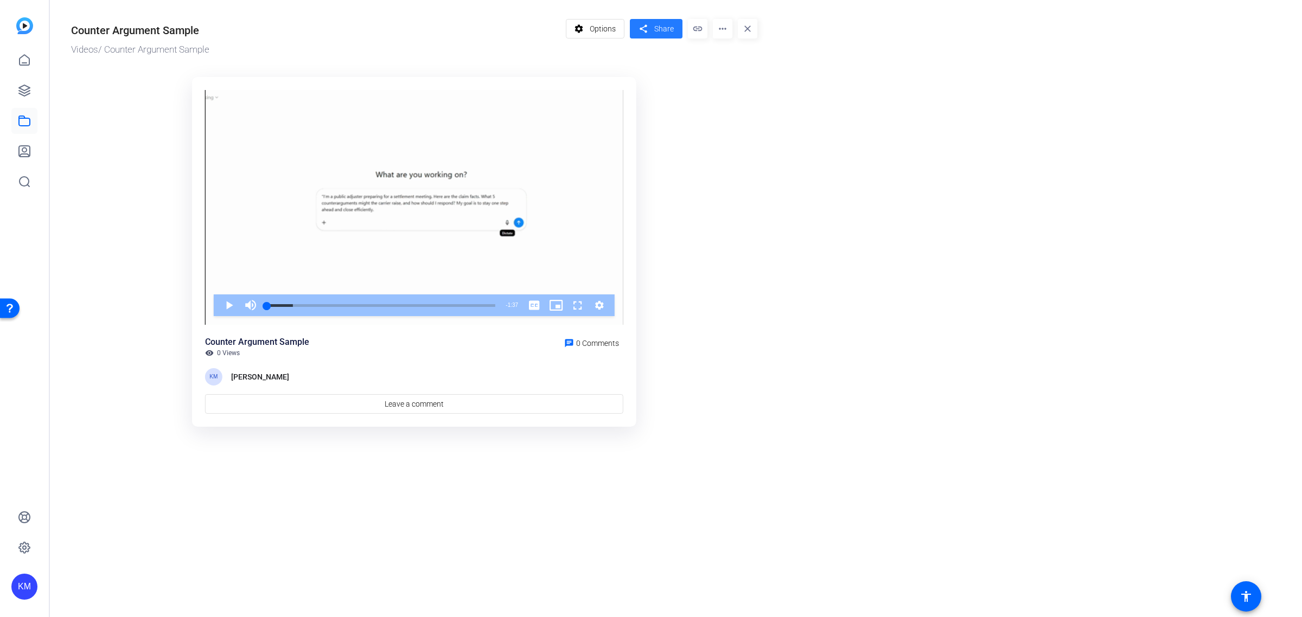
click at [658, 31] on span "Share" at bounding box center [664, 28] width 20 height 11
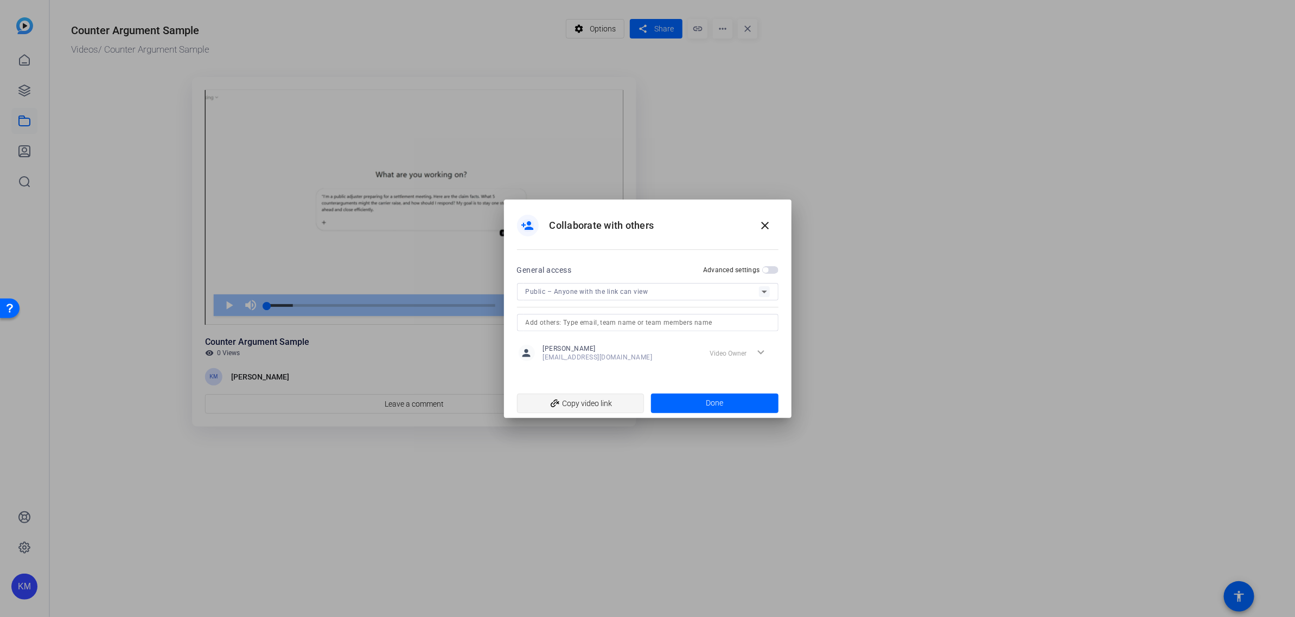
click at [589, 400] on span "add_link Copy video link" at bounding box center [581, 403] width 110 height 21
click at [765, 223] on mat-icon "close" at bounding box center [765, 225] width 13 height 13
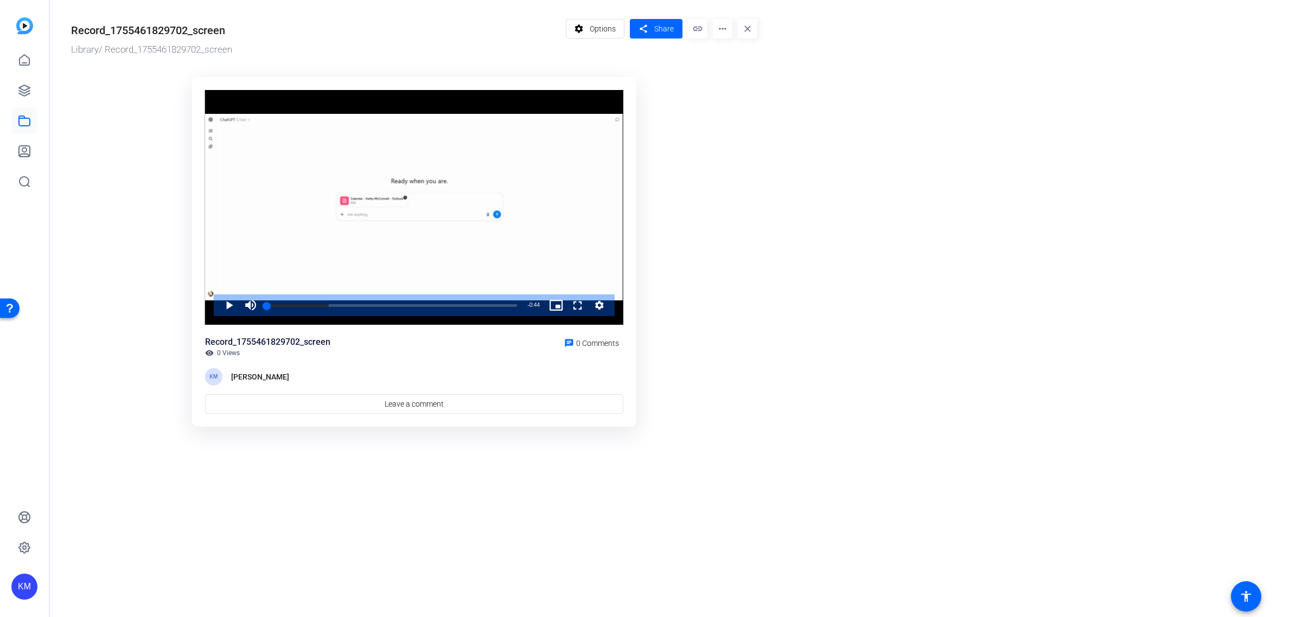
click at [587, 31] on span at bounding box center [595, 29] width 58 height 26
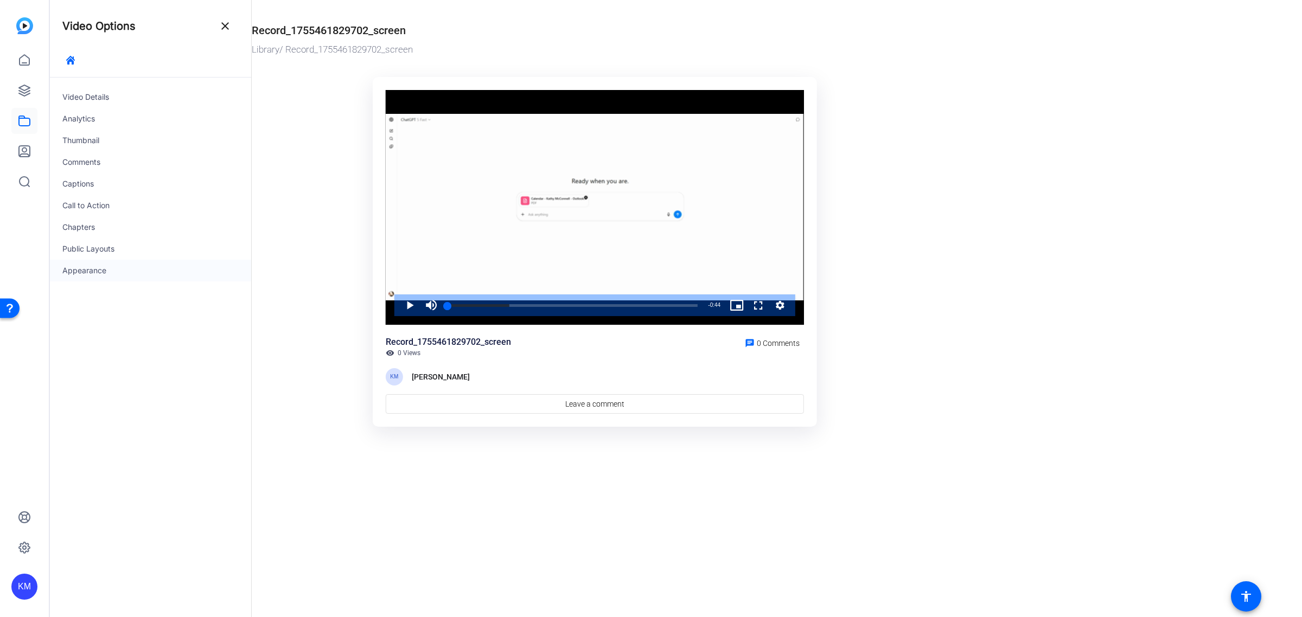
click at [90, 270] on div "Appearance" at bounding box center [150, 271] width 202 height 22
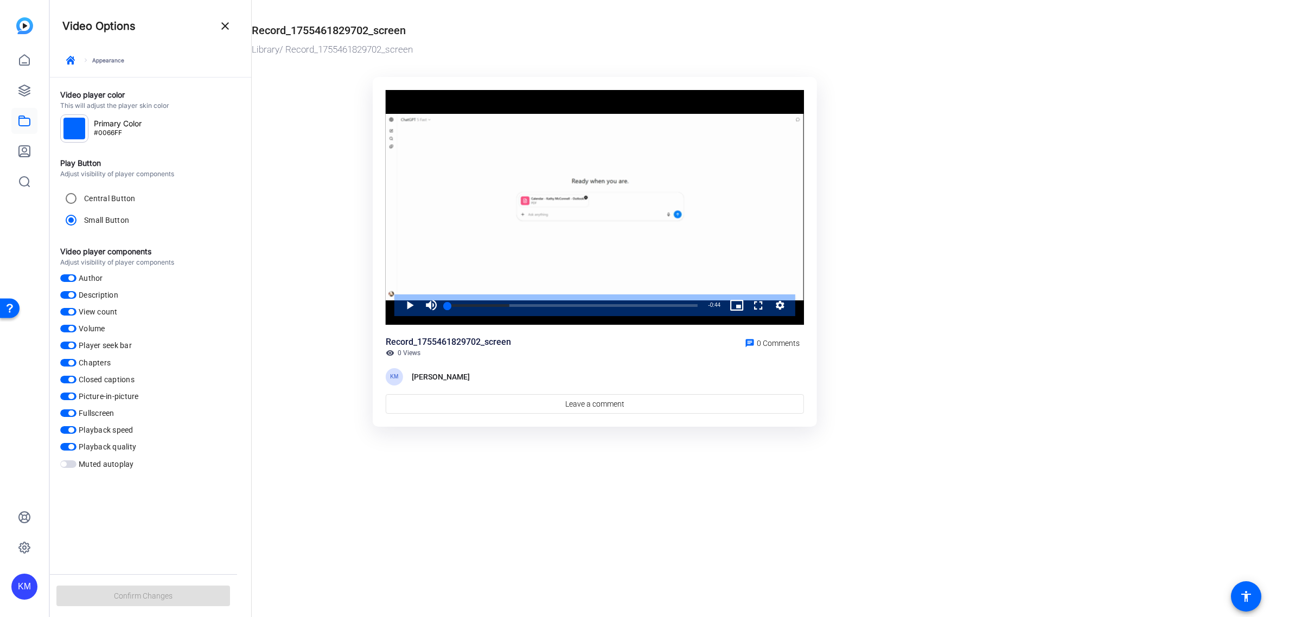
click at [231, 22] on mat-icon "close" at bounding box center [225, 26] width 13 height 13
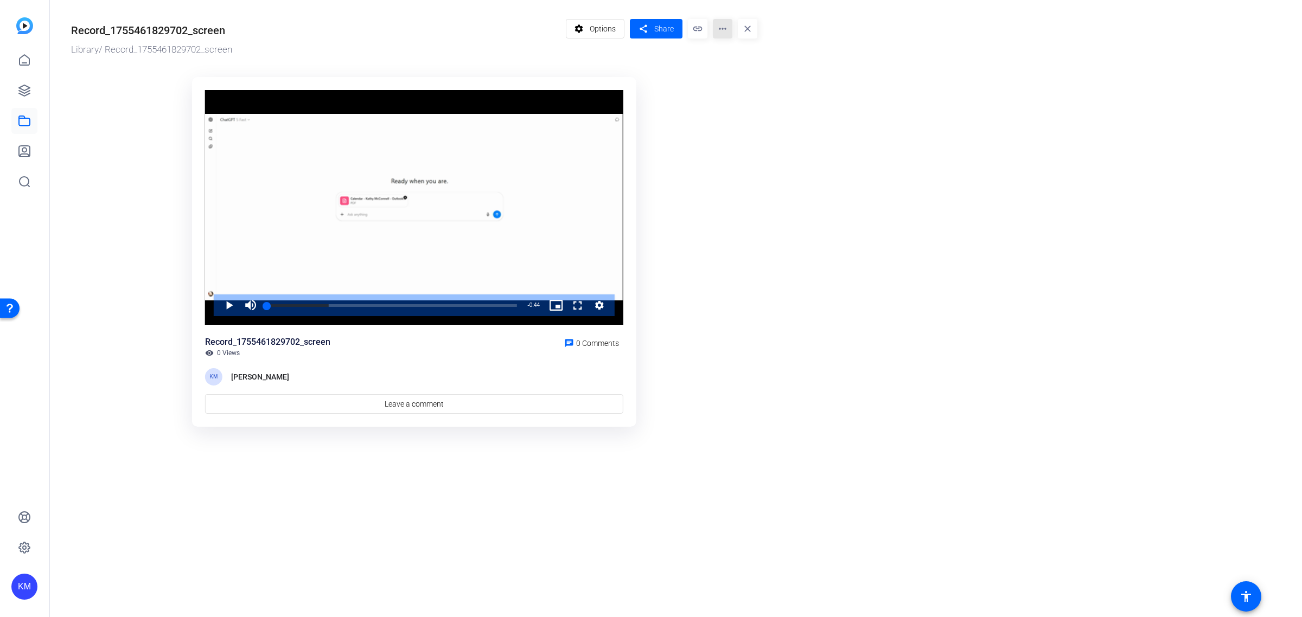
click at [718, 27] on mat-icon "more_horiz" at bounding box center [723, 29] width 20 height 20
click at [228, 30] on div at bounding box center [651, 308] width 1302 height 617
click at [23, 26] on img at bounding box center [24, 25] width 17 height 17
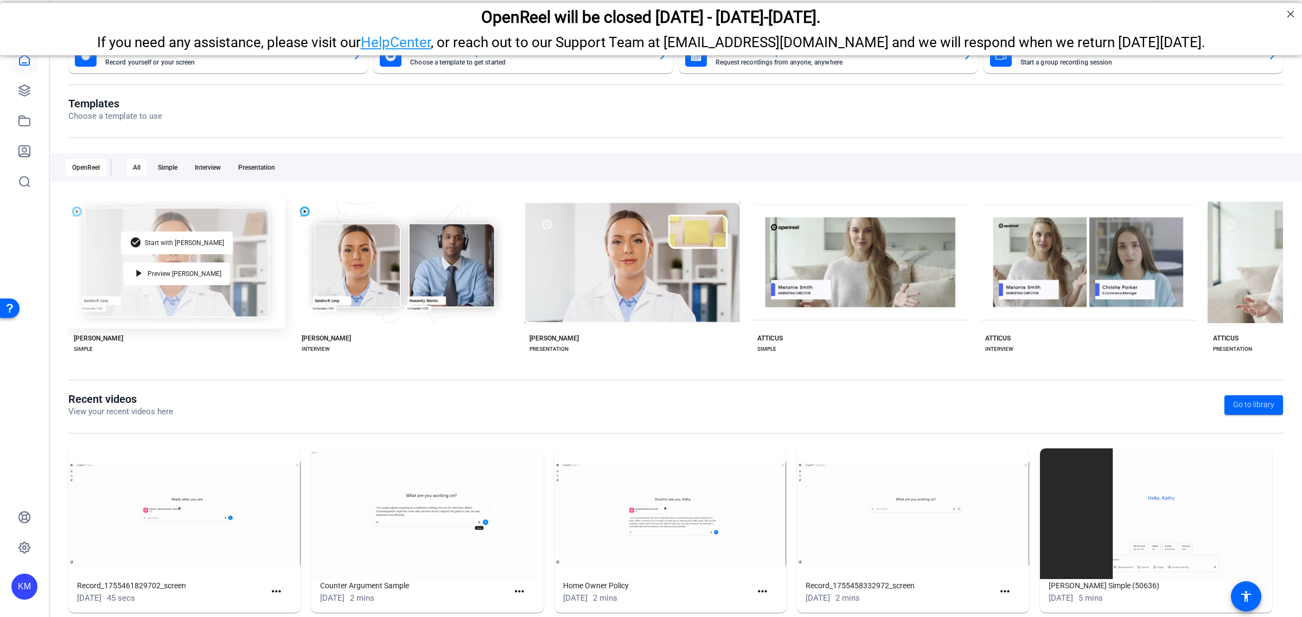
scroll to position [53, 0]
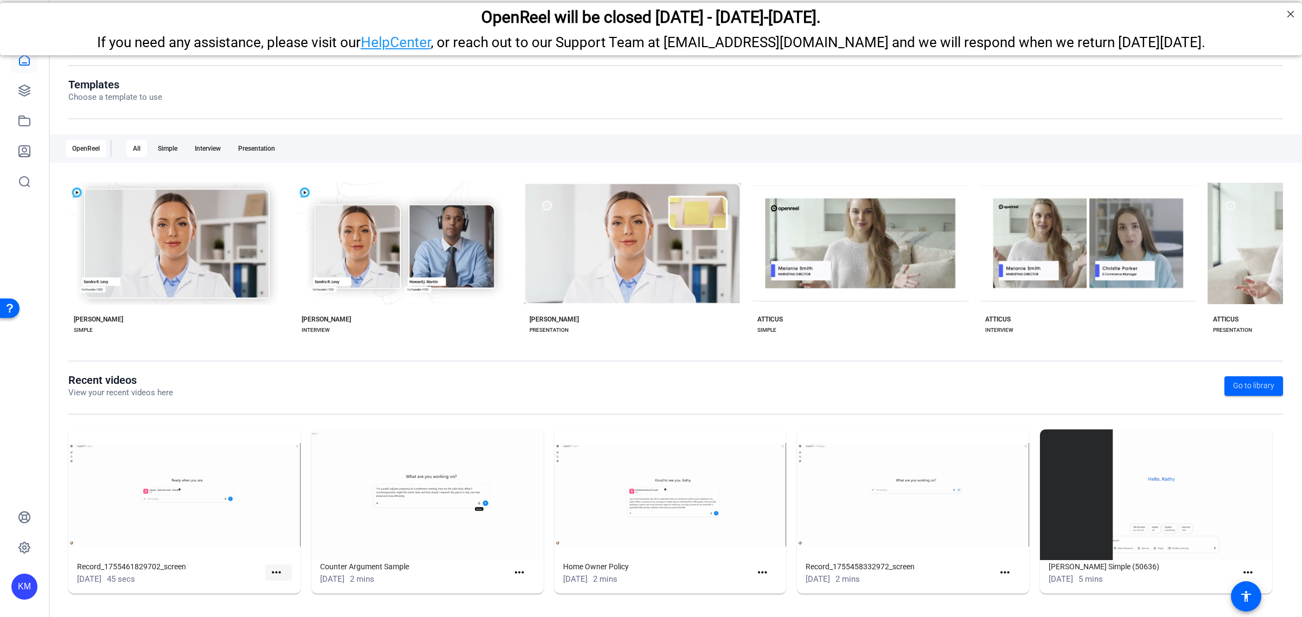
click at [277, 572] on mat-icon "more_horiz" at bounding box center [277, 573] width 14 height 14
click at [284, 586] on span "View" at bounding box center [298, 587] width 43 height 13
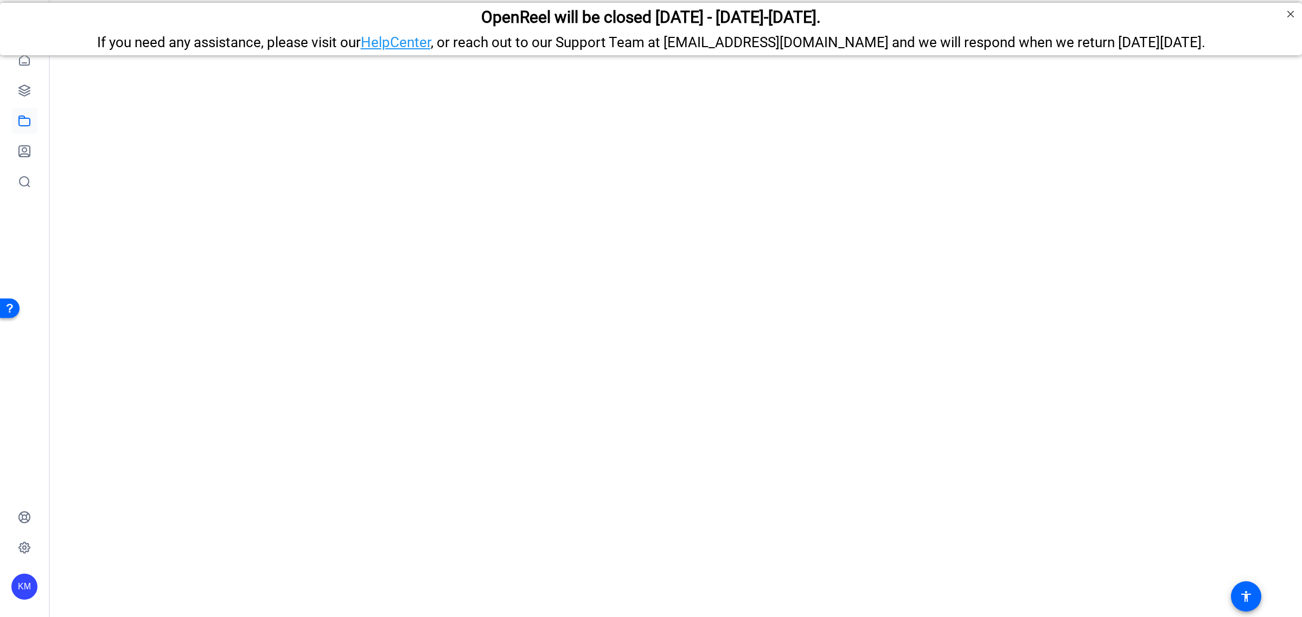
scroll to position [0, 0]
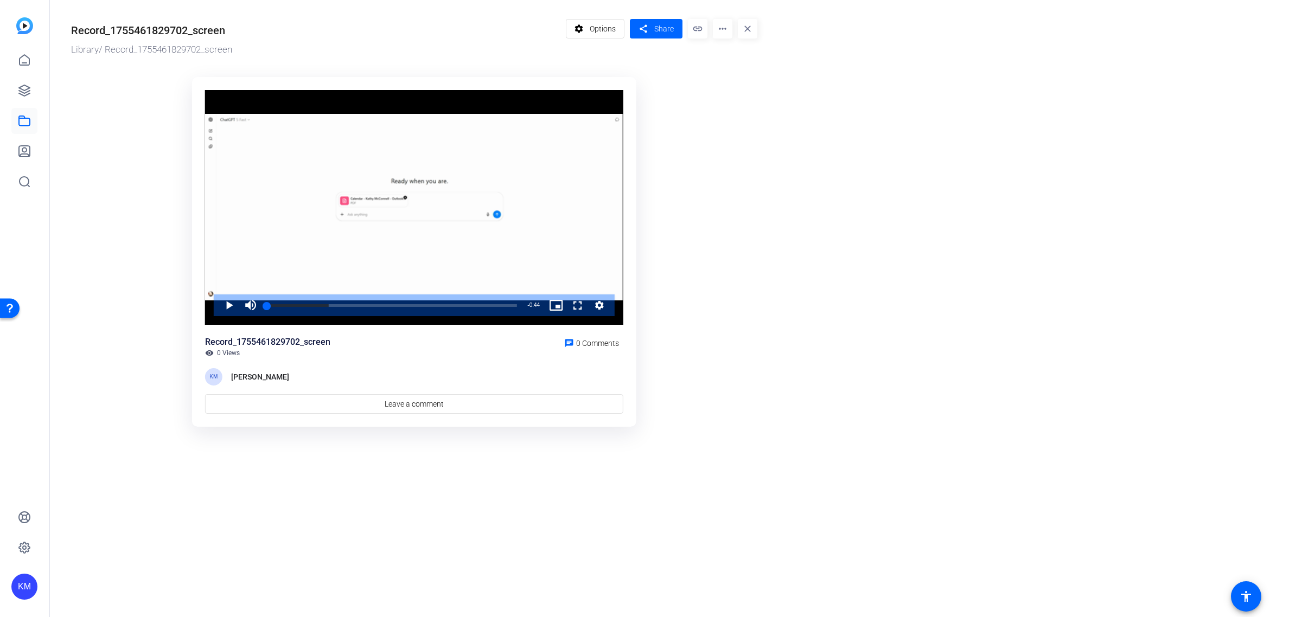
click at [718, 28] on mat-icon "more_horiz" at bounding box center [723, 29] width 20 height 20
click at [718, 28] on div at bounding box center [651, 308] width 1302 height 617
click at [609, 25] on span "Options" at bounding box center [603, 28] width 26 height 21
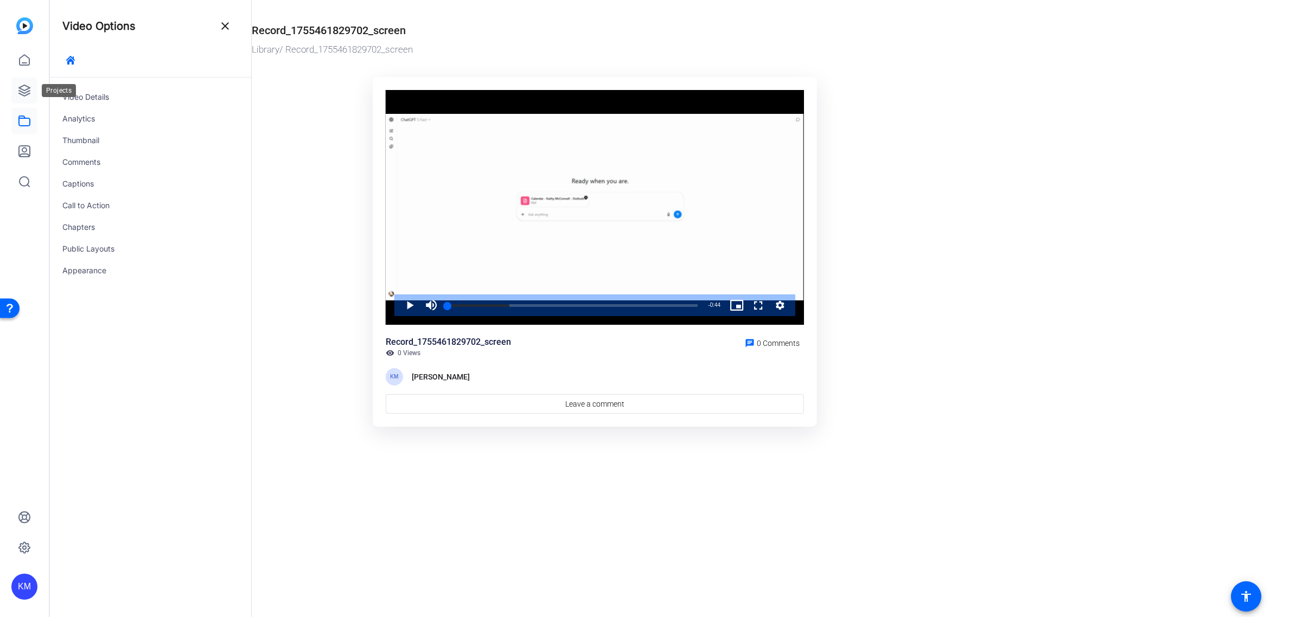
click at [18, 81] on link at bounding box center [24, 91] width 26 height 26
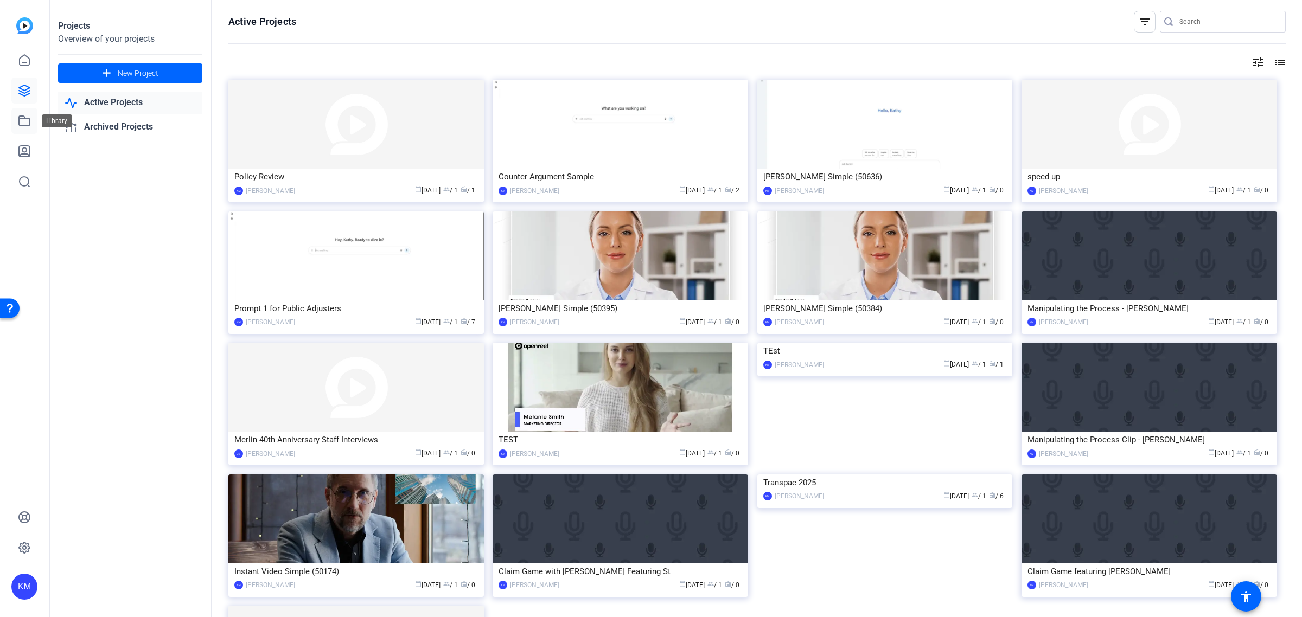
click at [28, 121] on icon at bounding box center [24, 120] width 13 height 13
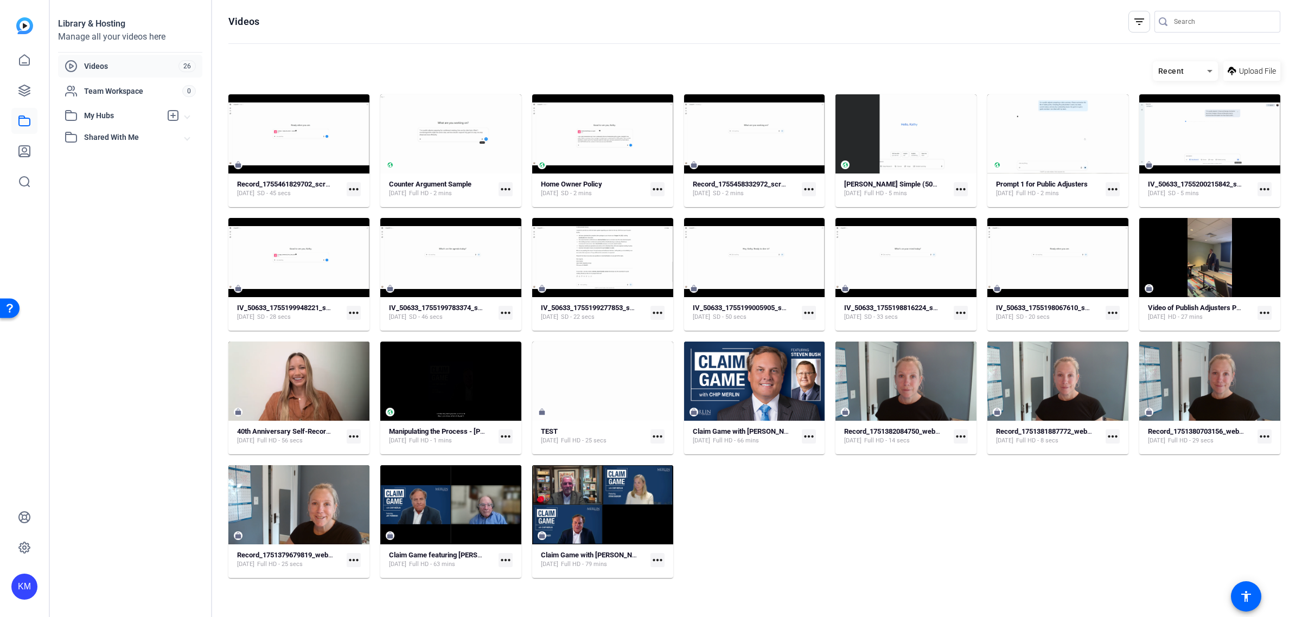
click at [350, 185] on mat-icon "more_horiz" at bounding box center [354, 189] width 14 height 14
click at [350, 185] on div at bounding box center [651, 308] width 1302 height 617
click at [102, 68] on span "Videos" at bounding box center [131, 66] width 94 height 11
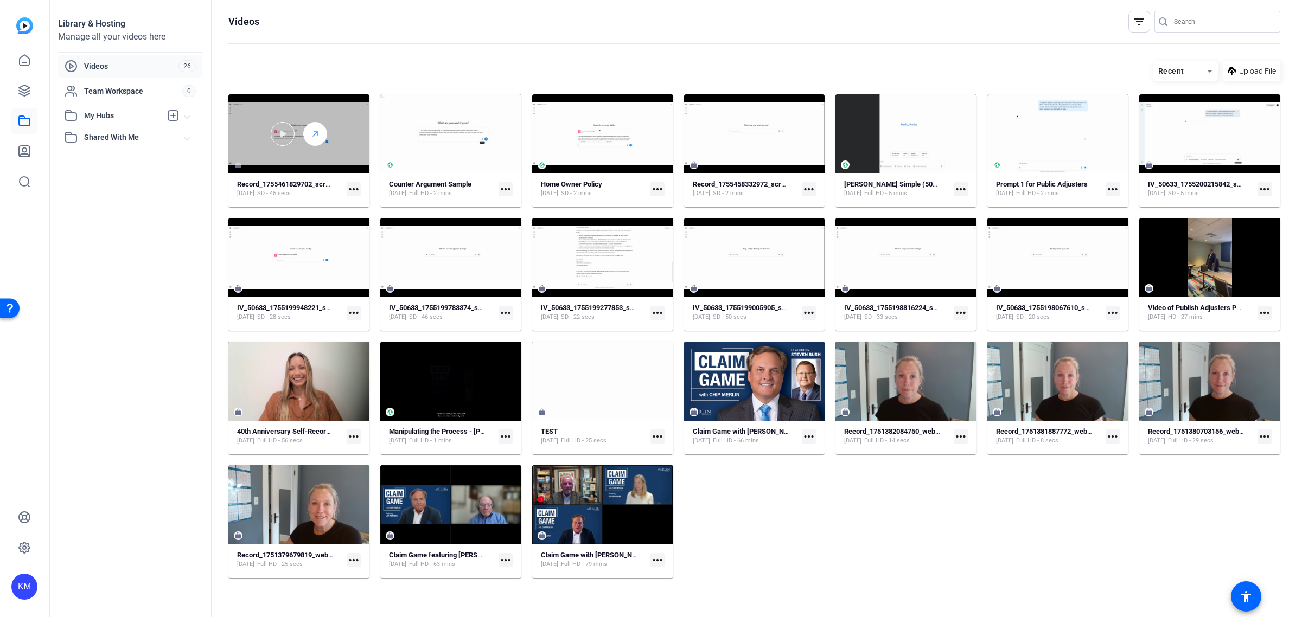
click at [311, 133] on icon at bounding box center [315, 133] width 9 height 13
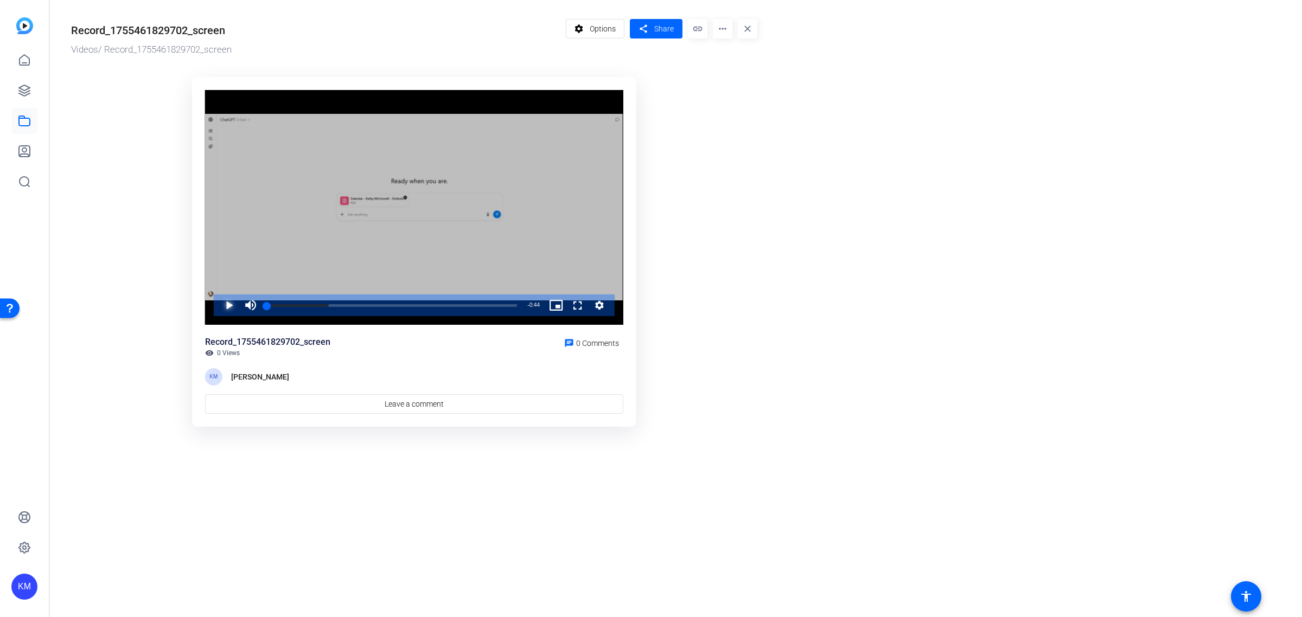
click at [218, 297] on span "Video Player" at bounding box center [218, 306] width 0 height 22
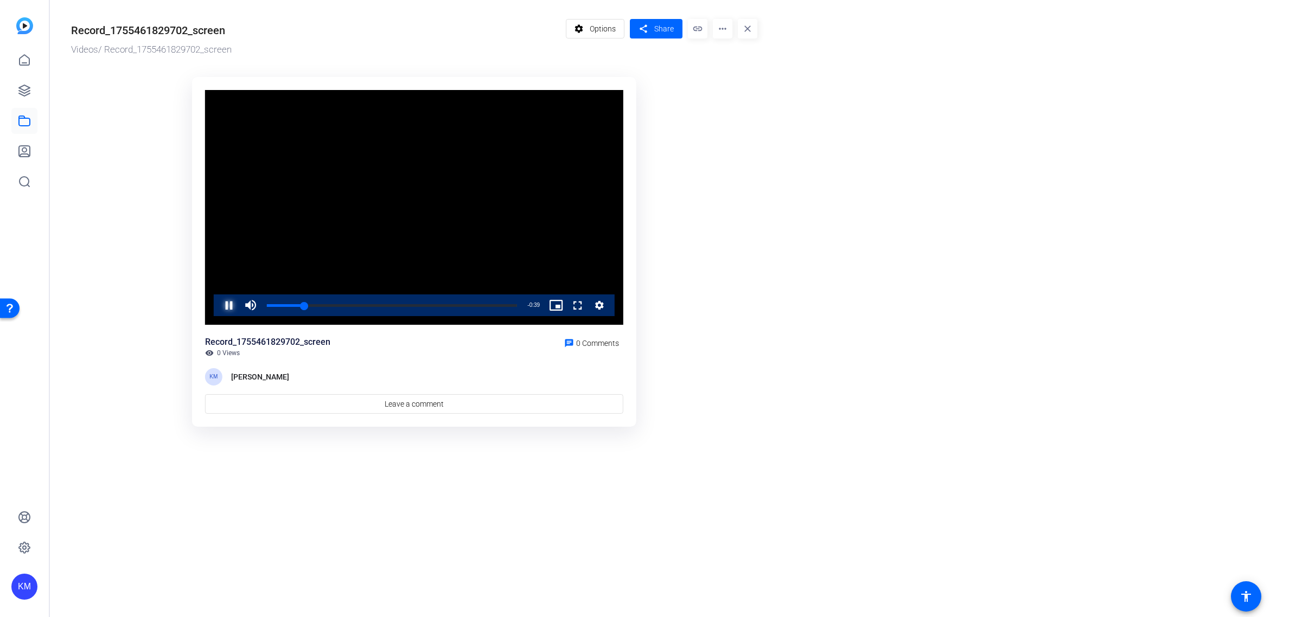
click at [218, 306] on span "Video Player" at bounding box center [218, 306] width 0 height 22
click at [28, 63] on icon at bounding box center [24, 60] width 13 height 13
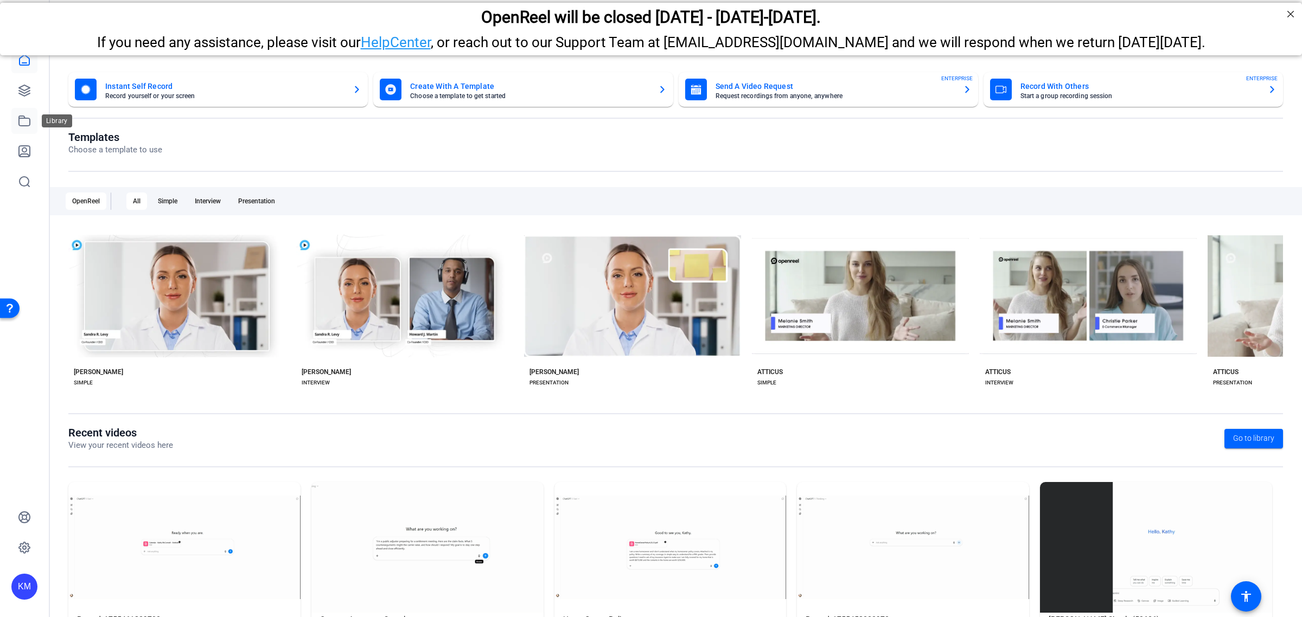
click at [25, 119] on icon at bounding box center [24, 120] width 13 height 13
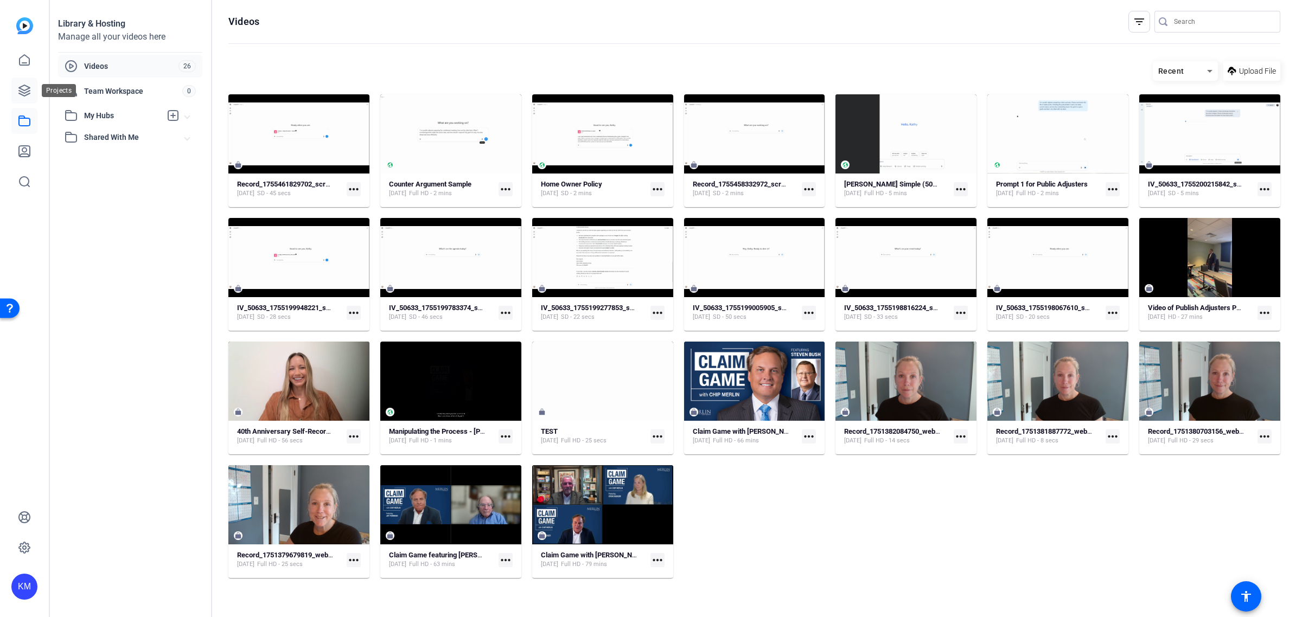
click at [15, 79] on link at bounding box center [24, 91] width 26 height 26
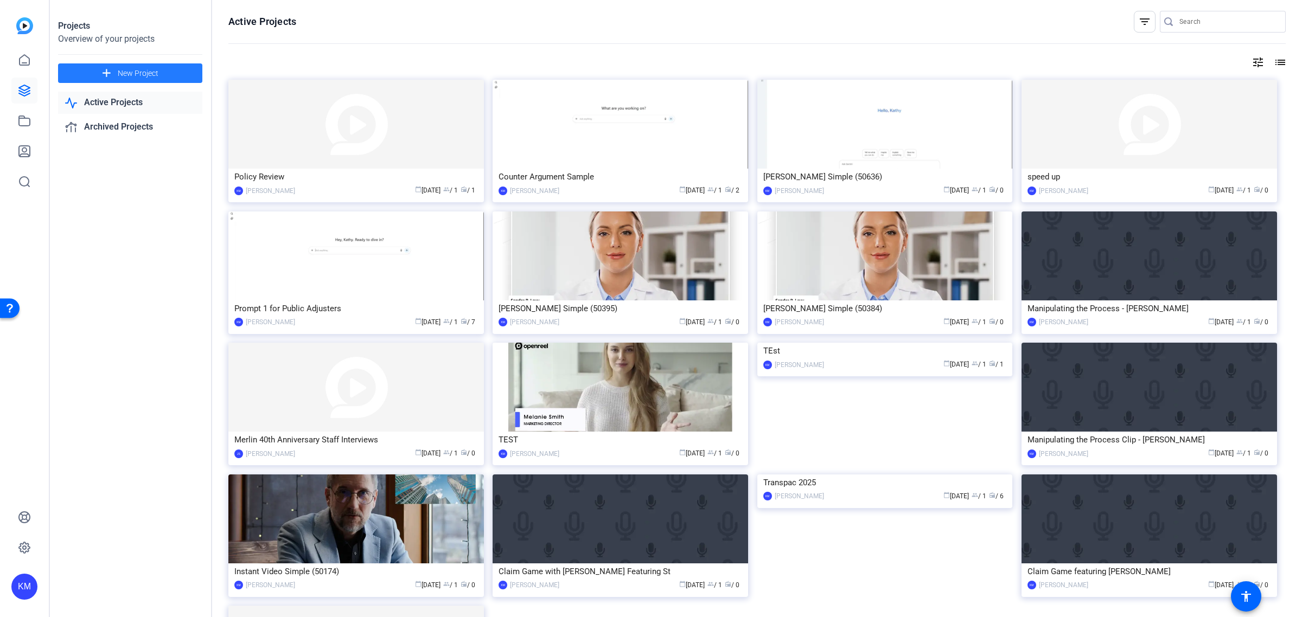
click at [149, 71] on span "New Project" at bounding box center [138, 73] width 41 height 11
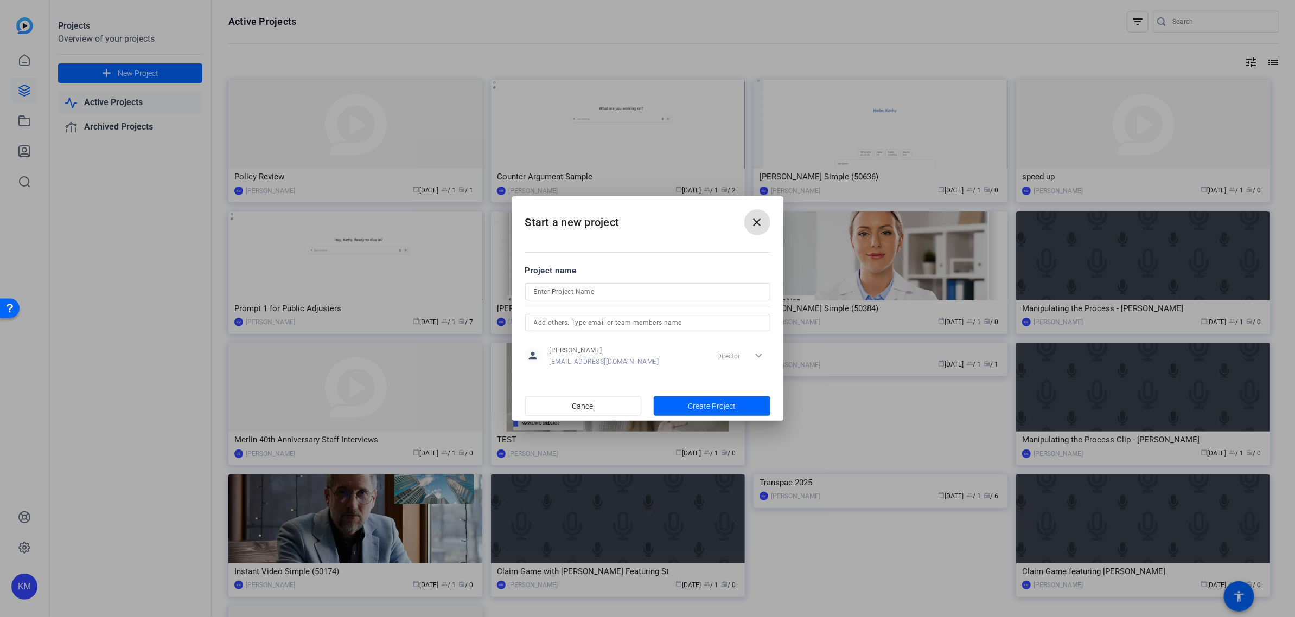
click at [746, 292] on input at bounding box center [648, 291] width 228 height 13
type input "Calendar"
click at [723, 404] on span "Create Project" at bounding box center [712, 406] width 48 height 11
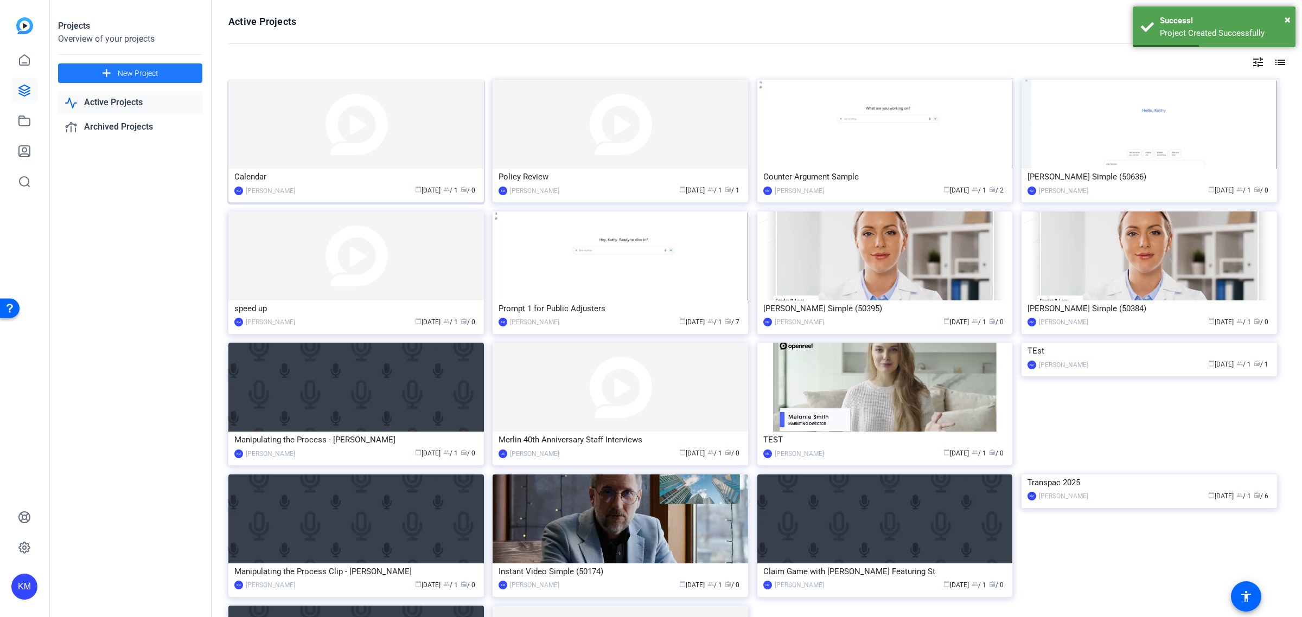
click at [366, 131] on img at bounding box center [355, 124] width 255 height 89
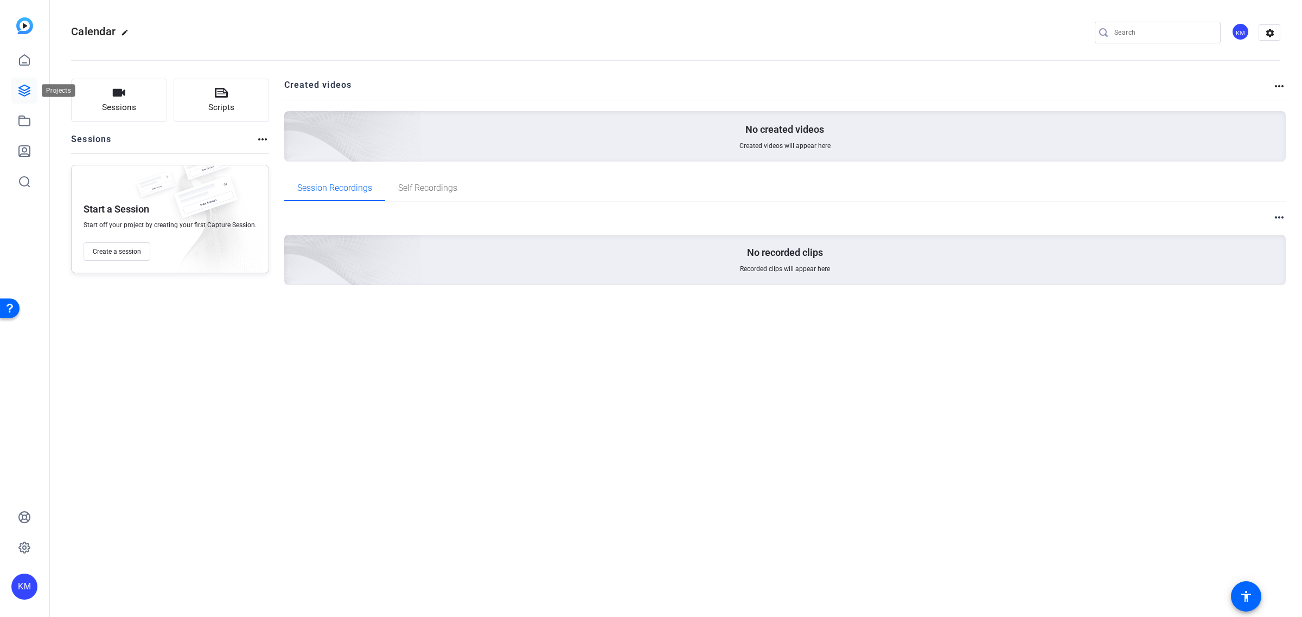
click at [28, 91] on icon at bounding box center [24, 90] width 13 height 13
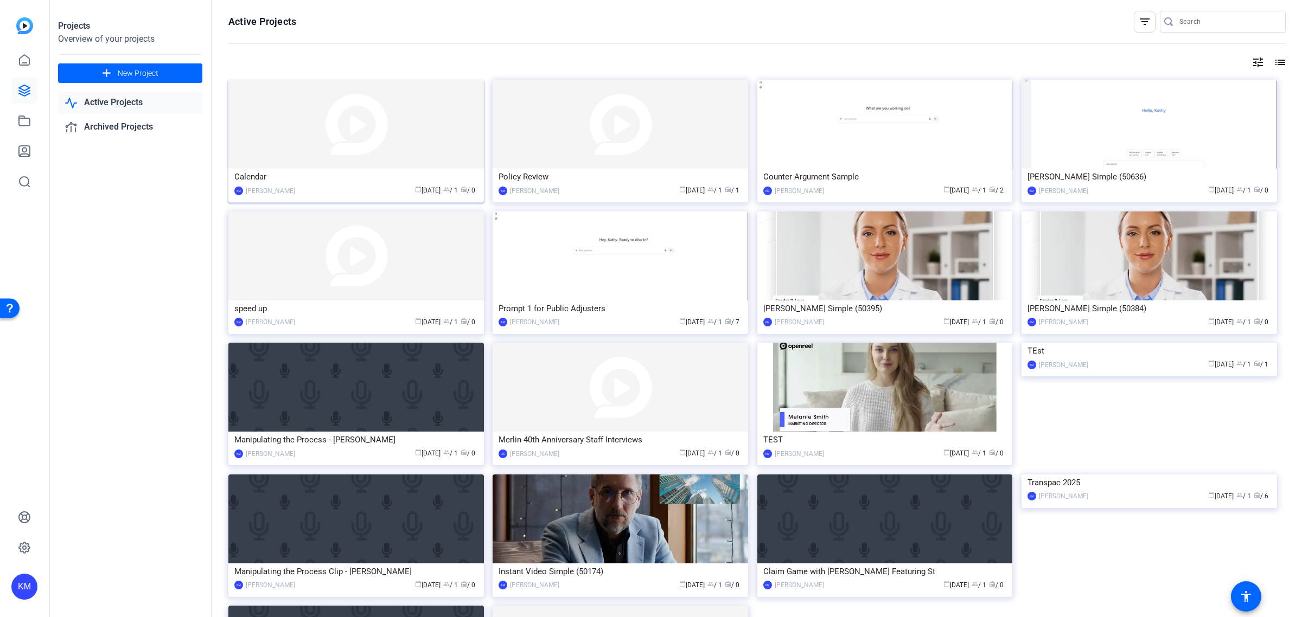
click at [396, 145] on img at bounding box center [355, 124] width 255 height 89
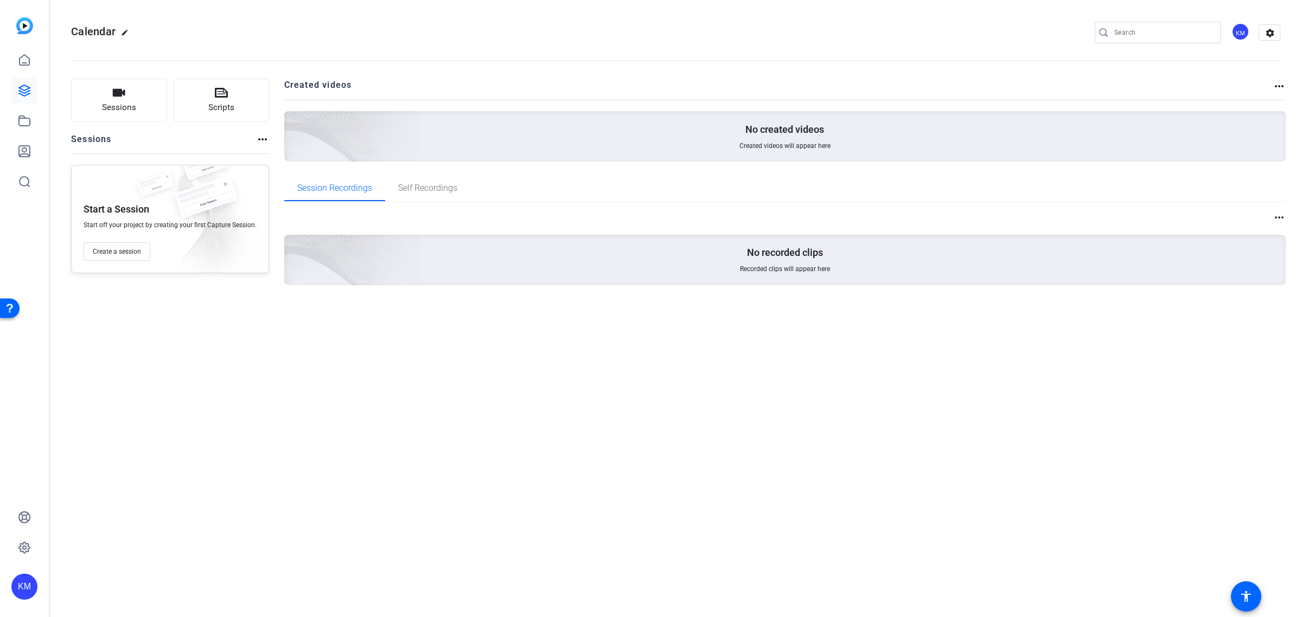
click at [1272, 216] on mat-icon "more_horiz" at bounding box center [1278, 217] width 13 height 13
click at [1272, 216] on div at bounding box center [651, 308] width 1302 height 617
click at [1278, 88] on mat-icon "more_horiz" at bounding box center [1278, 86] width 13 height 13
click at [1278, 88] on div at bounding box center [651, 308] width 1302 height 617
click at [1272, 26] on mat-icon "settings" at bounding box center [1270, 33] width 22 height 16
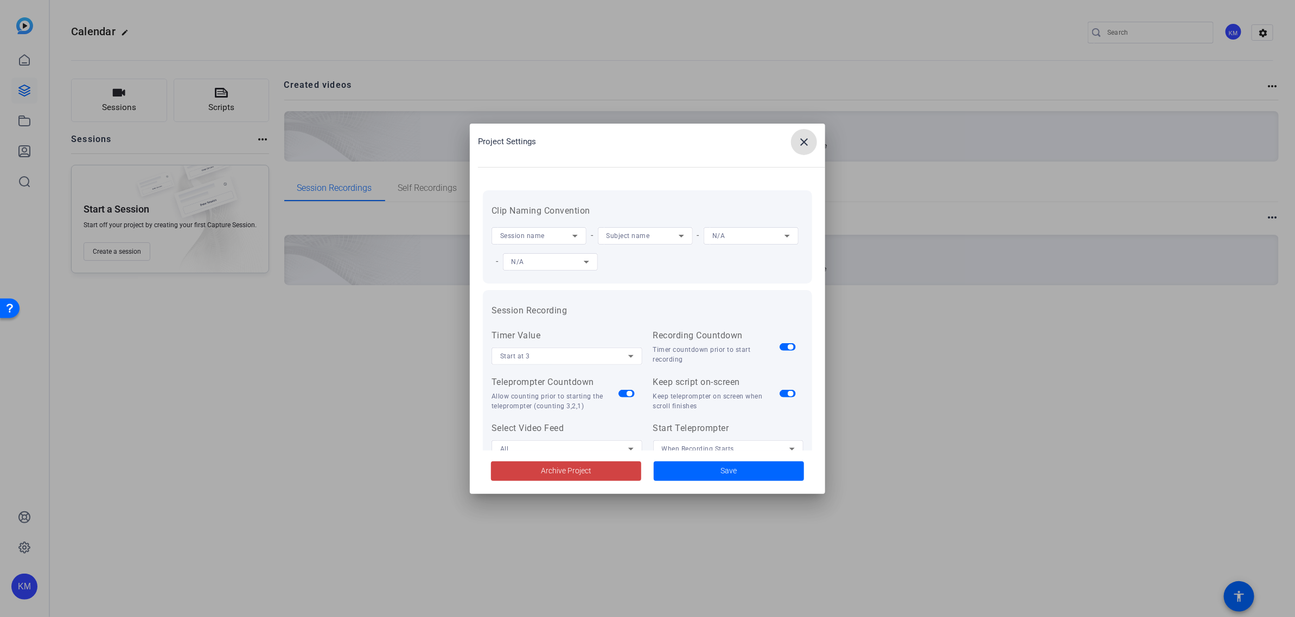
click at [792, 142] on span at bounding box center [804, 142] width 26 height 26
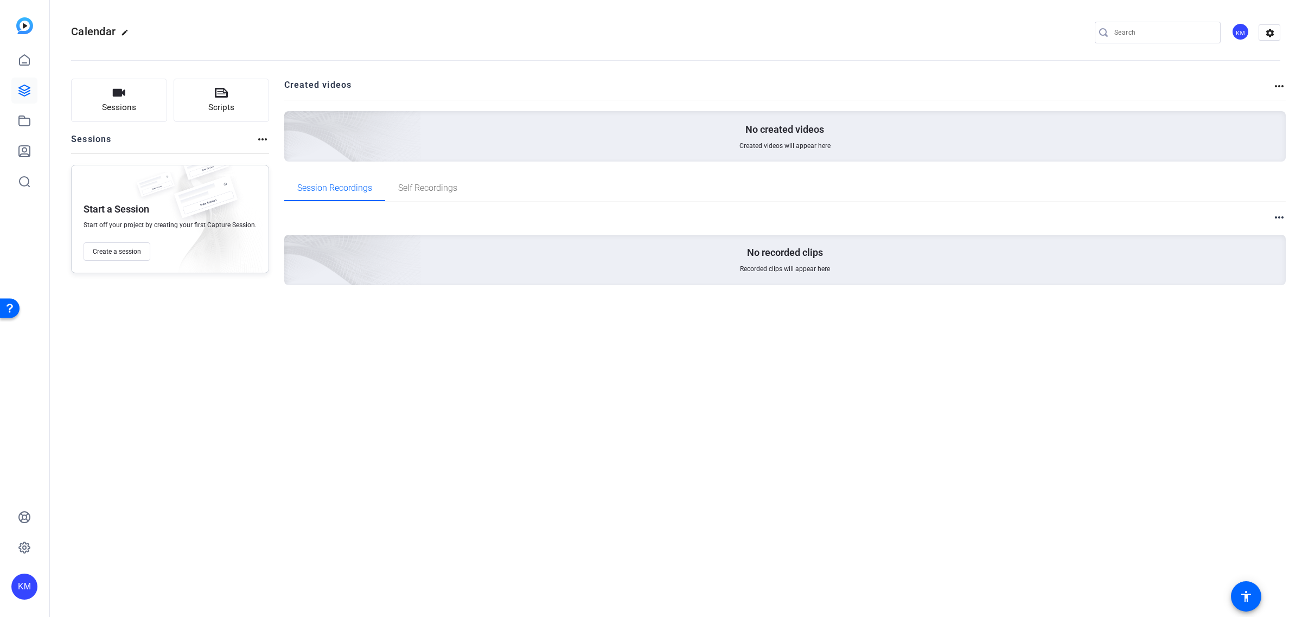
click at [264, 136] on mat-icon "more_horiz" at bounding box center [262, 139] width 13 height 13
click at [264, 136] on div at bounding box center [651, 308] width 1302 height 617
click at [23, 118] on icon at bounding box center [24, 121] width 11 height 10
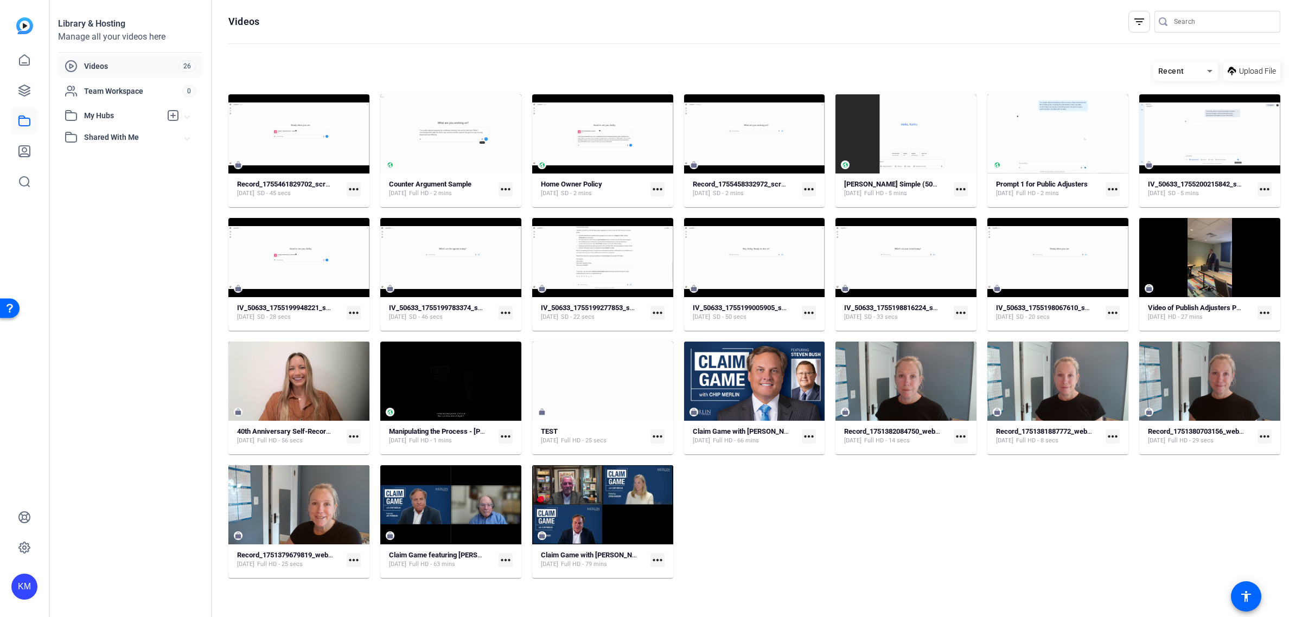
click at [355, 188] on mat-icon "more_horiz" at bounding box center [354, 189] width 14 height 14
click at [293, 137] on div at bounding box center [651, 308] width 1302 height 617
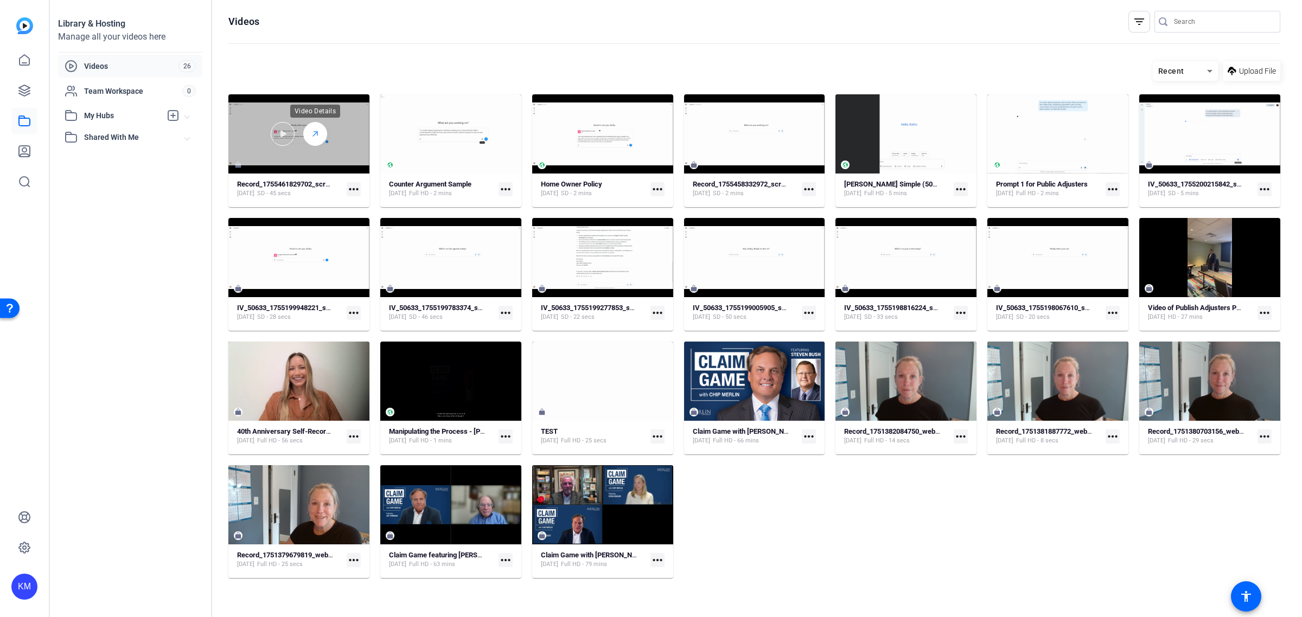
click at [316, 131] on icon at bounding box center [315, 133] width 9 height 13
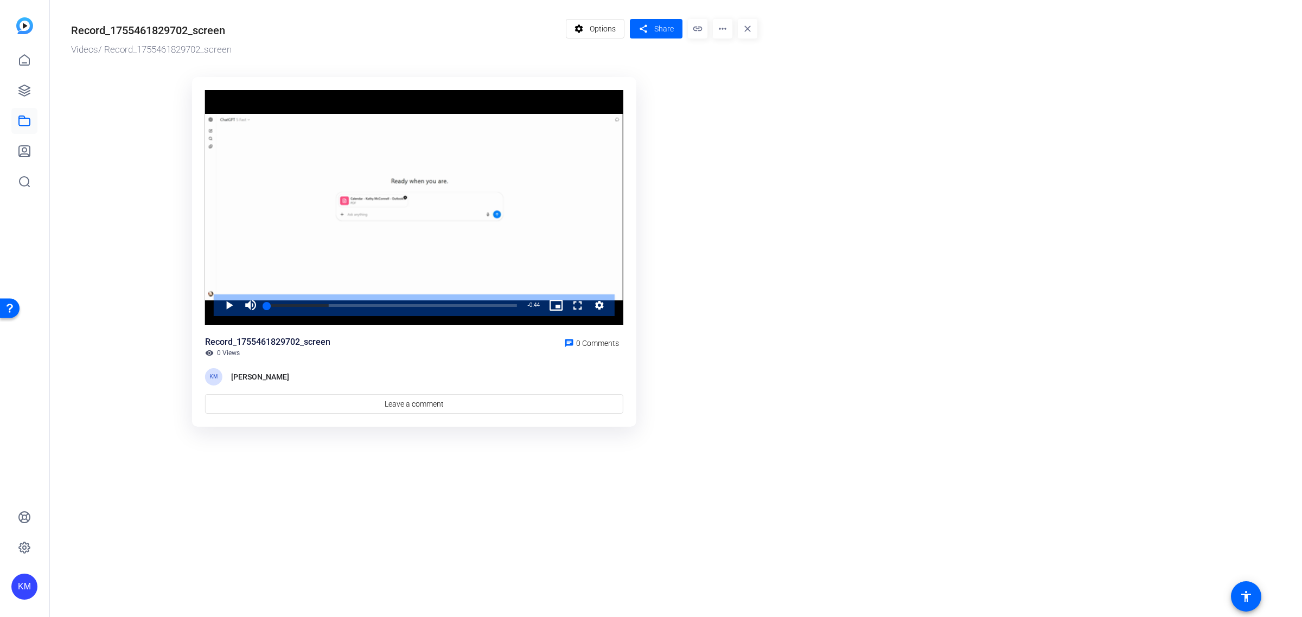
click at [720, 29] on mat-icon "more_horiz" at bounding box center [723, 29] width 20 height 20
click at [607, 28] on div at bounding box center [651, 308] width 1302 height 617
click at [597, 28] on span "Options" at bounding box center [603, 28] width 26 height 21
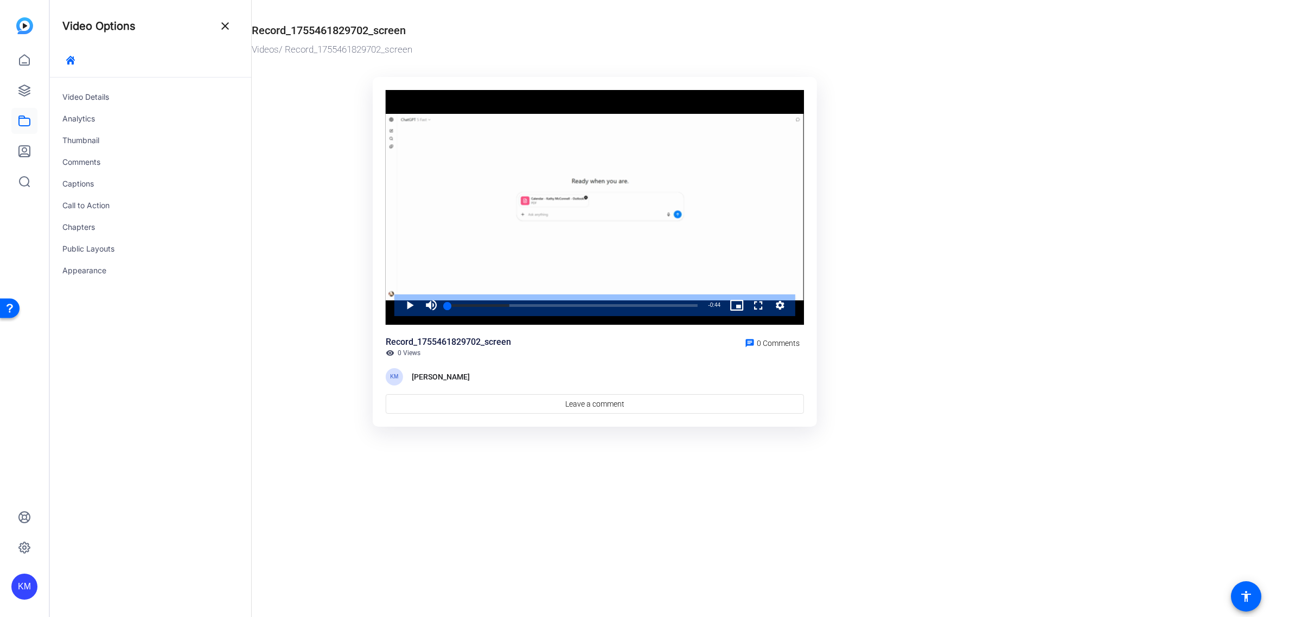
click at [386, 31] on div "Record_1755461829702_screen" at bounding box center [329, 30] width 154 height 16
click at [112, 94] on div "Video Details" at bounding box center [150, 97] width 202 height 22
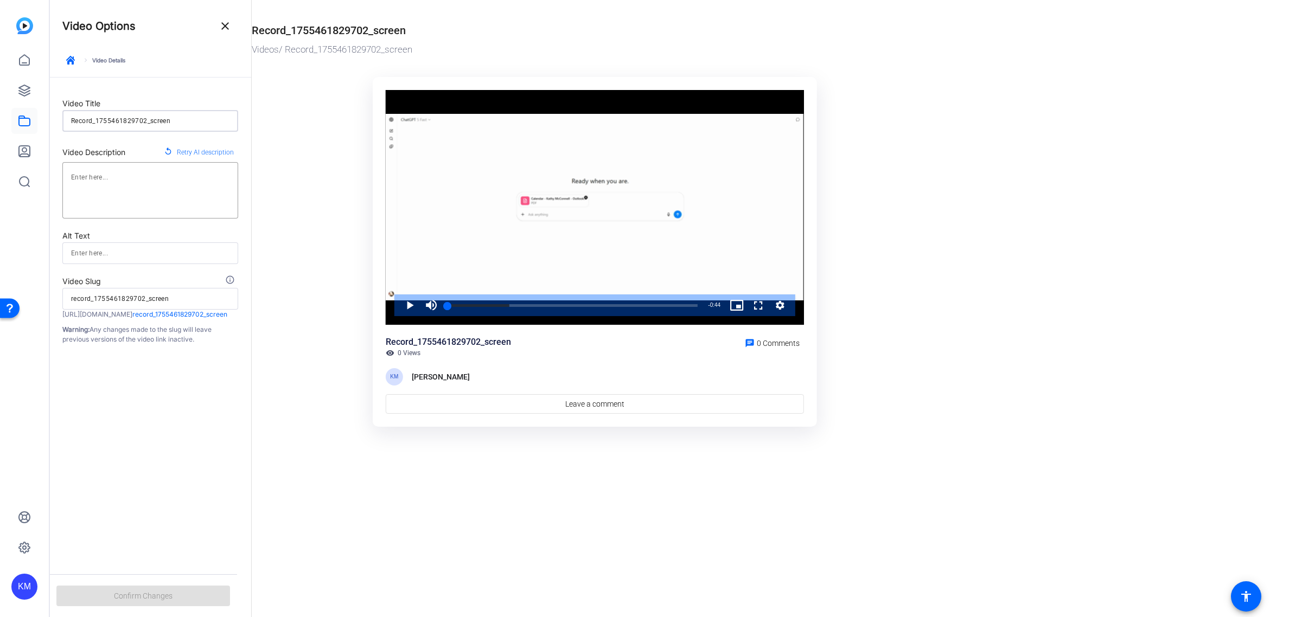
click at [185, 119] on input "Record_1755461829702_screen" at bounding box center [150, 120] width 158 height 13
type input "C"
type input "c"
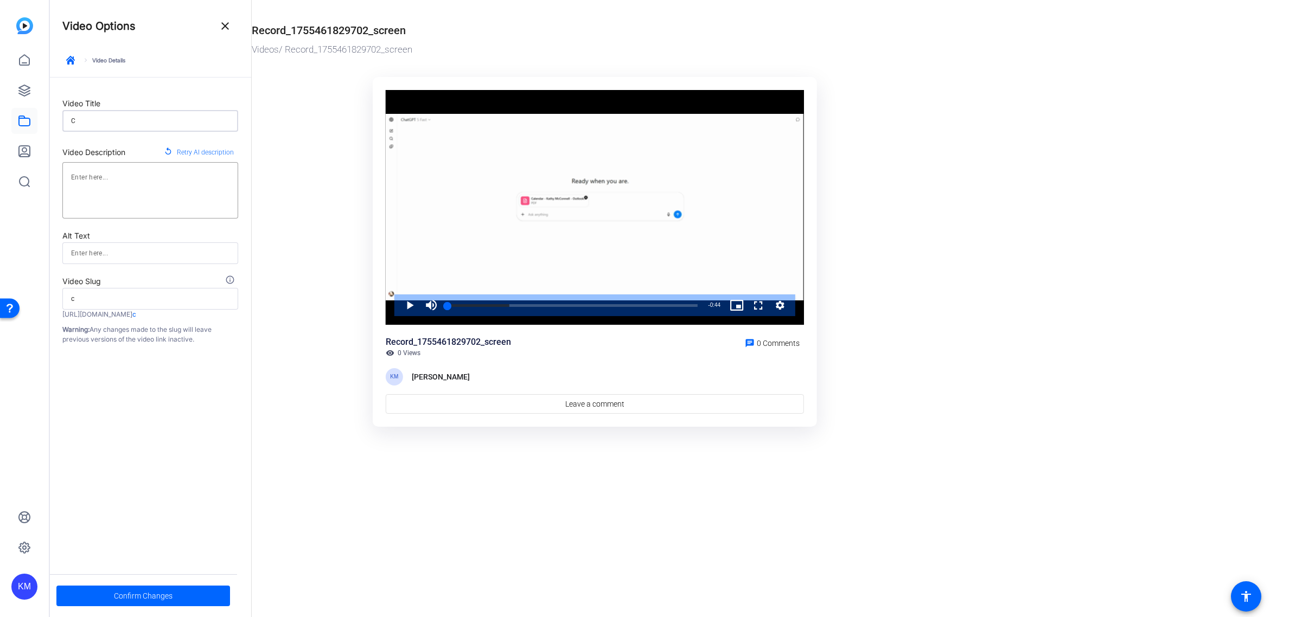
type input "Ca"
type input "ca"
type input "Cal"
type input "cal"
type input "Cale"
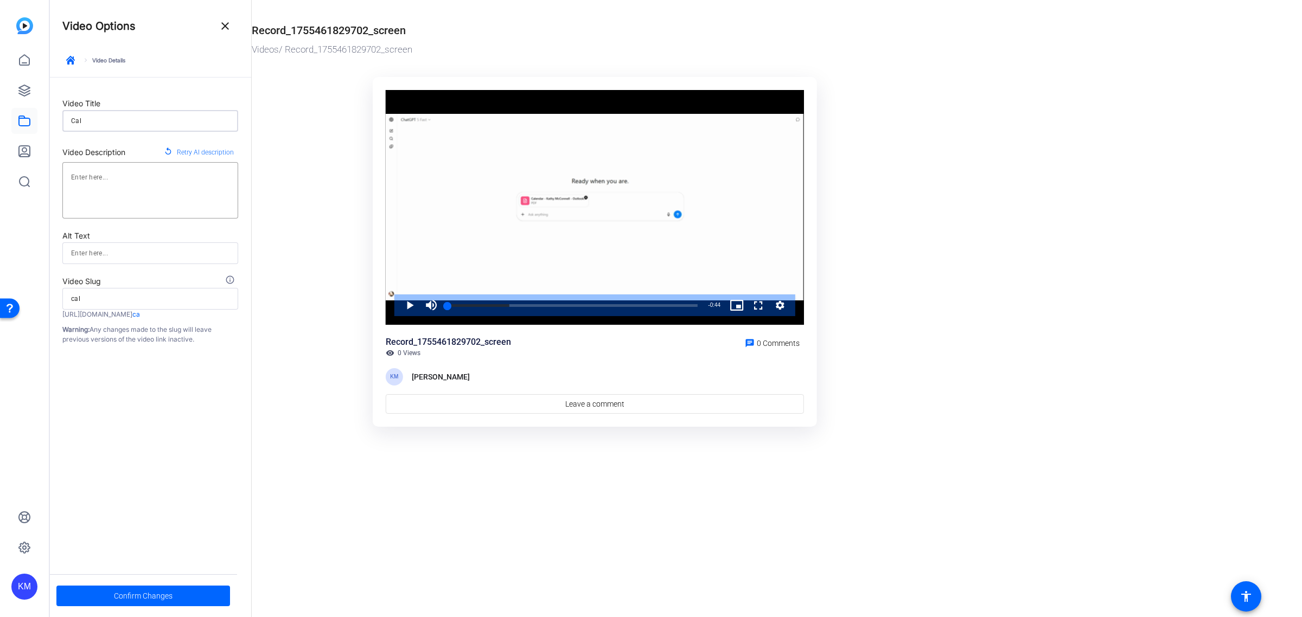
type input "cale"
type input "Calen"
type input "calen"
type input "Calend"
type input "calend"
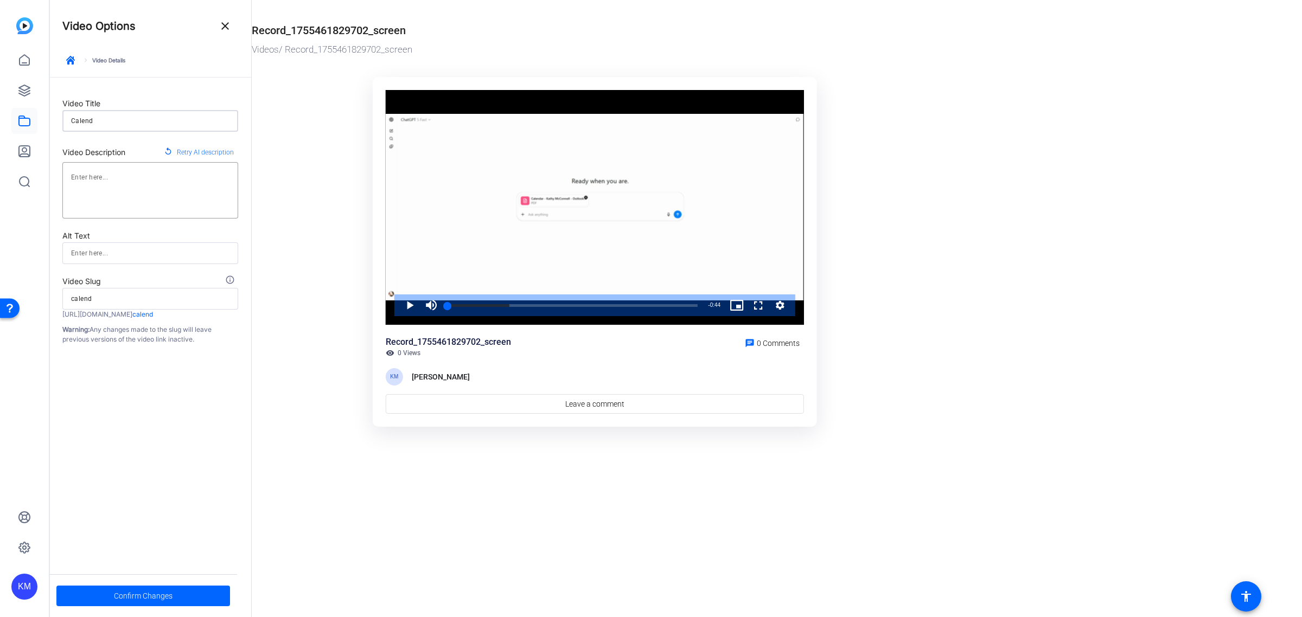
type input "Calenda"
type input "calenda"
type input "Calendar"
type input "calendar"
type input "Calendar"
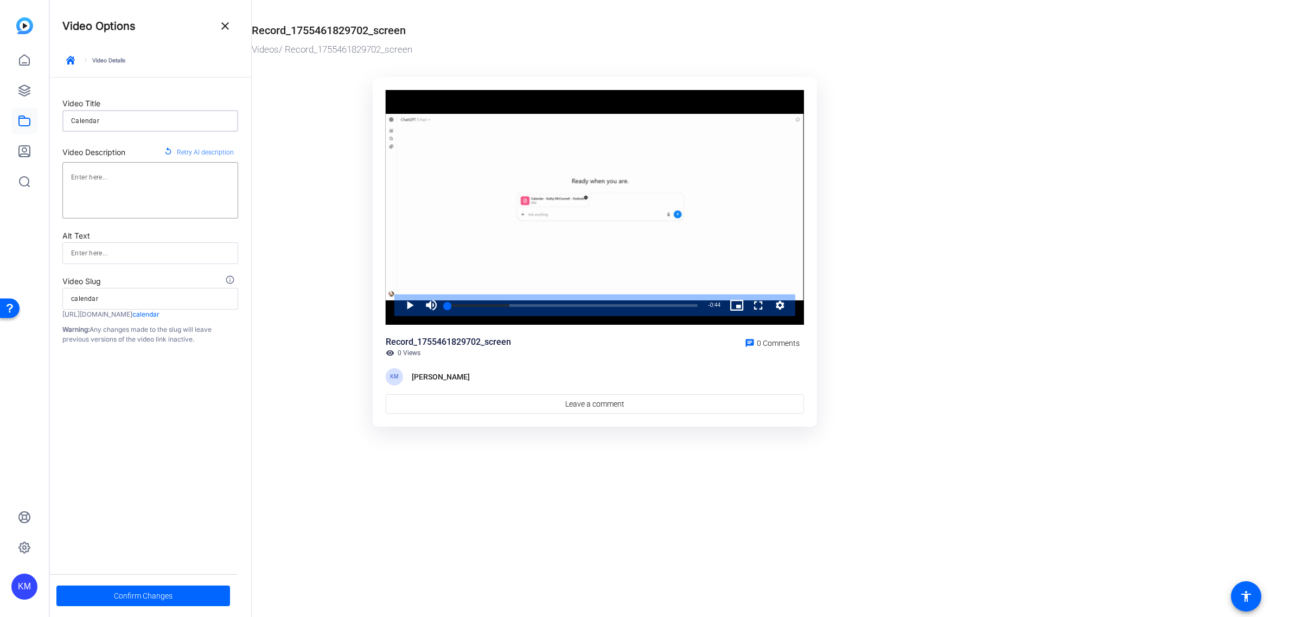
type input "calendar"
type input "Calendar O"
type input "calendar-o"
type input "Calendar Ou"
type input "calendar-ou"
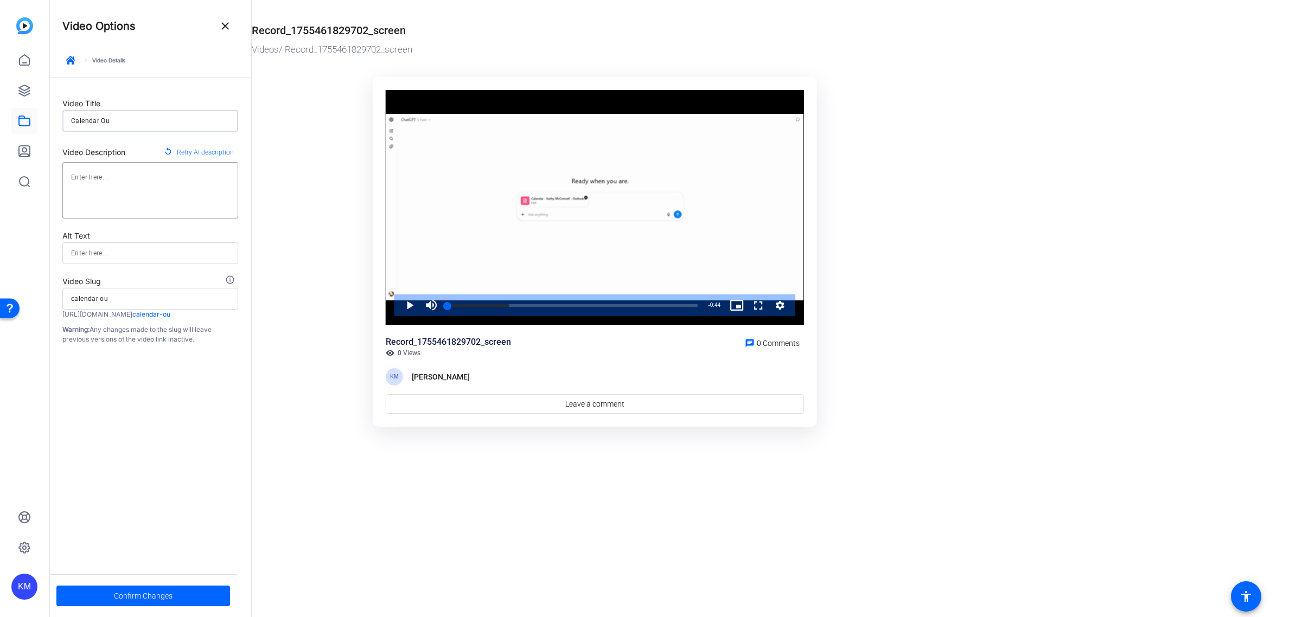
type input "Calendar Out"
type input "calendar-out"
type input "Calendar Outl"
type input "calendar-outl"
type input "Calendar Outli"
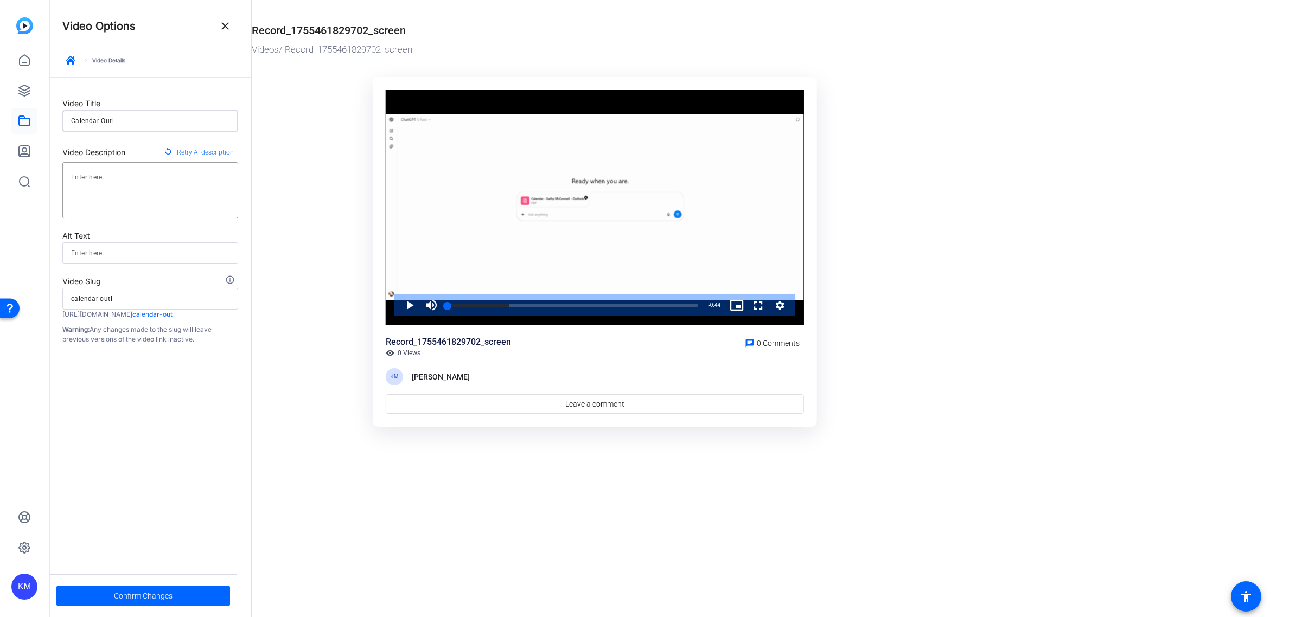
type input "calendar-outli"
type input "Calendar Outlin"
type input "calendar-outlin"
type input "Calendar Outline"
type input "calendar-outline"
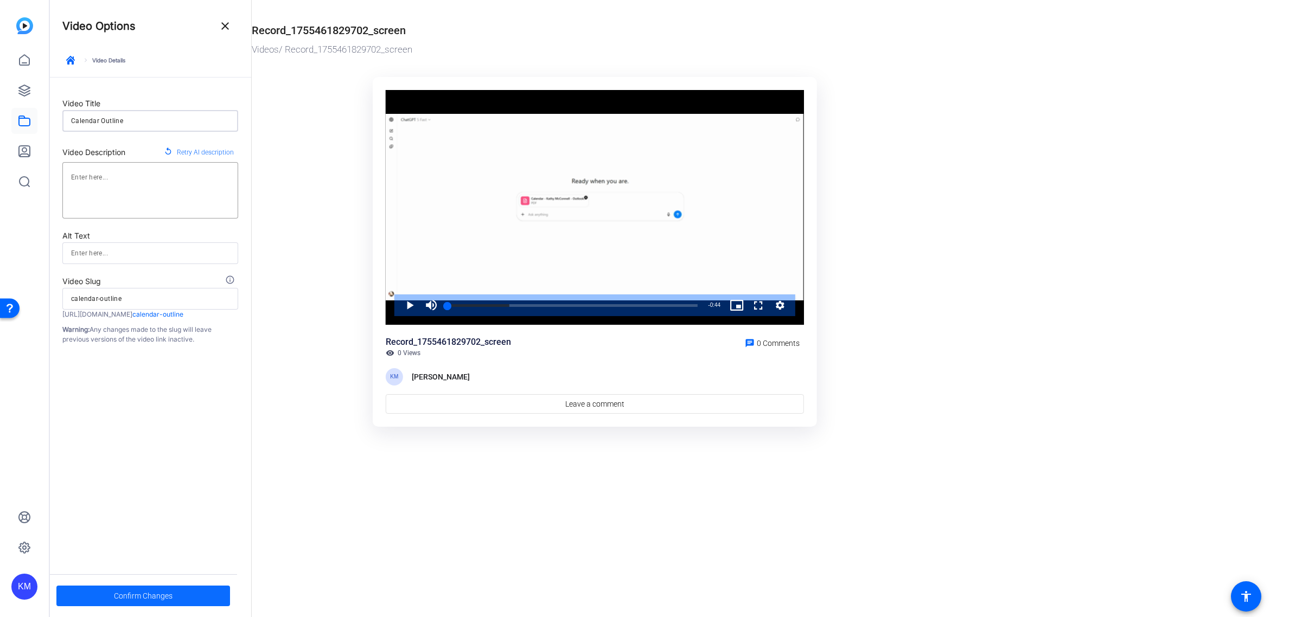
type input "Calendar Outline"
click at [138, 593] on span "Confirm Changes" at bounding box center [143, 596] width 59 height 21
click at [225, 21] on mat-icon "close" at bounding box center [225, 26] width 13 height 13
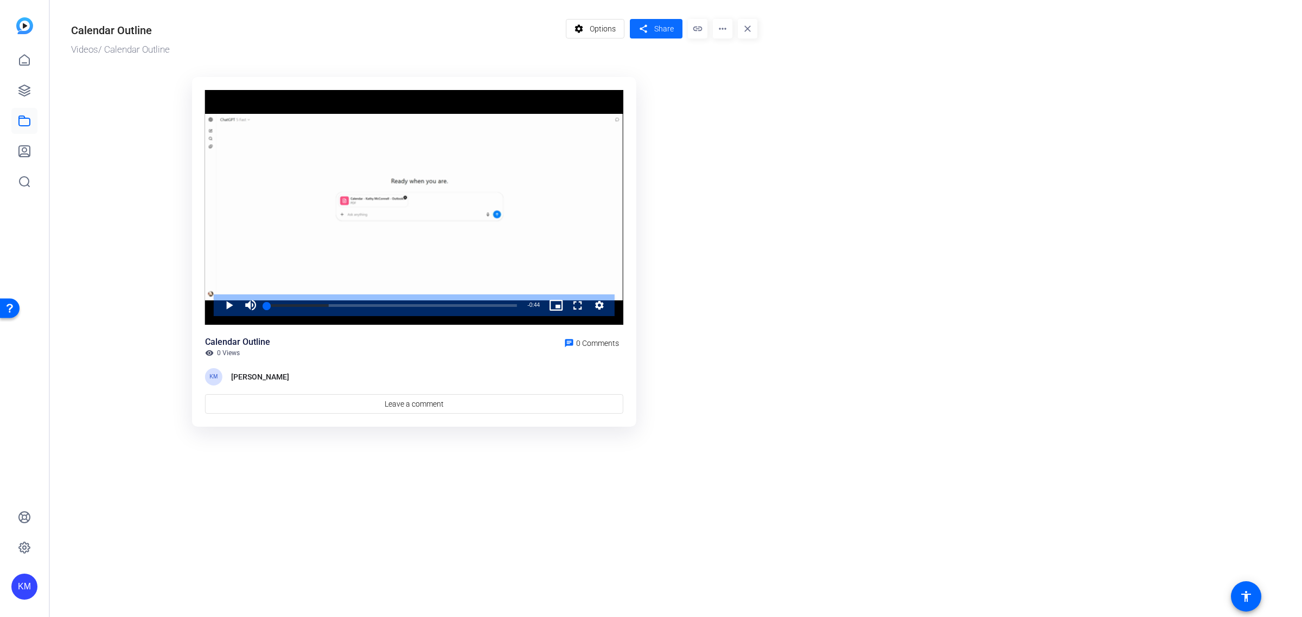
click at [659, 25] on span "Share" at bounding box center [664, 28] width 20 height 11
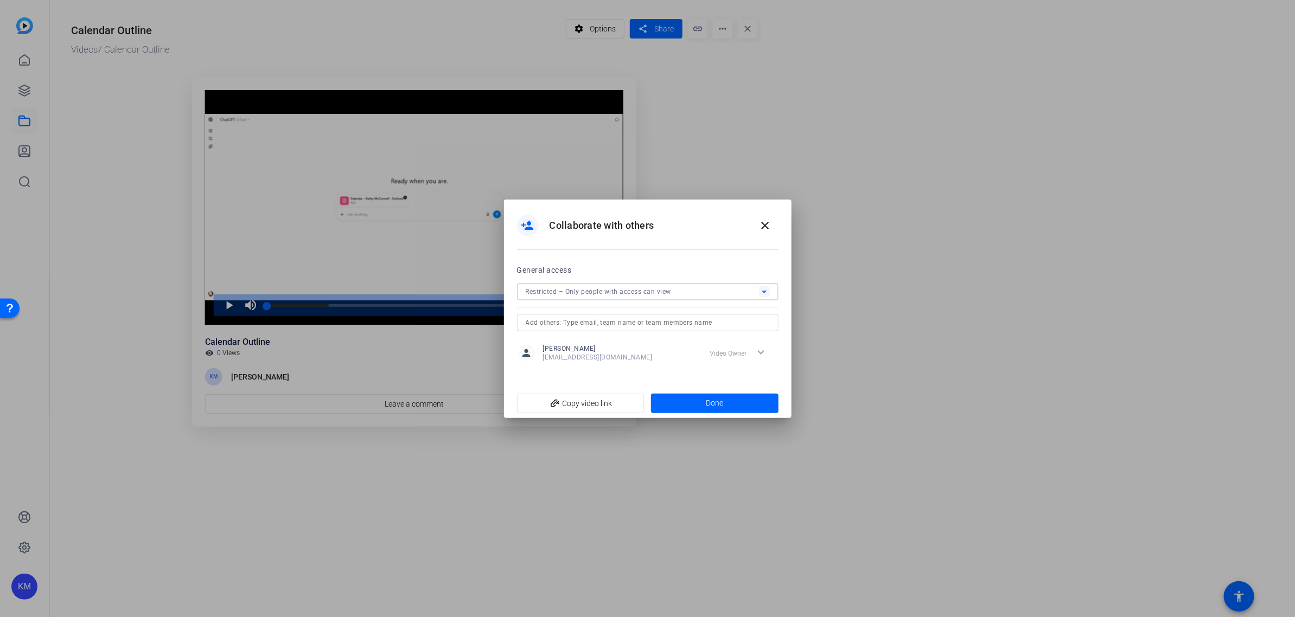
click at [616, 291] on span "Restricted – Only people with access can view" at bounding box center [599, 292] width 146 height 8
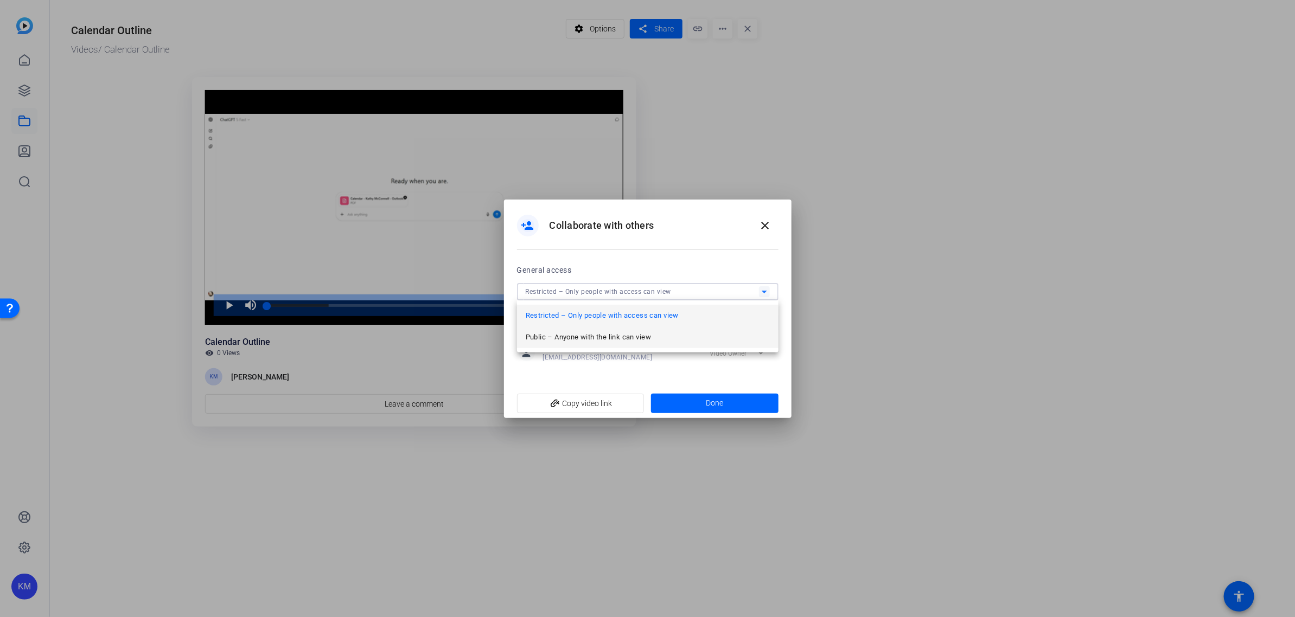
click at [608, 346] on mat-option "Public – Anyone with the link can view" at bounding box center [647, 338] width 261 height 22
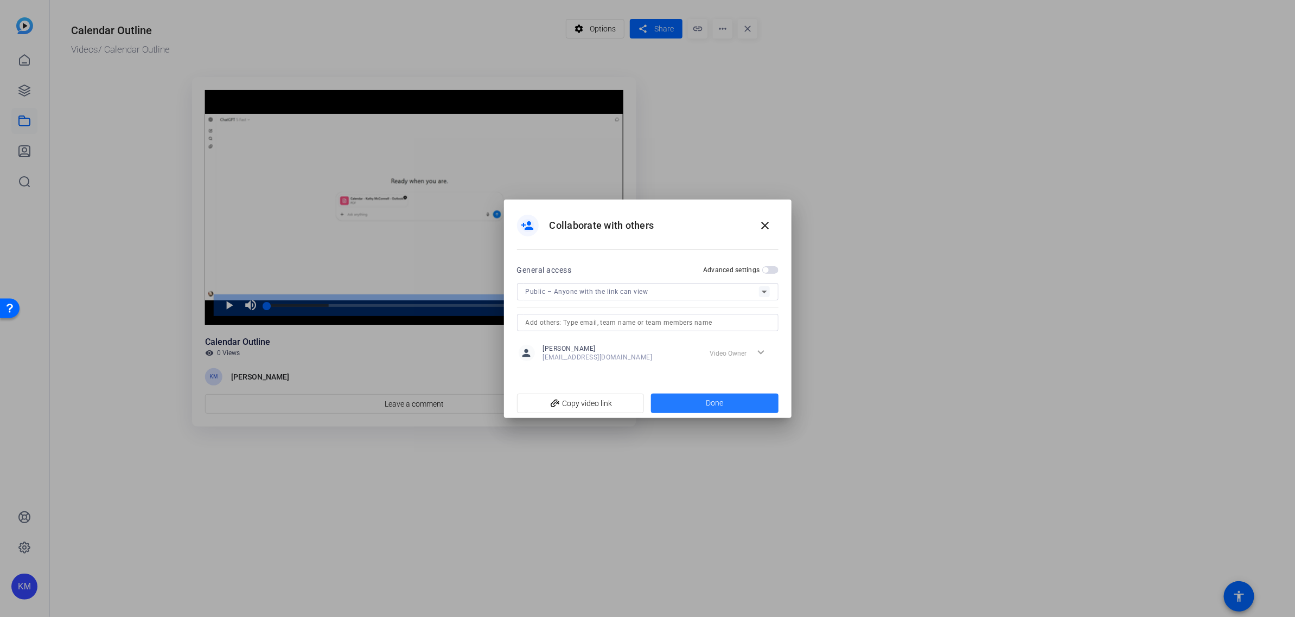
click at [703, 403] on span at bounding box center [714, 404] width 127 height 26
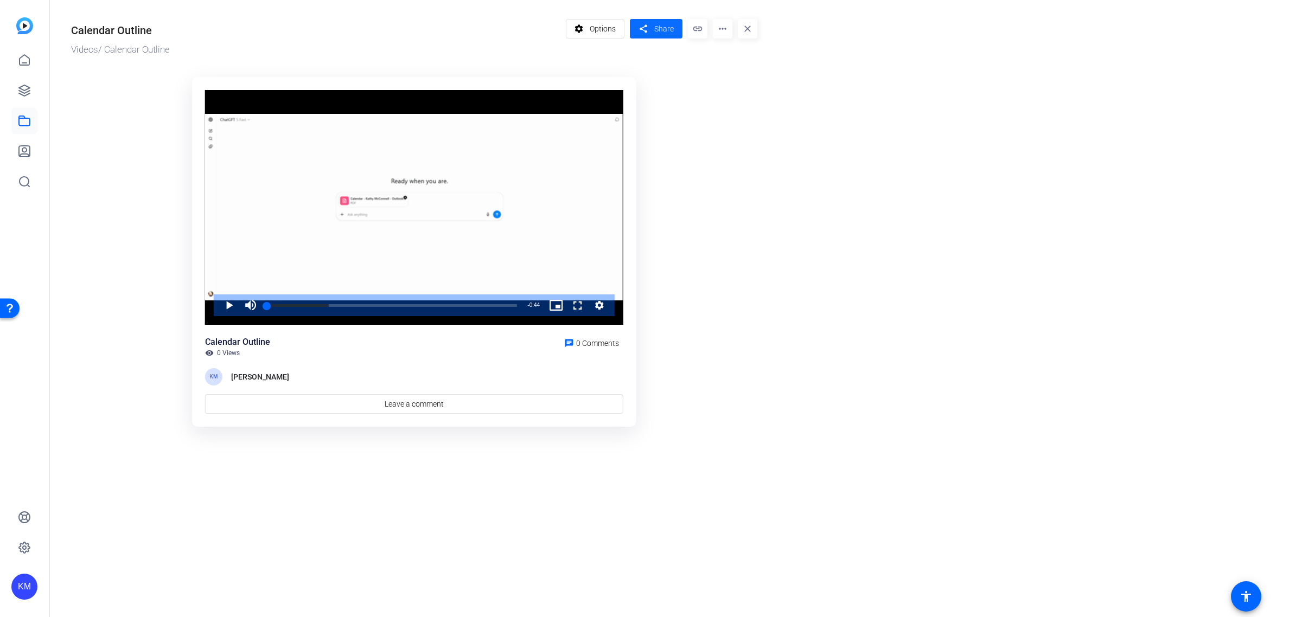
click at [667, 28] on span "Share" at bounding box center [664, 28] width 20 height 11
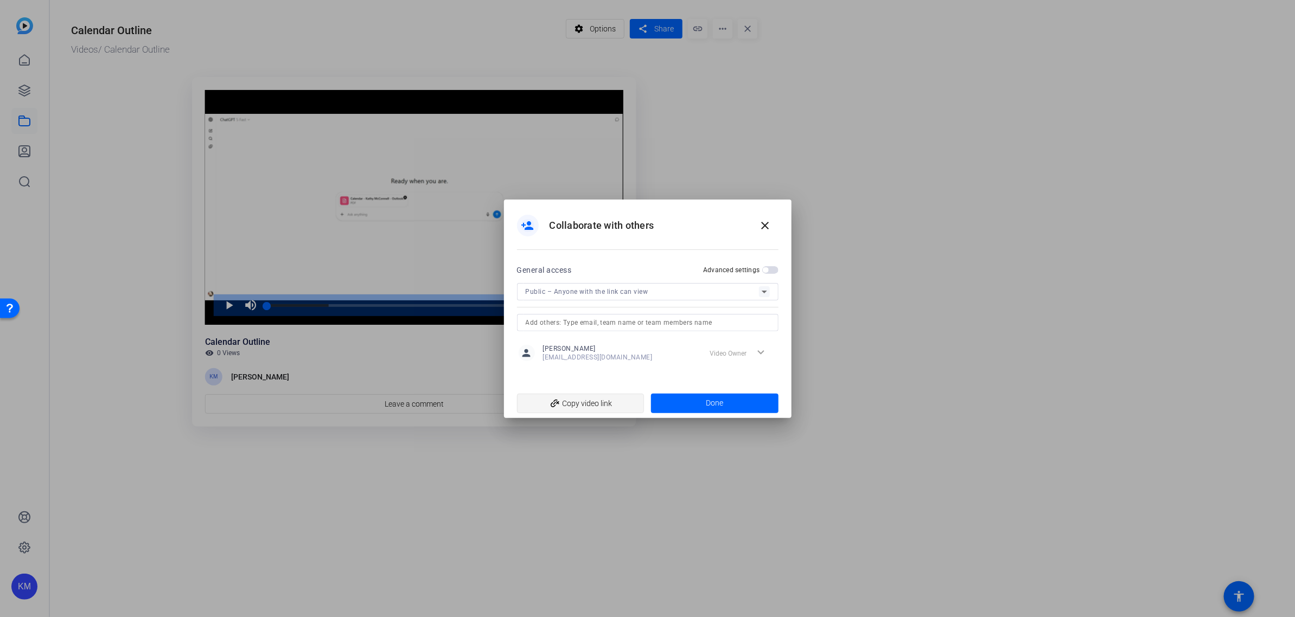
click at [578, 399] on span "add_link Copy video link" at bounding box center [581, 403] width 110 height 21
click at [723, 397] on span at bounding box center [714, 404] width 127 height 26
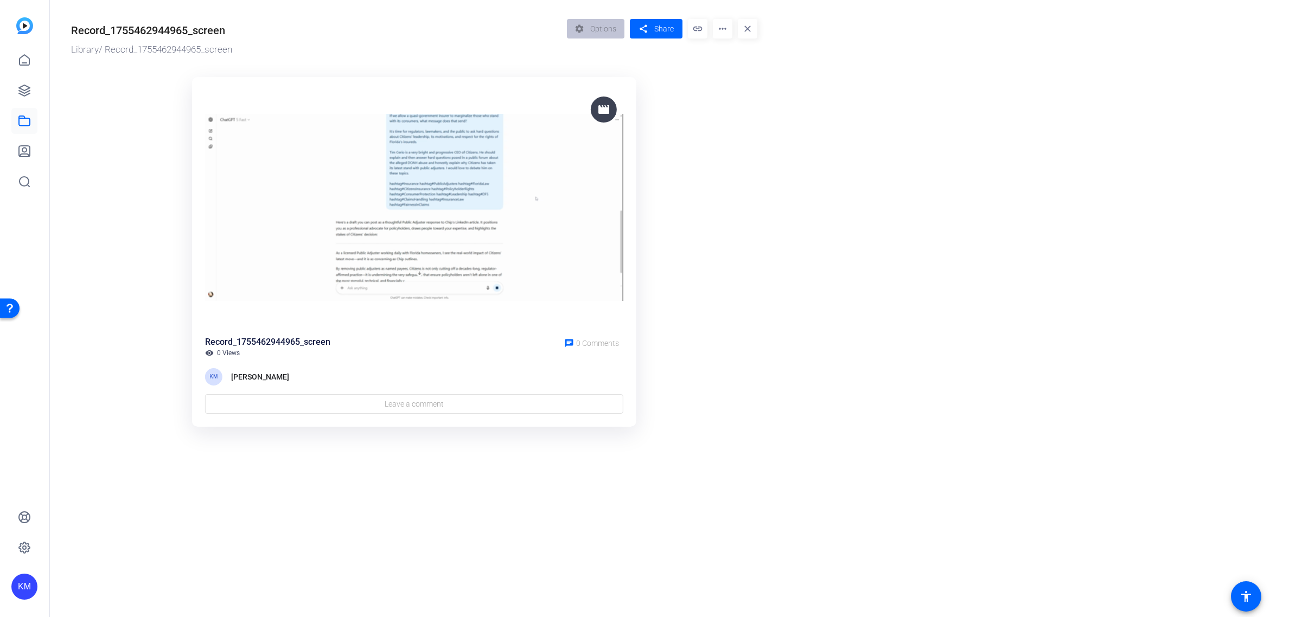
drag, startPoint x: 304, startPoint y: 207, endPoint x: 293, endPoint y: 204, distance: 10.5
click at [293, 204] on img at bounding box center [414, 207] width 418 height 235
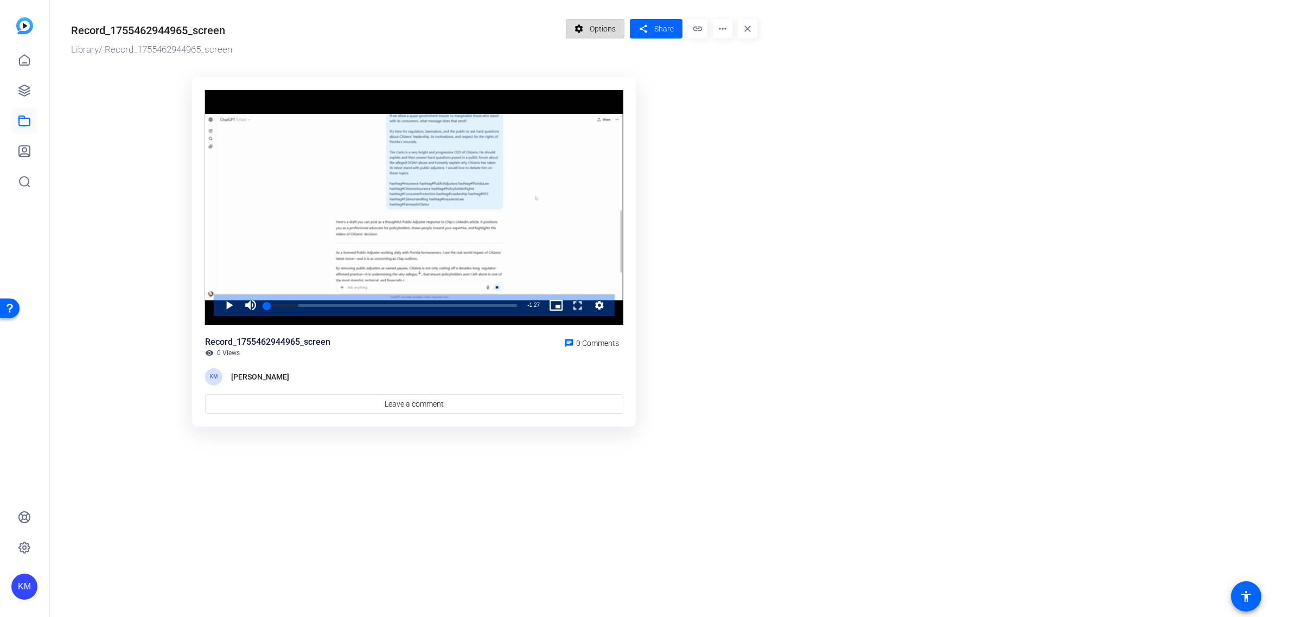
click at [606, 22] on span "Options" at bounding box center [603, 28] width 26 height 21
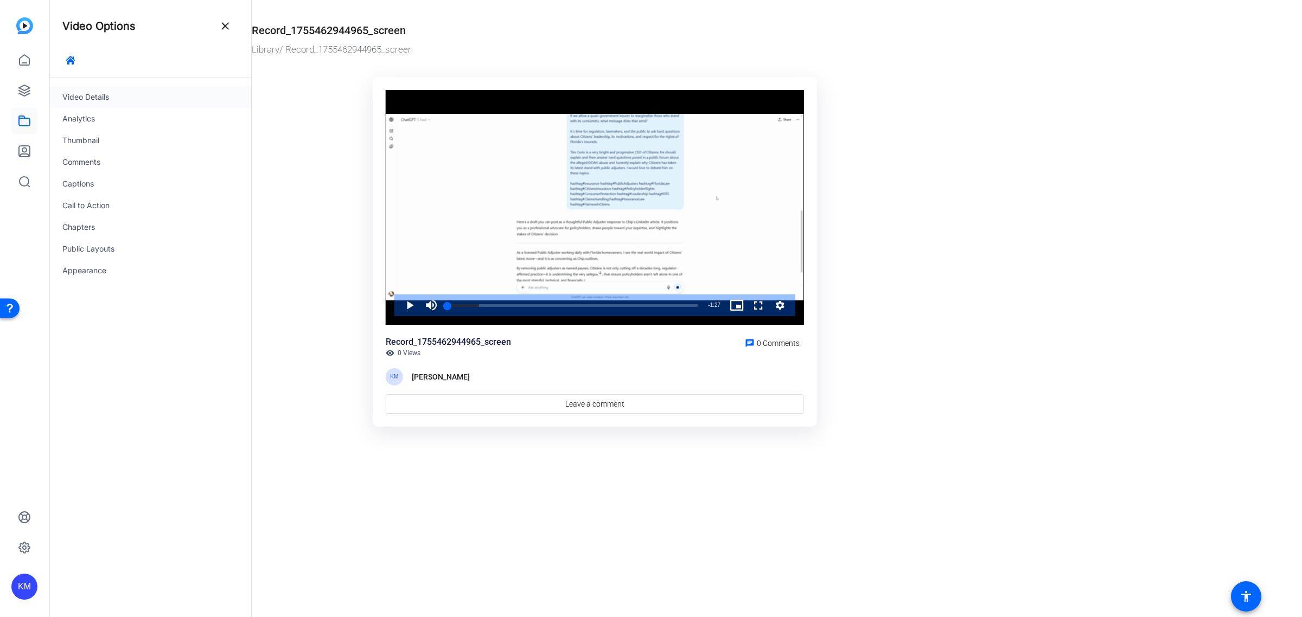
click at [101, 98] on div "Video Details" at bounding box center [150, 97] width 202 height 22
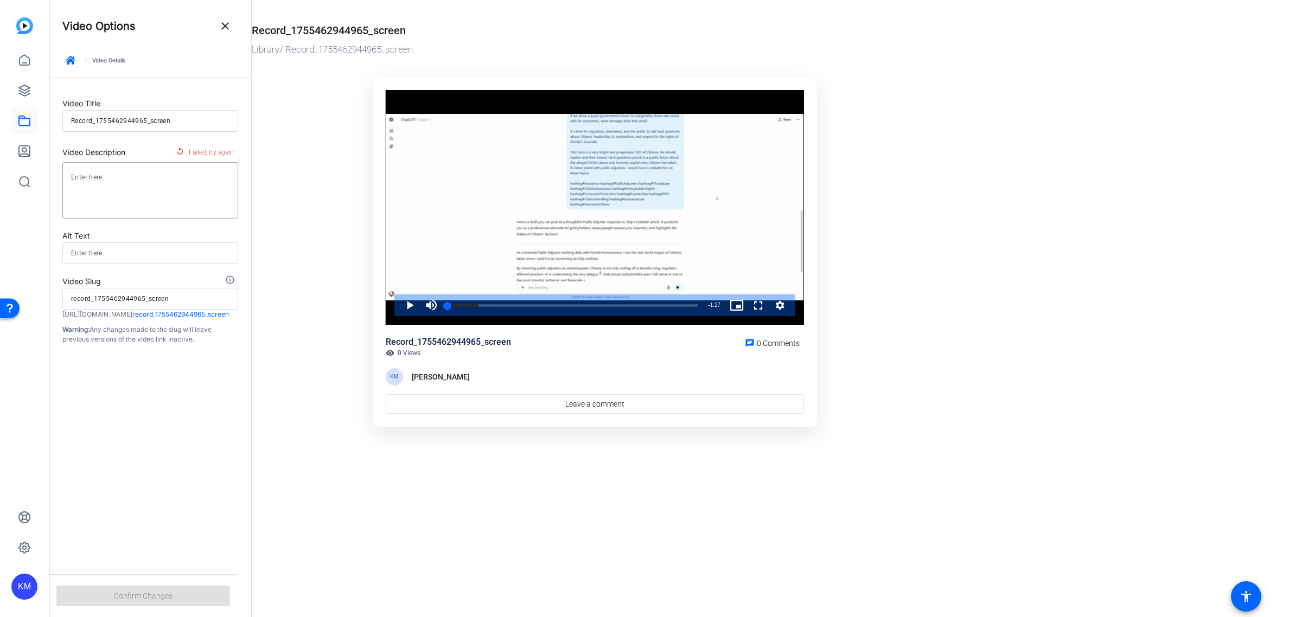
click at [185, 120] on input "Record_1755462944965_screen" at bounding box center [150, 120] width 158 height 13
type input "L"
type input "l"
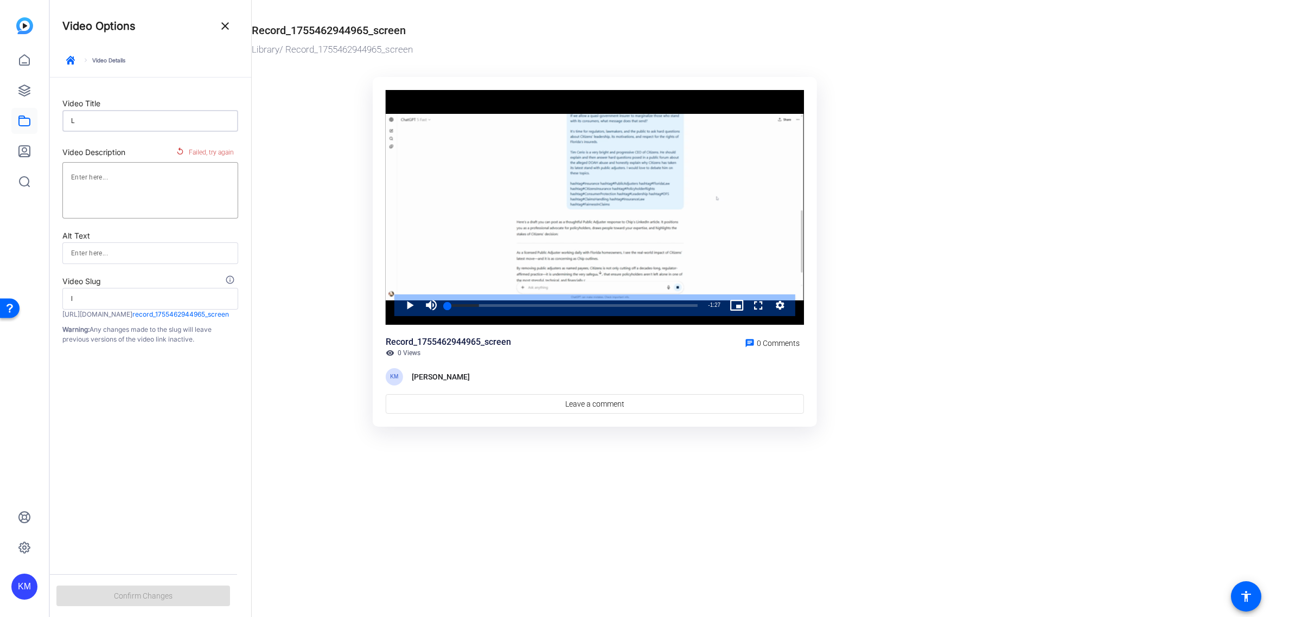
type input "Li"
type input "li"
type input "[PERSON_NAME]"
type input "lin"
type input "Link"
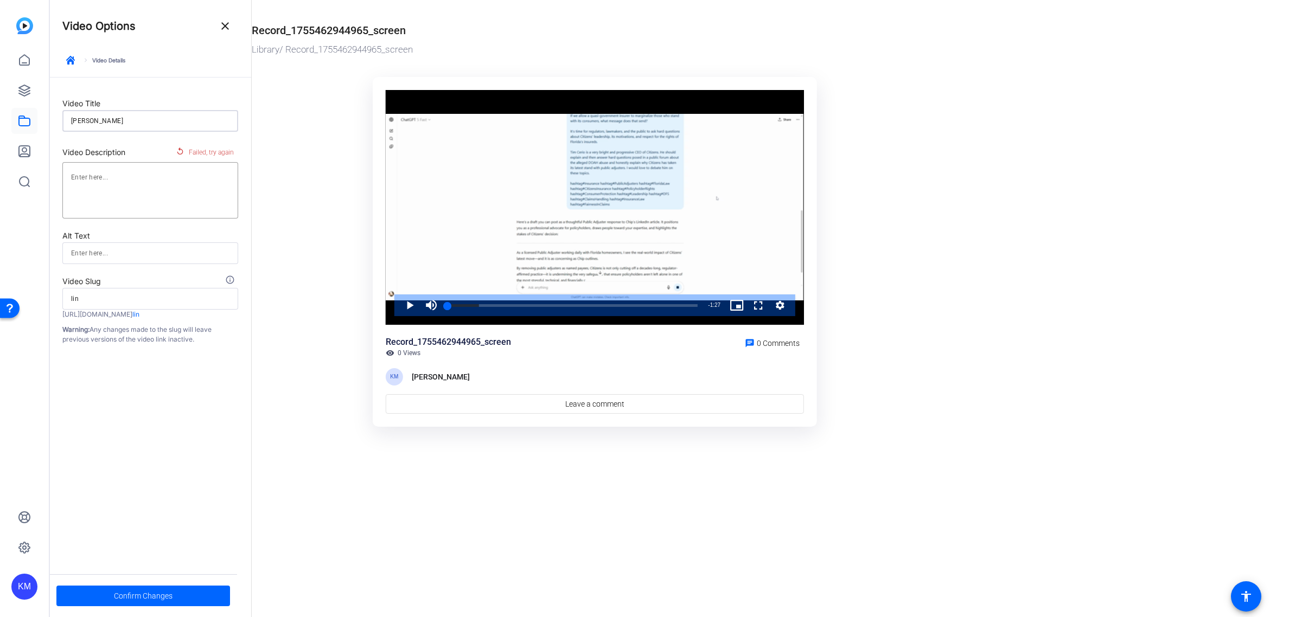
type input "link"
type input "[PERSON_NAME]"
type input "Linked"
type input "linked"
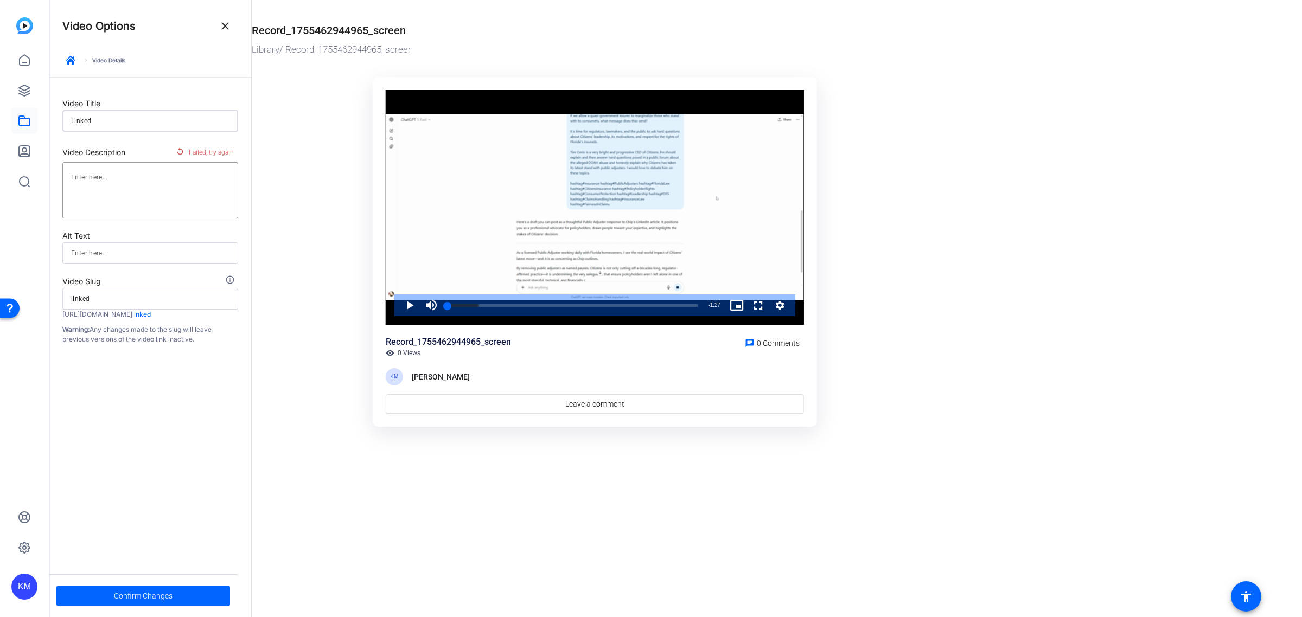
type input "LinkedI"
type input "linkedi"
type input "LinkedIn"
type input "linkedin"
type input "LinkedIn"
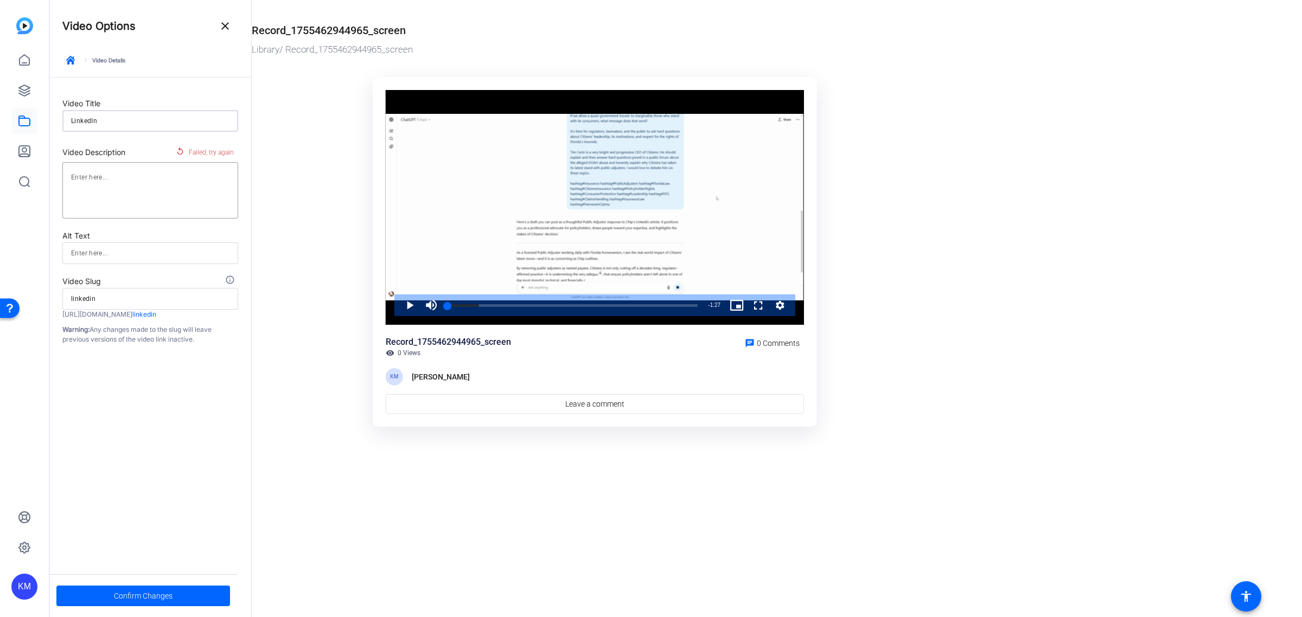
type input "linkedin"
type input "LinkedIn M"
type input "linkedin-m"
type input "LinkedIn Ma"
type input "linkedin-ma"
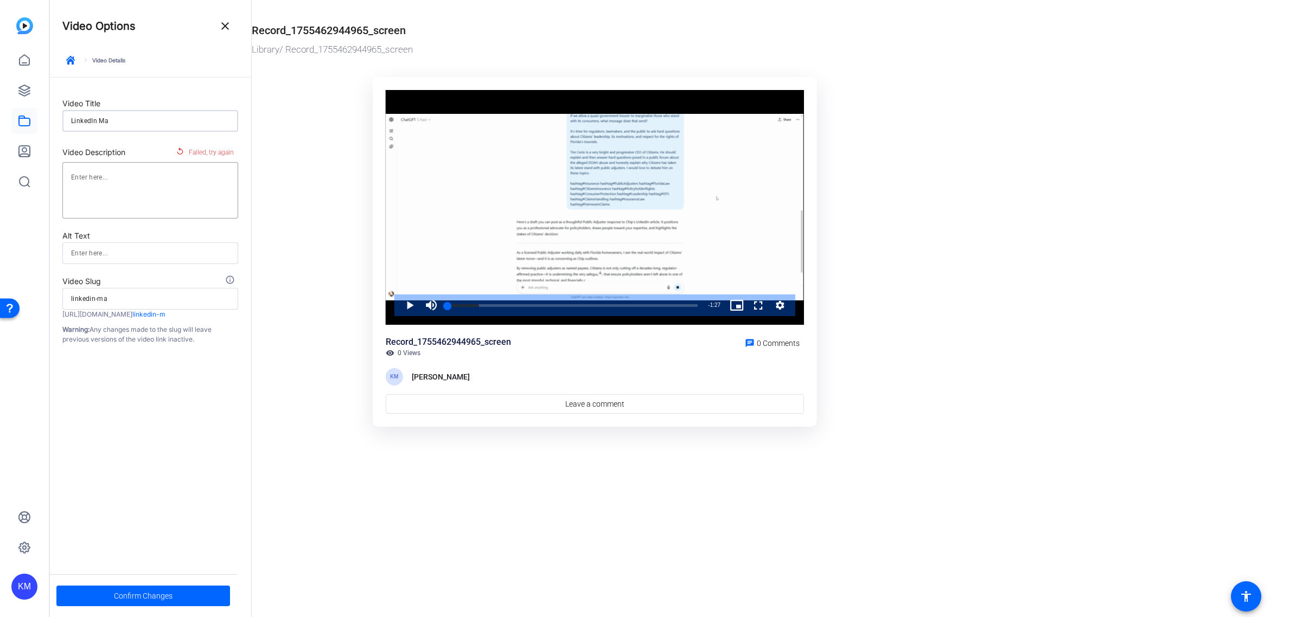
type input "LinkedIn Mar"
type input "linkedin-mar"
type input "LinkedIn Mark"
type input "linkedin-mark"
type input "LinkedIn Marke"
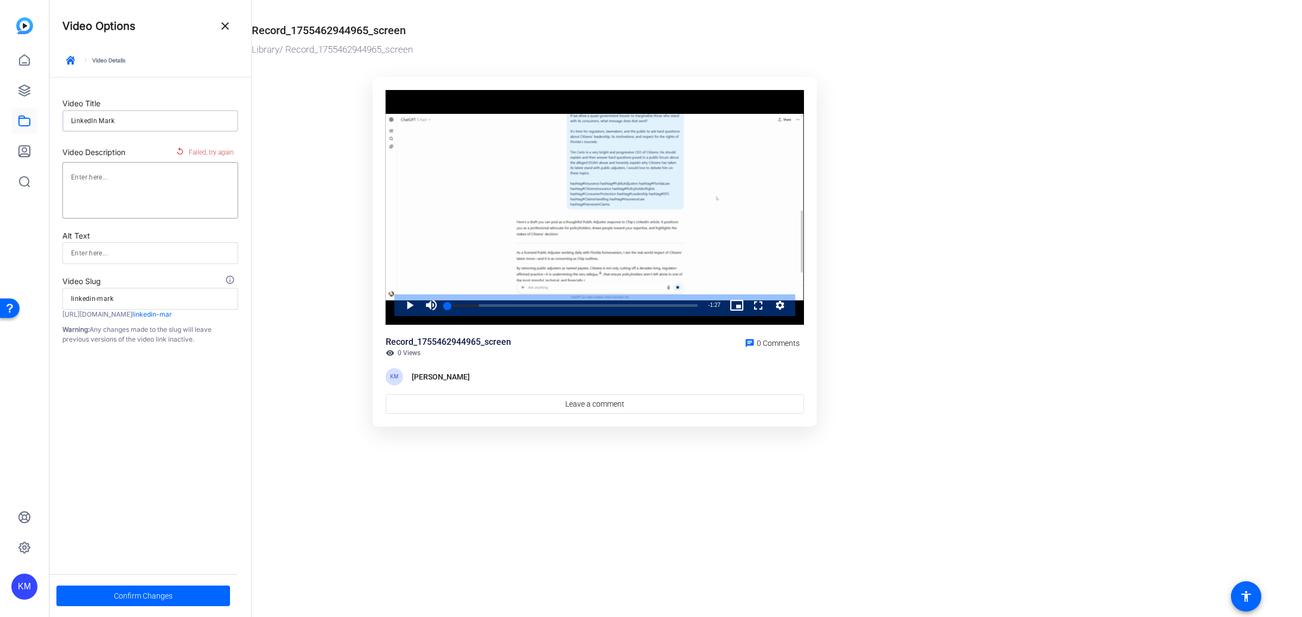
type input "linkedin-marke"
type input "LinkedIn Market"
type input "linkedin-market"
type input "LinkedIn Marketi"
type input "linkedin-marketi"
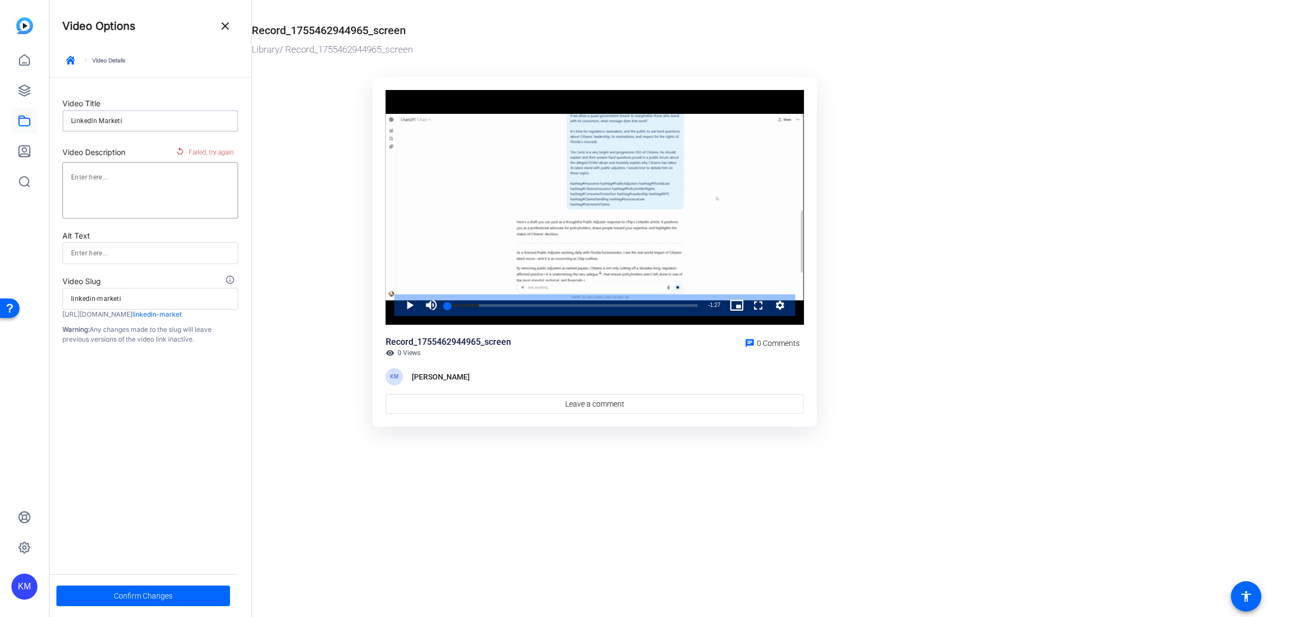
type input "LinkedIn Marketin"
type input "linkedin-marketin"
type input "LinkedIn Marketing"
type input "linkedin-marketing"
type input "LinkedIn Marketing"
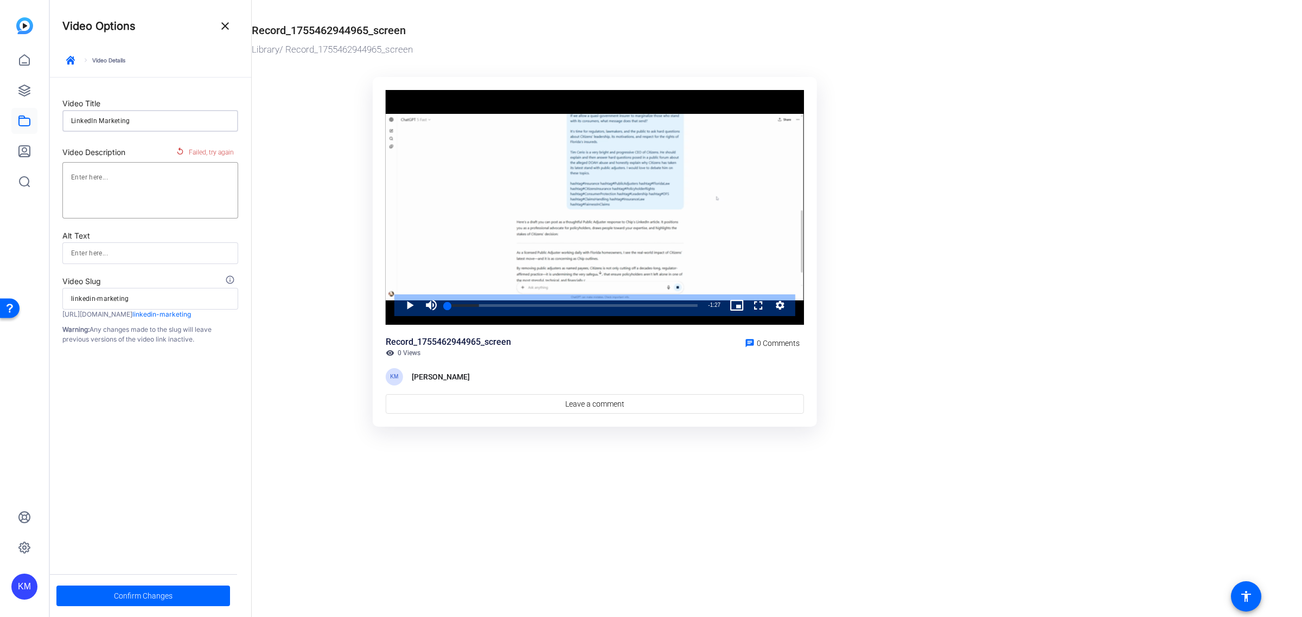
click at [160, 143] on div "Video Description replay Failed, try again" at bounding box center [150, 153] width 176 height 20
click at [149, 593] on span "Confirm Changes" at bounding box center [143, 596] width 59 height 21
click at [221, 29] on mat-icon "close" at bounding box center [225, 26] width 13 height 13
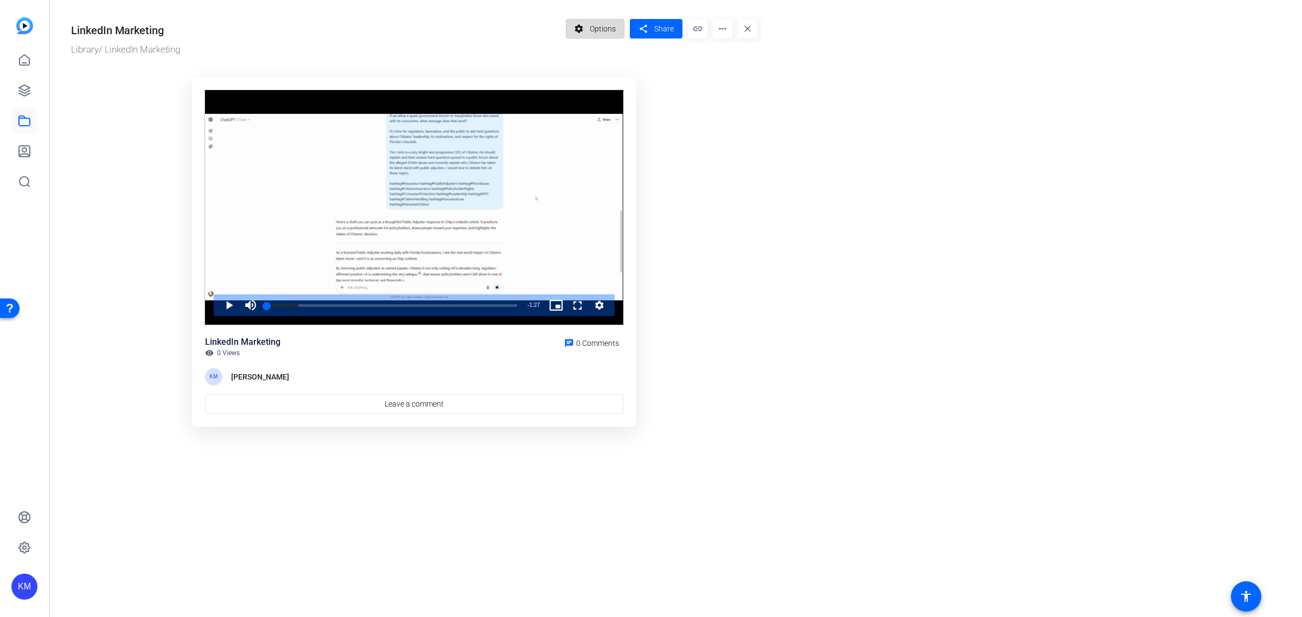
click at [610, 25] on span "Options" at bounding box center [603, 28] width 26 height 21
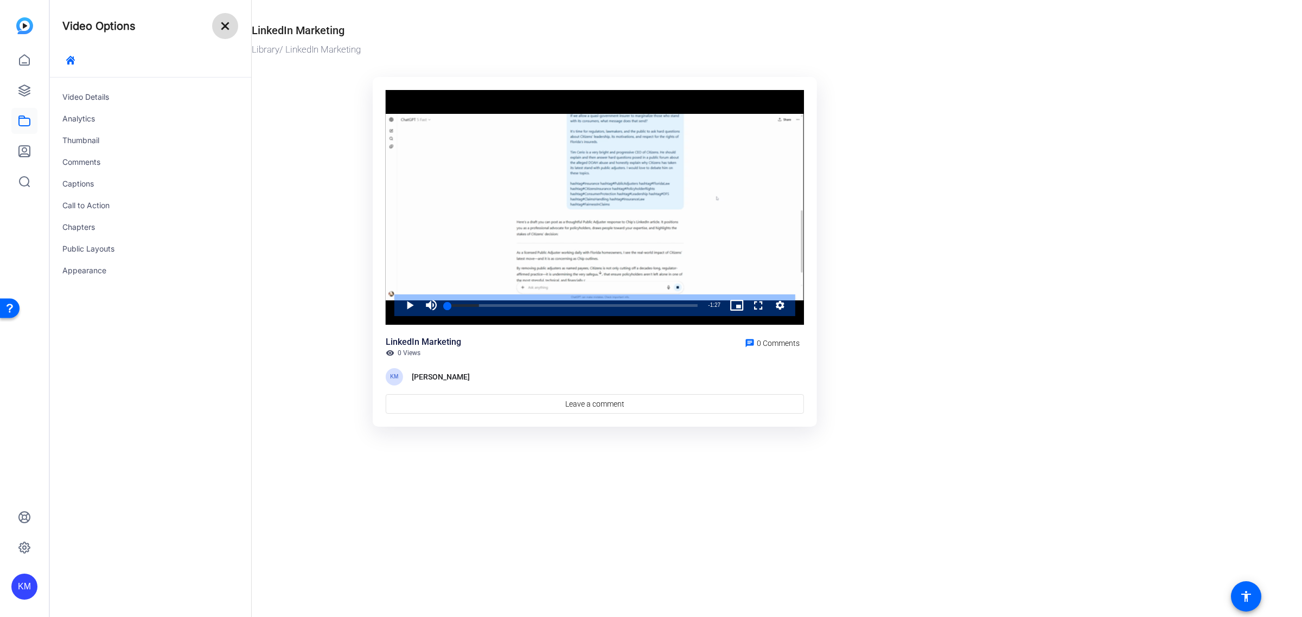
click at [219, 30] on mat-icon "close" at bounding box center [225, 26] width 13 height 13
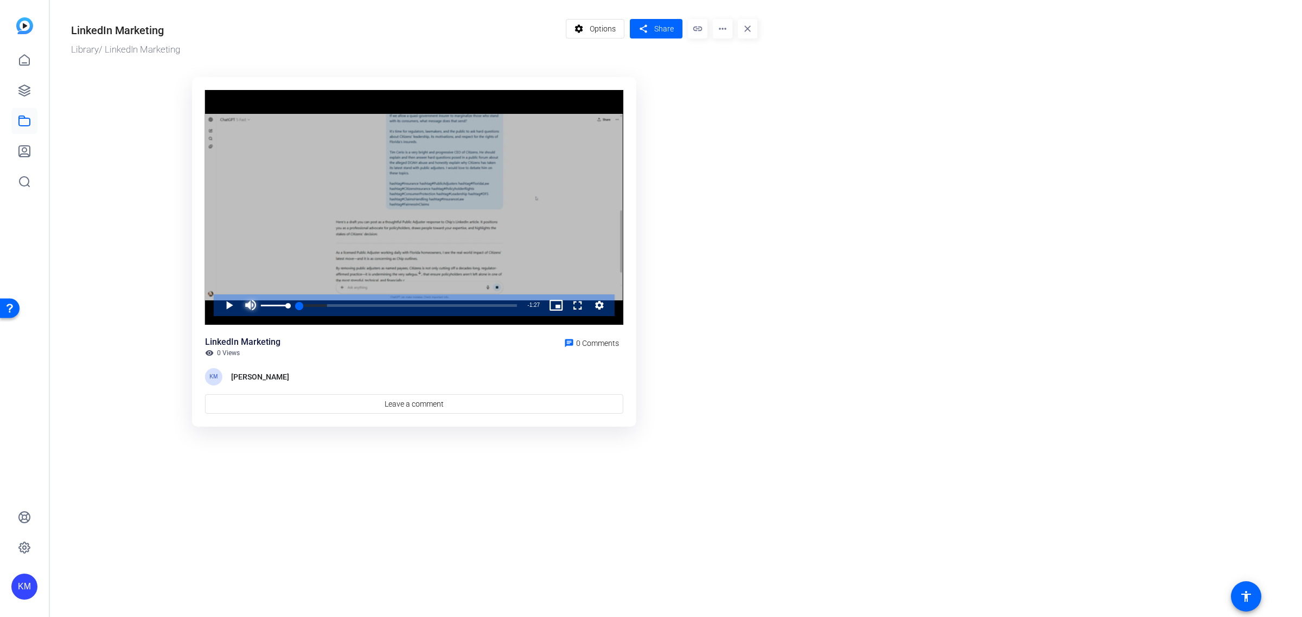
click at [249, 302] on span "Video Player" at bounding box center [251, 306] width 22 height 22
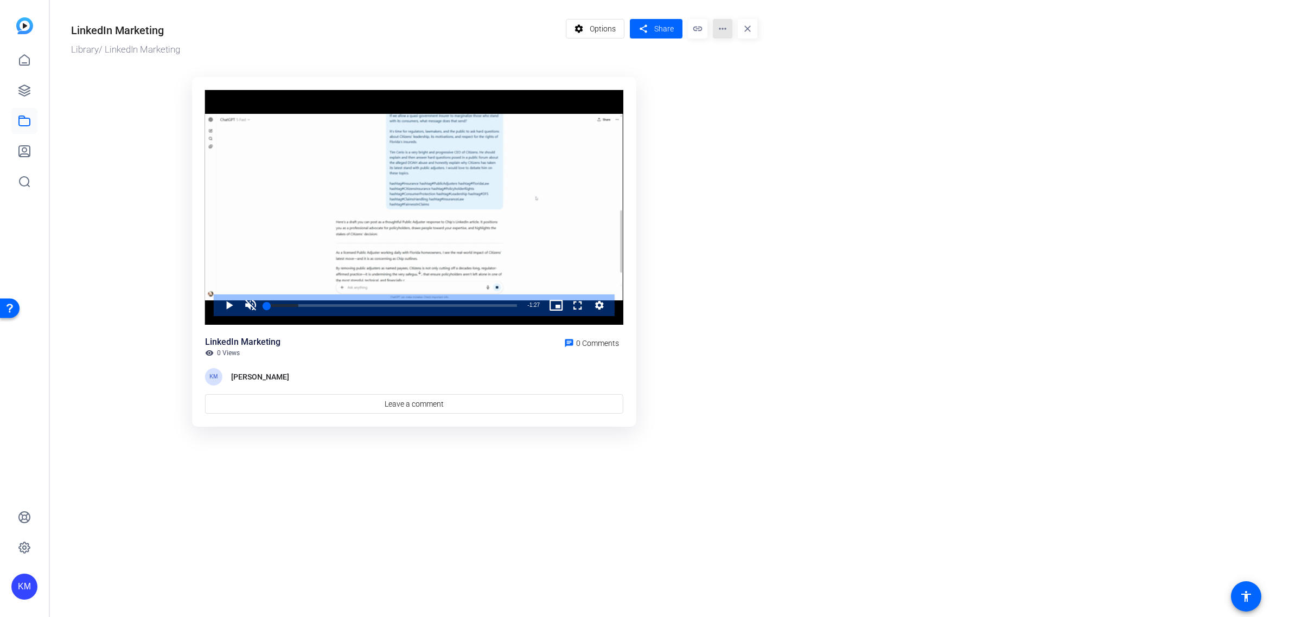
click at [727, 31] on mat-icon "more_horiz" at bounding box center [723, 29] width 20 height 20
click at [727, 31] on div at bounding box center [651, 308] width 1302 height 617
click at [657, 28] on span "Share" at bounding box center [664, 28] width 20 height 11
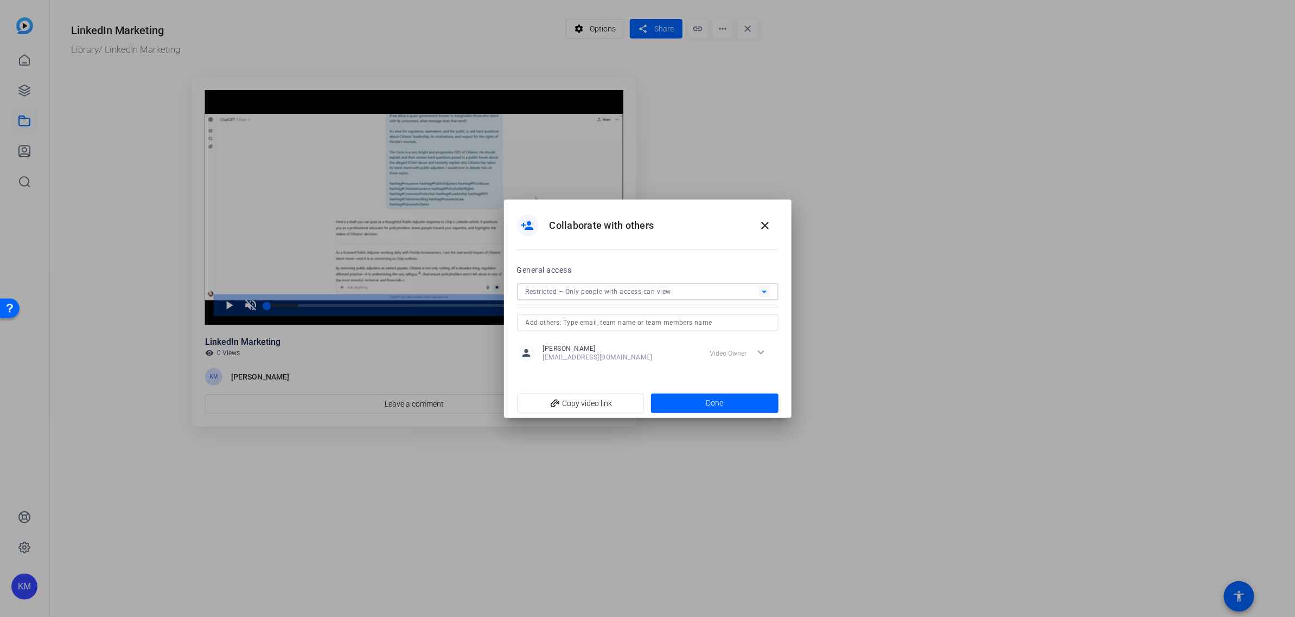
click at [765, 288] on icon at bounding box center [764, 291] width 13 height 13
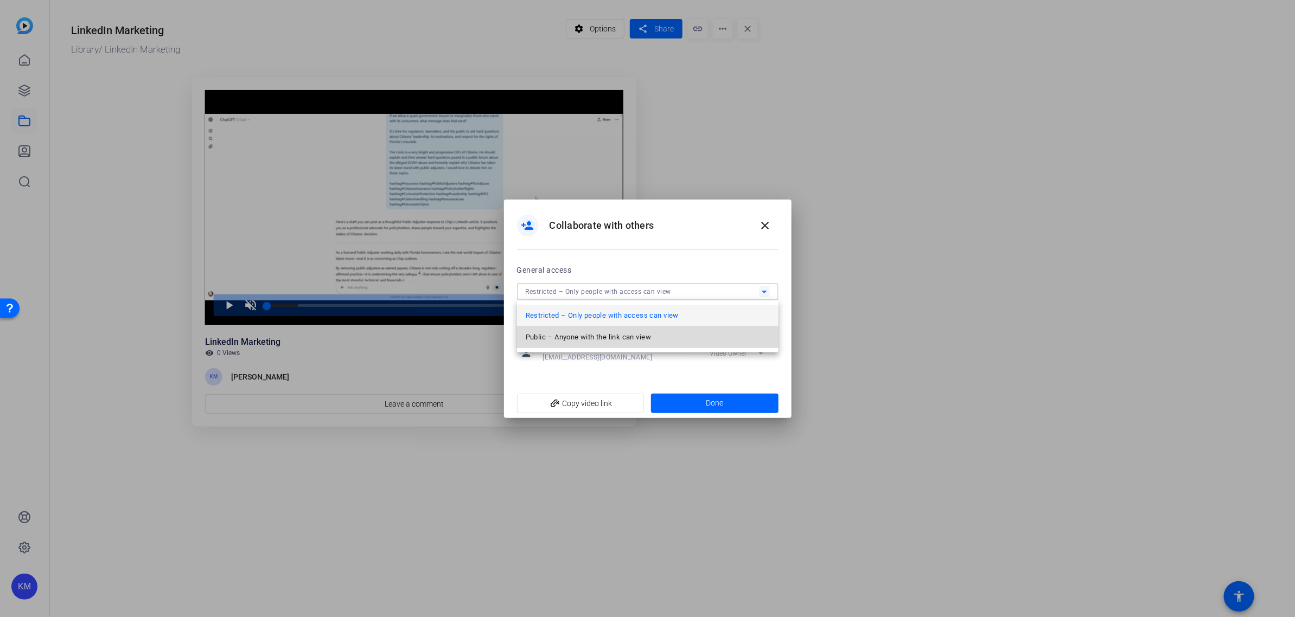
click at [702, 337] on mat-option "Public – Anyone with the link can view" at bounding box center [647, 338] width 261 height 22
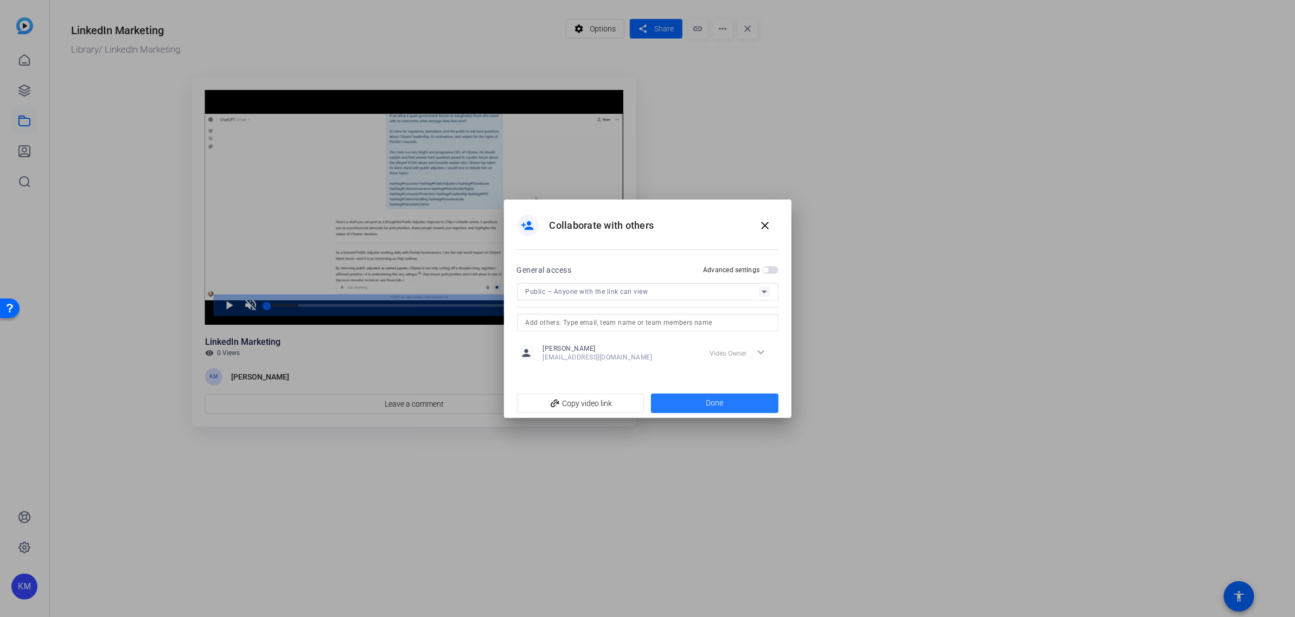
click at [702, 406] on span at bounding box center [714, 404] width 127 height 26
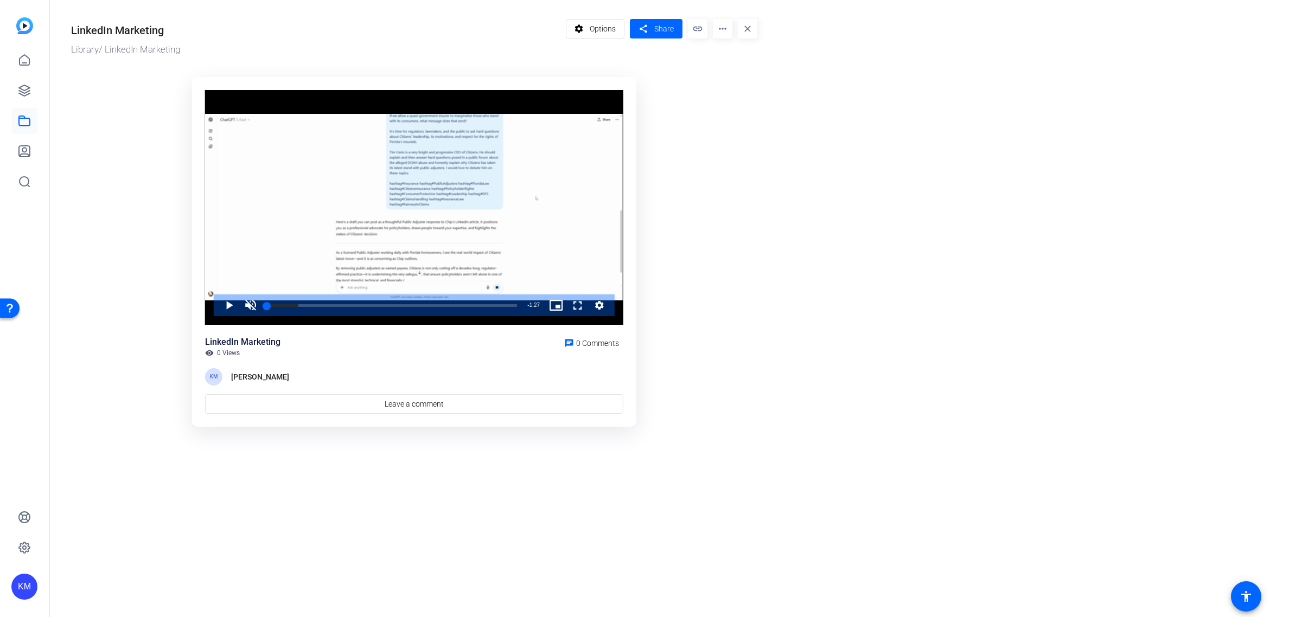
click at [699, 30] on mat-icon "link" at bounding box center [698, 29] width 20 height 20
